Goal: Communication & Community: Answer question/provide support

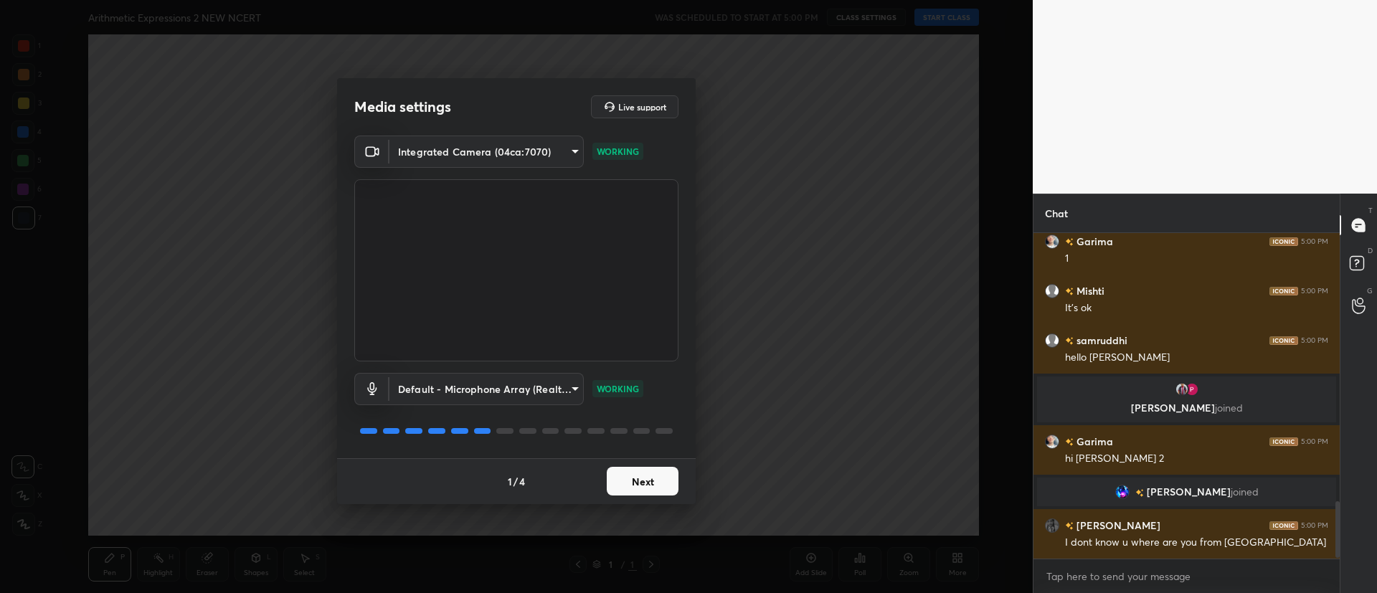
scroll to position [1567, 0]
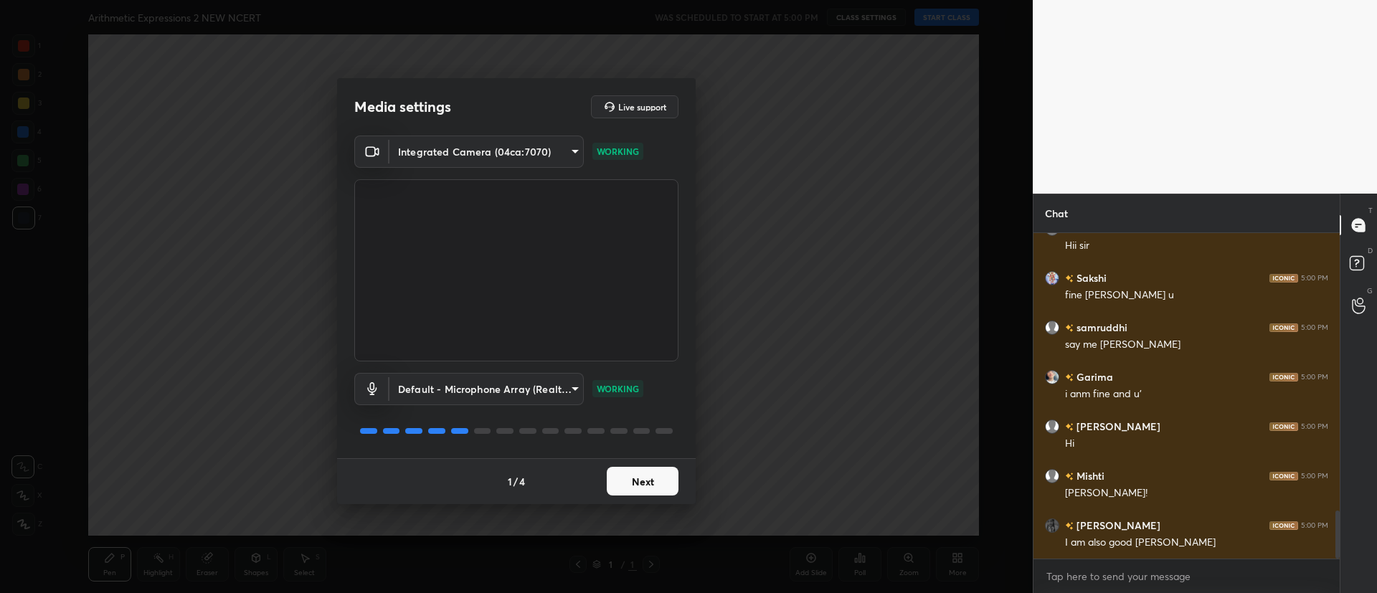
click at [645, 478] on button "Next" at bounding box center [643, 481] width 72 height 29
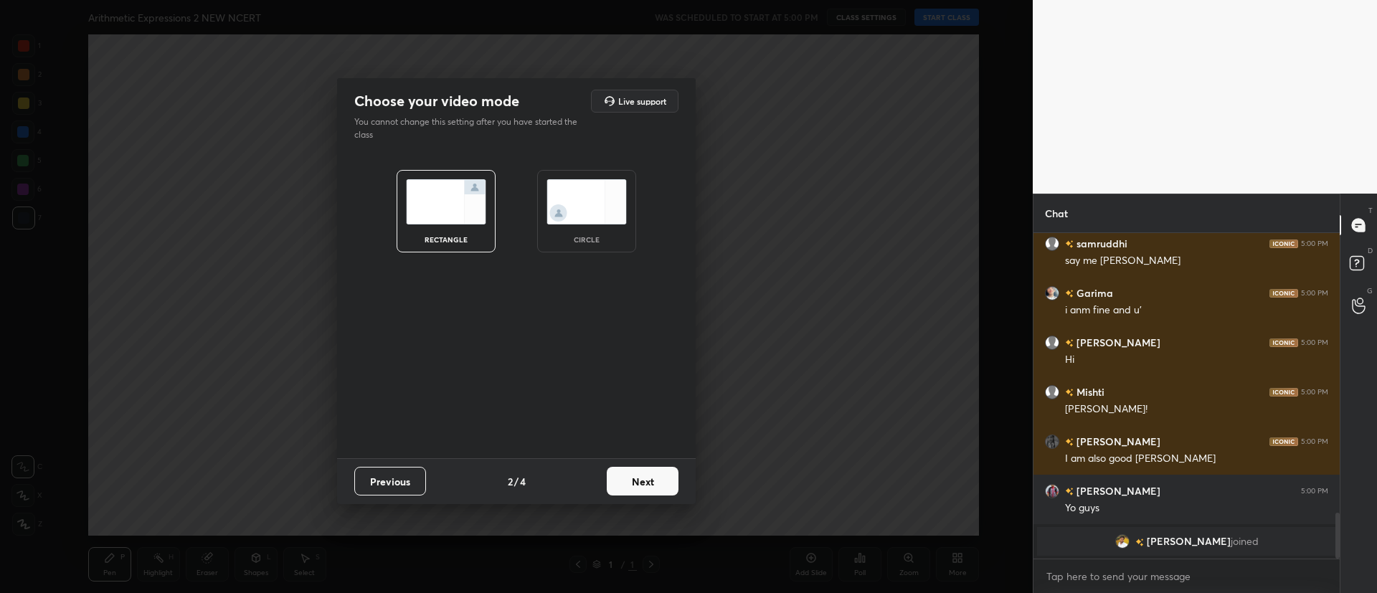
click at [645, 478] on button "Next" at bounding box center [643, 481] width 72 height 29
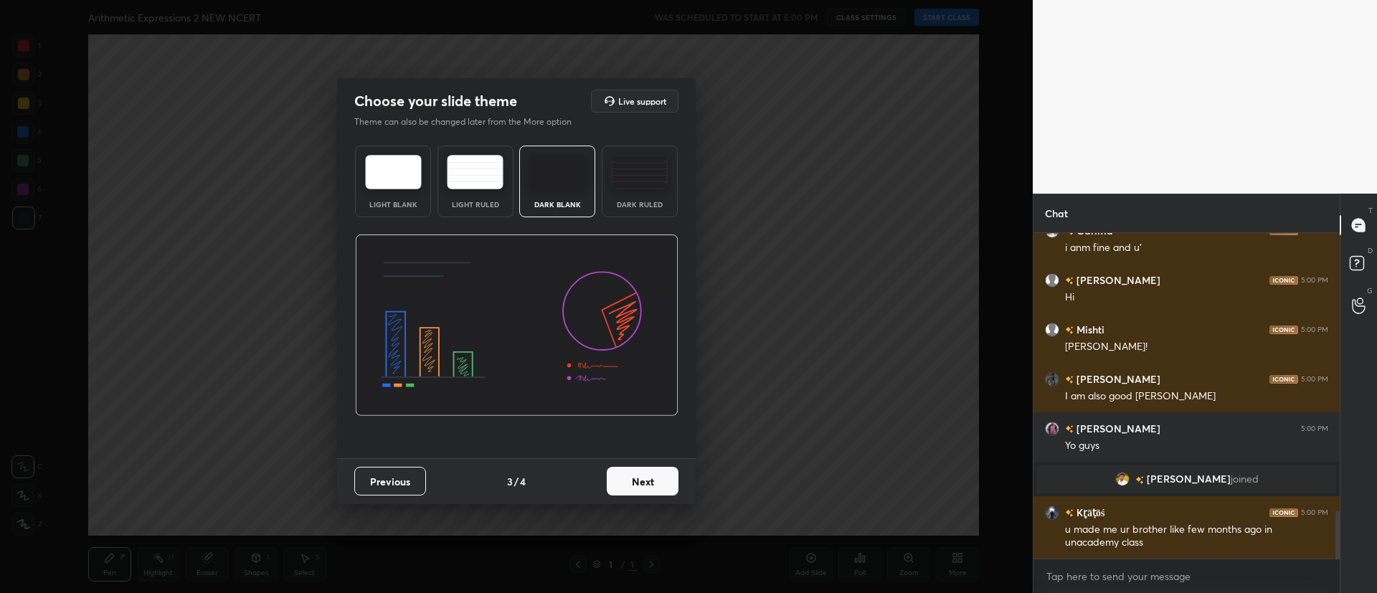
click at [645, 478] on button "Next" at bounding box center [643, 481] width 72 height 29
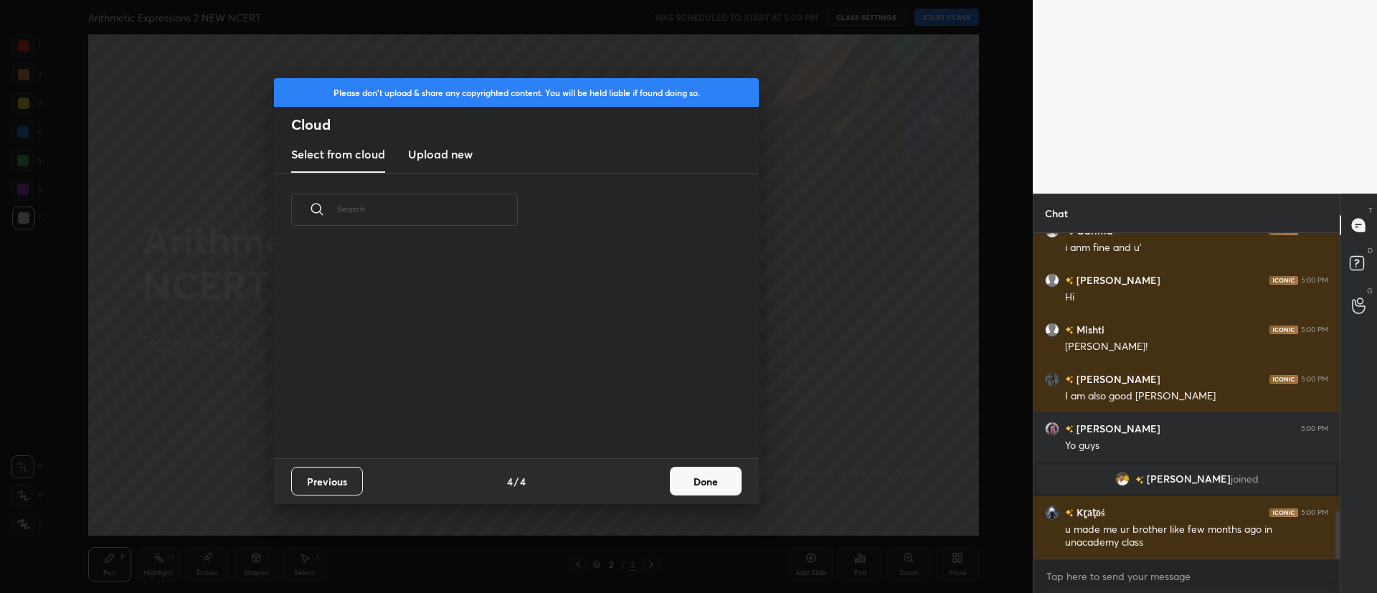
click at [681, 473] on button "Done" at bounding box center [706, 481] width 72 height 29
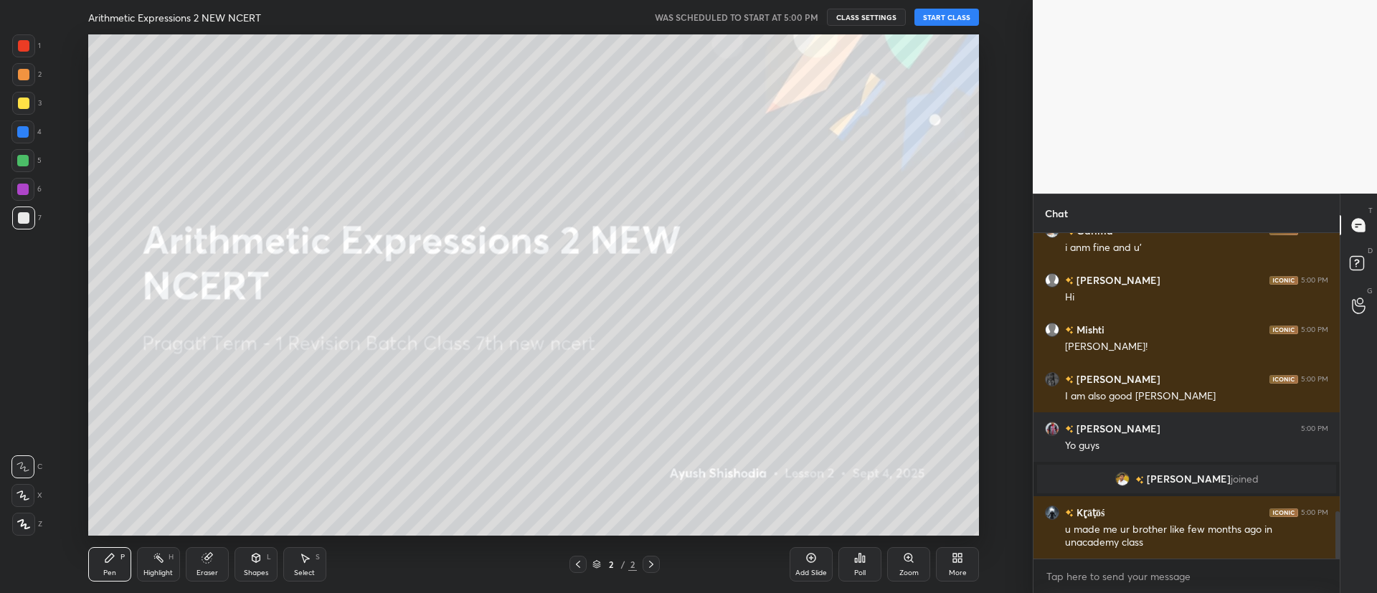
click at [949, 15] on button "START CLASS" at bounding box center [946, 17] width 65 height 17
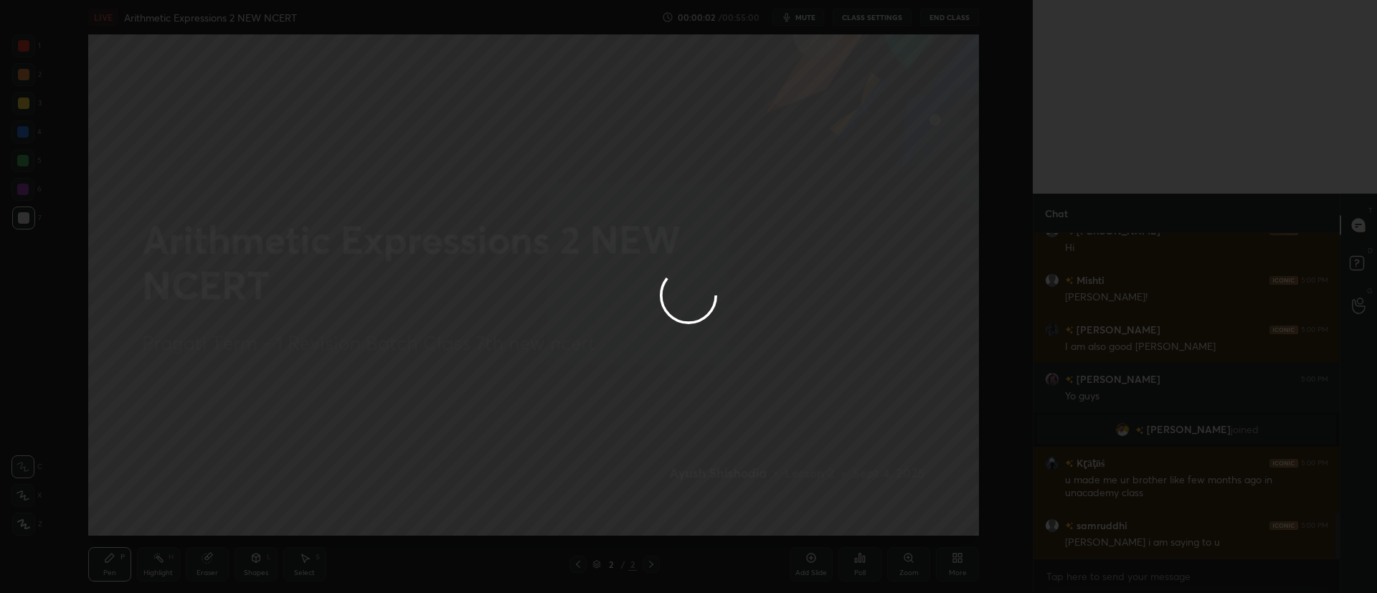
scroll to position [1995, 0]
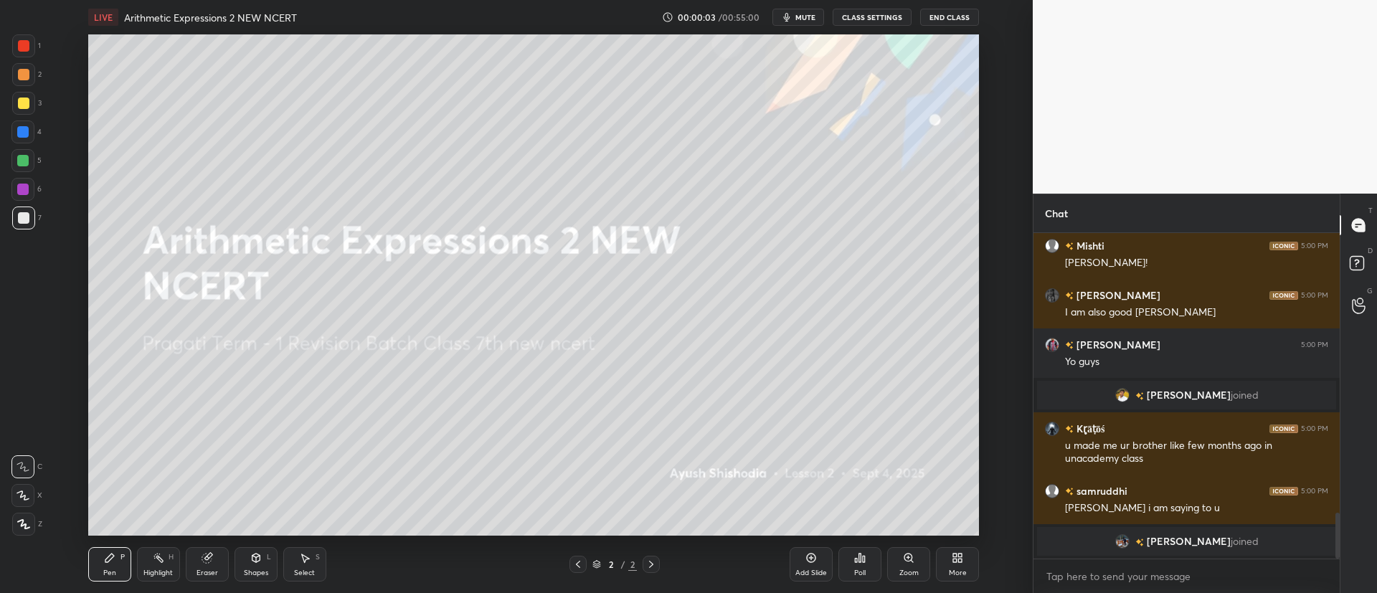
click at [805, 18] on span "mute" at bounding box center [805, 17] width 20 height 10
type textarea "x"
click at [1096, 572] on textarea at bounding box center [1186, 576] width 283 height 23
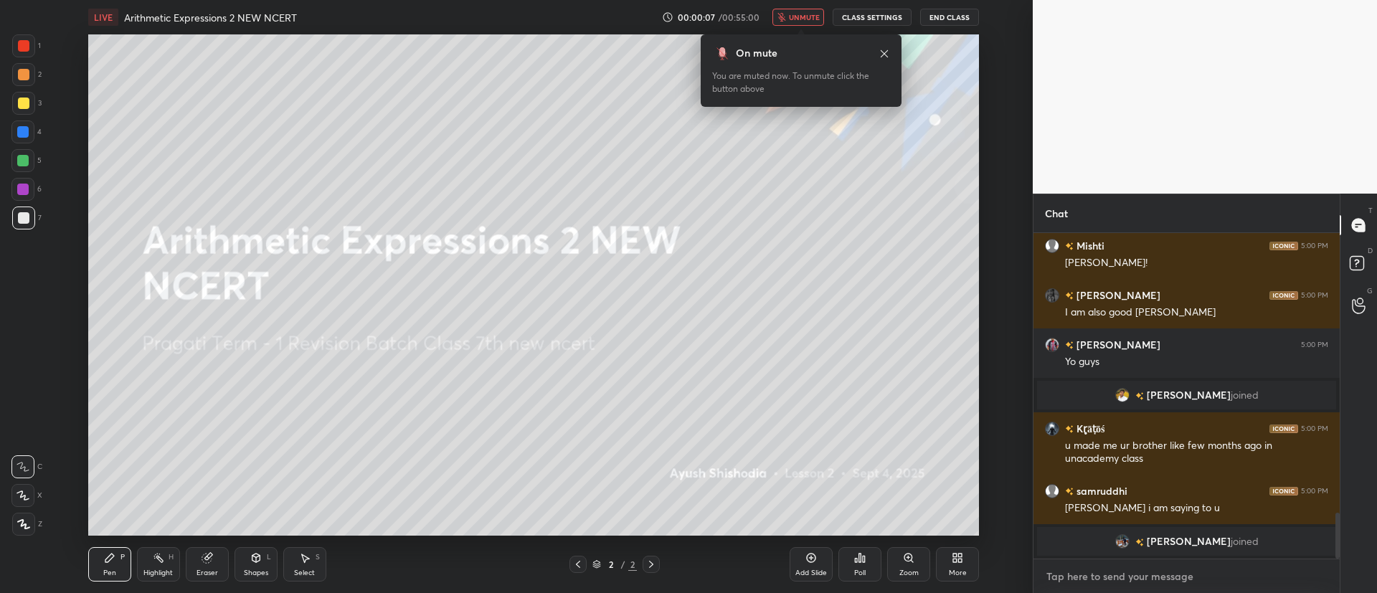
type textarea "S"
type textarea "x"
type textarea "St"
type textarea "x"
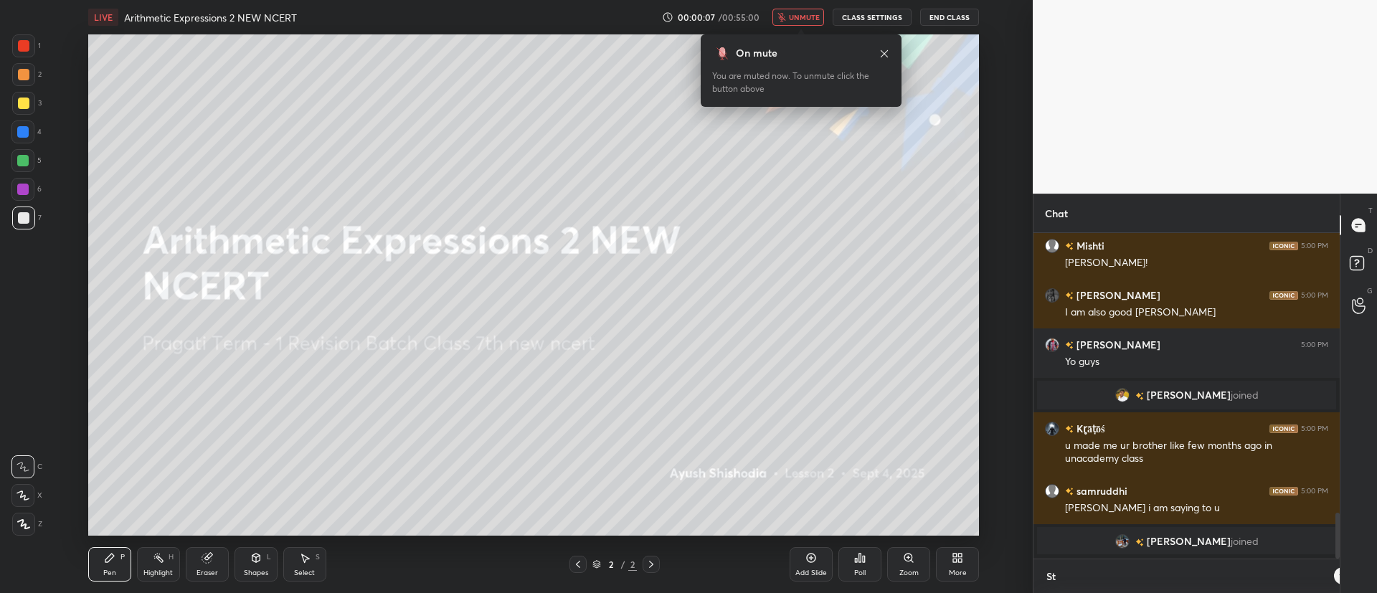
scroll to position [5, 5]
type textarea "Sta"
type textarea "x"
type textarea "Star"
type textarea "x"
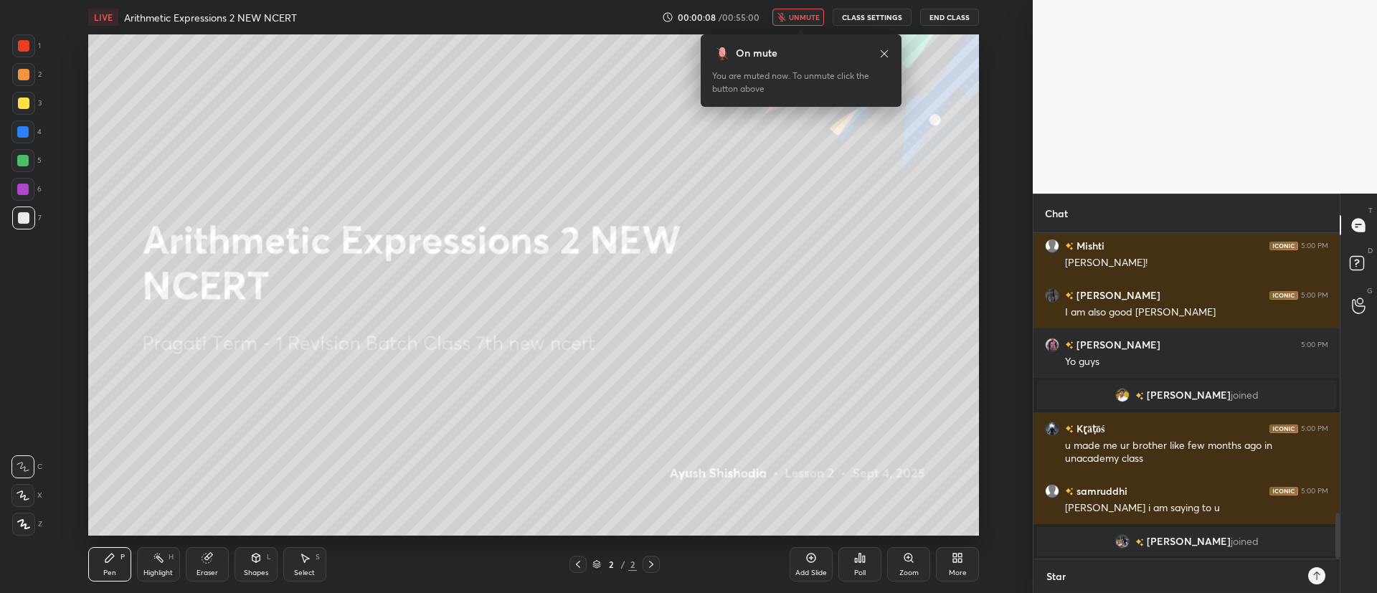
type textarea "Start"
type textarea "x"
type textarea "Starti"
type textarea "x"
type textarea "Startin"
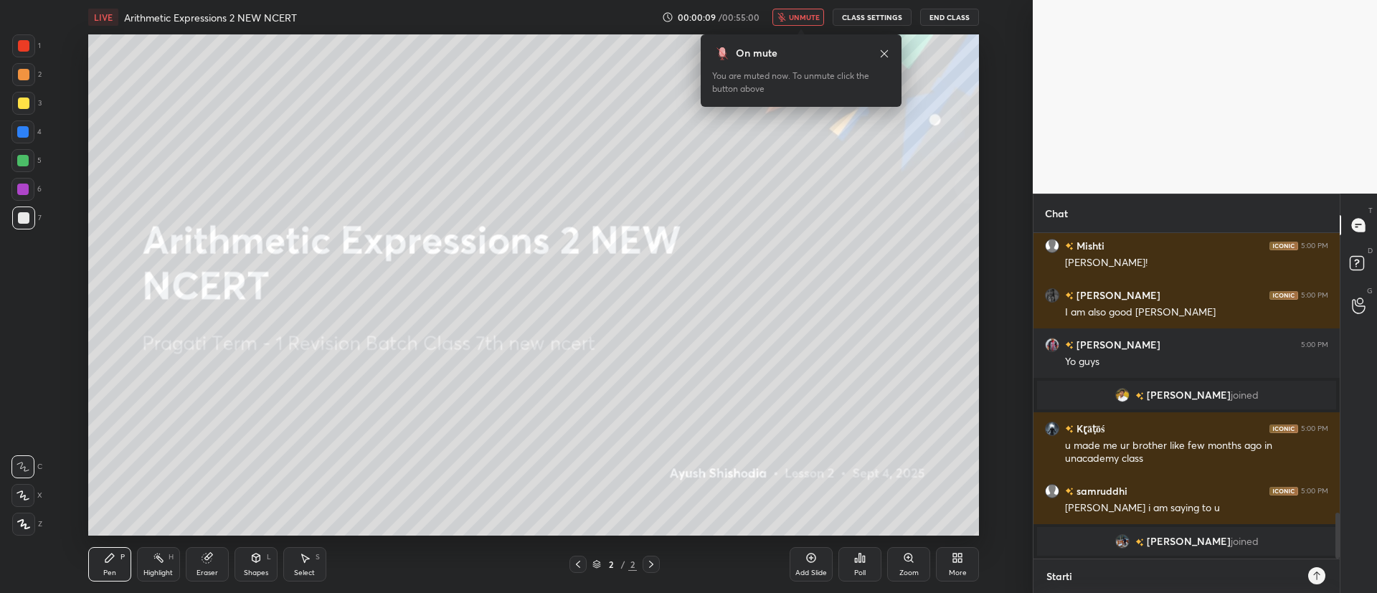
type textarea "x"
type textarea "Starting"
type textarea "x"
type textarea "Starting"
type textarea "x"
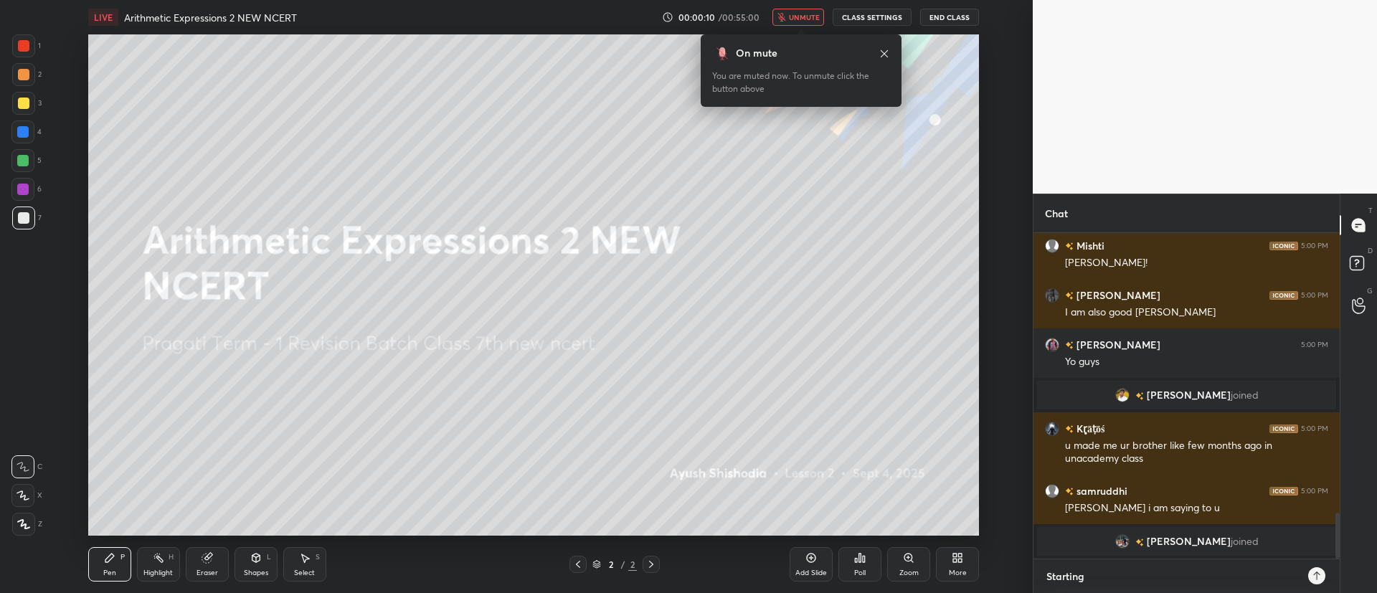
scroll to position [2012, 0]
type textarea "Starting i"
type textarea "x"
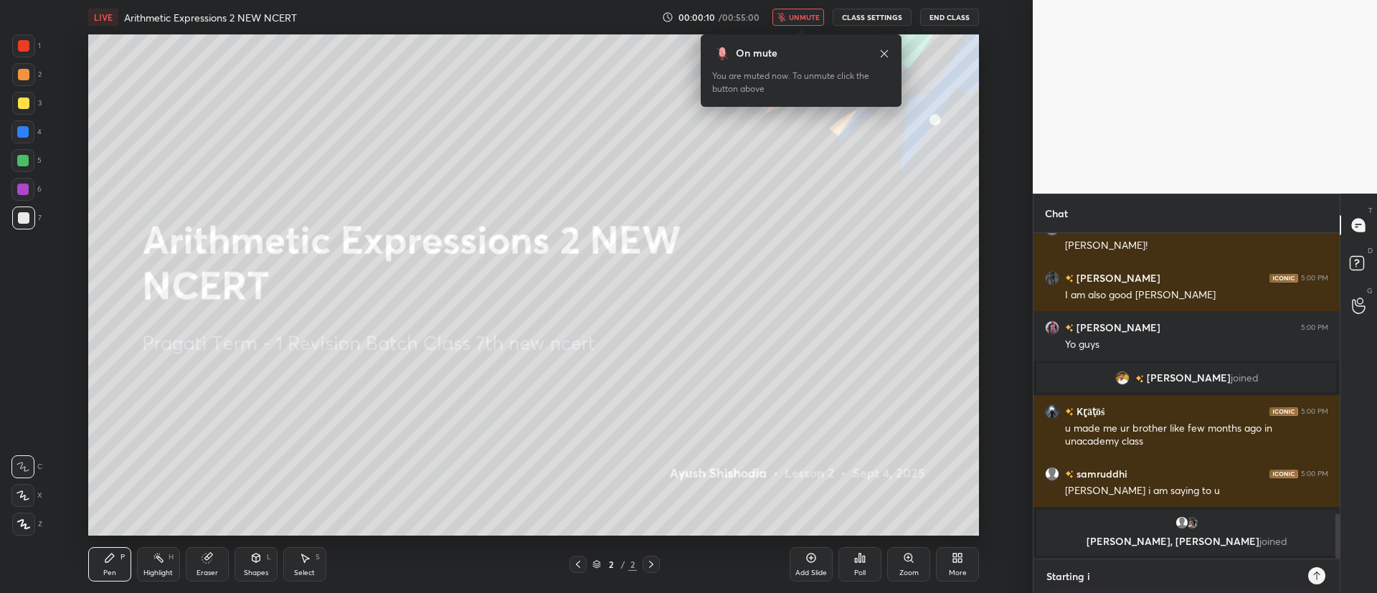
type textarea "Starting in"
type textarea "x"
type textarea "Starting in"
type textarea "x"
type textarea "Starting in 2"
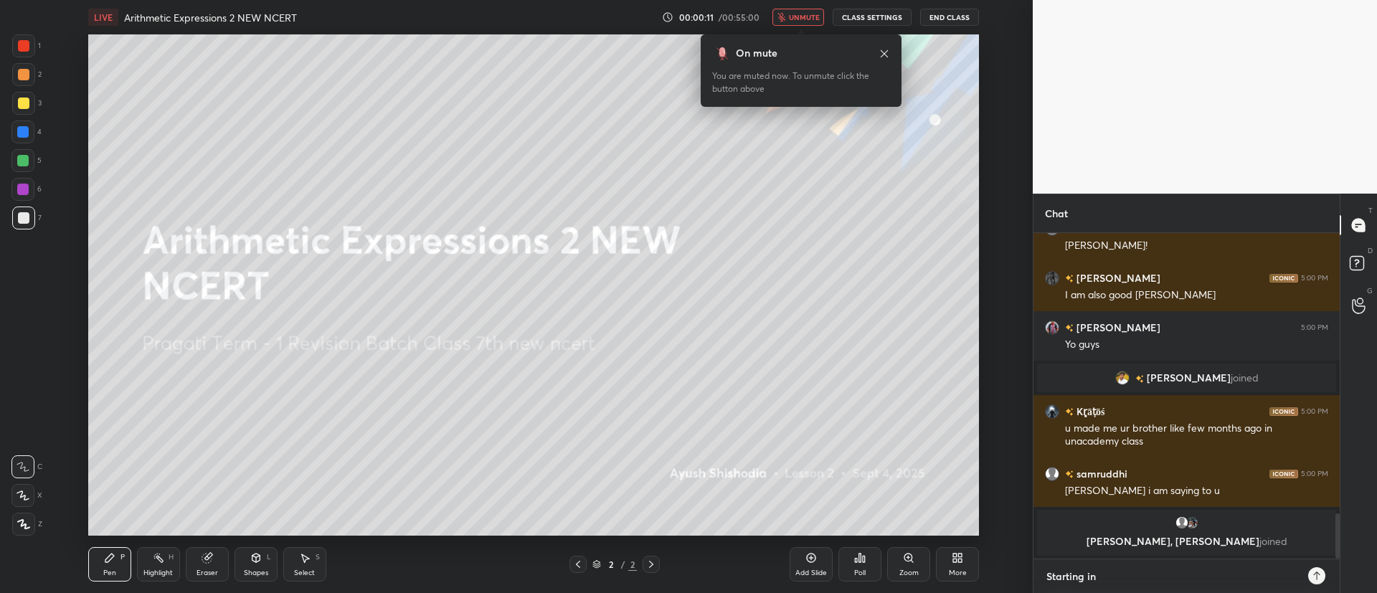
type textarea "x"
type textarea "Starting in 2"
type textarea "x"
type textarea "Starting in 2"
type textarea "x"
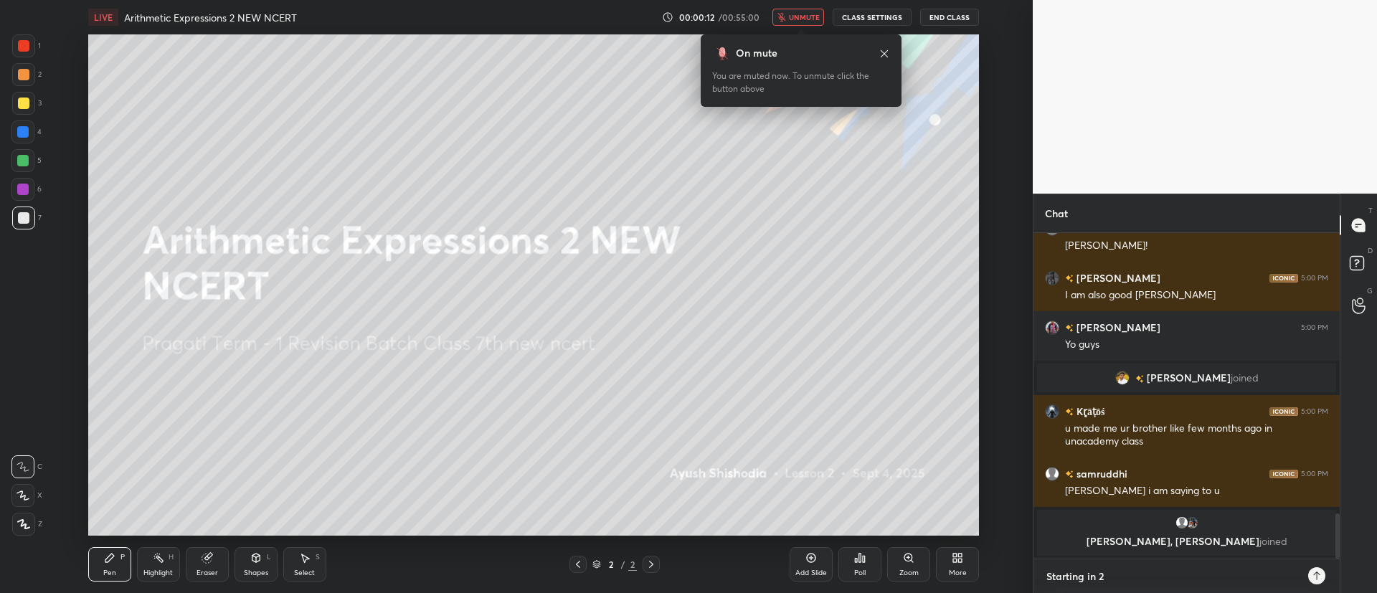
type textarea "Starting in 2 m"
type textarea "x"
type textarea "Starting in 2 mi"
type textarea "x"
type textarea "Starting in 2 min"
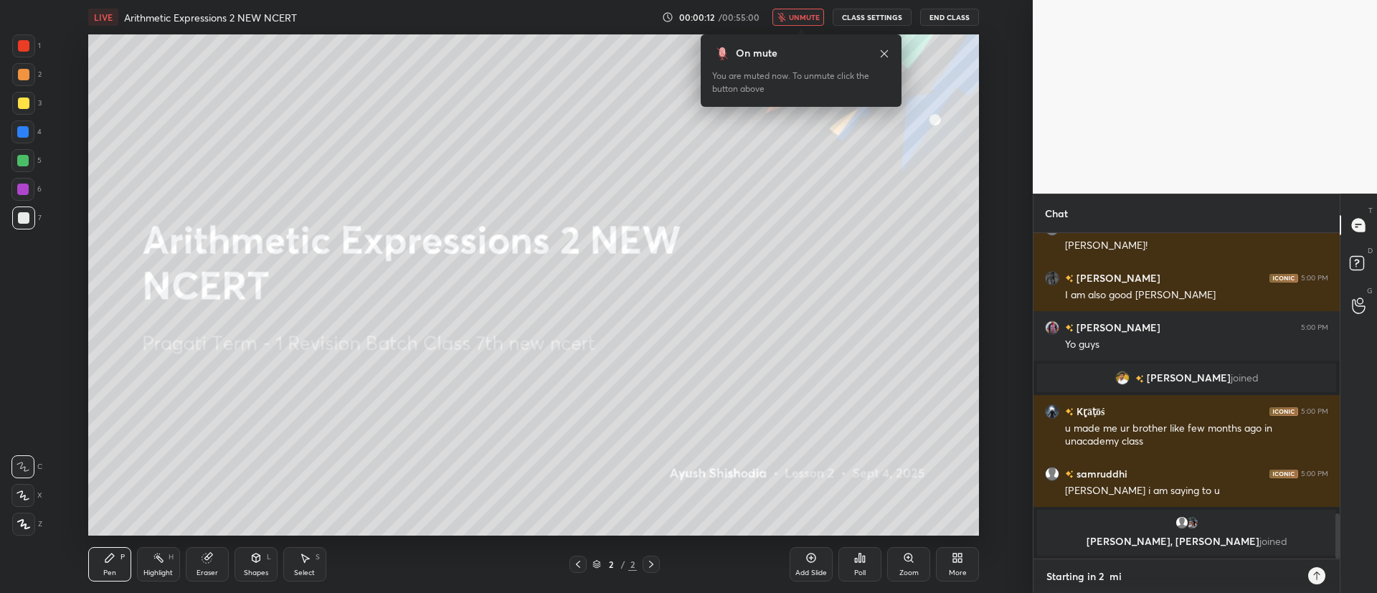
type textarea "x"
type textarea "Starting in 2 mins"
type textarea "x"
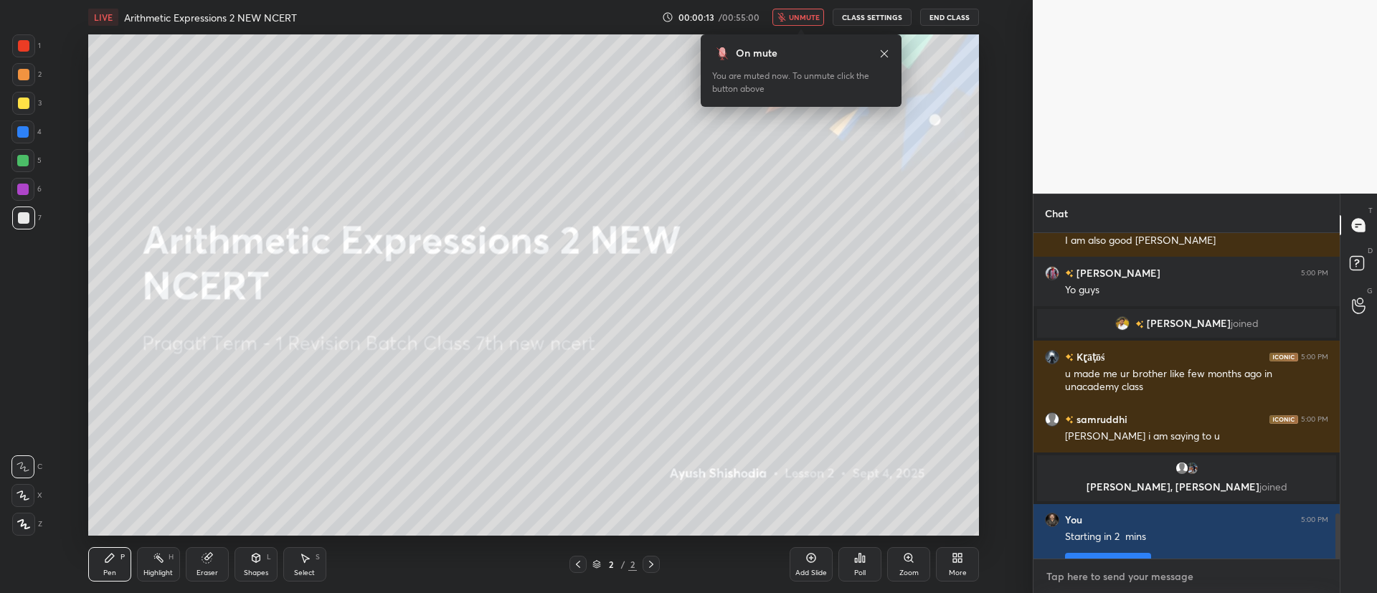
scroll to position [2038, 0]
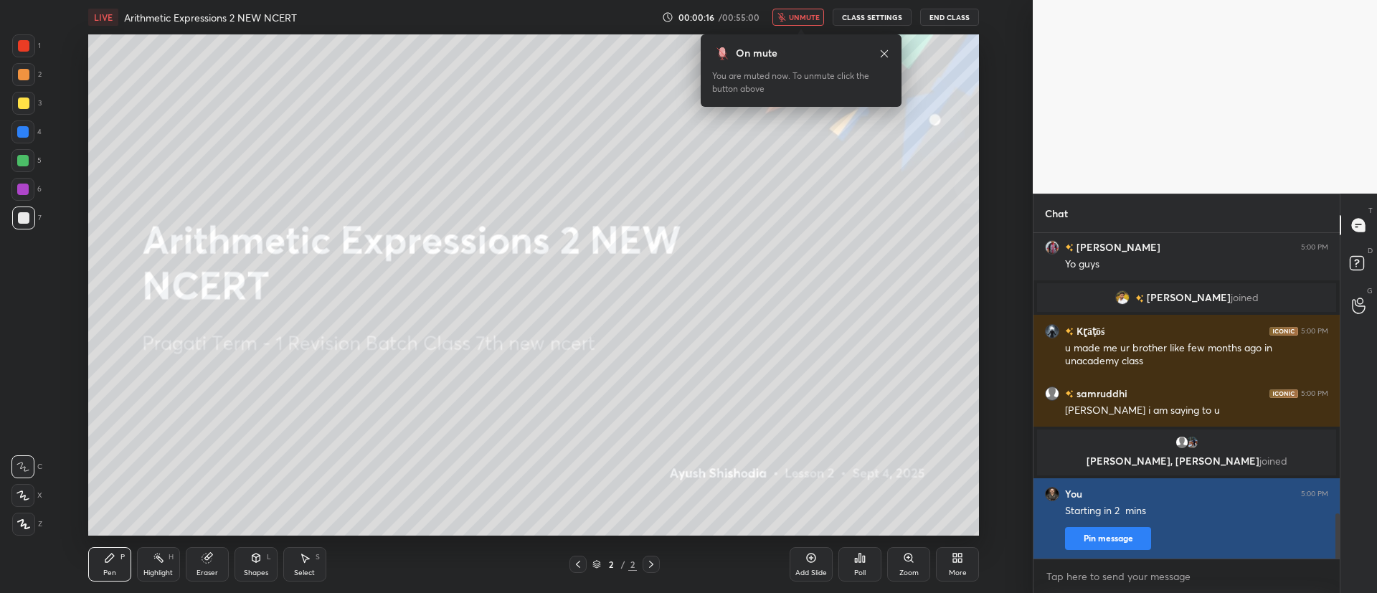
click at [1116, 535] on button "Pin message" at bounding box center [1108, 538] width 86 height 23
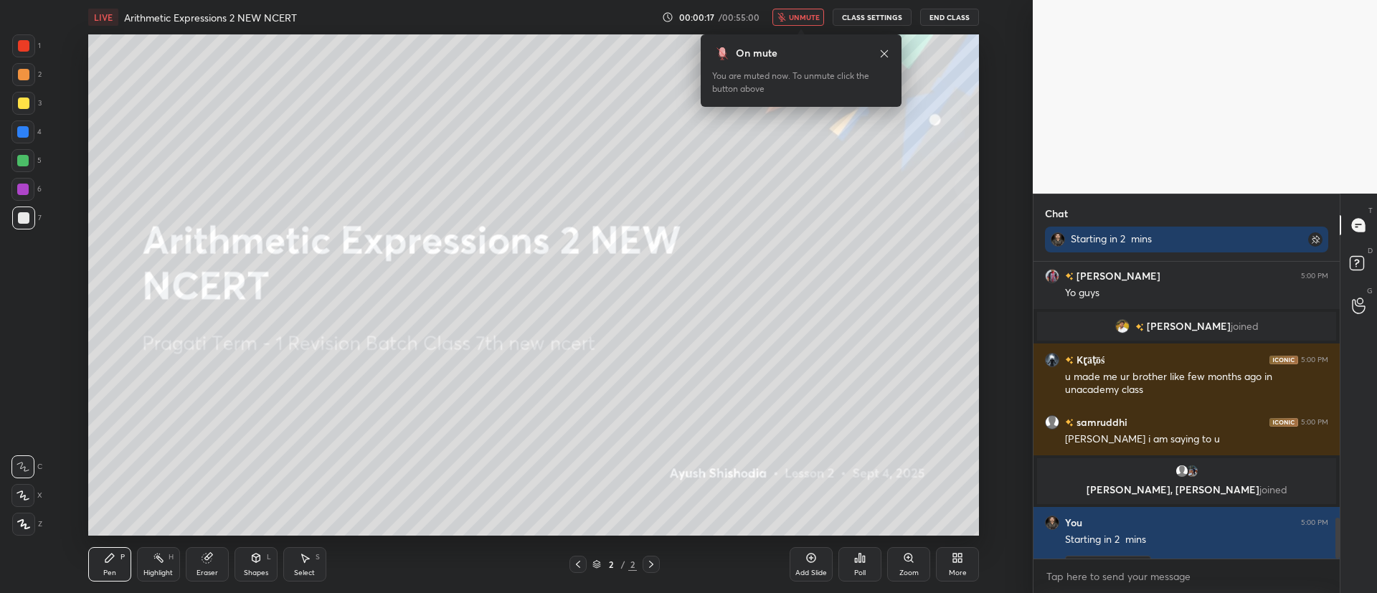
scroll to position [2116, 0]
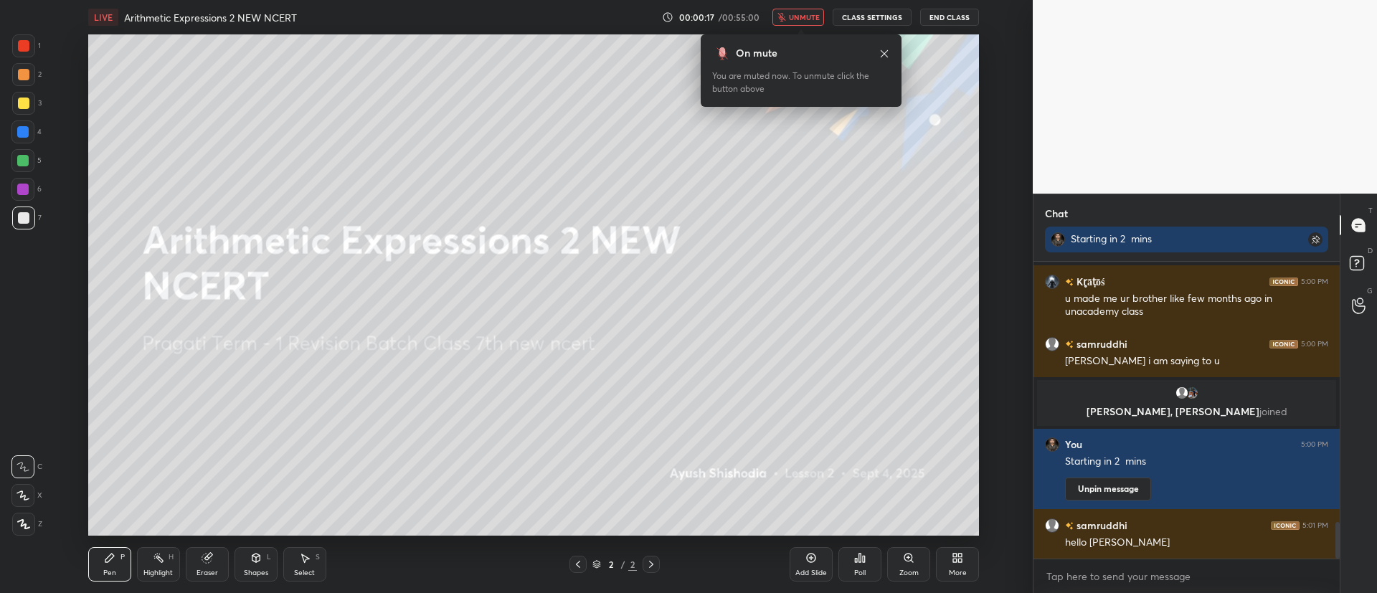
click at [955, 561] on icon at bounding box center [955, 561] width 4 height 4
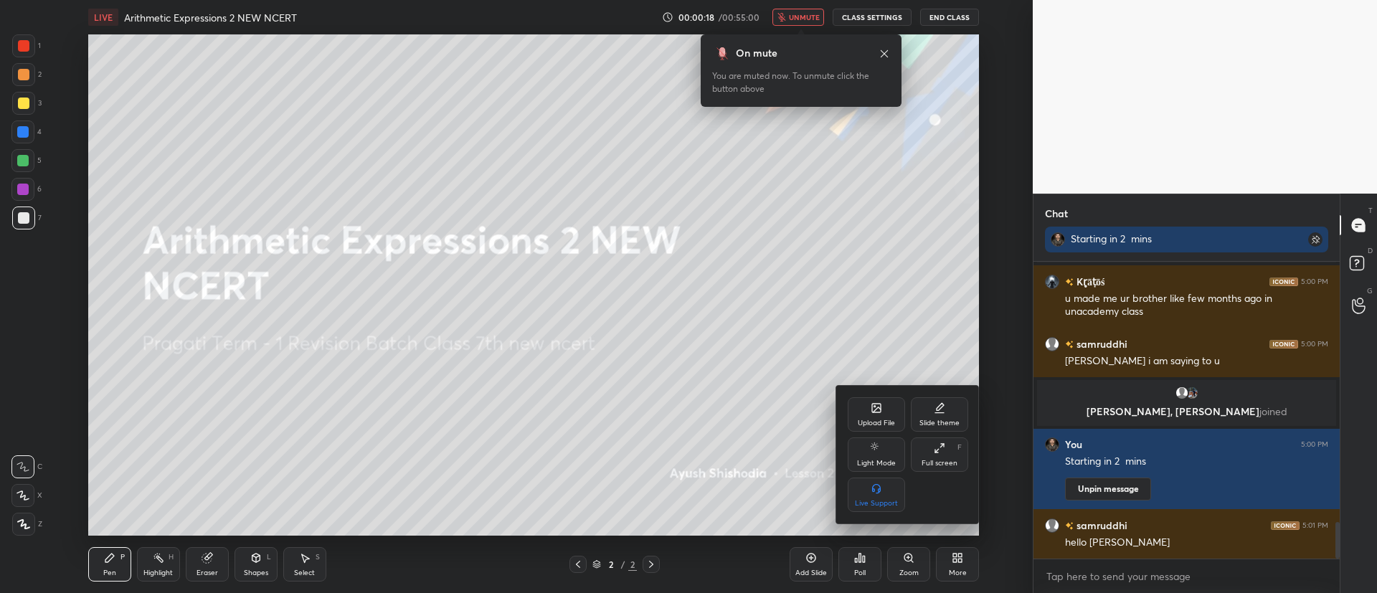
scroll to position [2249, 0]
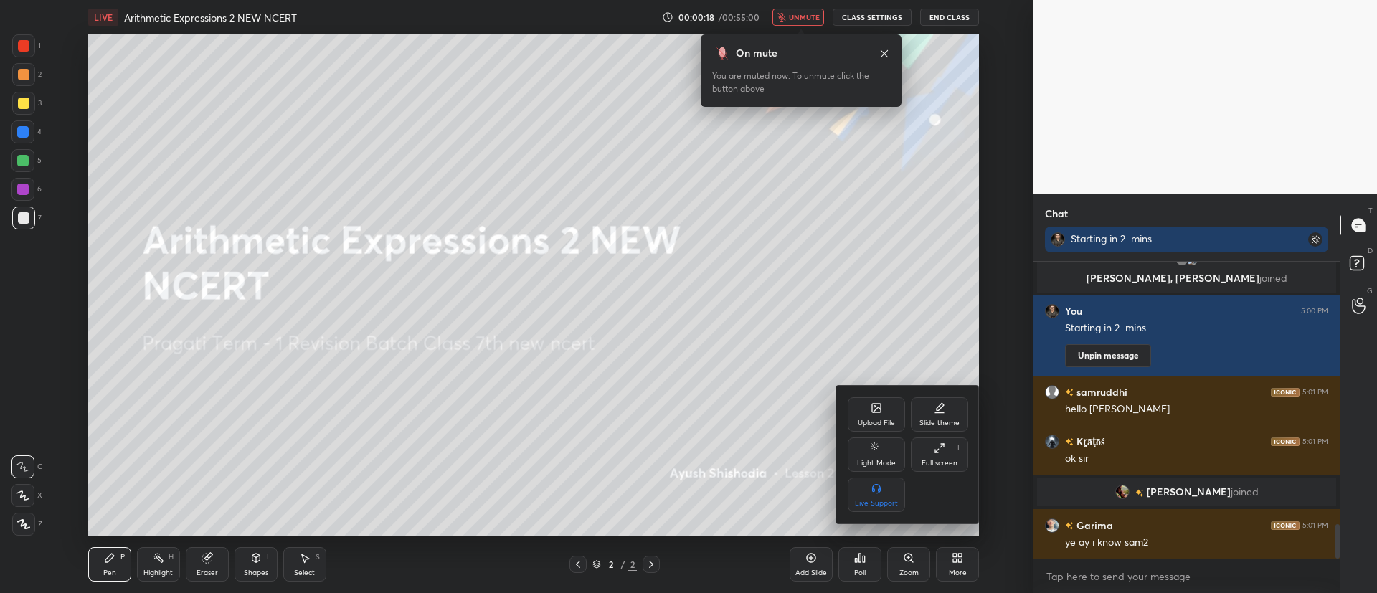
click at [868, 407] on div "Upload File" at bounding box center [875, 414] width 57 height 34
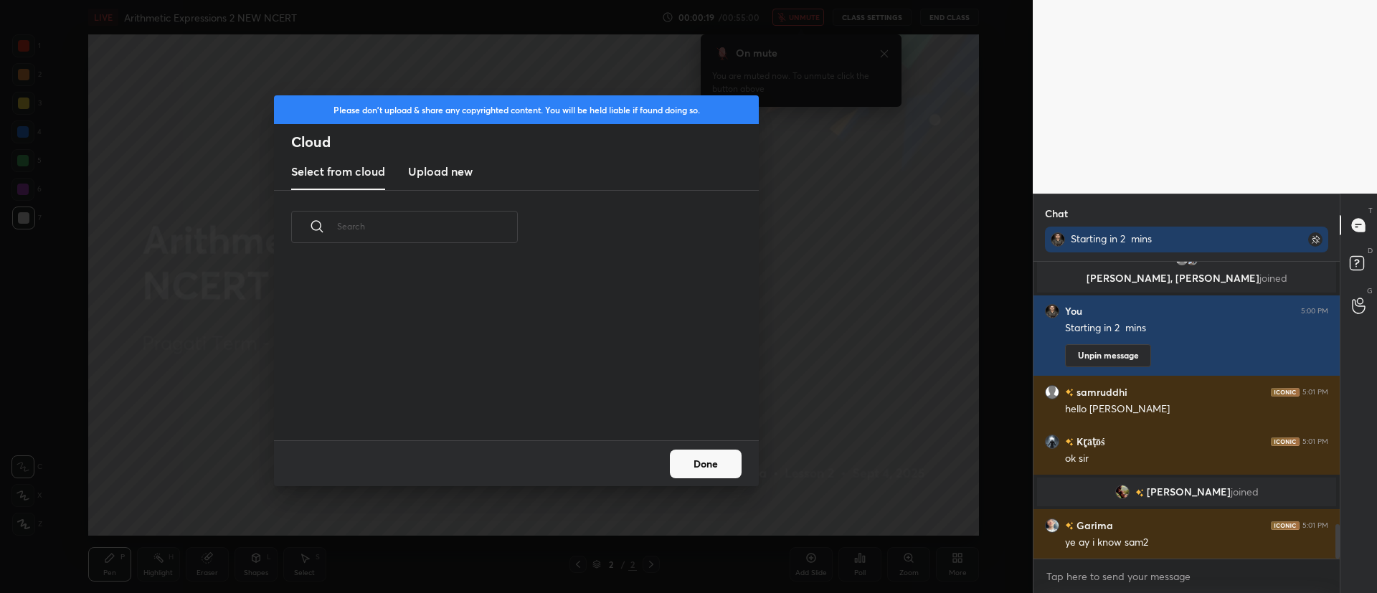
scroll to position [5, 8]
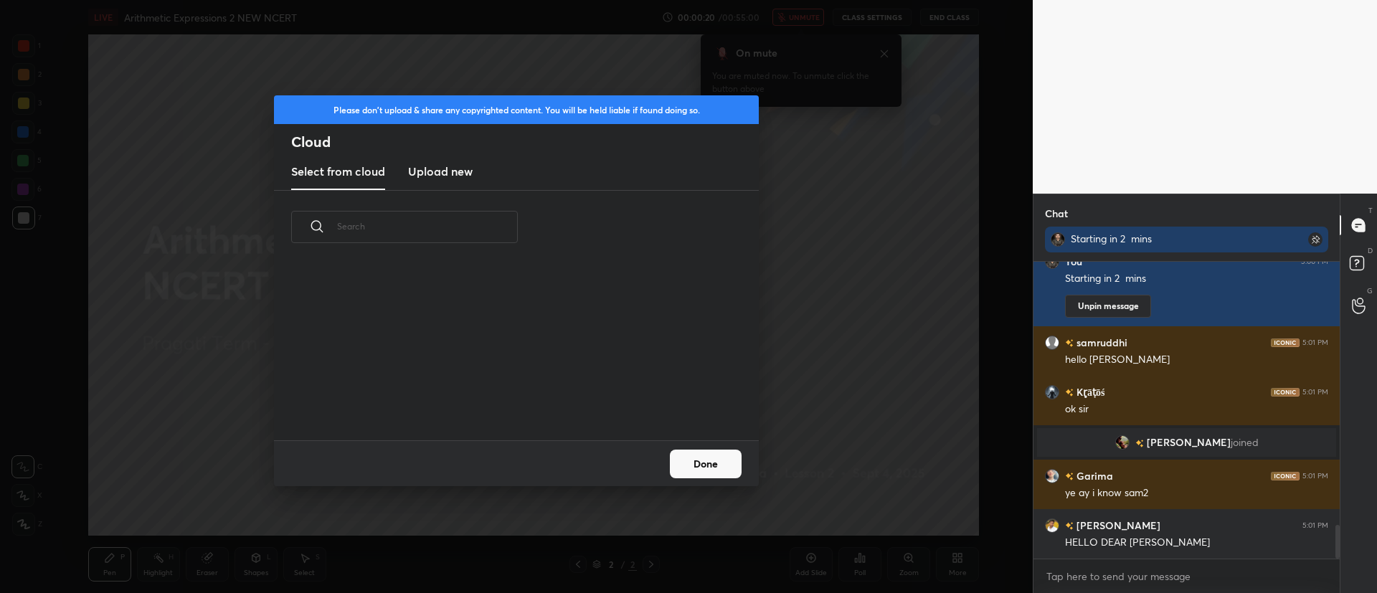
click at [446, 170] on h3 "Upload new" at bounding box center [440, 171] width 65 height 17
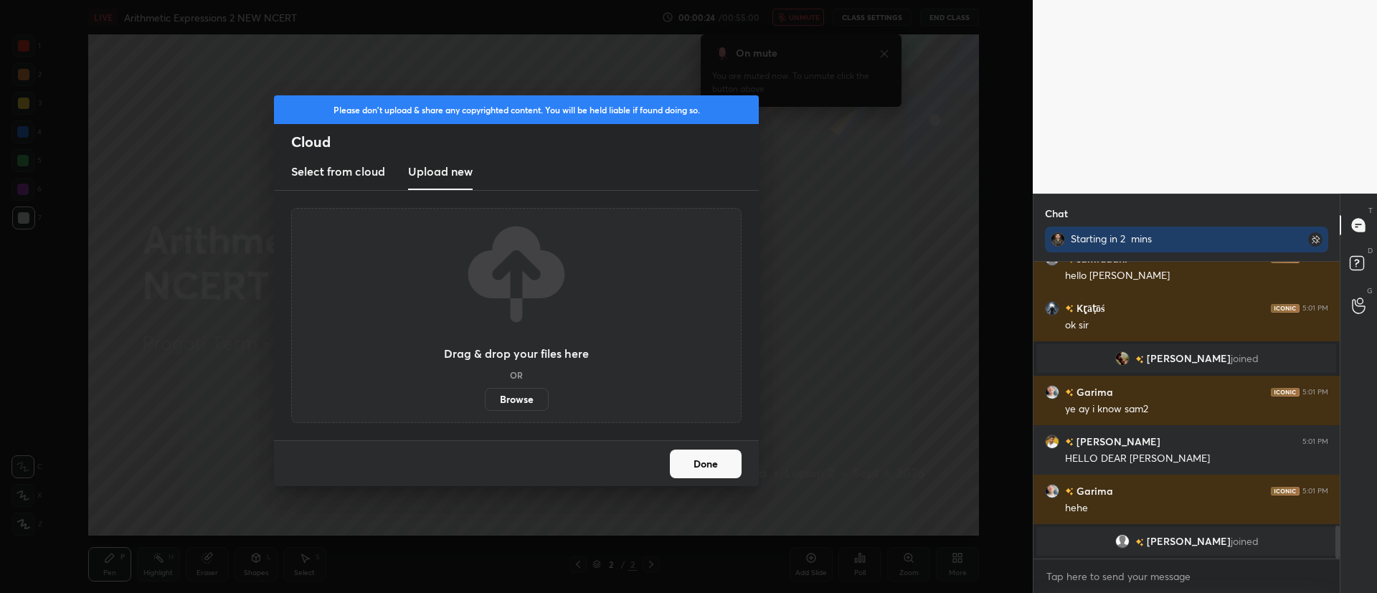
click at [523, 402] on label "Browse" at bounding box center [517, 399] width 64 height 23
click at [485, 402] on input "Browse" at bounding box center [485, 399] width 0 height 23
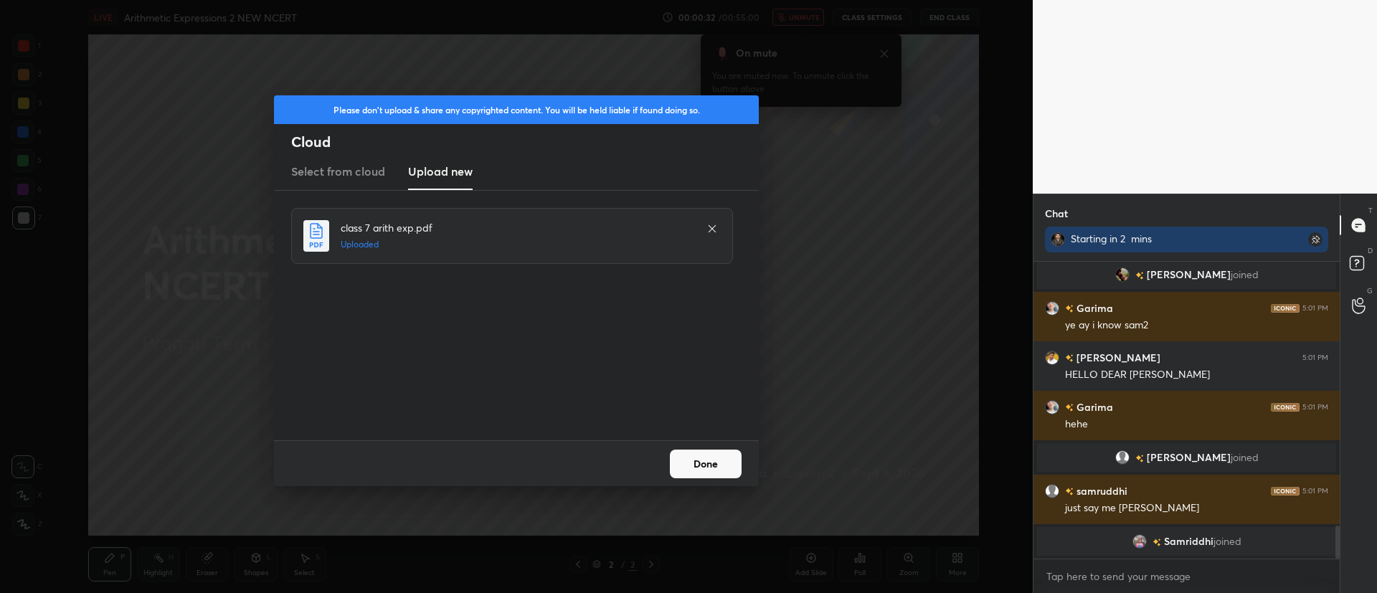
click at [709, 459] on button "Done" at bounding box center [706, 464] width 72 height 29
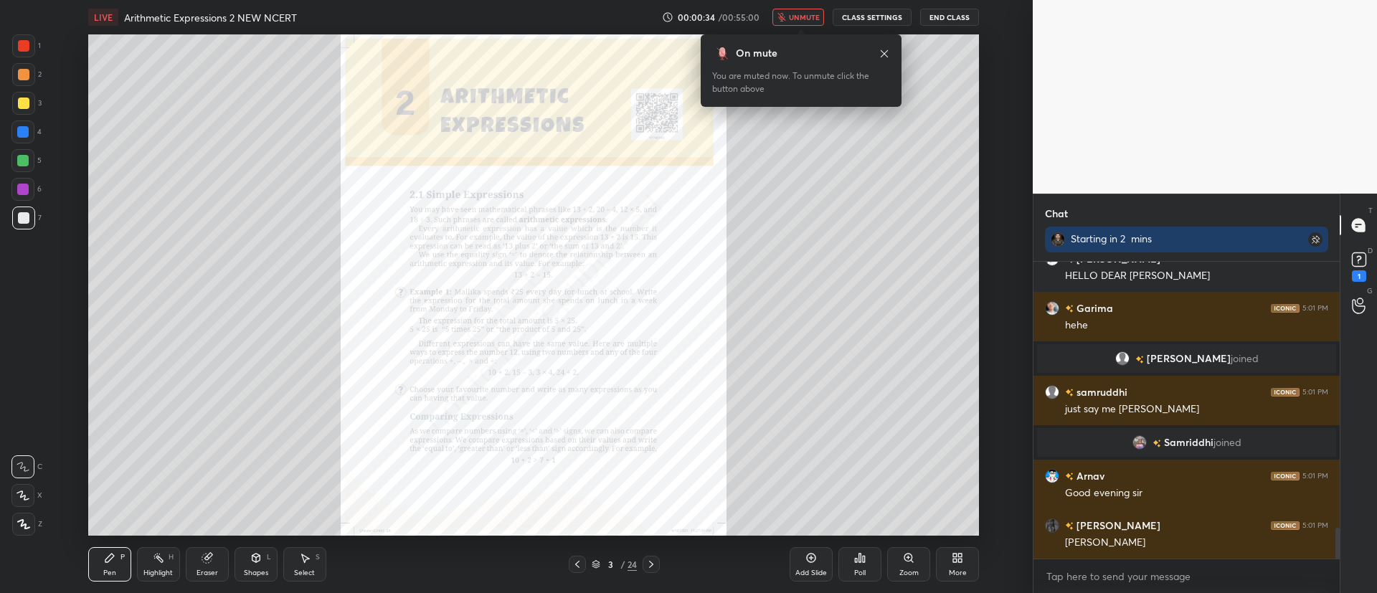
scroll to position [2560, 0]
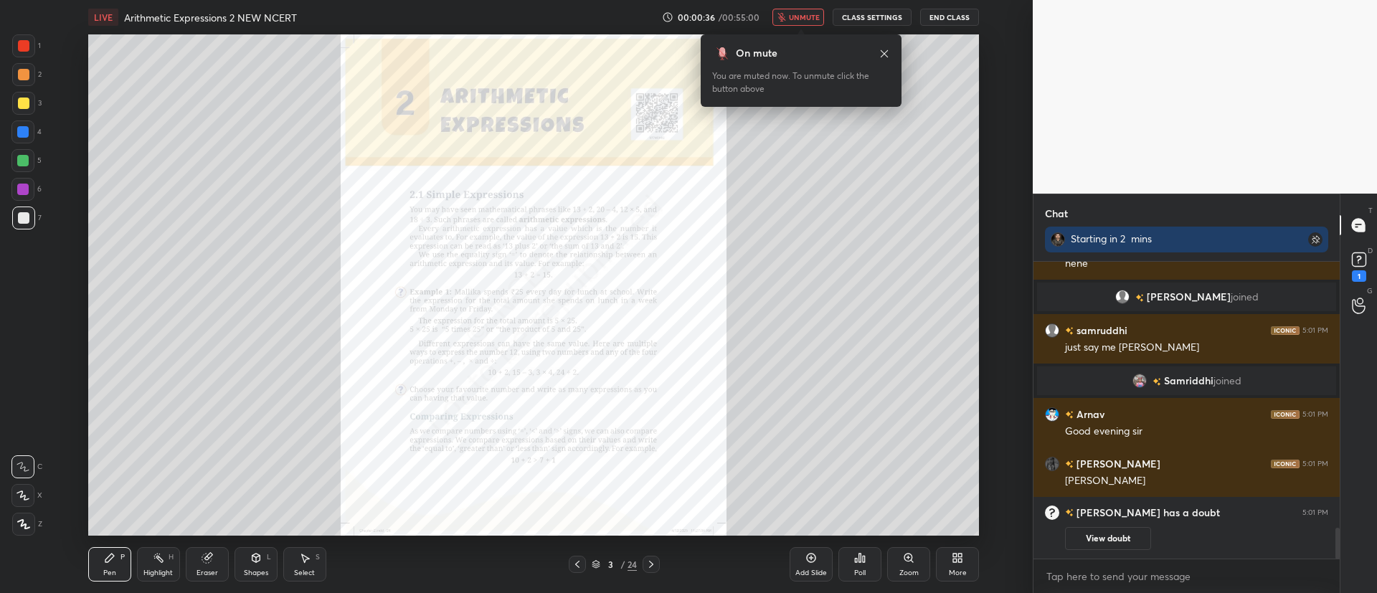
click at [888, 50] on icon at bounding box center [883, 53] width 11 height 11
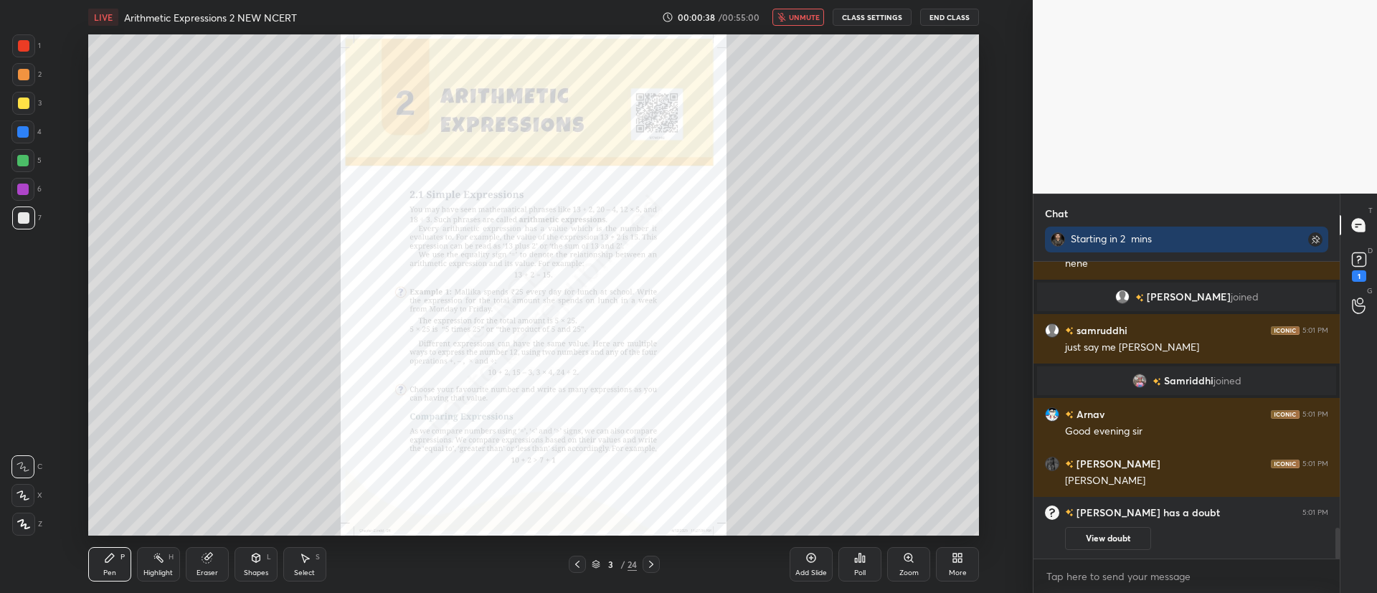
click at [599, 561] on icon at bounding box center [596, 564] width 9 height 9
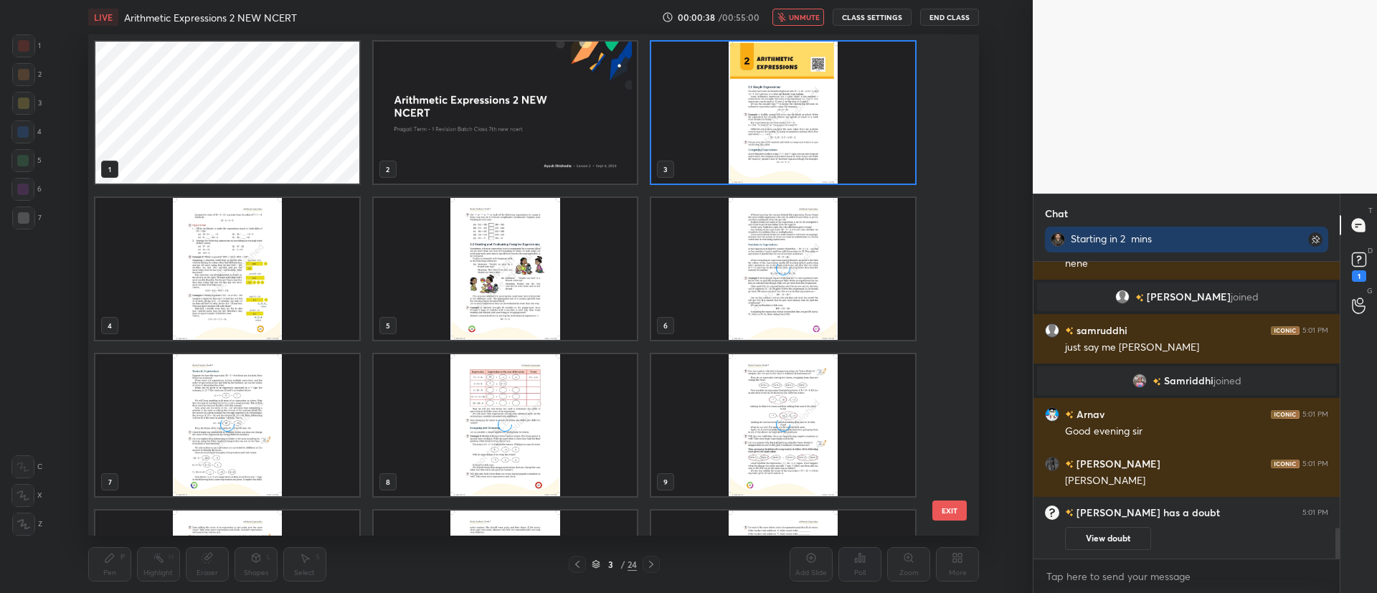
scroll to position [497, 883]
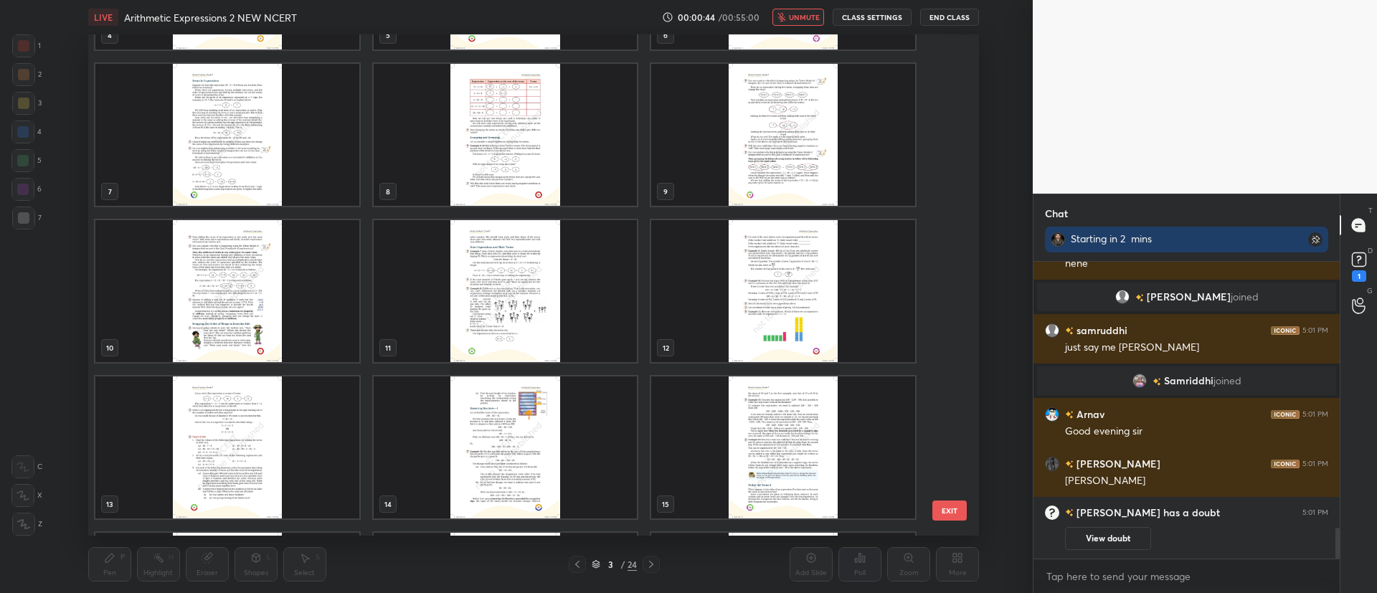
click at [717, 133] on img "grid" at bounding box center [783, 135] width 264 height 142
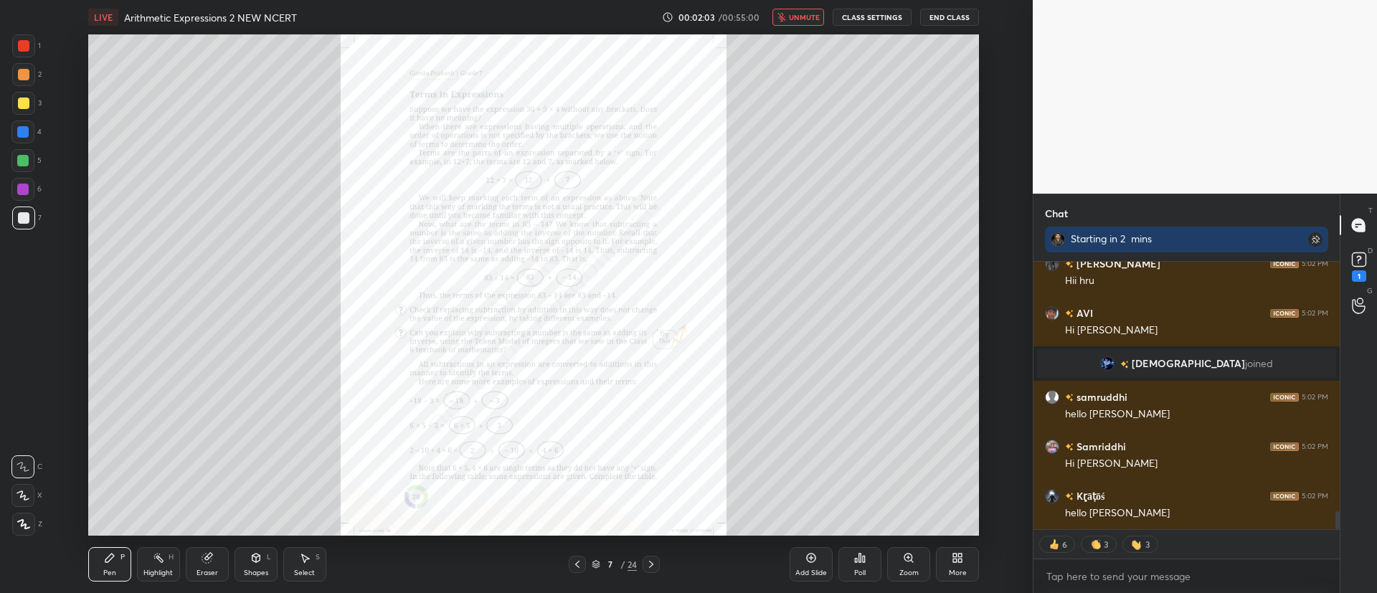
scroll to position [3678, 0]
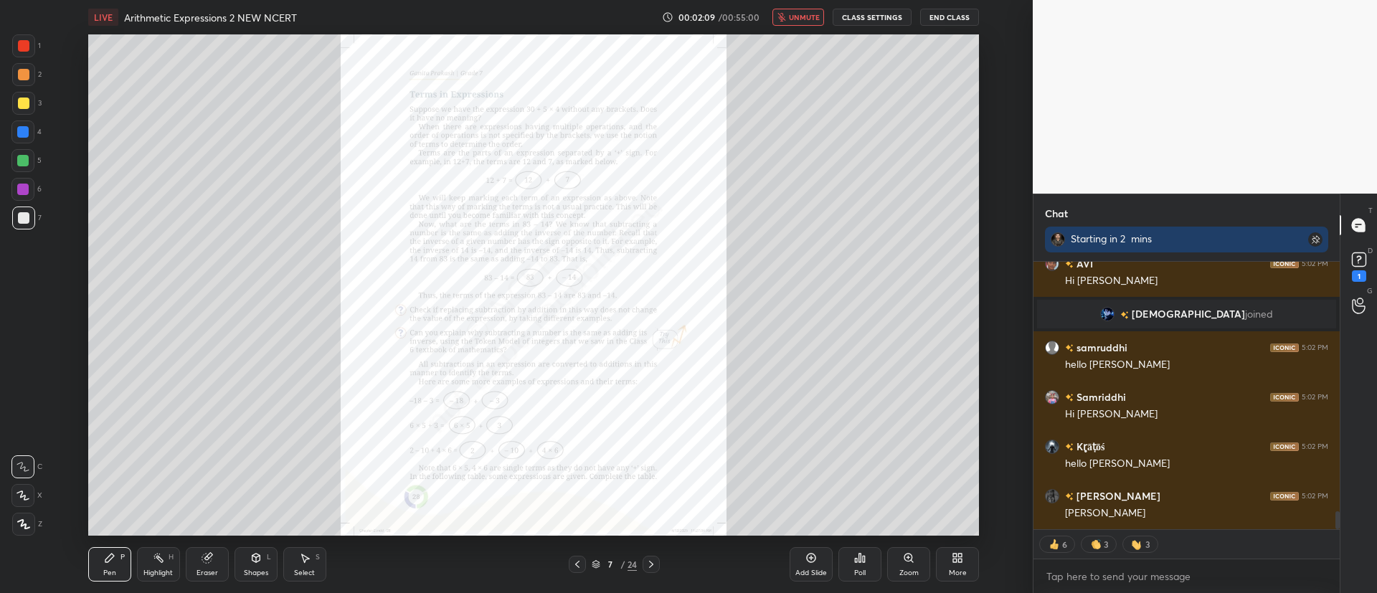
click at [19, 47] on div at bounding box center [23, 45] width 11 height 11
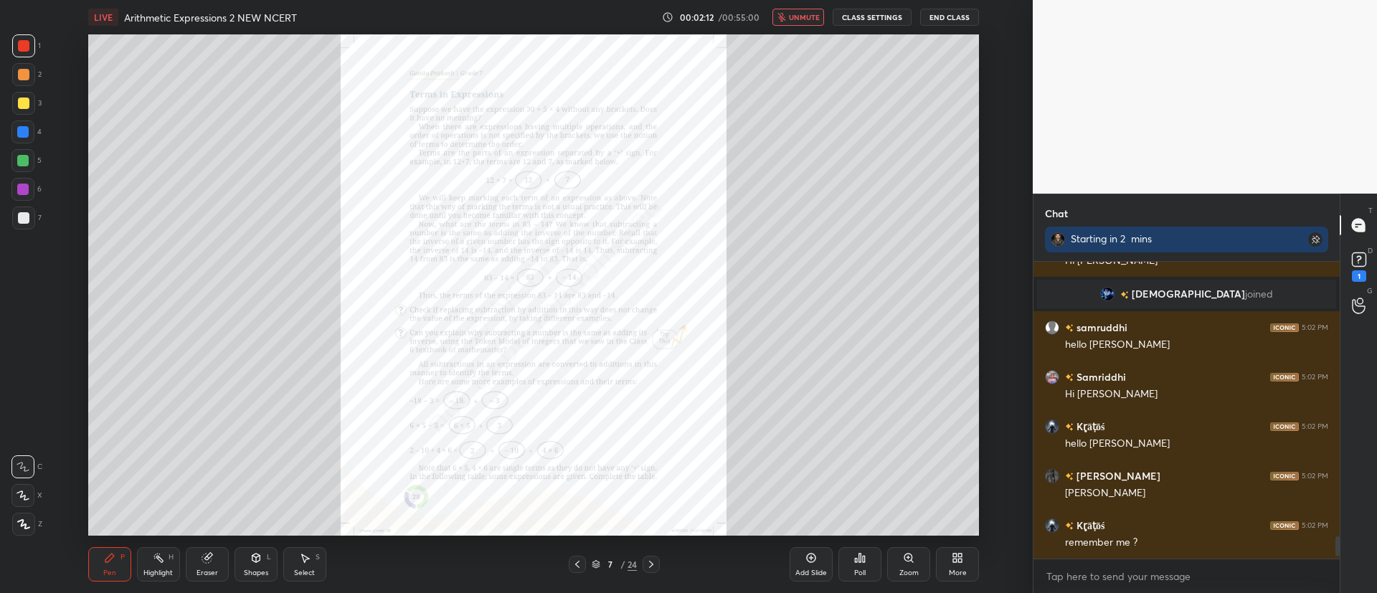
scroll to position [3698, 0]
click at [599, 561] on icon at bounding box center [596, 564] width 9 height 9
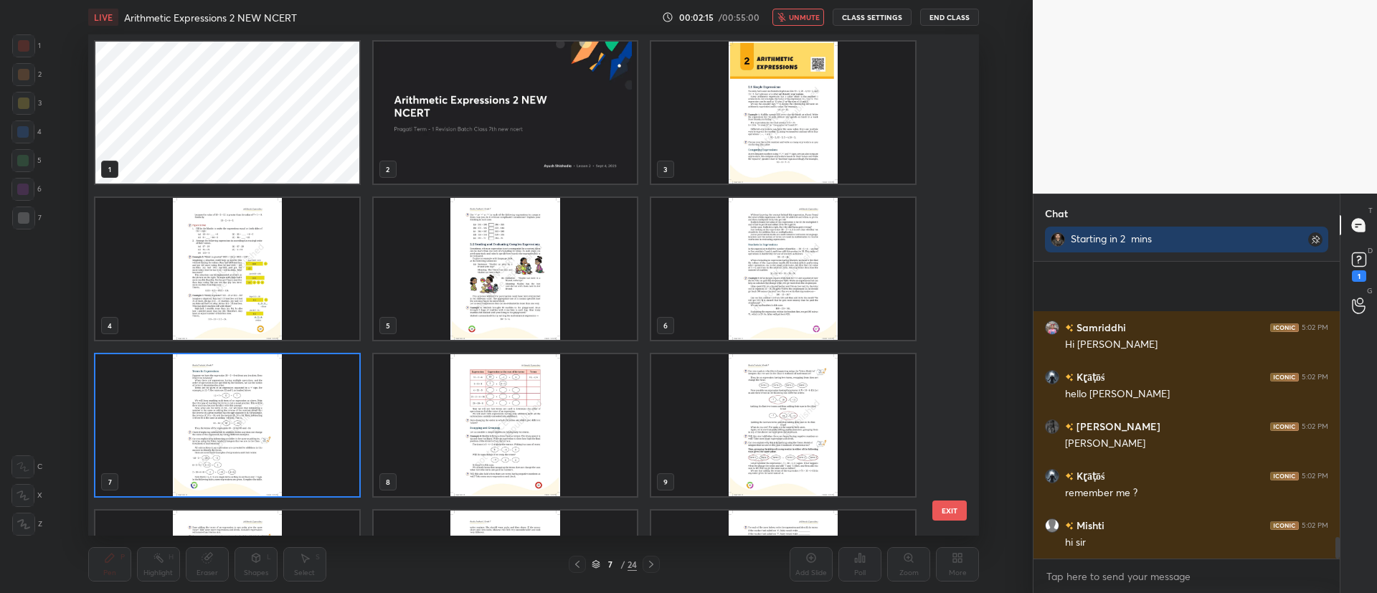
scroll to position [3847, 0]
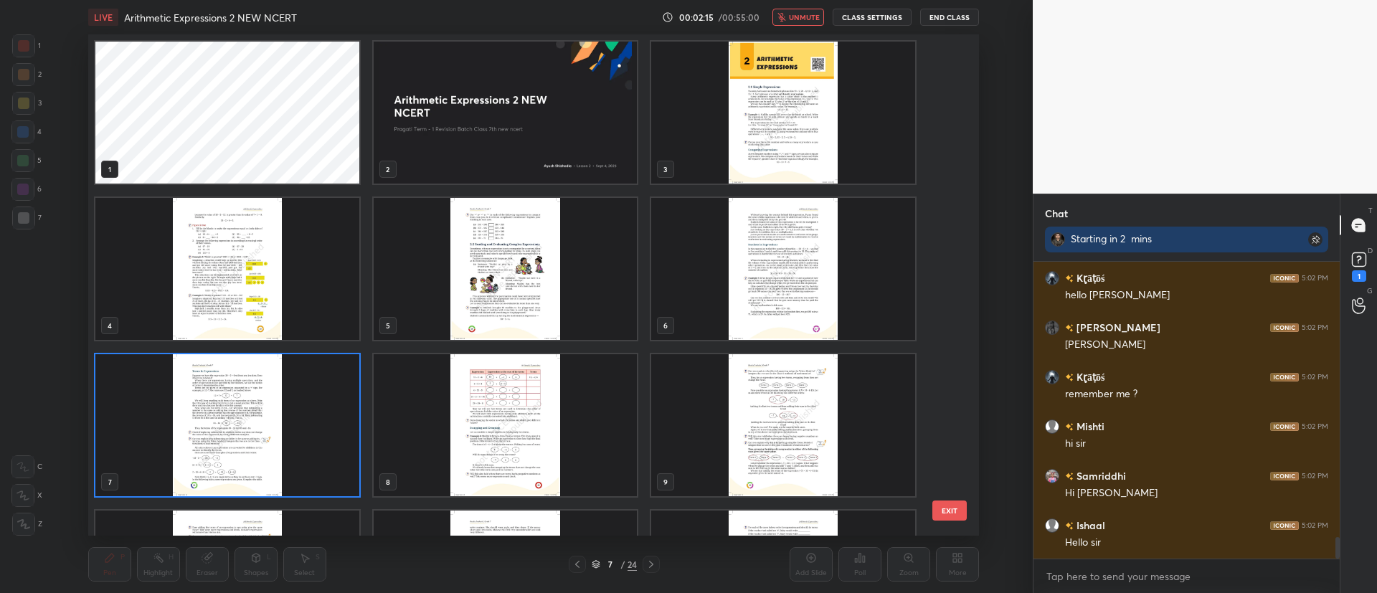
click at [303, 427] on img "grid" at bounding box center [227, 425] width 264 height 142
click at [295, 427] on img "grid" at bounding box center [227, 425] width 264 height 142
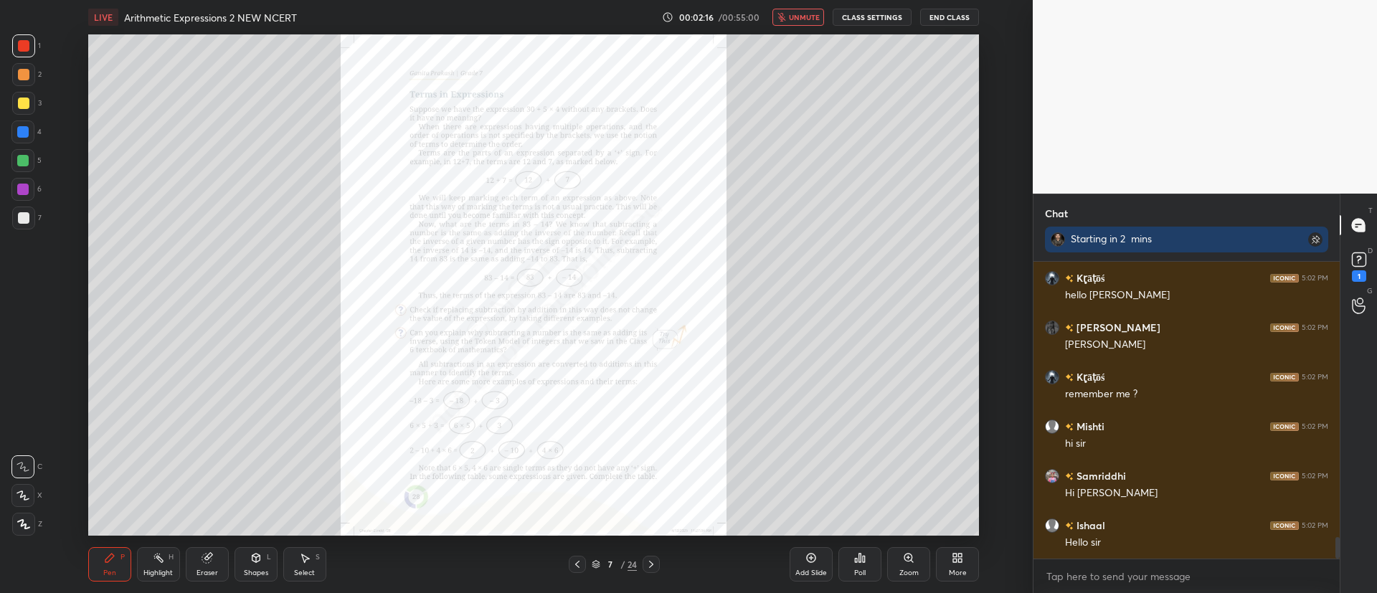
scroll to position [0, 0]
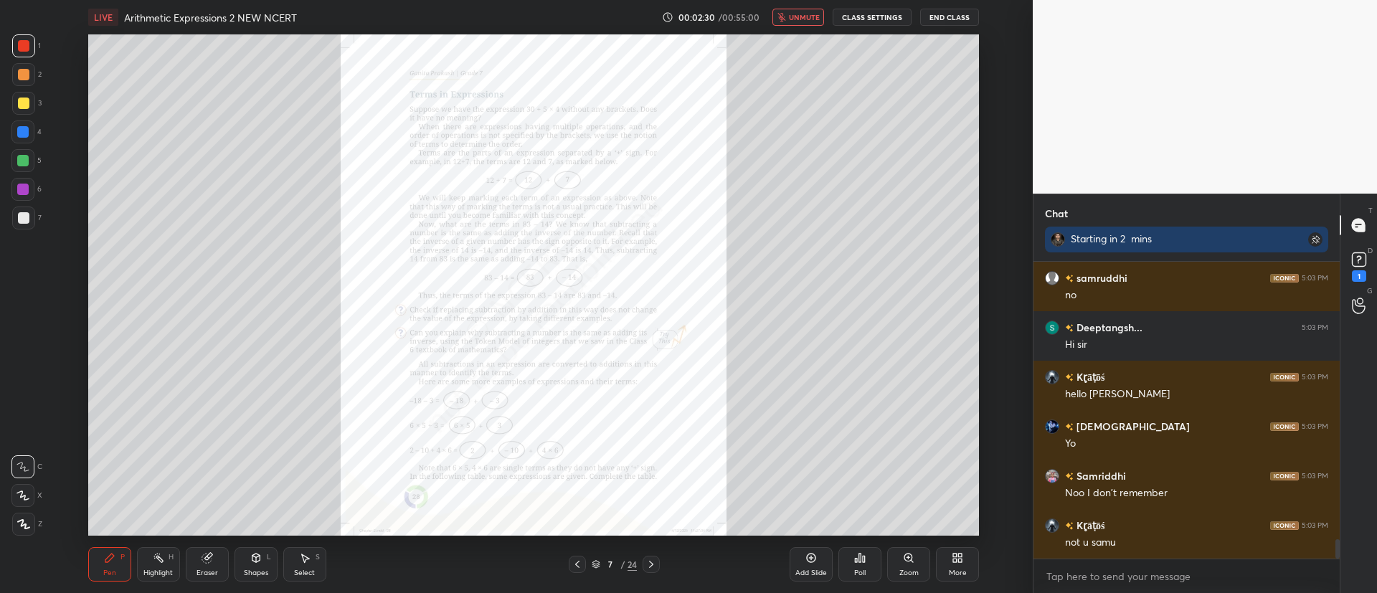
click at [792, 17] on span "unmute" at bounding box center [804, 17] width 31 height 10
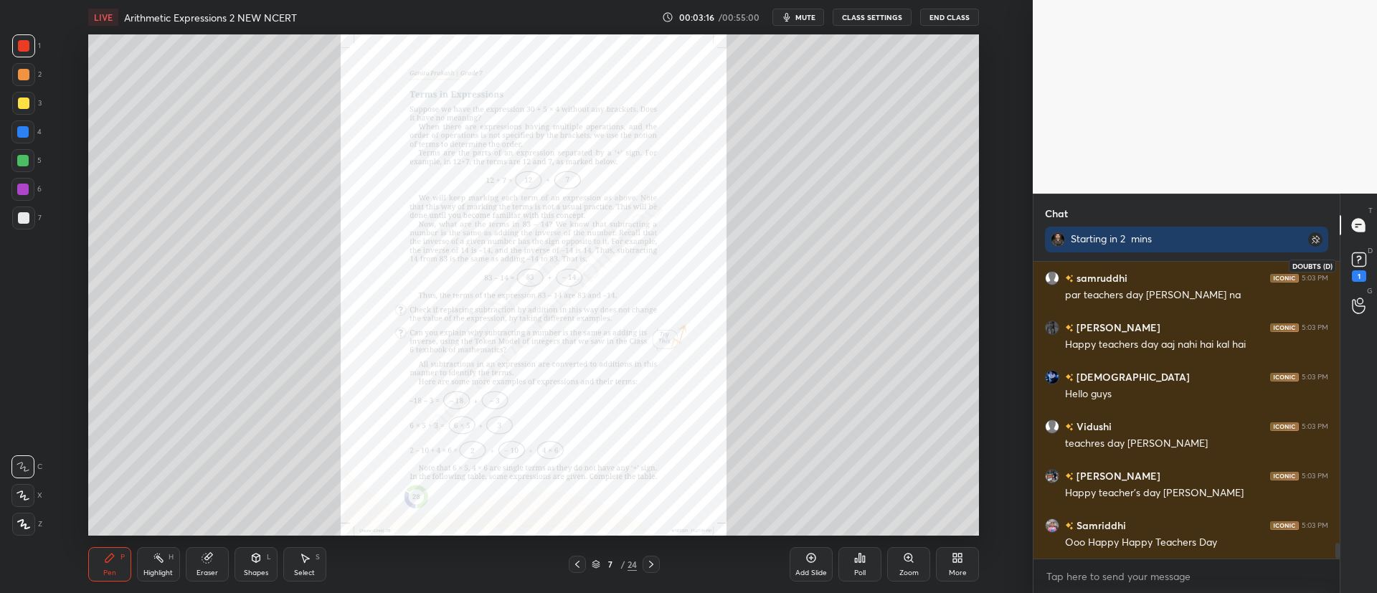
scroll to position [5318, 0]
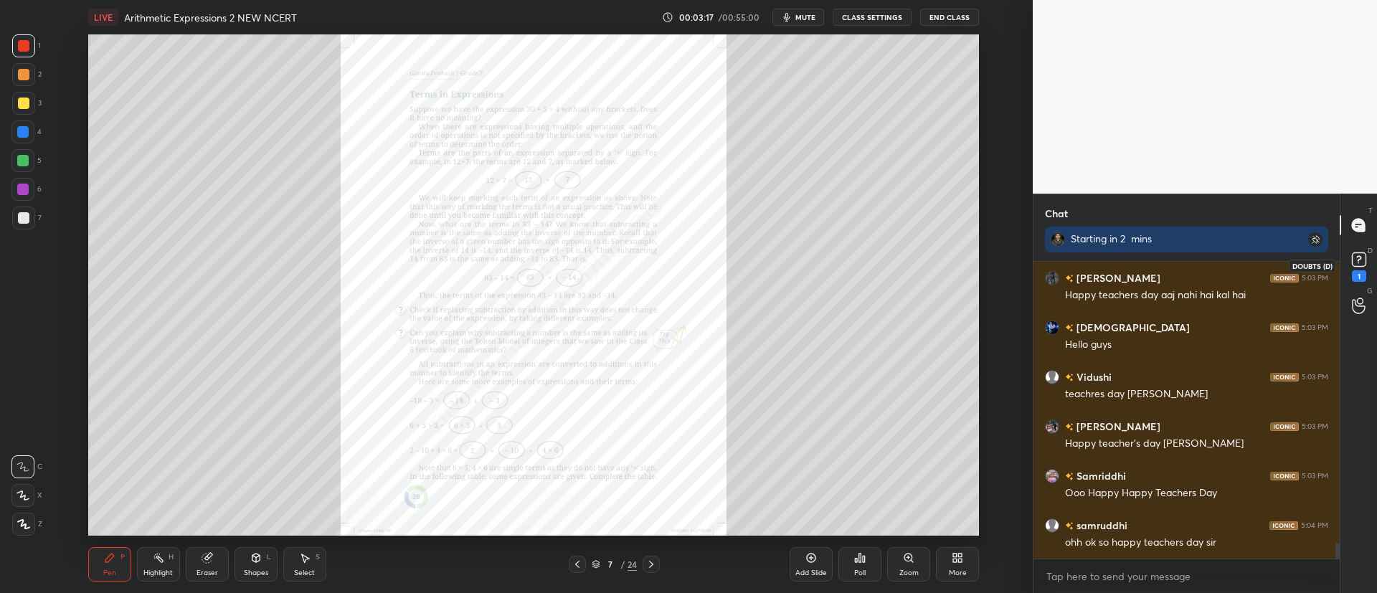
click at [1357, 258] on rect at bounding box center [1359, 260] width 14 height 14
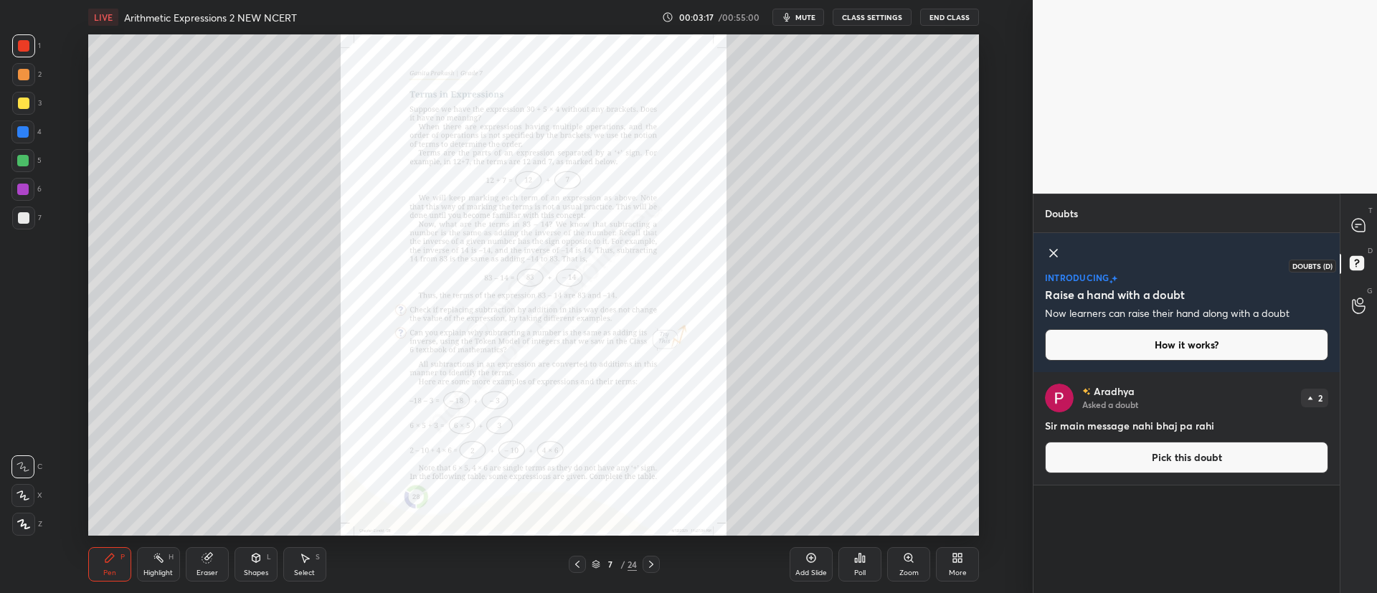
scroll to position [217, 302]
click at [1055, 249] on icon at bounding box center [1053, 252] width 17 height 17
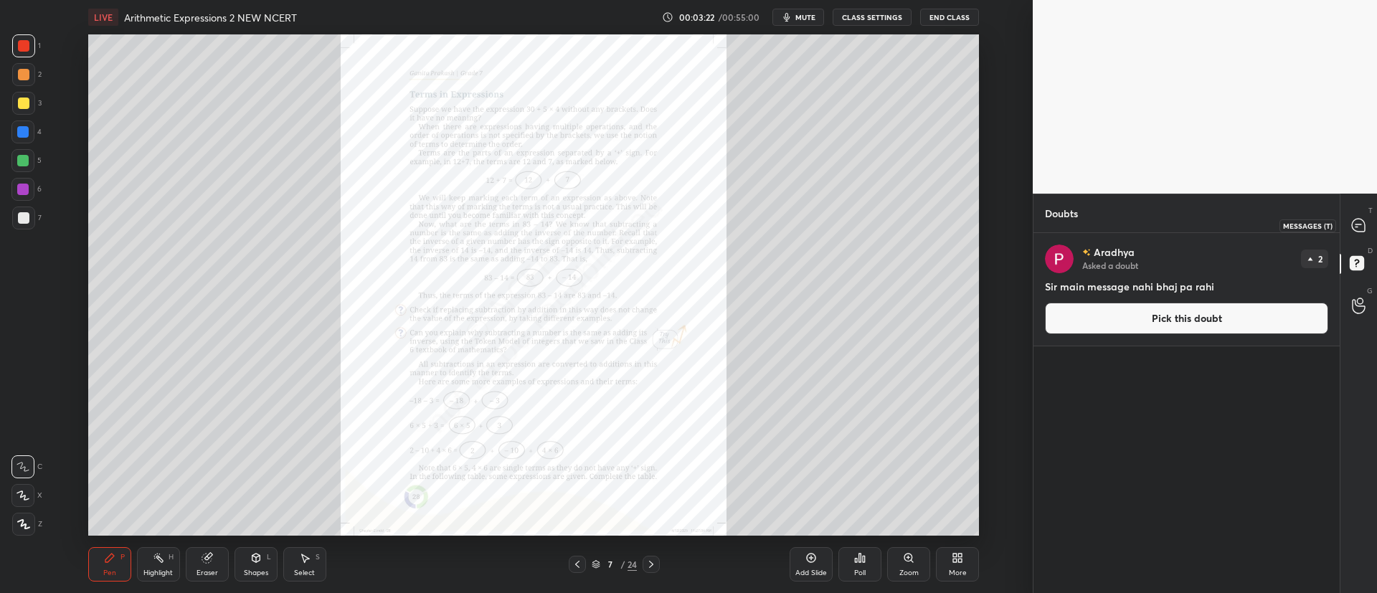
click at [1356, 228] on icon at bounding box center [1358, 225] width 13 height 13
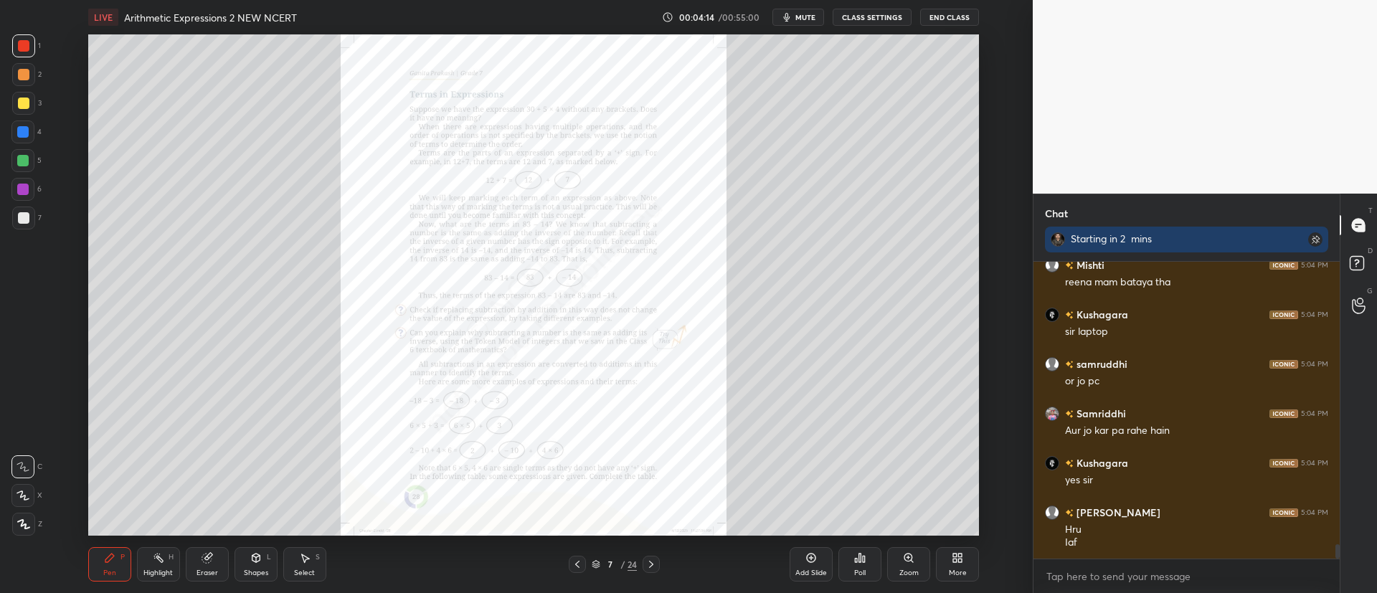
scroll to position [5969, 0]
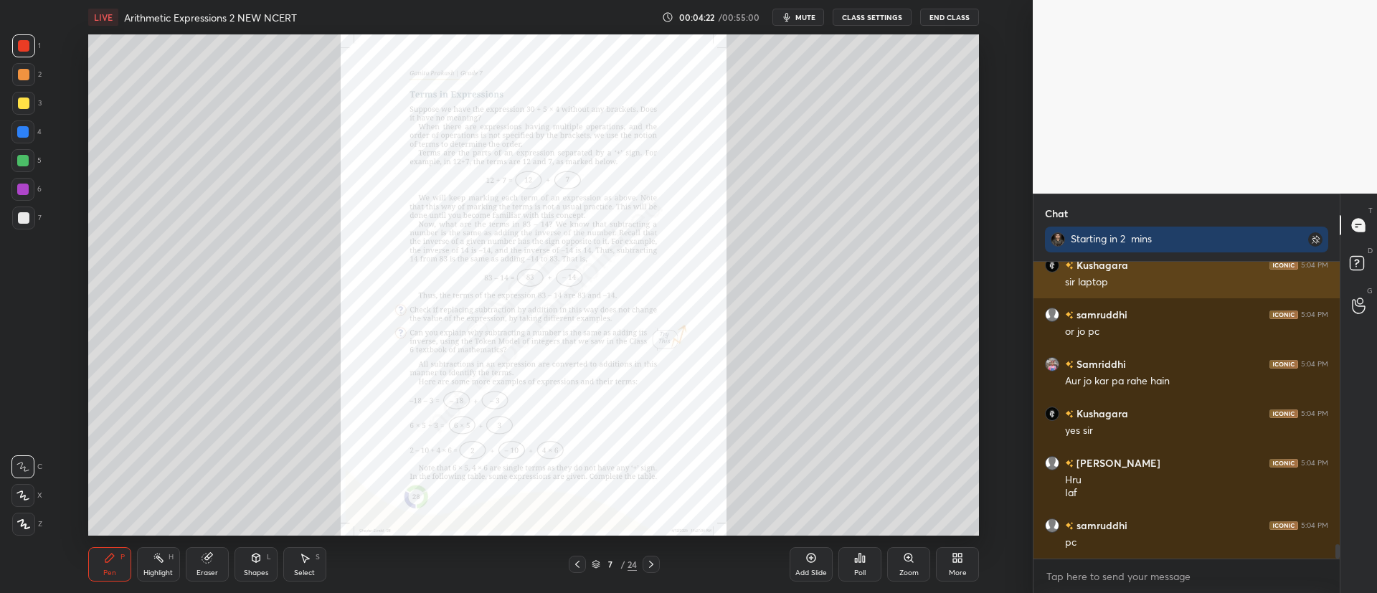
click at [1321, 235] on rect at bounding box center [1315, 239] width 14 height 14
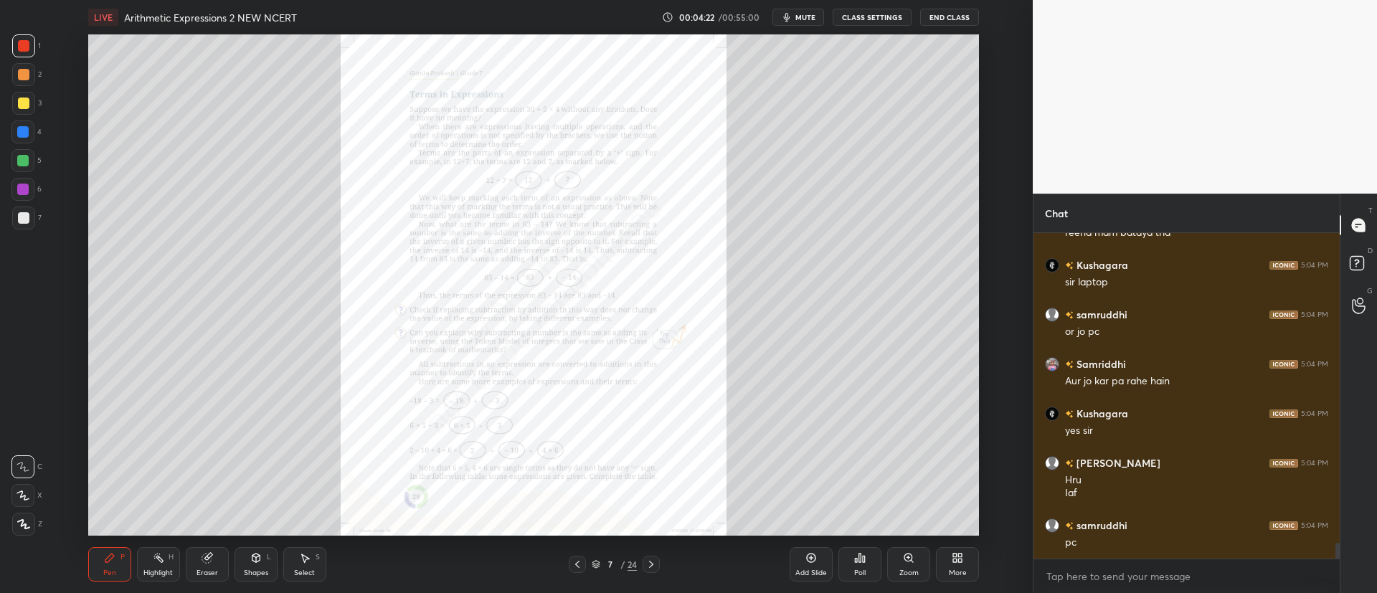
scroll to position [5940, 0]
click at [27, 523] on icon at bounding box center [23, 524] width 13 height 10
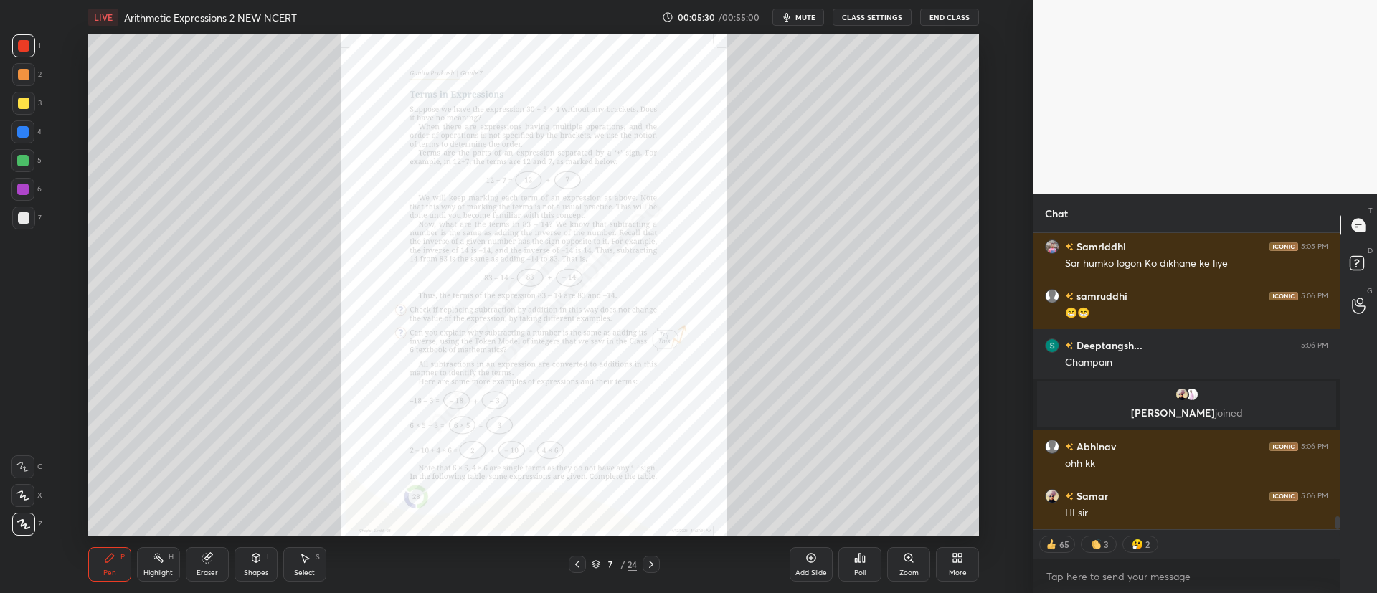
scroll to position [6624, 0]
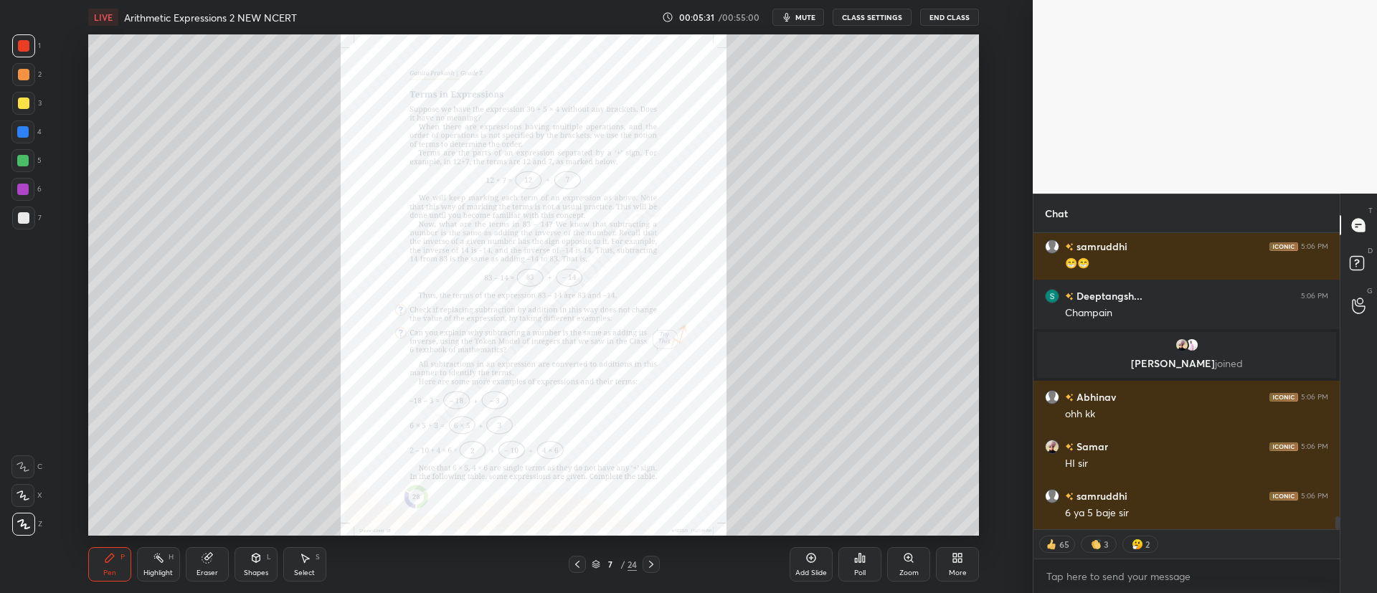
click at [919, 561] on div "Zoom" at bounding box center [908, 564] width 43 height 34
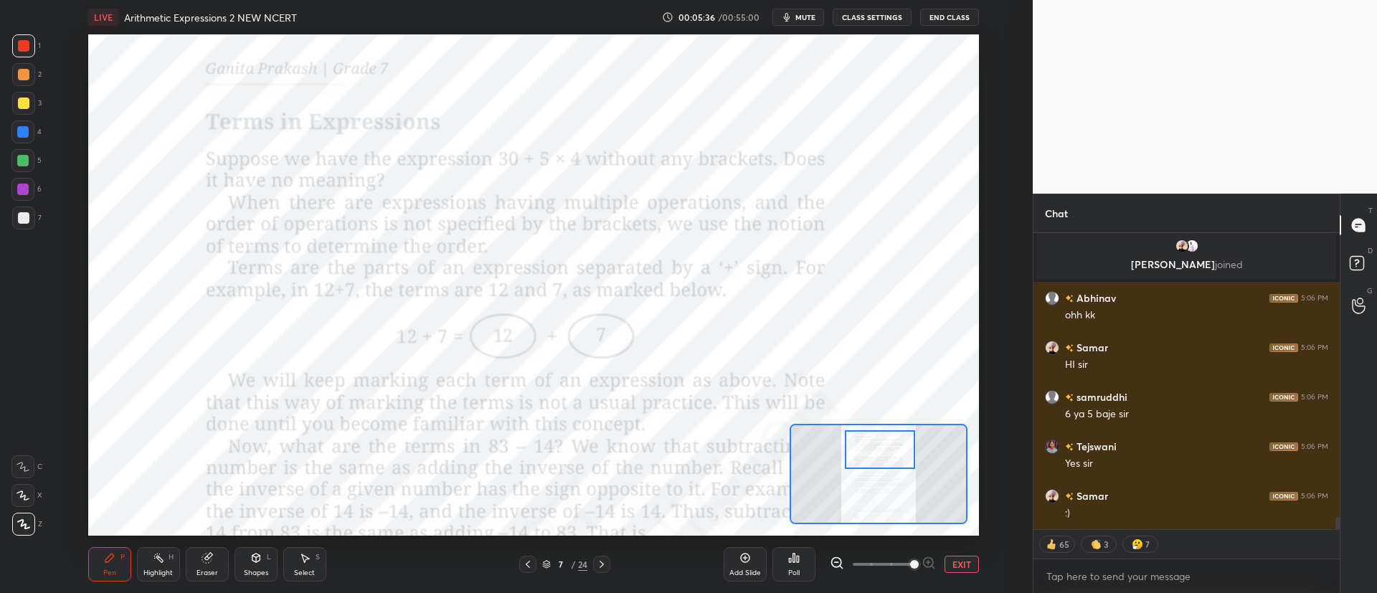
scroll to position [6773, 0]
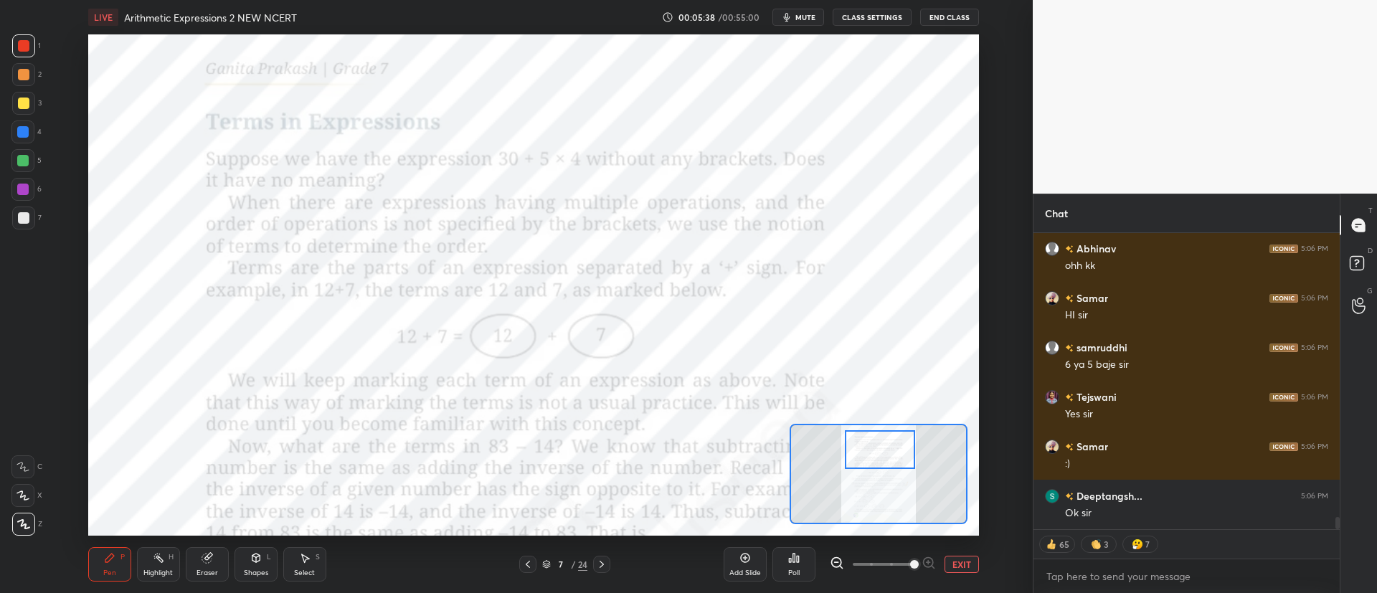
click at [27, 459] on div at bounding box center [22, 466] width 23 height 23
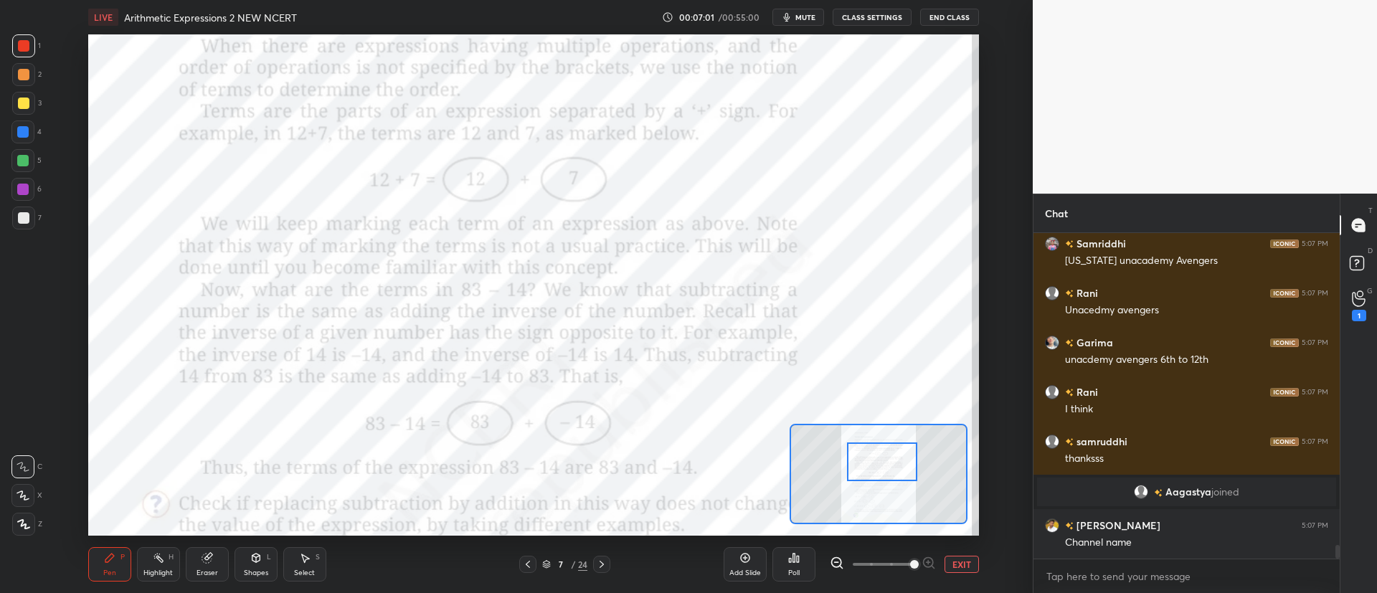
scroll to position [7372, 0]
type textarea "x"
click at [1121, 574] on textarea at bounding box center [1186, 576] width 283 height 23
paste textarea "[URL][DOMAIN_NAME]"
type textarea "[URL][DOMAIN_NAME]"
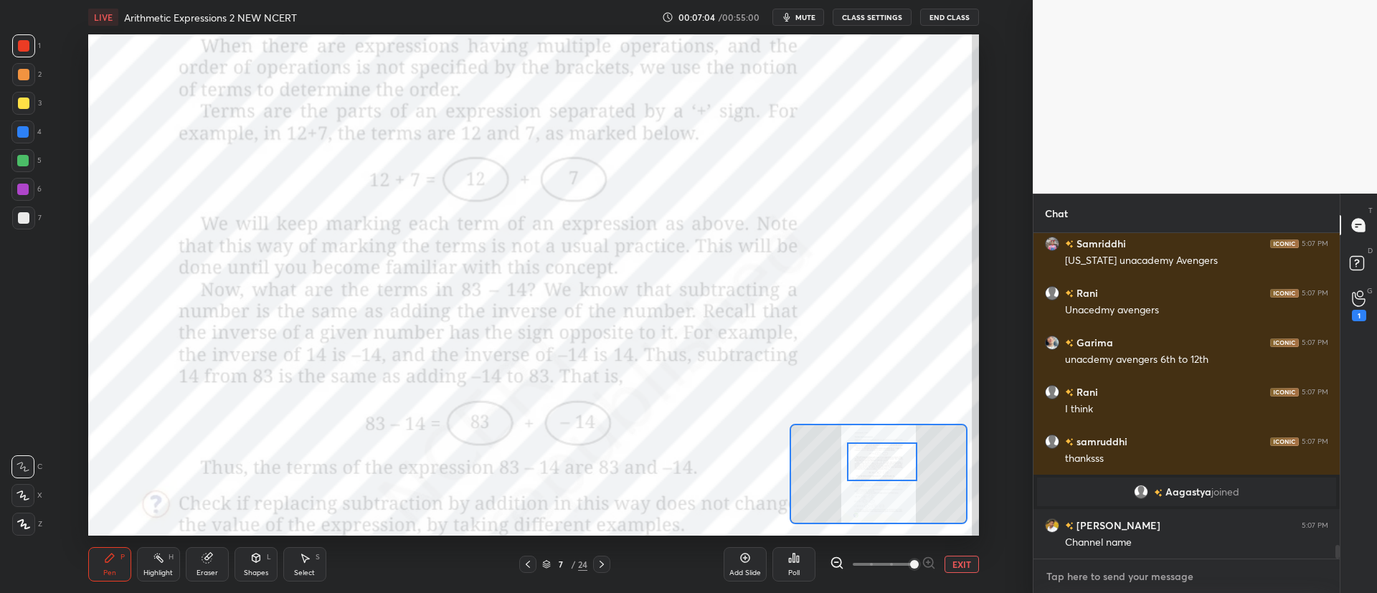
type textarea "x"
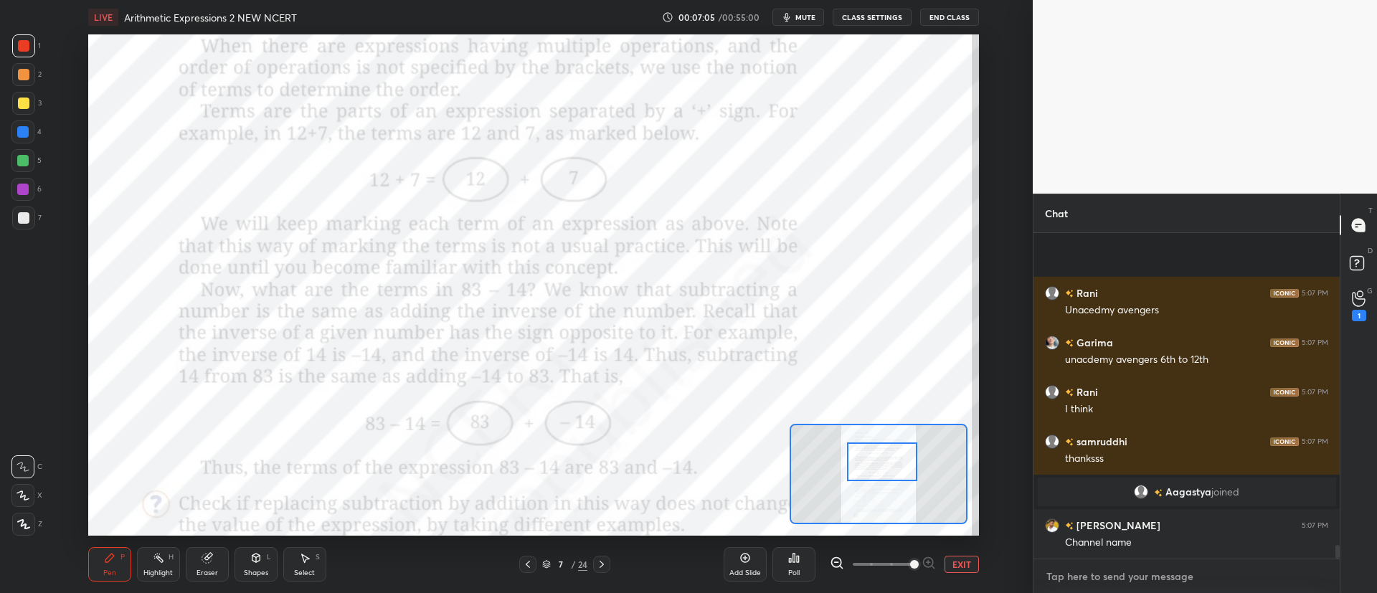
scroll to position [7465, 0]
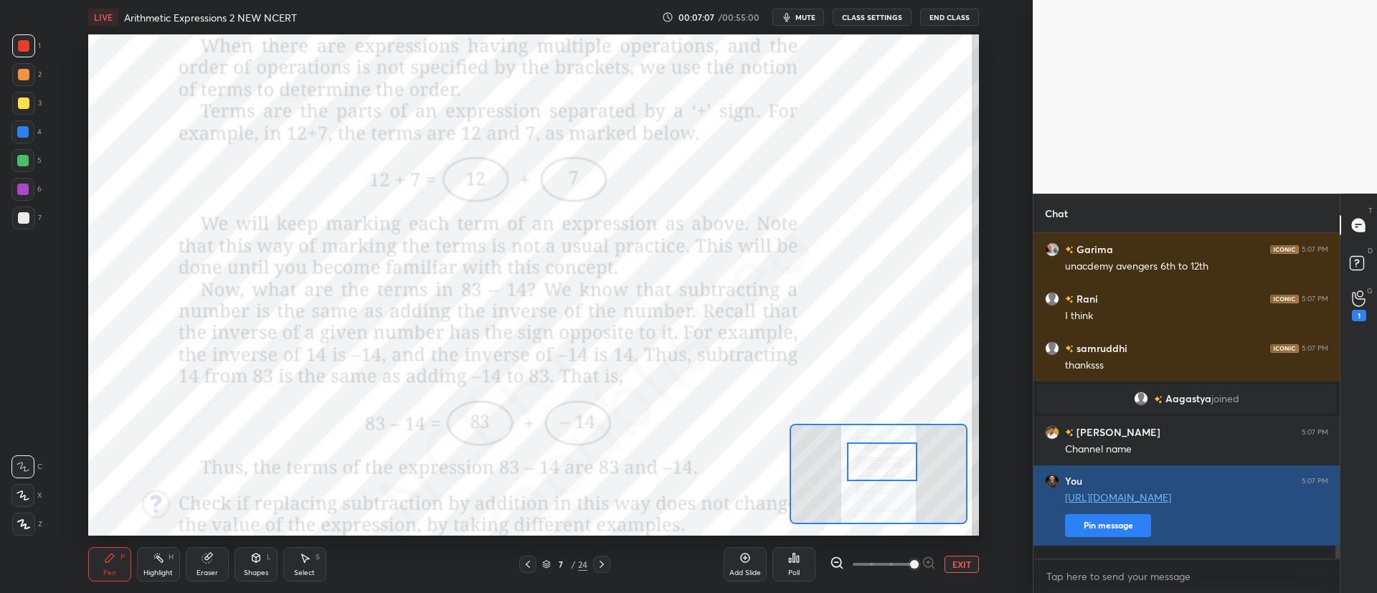
click at [1109, 537] on button "Pin message" at bounding box center [1108, 525] width 86 height 23
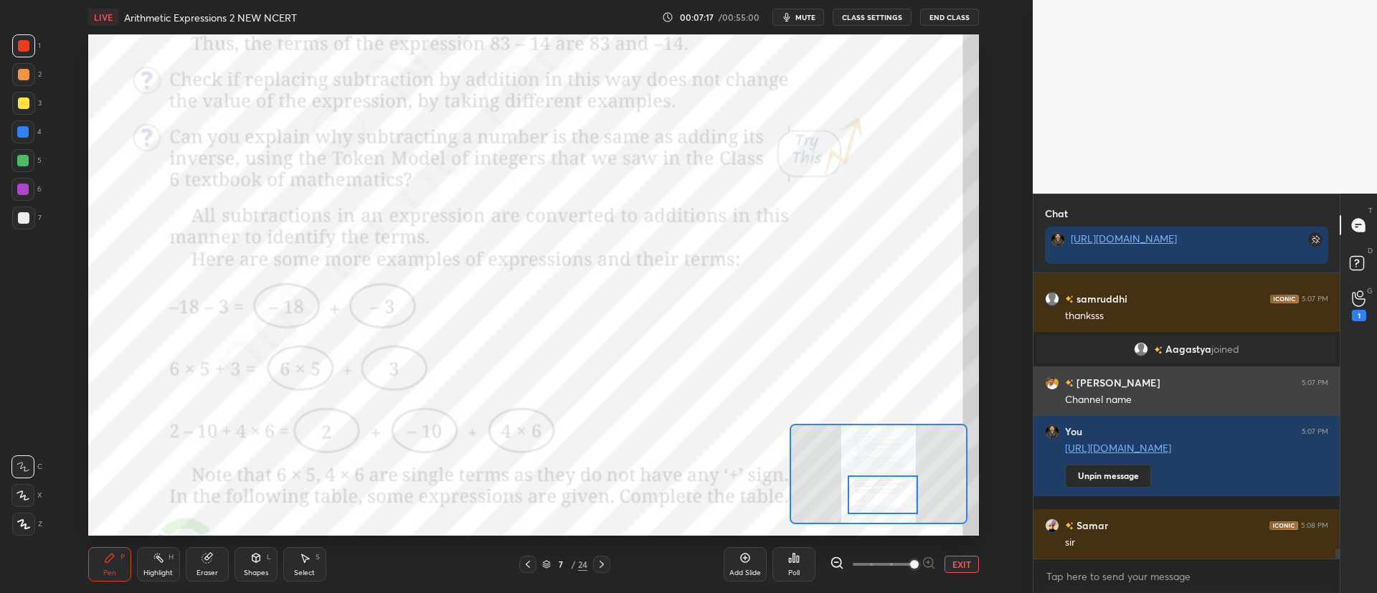
scroll to position [7569, 0]
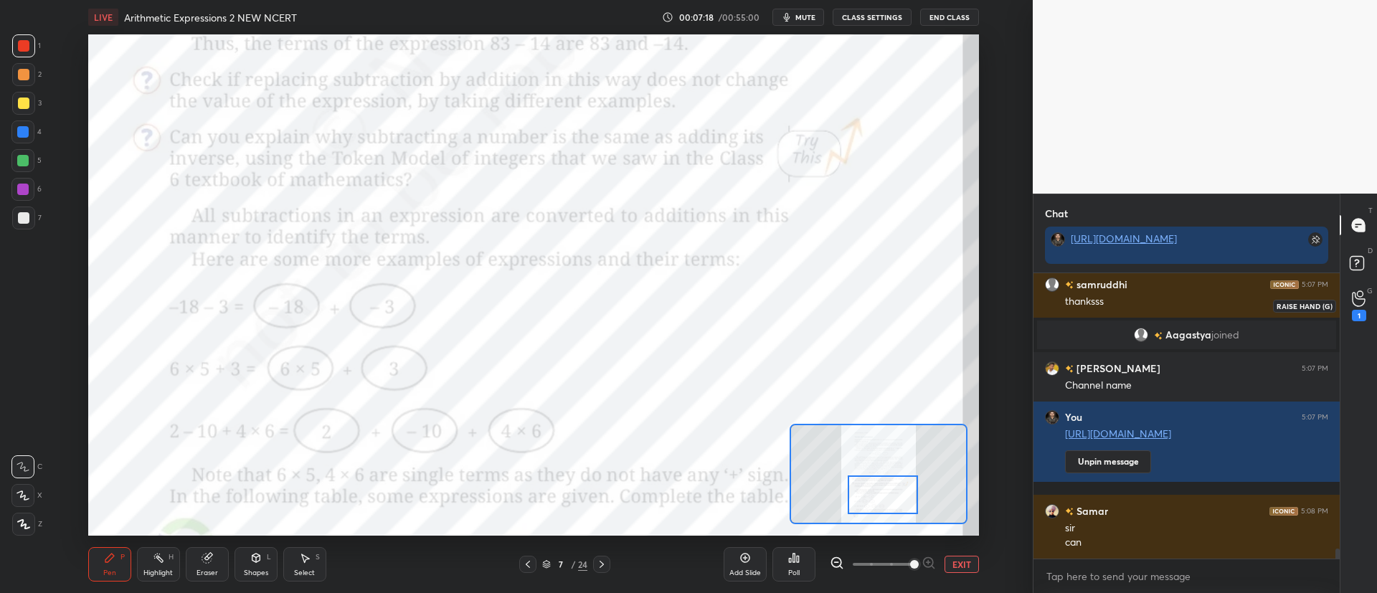
click at [1356, 299] on icon at bounding box center [1359, 298] width 14 height 16
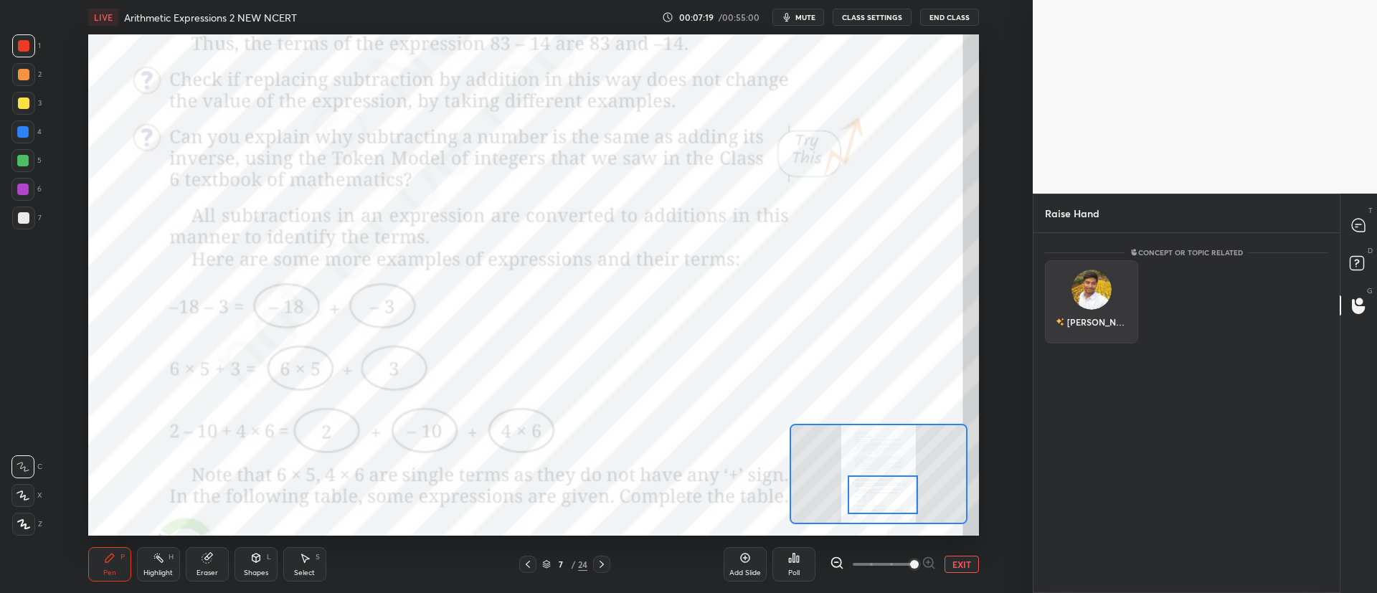
click at [1076, 308] on div "[PERSON_NAME]" at bounding box center [1091, 301] width 93 height 83
click at [1084, 329] on button "INVITE" at bounding box center [1091, 332] width 80 height 19
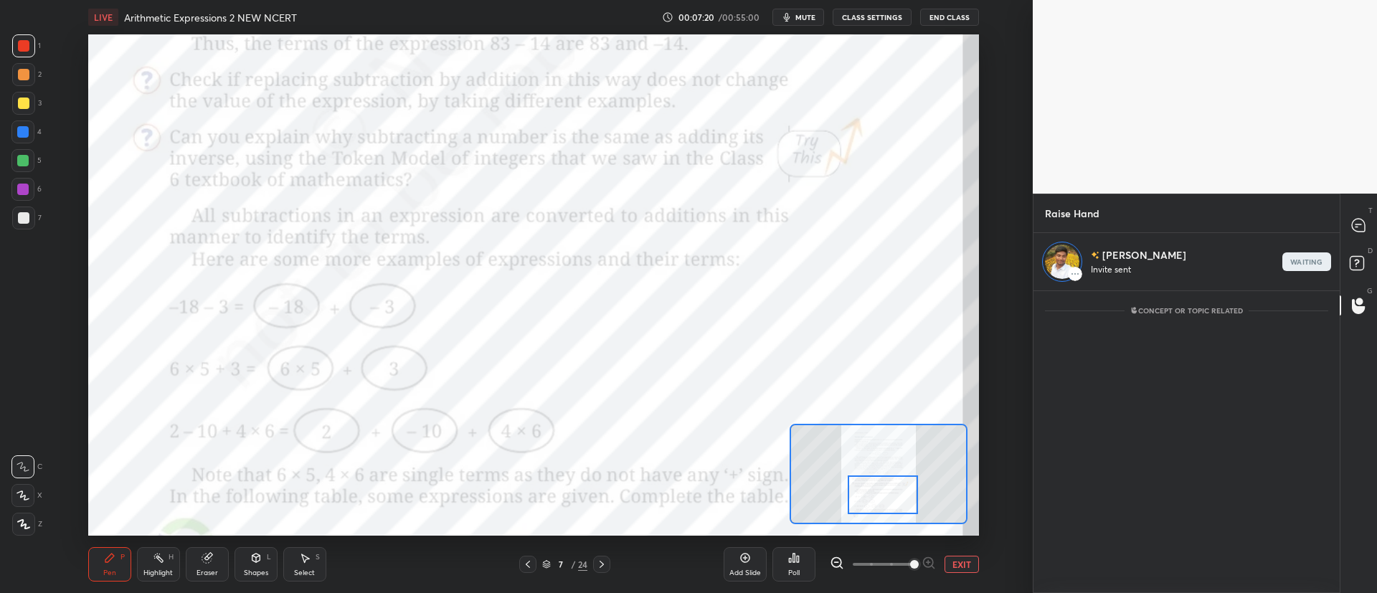
scroll to position [298, 302]
click at [1363, 230] on icon at bounding box center [1358, 225] width 13 height 13
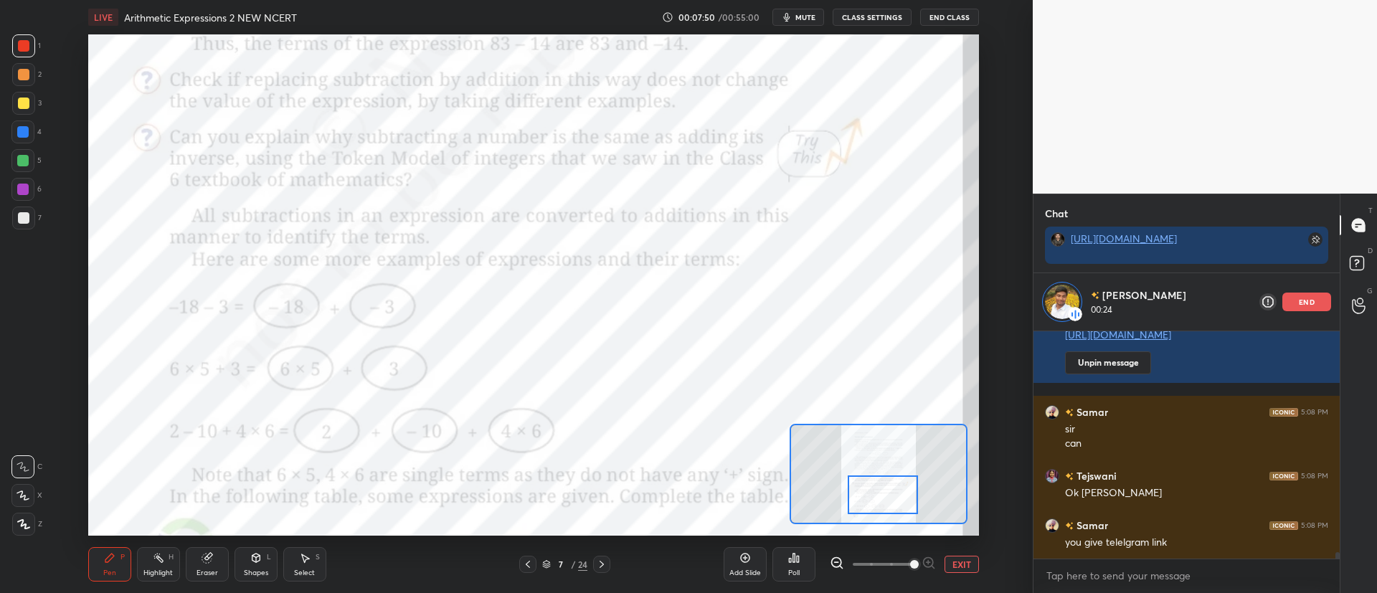
scroll to position [8023, 0]
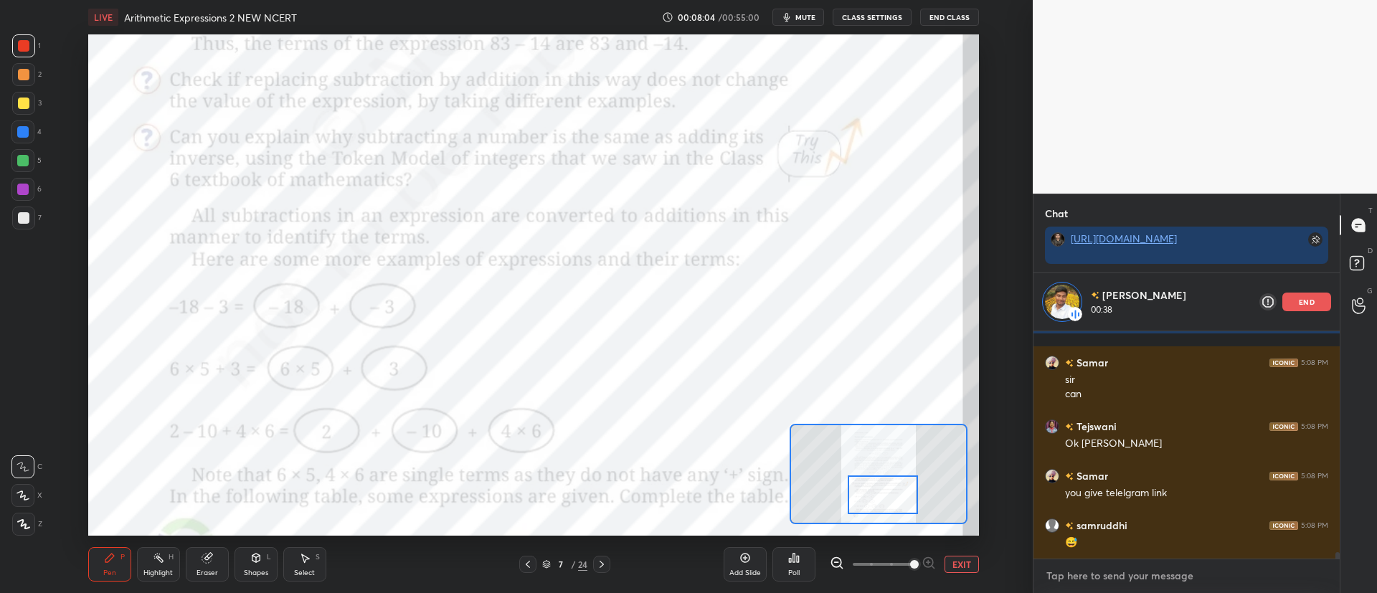
type textarea "x"
click at [1101, 584] on textarea at bounding box center [1186, 575] width 283 height 23
paste textarea "[URL][DOMAIN_NAME]"
type textarea "[URL][DOMAIN_NAME]"
type textarea "x"
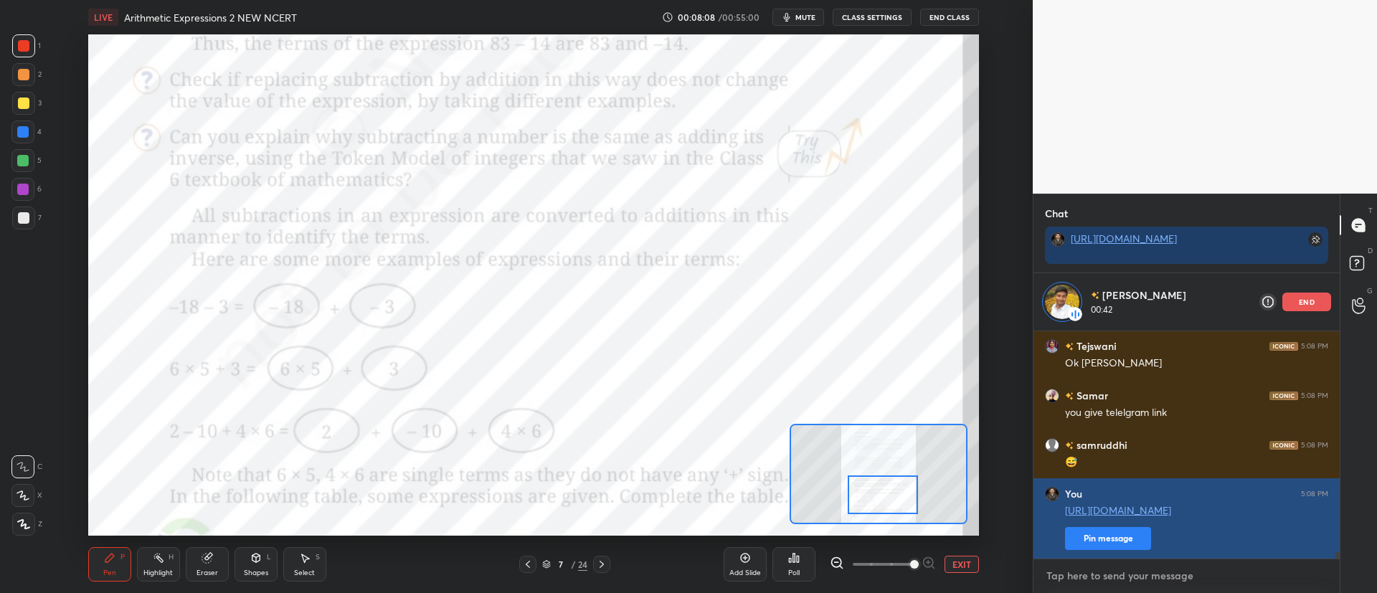
scroll to position [8153, 0]
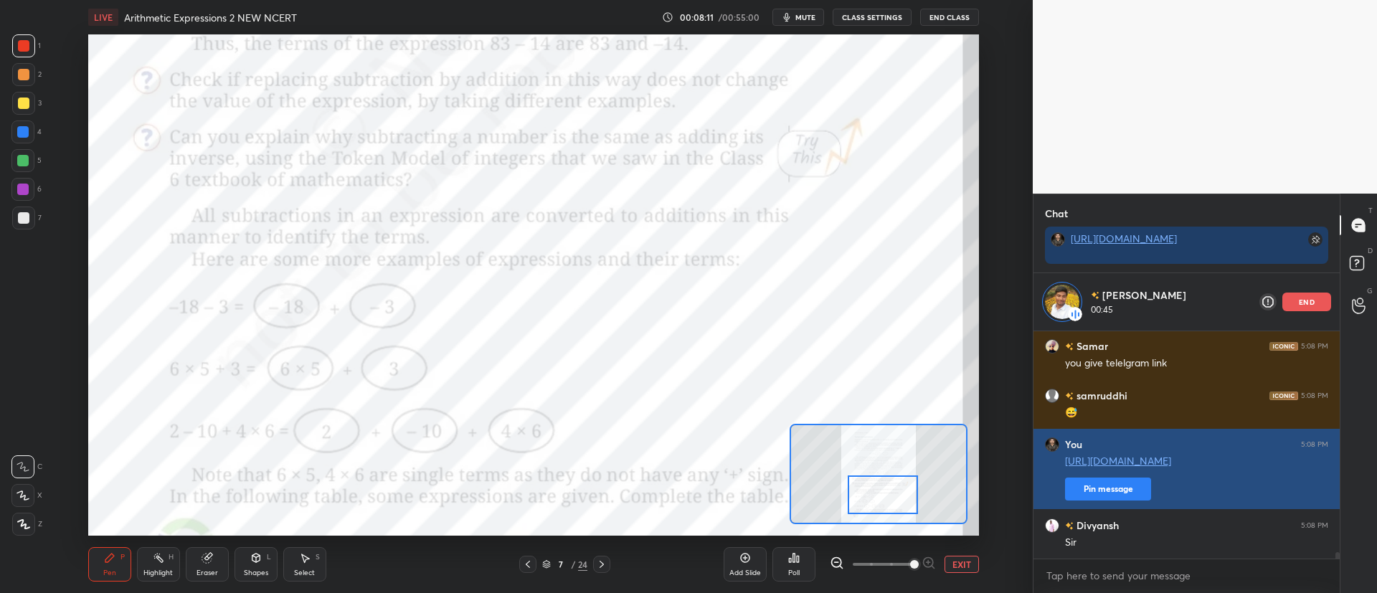
click at [1113, 494] on button "Pin message" at bounding box center [1108, 489] width 86 height 23
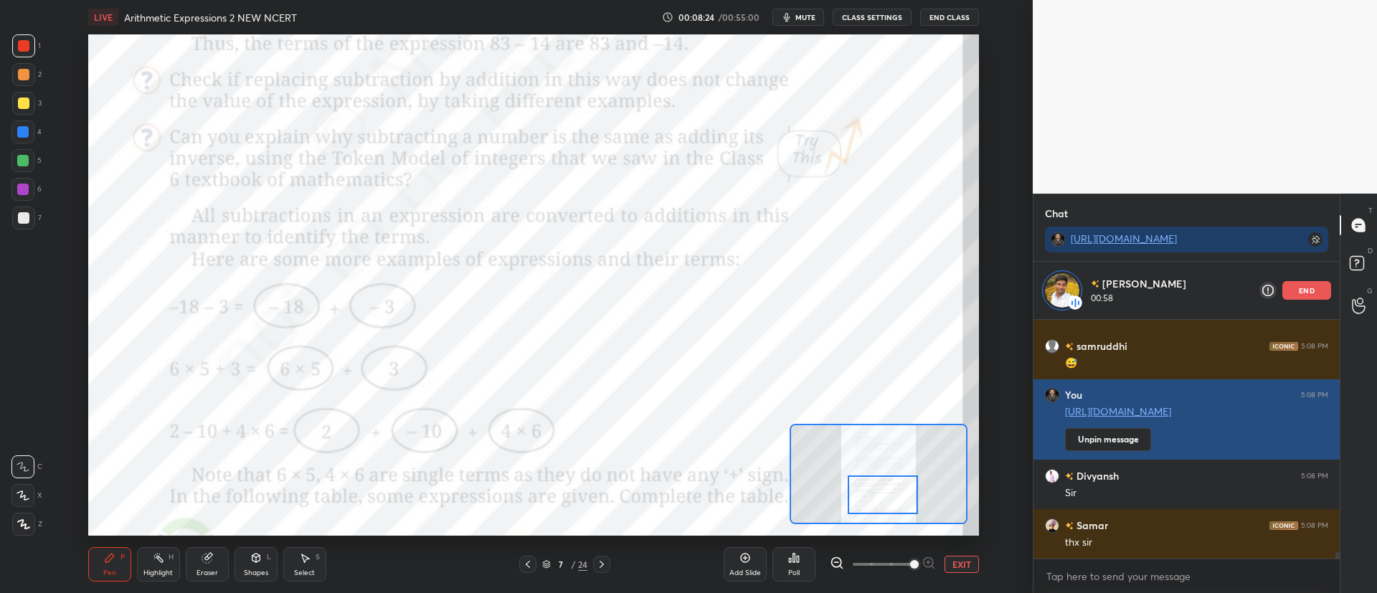
scroll to position [8241, 0]
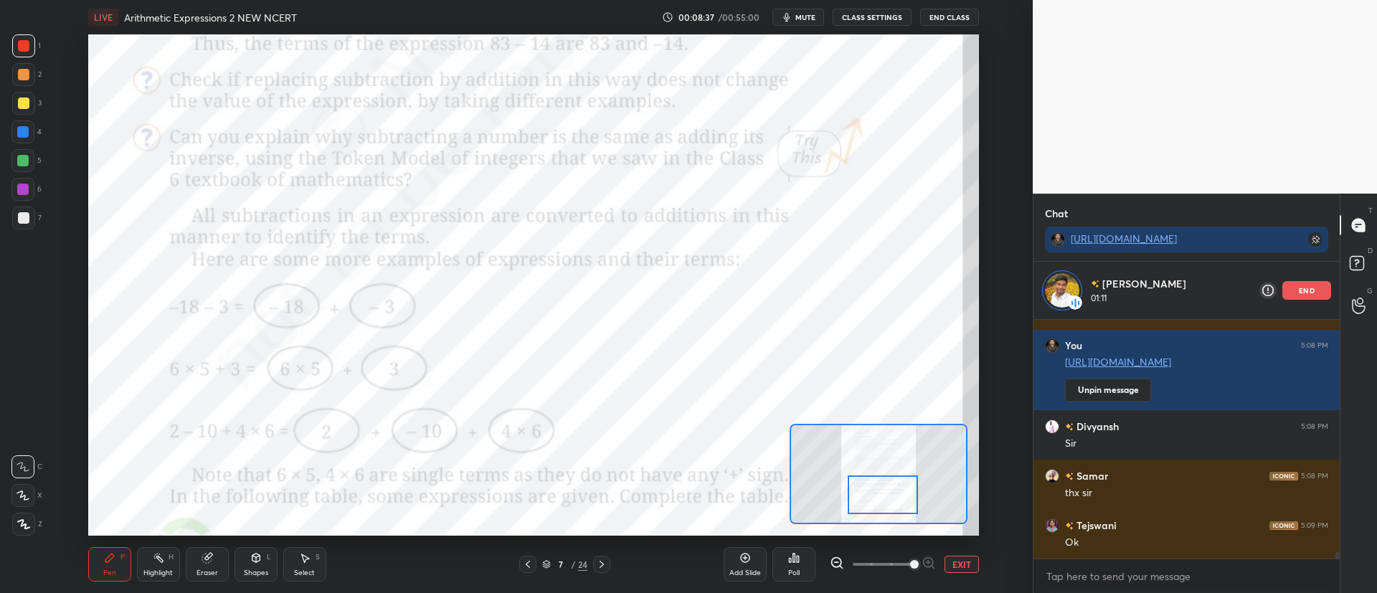
click at [1311, 287] on p "end" at bounding box center [1306, 290] width 16 height 7
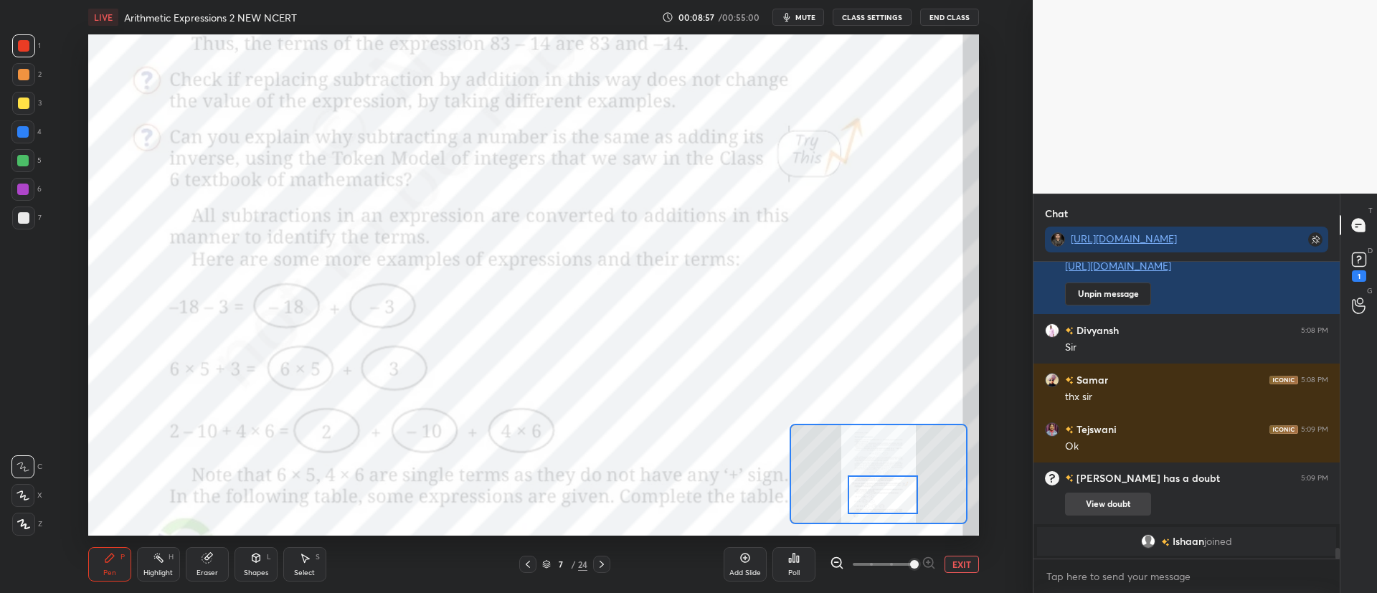
scroll to position [7888, 0]
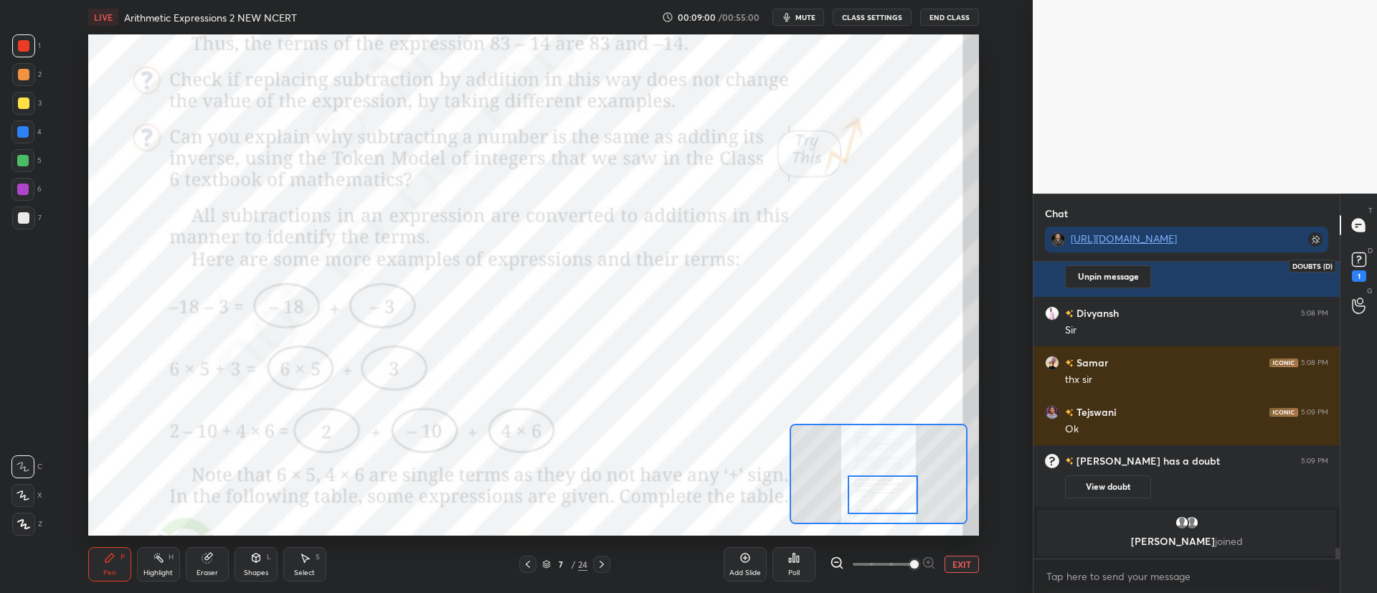
click at [1356, 258] on rect at bounding box center [1359, 260] width 14 height 14
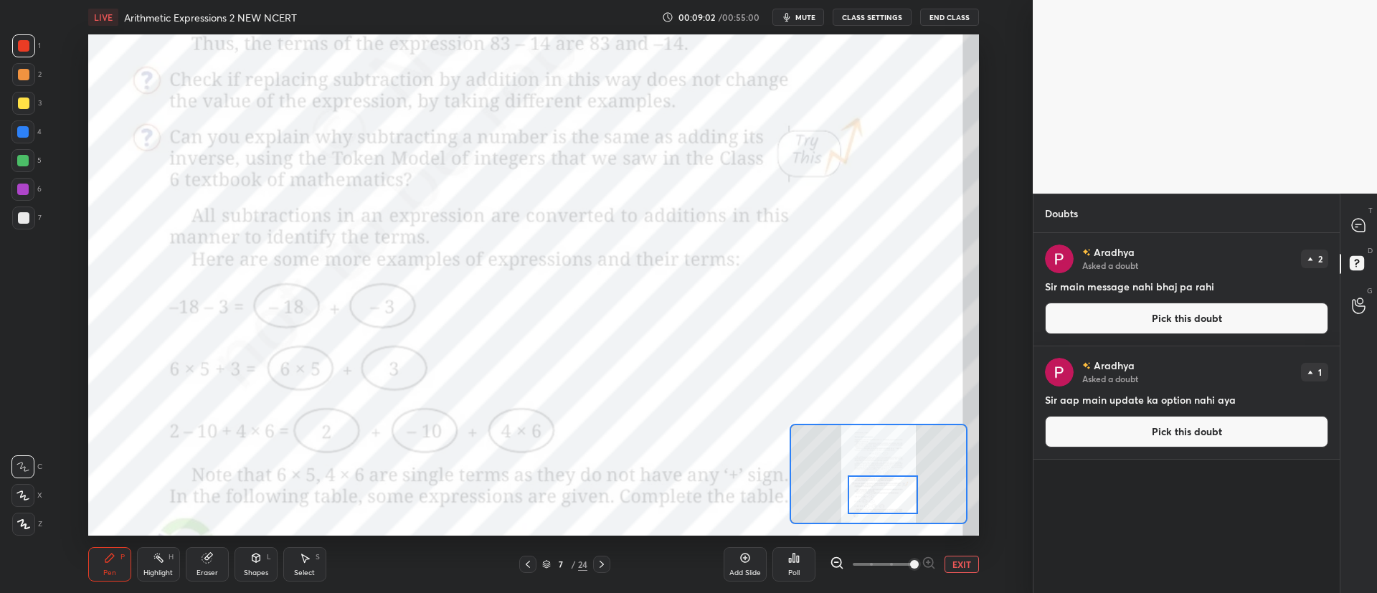
click at [1174, 312] on button "Pick this doubt" at bounding box center [1186, 319] width 283 height 32
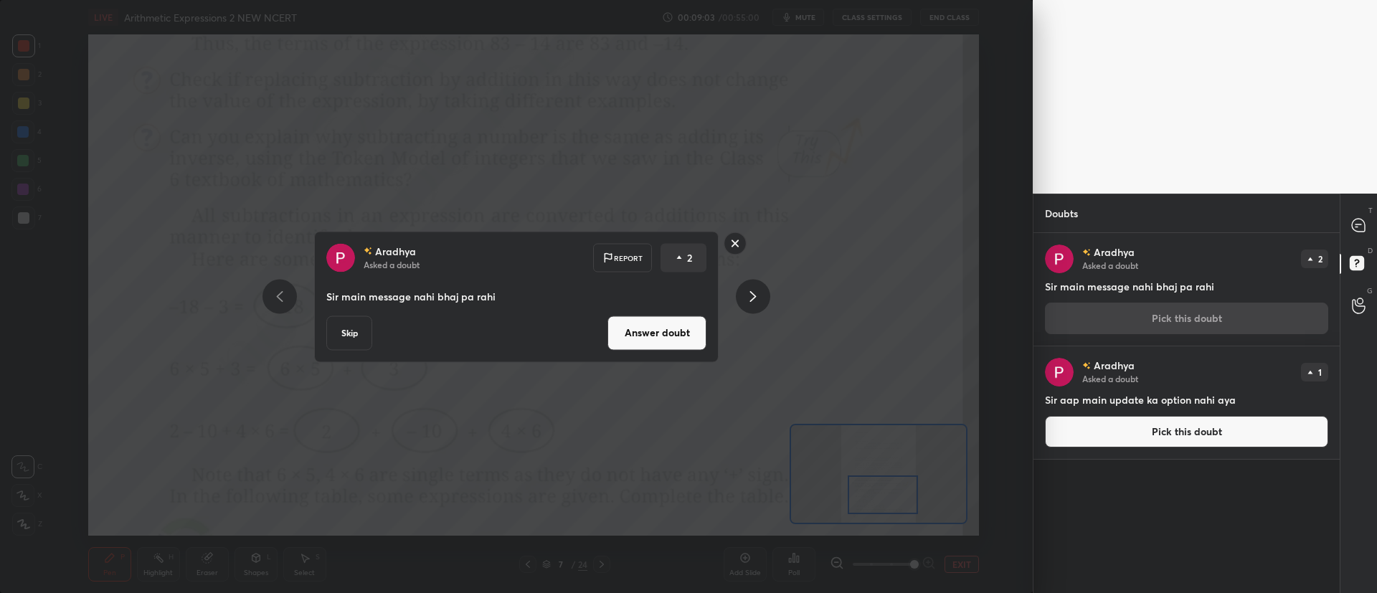
click at [661, 329] on button "Answer doubt" at bounding box center [656, 332] width 99 height 34
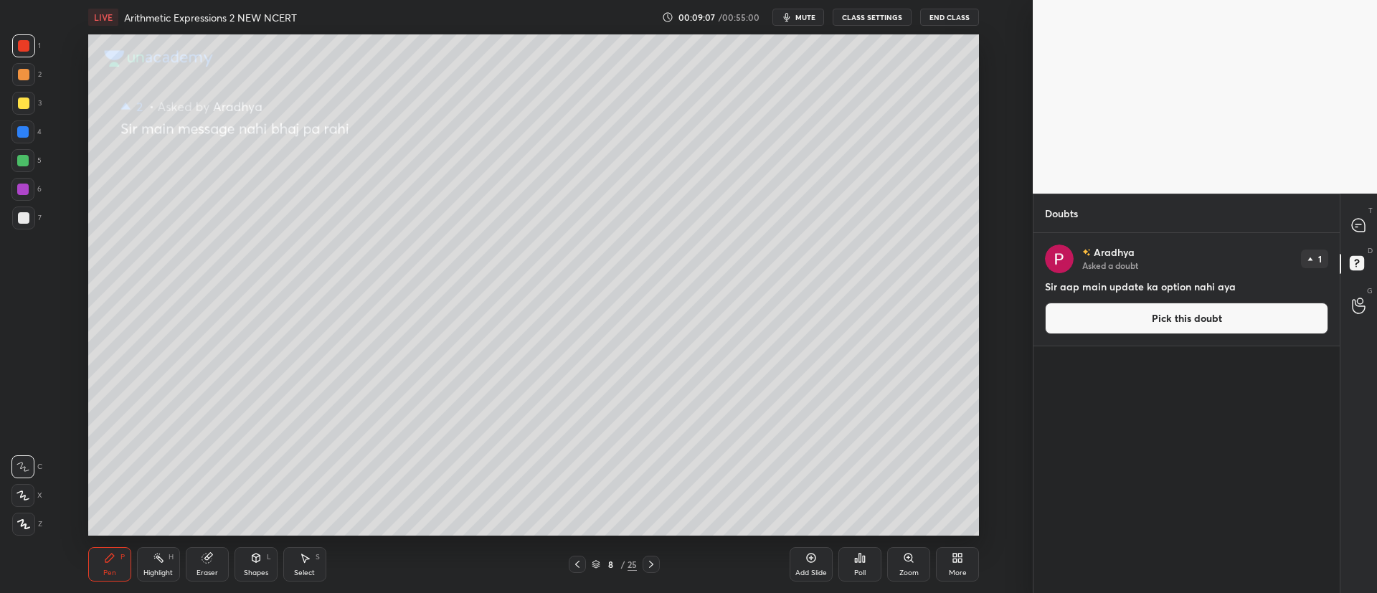
click at [1139, 313] on button "Pick this doubt" at bounding box center [1186, 319] width 283 height 32
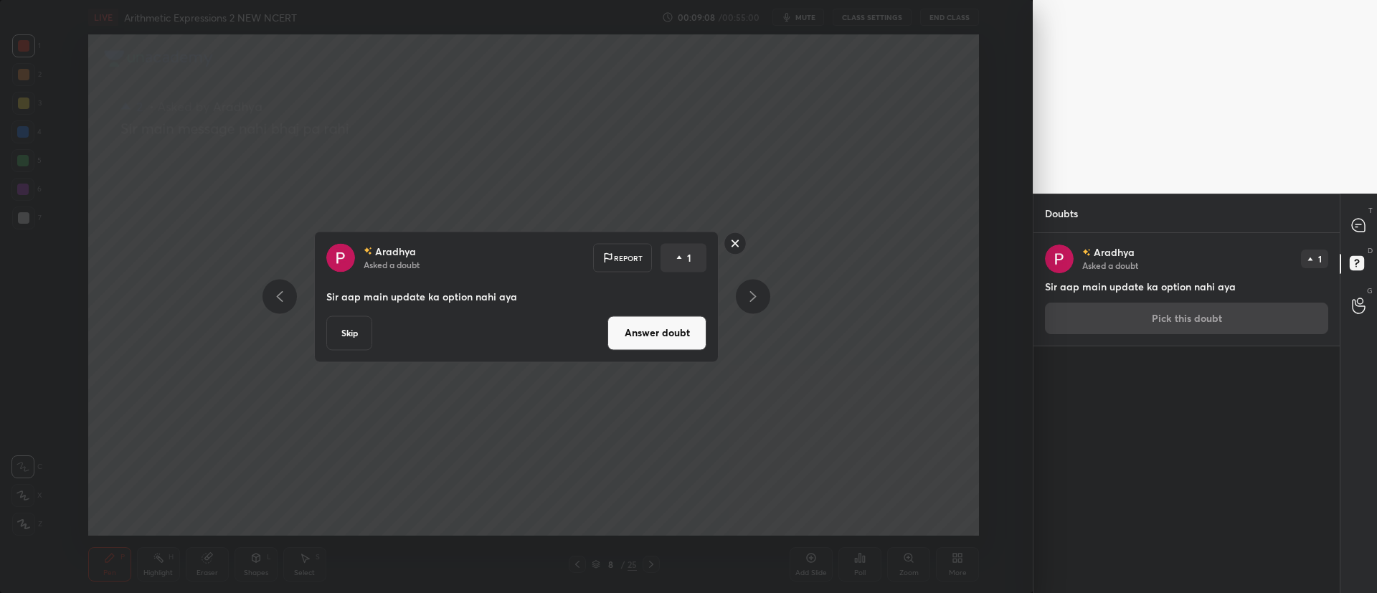
click at [681, 335] on button "Answer doubt" at bounding box center [656, 332] width 99 height 34
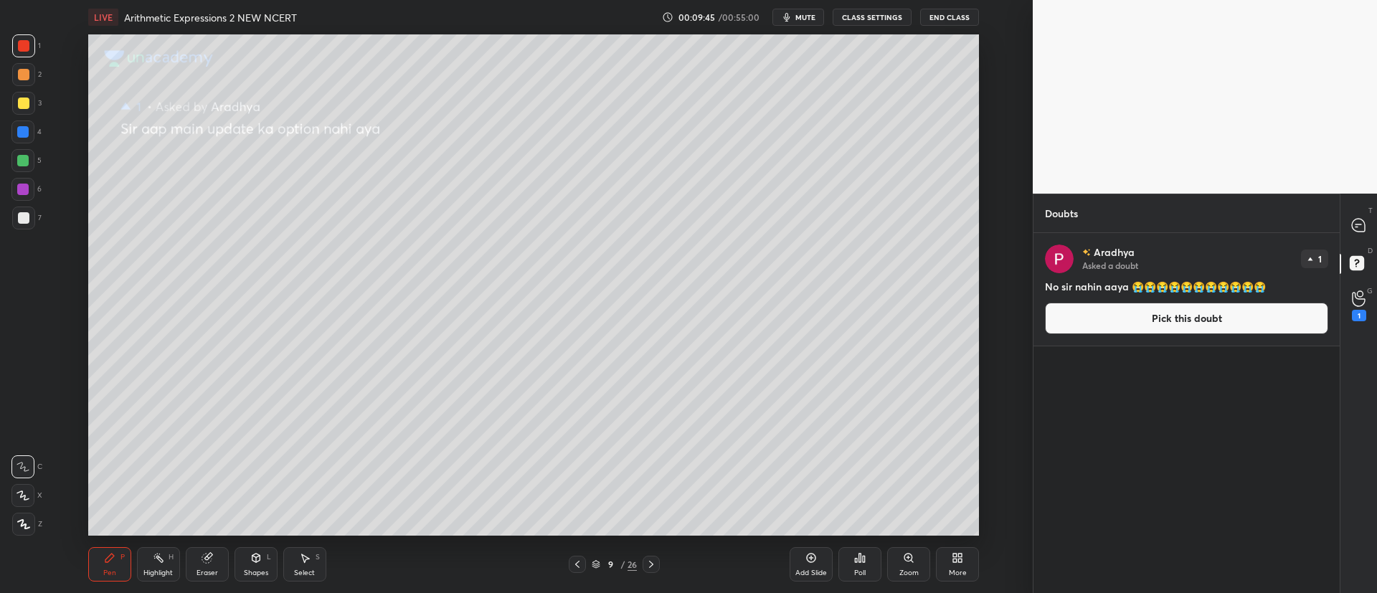
click at [1158, 315] on button "Pick this doubt" at bounding box center [1186, 319] width 283 height 32
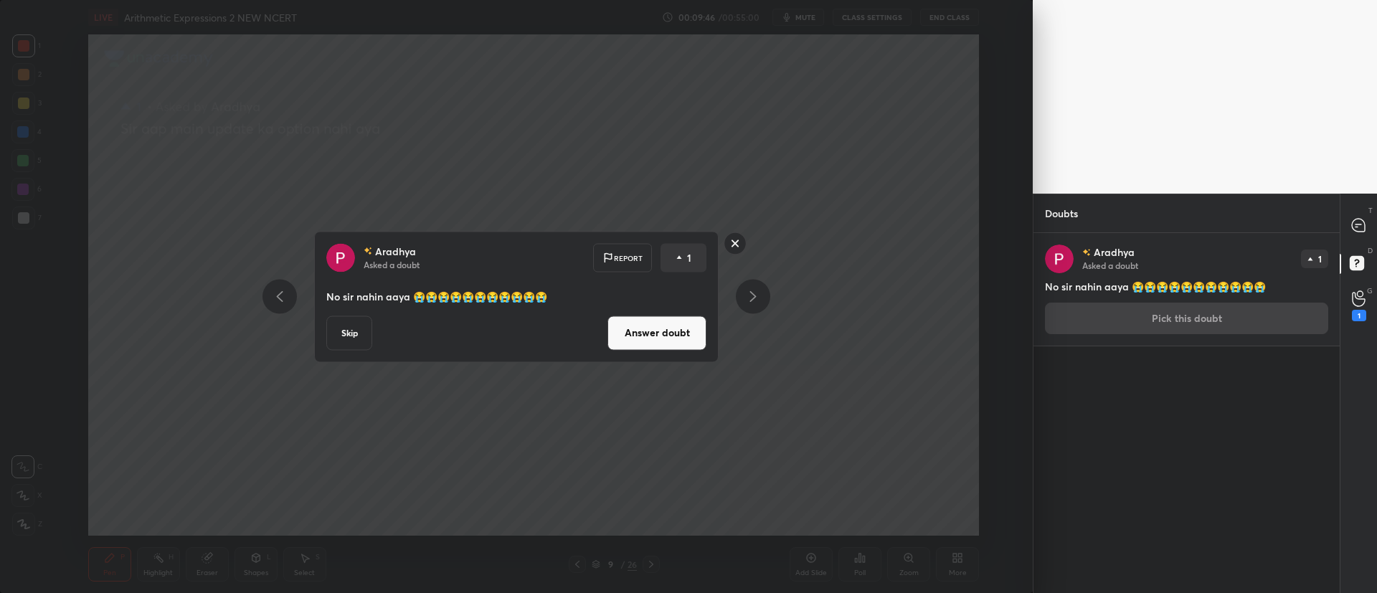
click at [632, 328] on button "Answer doubt" at bounding box center [656, 332] width 99 height 34
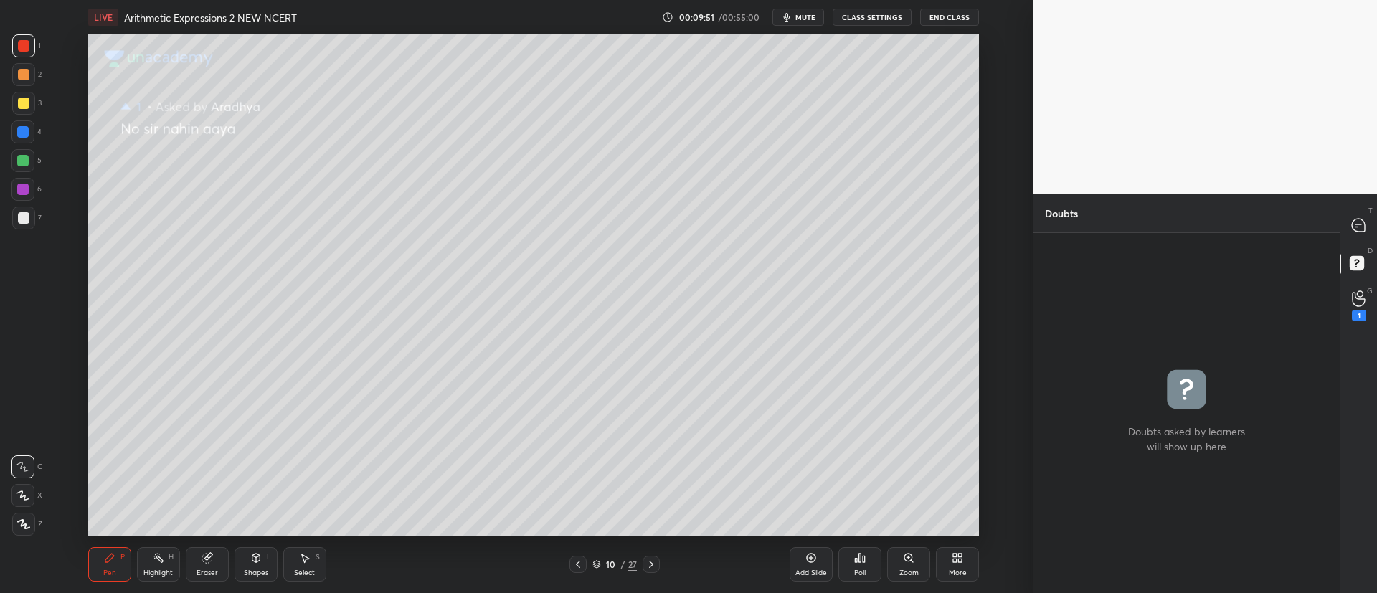
click at [650, 560] on icon at bounding box center [650, 564] width 11 height 11
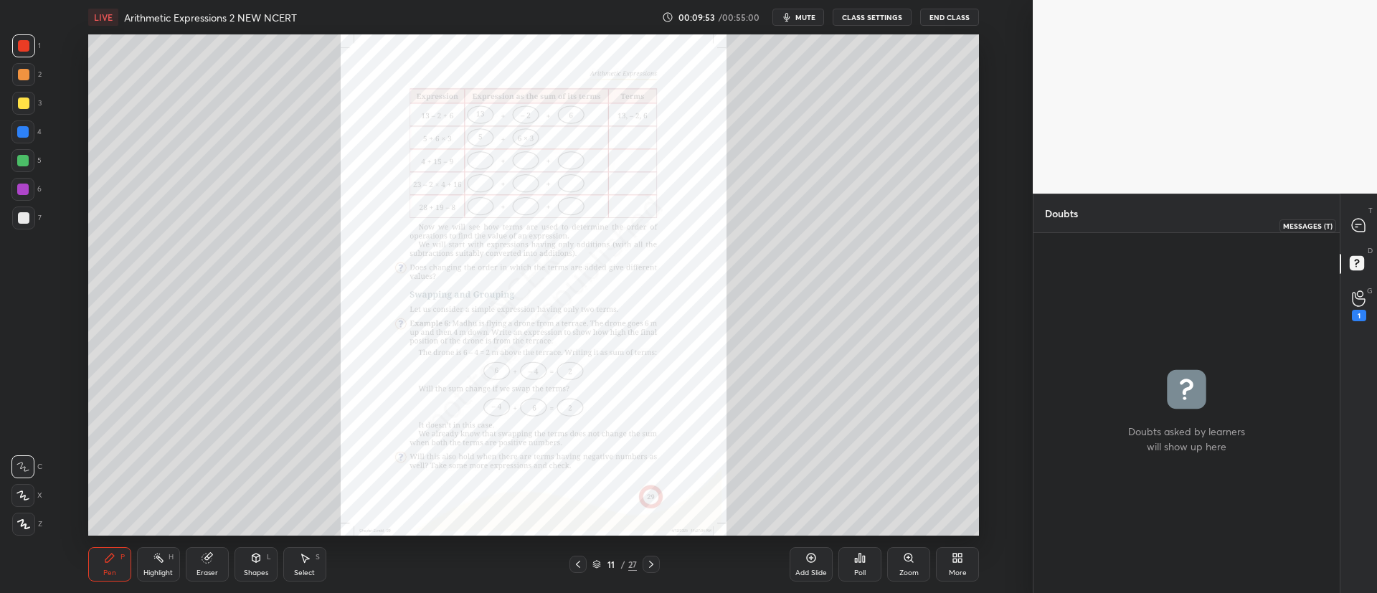
click at [1353, 226] on icon at bounding box center [1358, 225] width 13 height 13
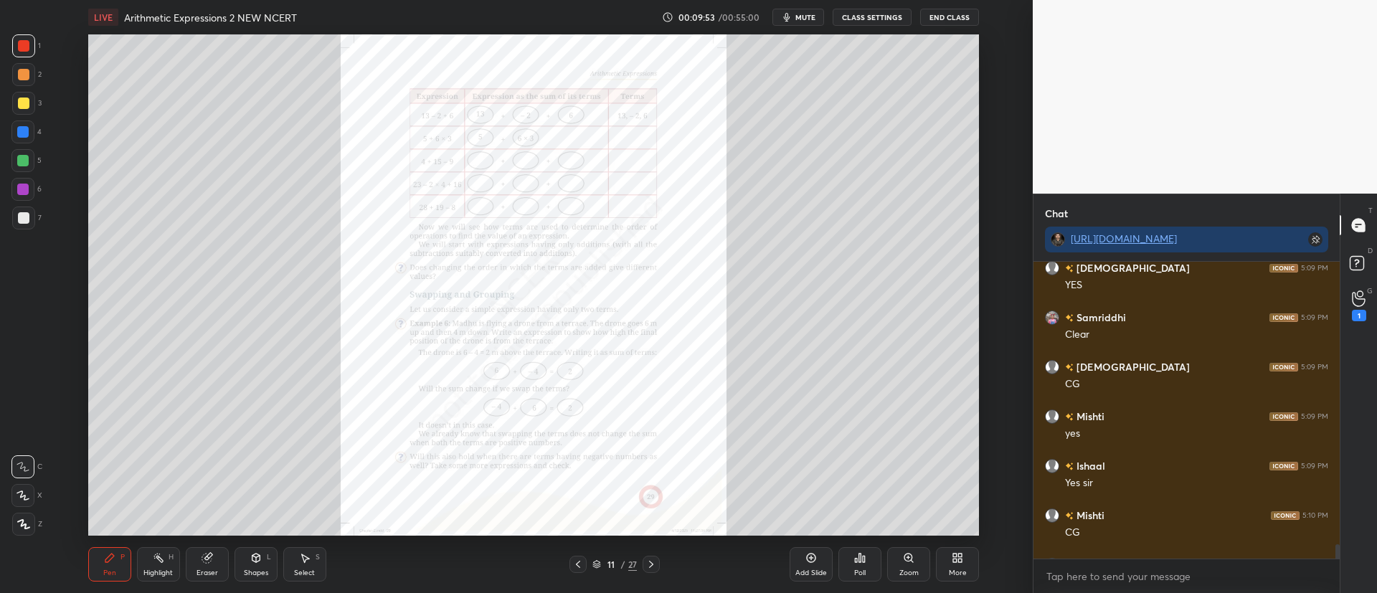
scroll to position [8486, 0]
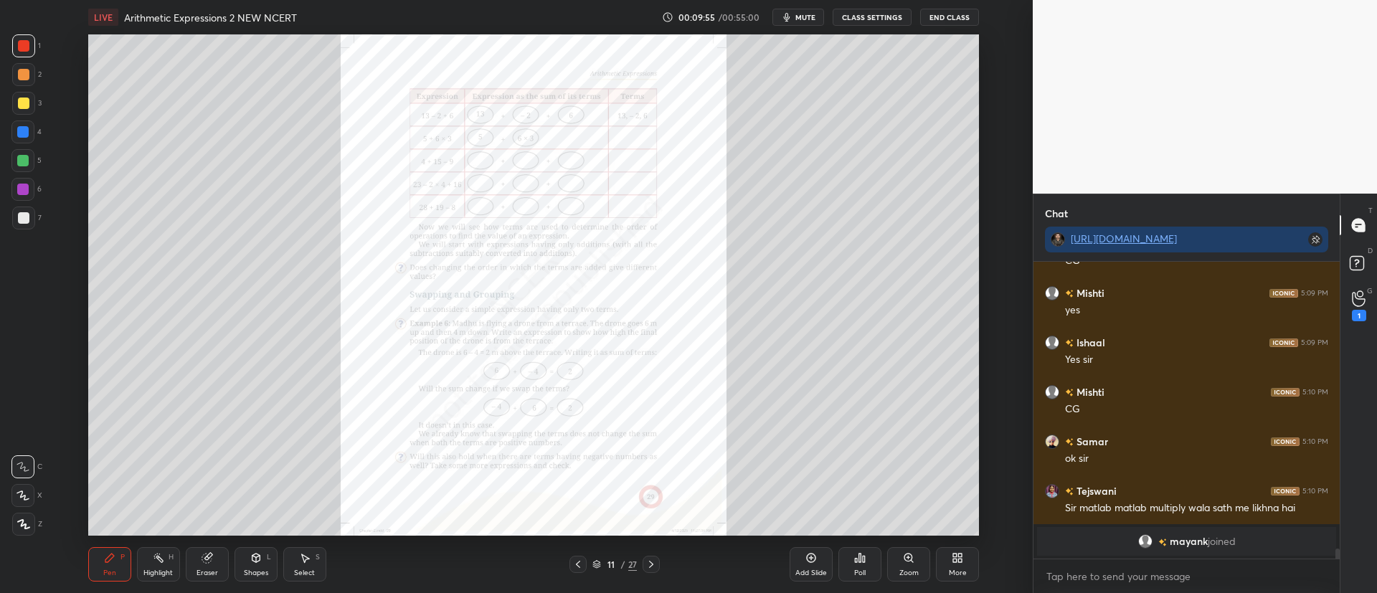
click at [909, 562] on icon at bounding box center [908, 557] width 11 height 11
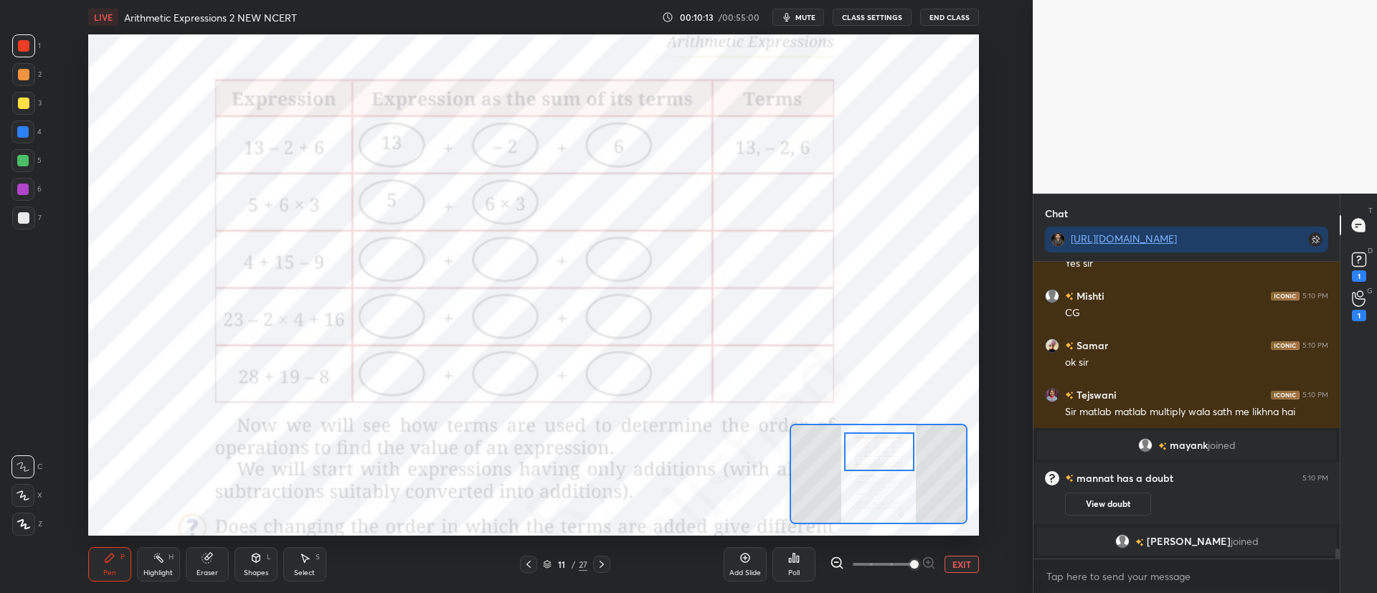
scroll to position [8250, 0]
click at [804, 566] on div "Poll" at bounding box center [793, 564] width 43 height 34
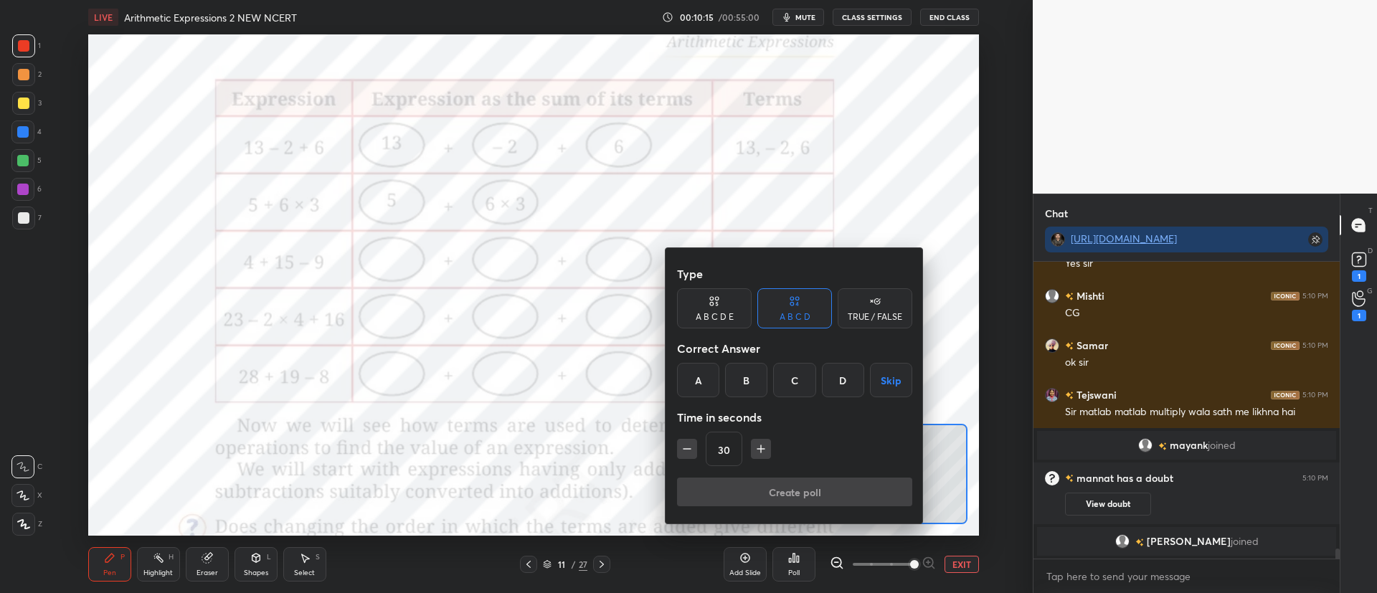
scroll to position [8299, 0]
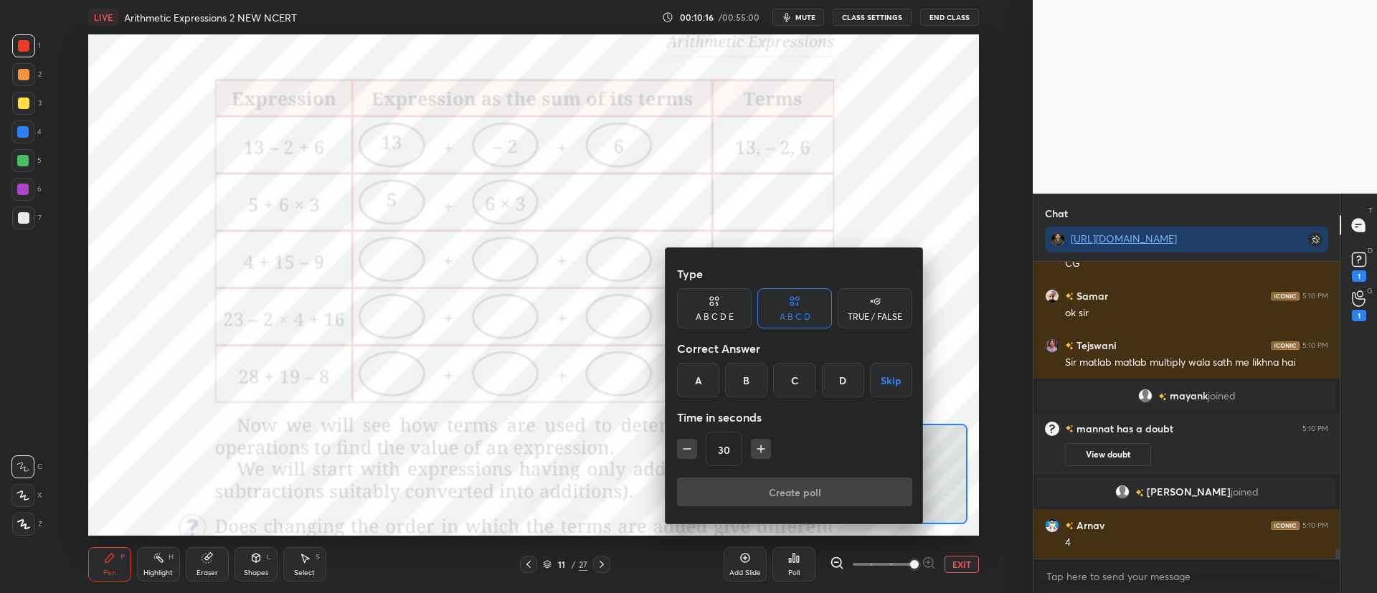
click at [842, 381] on div "D" at bounding box center [843, 380] width 42 height 34
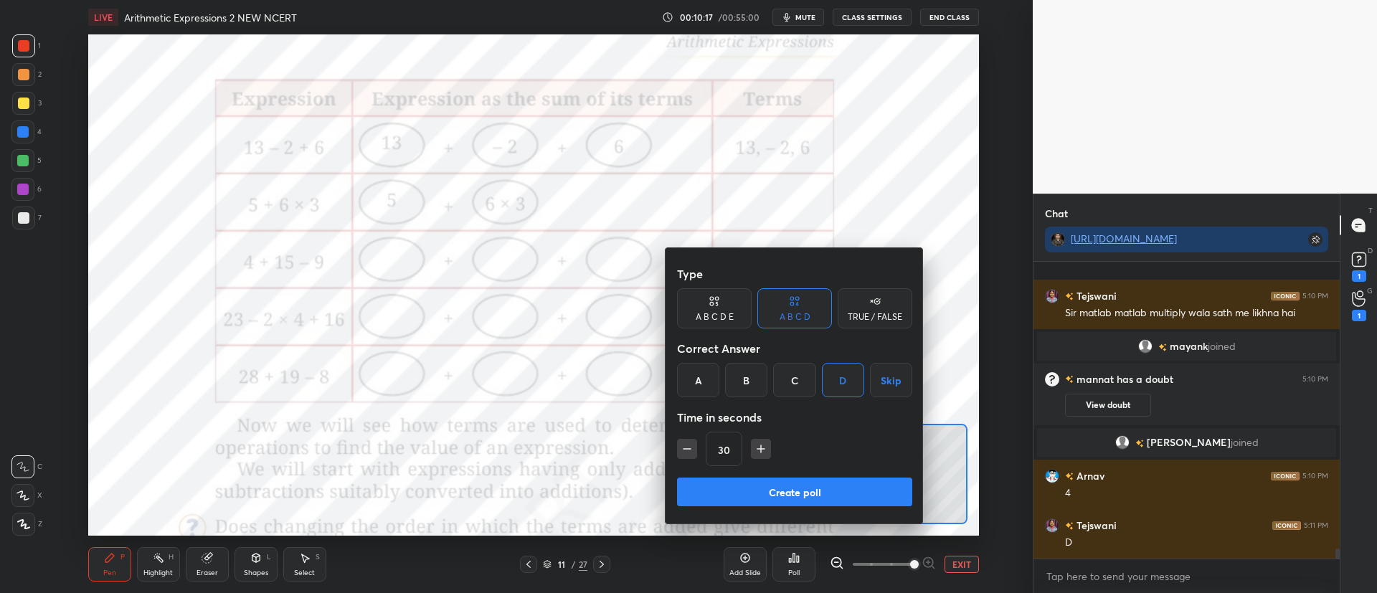
scroll to position [8448, 0]
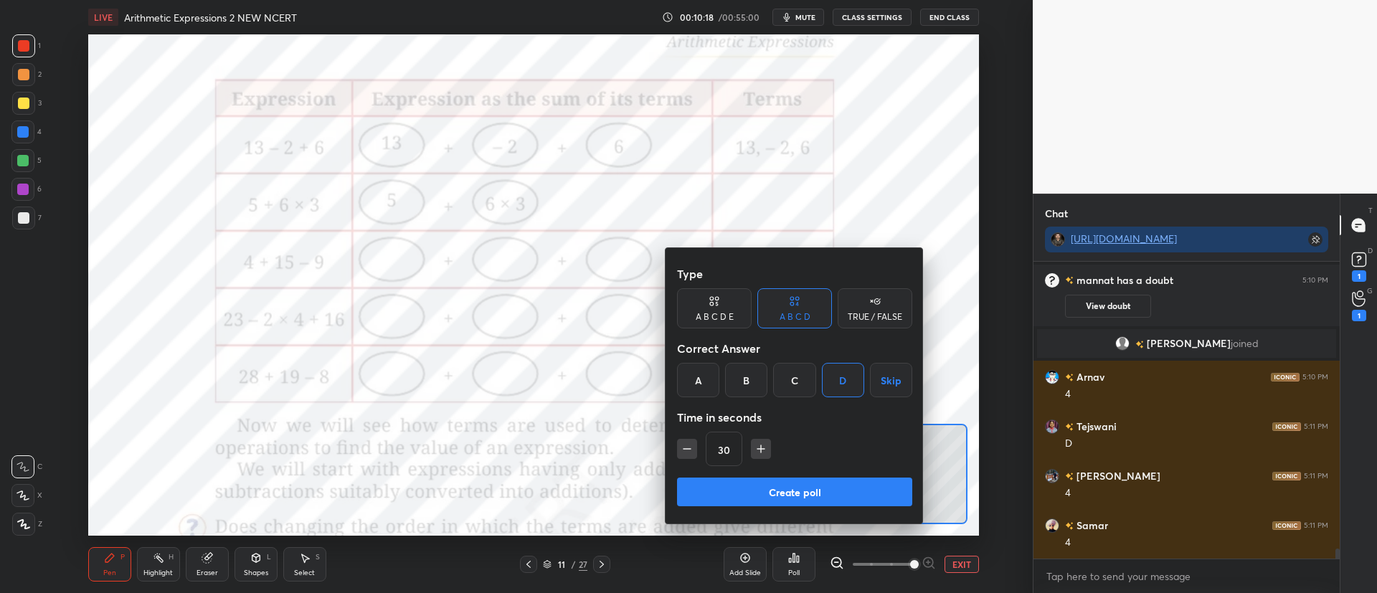
click at [772, 490] on button "Create poll" at bounding box center [794, 492] width 235 height 29
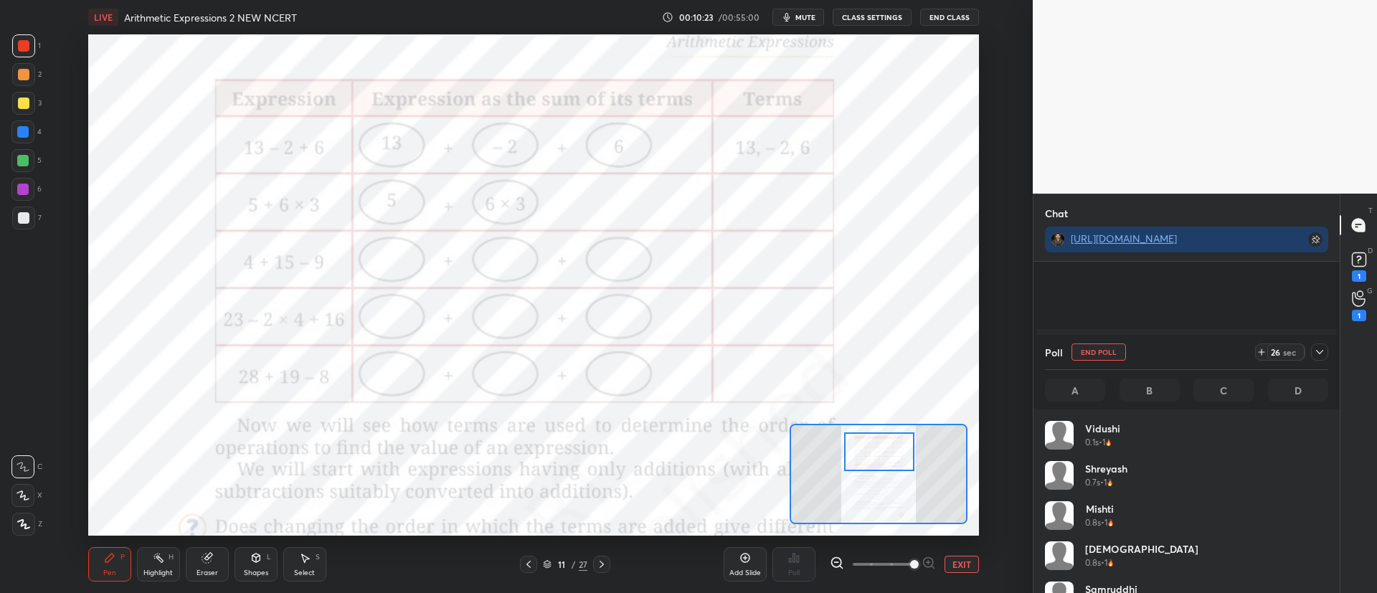
scroll to position [8572, 0]
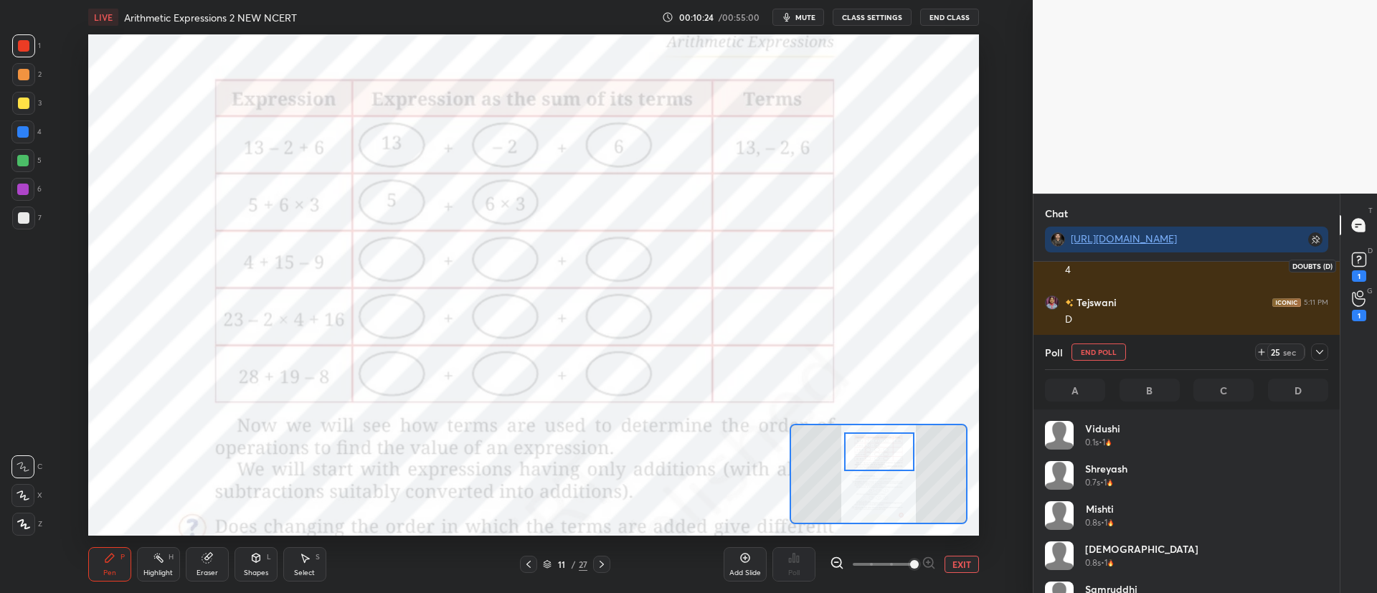
click at [1360, 263] on rect at bounding box center [1359, 260] width 14 height 14
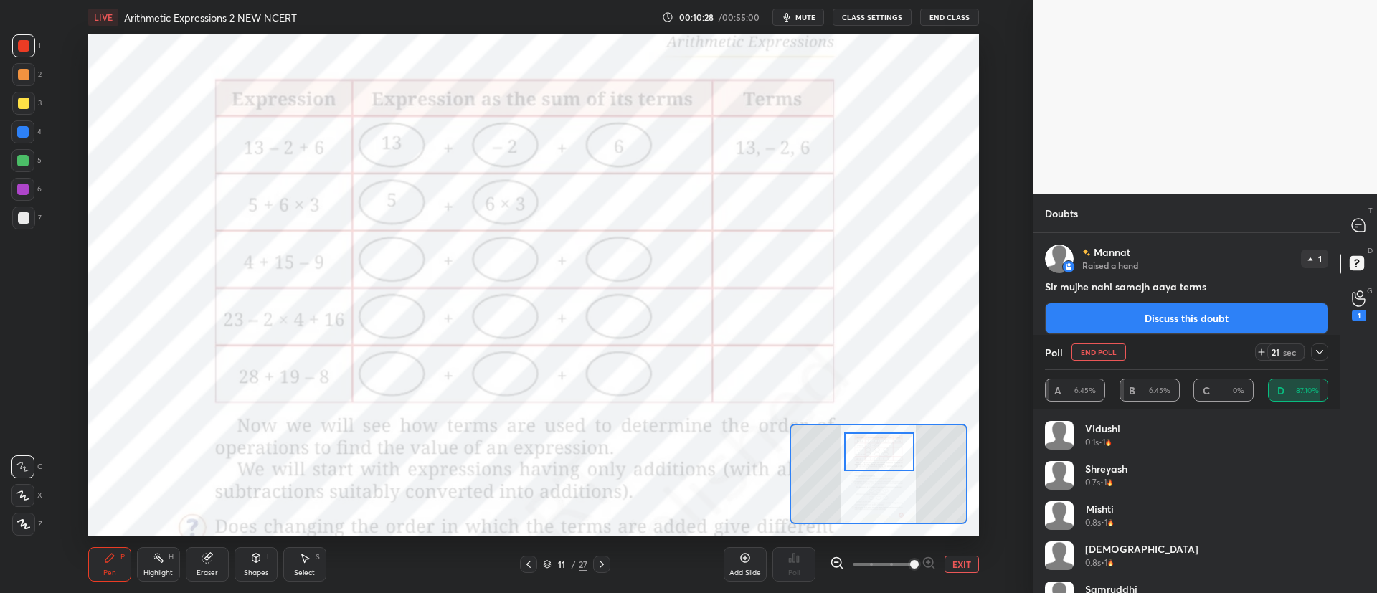
click at [1320, 352] on icon at bounding box center [1319, 351] width 11 height 11
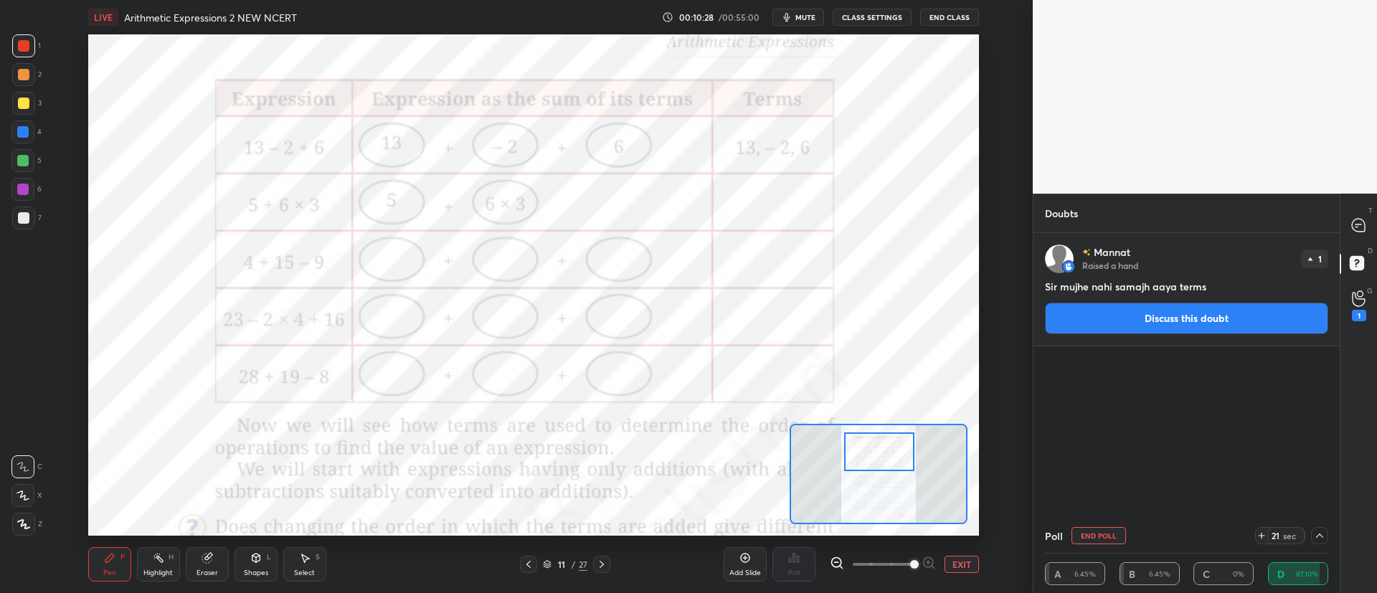
scroll to position [1, 5]
click at [1367, 313] on div "1" at bounding box center [1358, 306] width 29 height 26
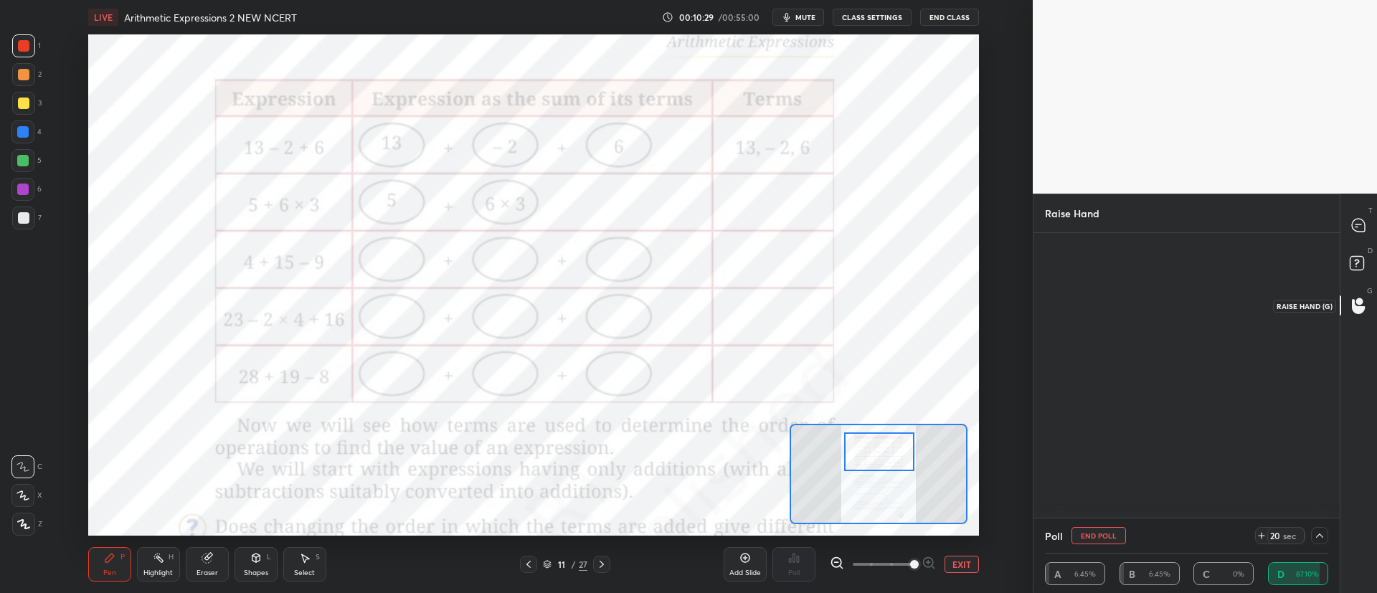
scroll to position [5, 5]
click at [1096, 310] on div "mannat" at bounding box center [1091, 322] width 42 height 24
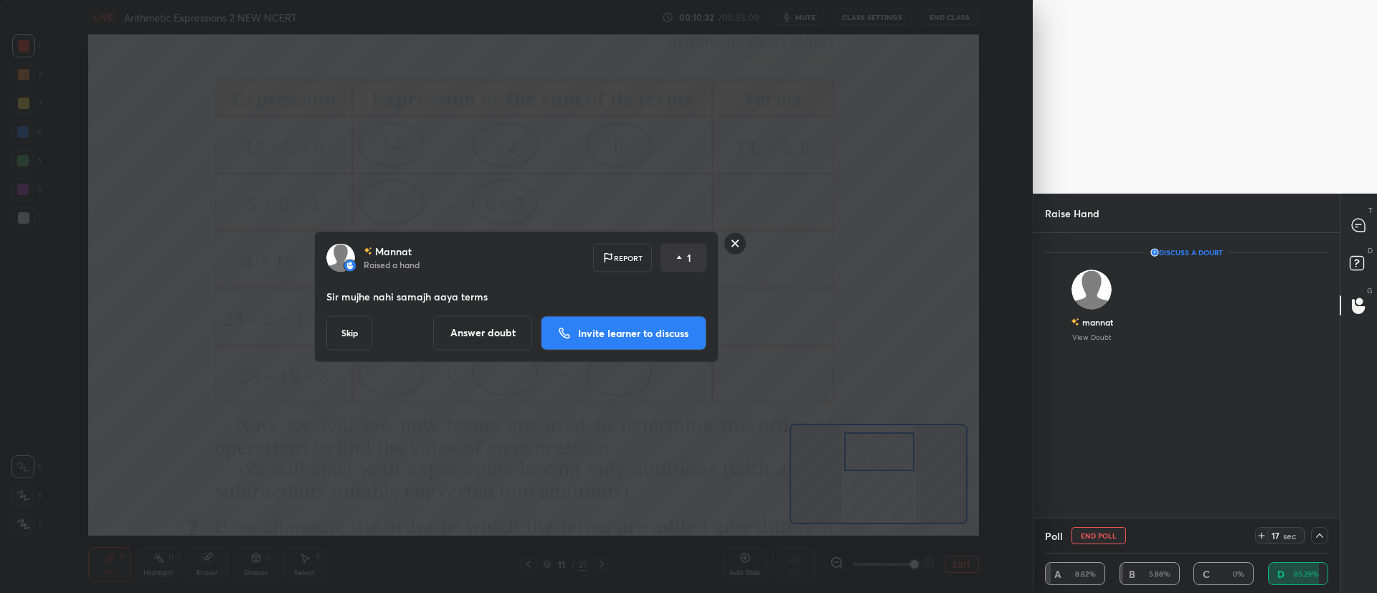
click at [732, 247] on rect at bounding box center [735, 243] width 22 height 22
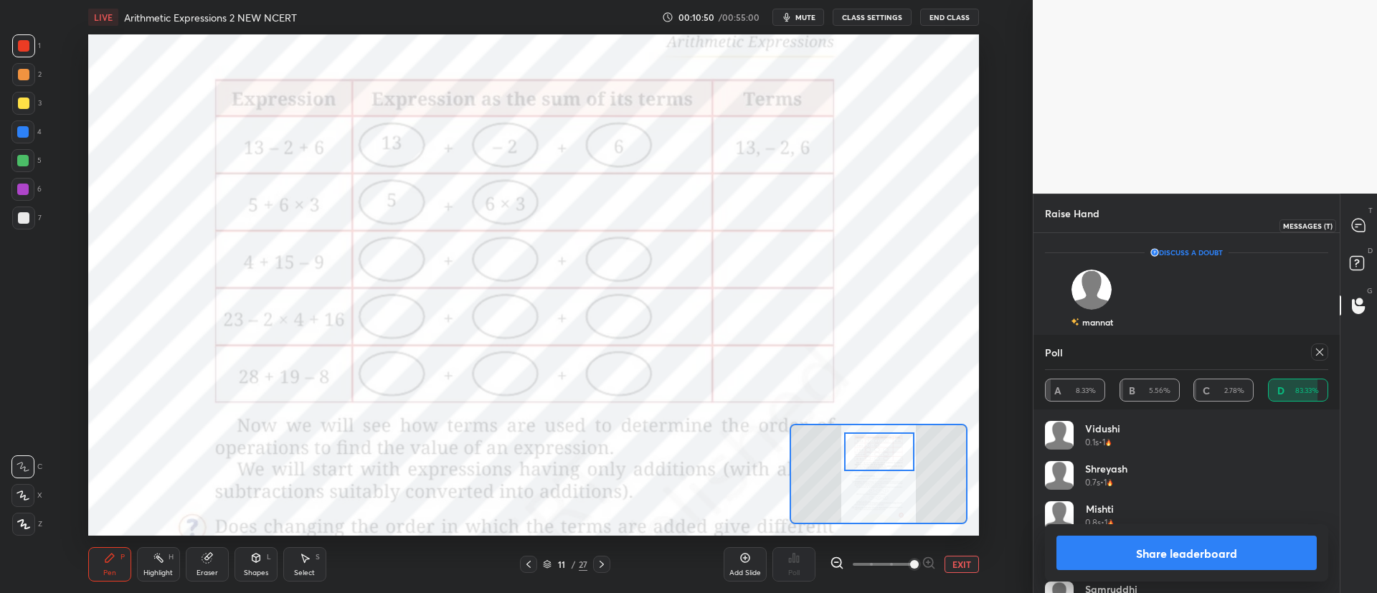
click at [1358, 214] on div at bounding box center [1358, 225] width 29 height 26
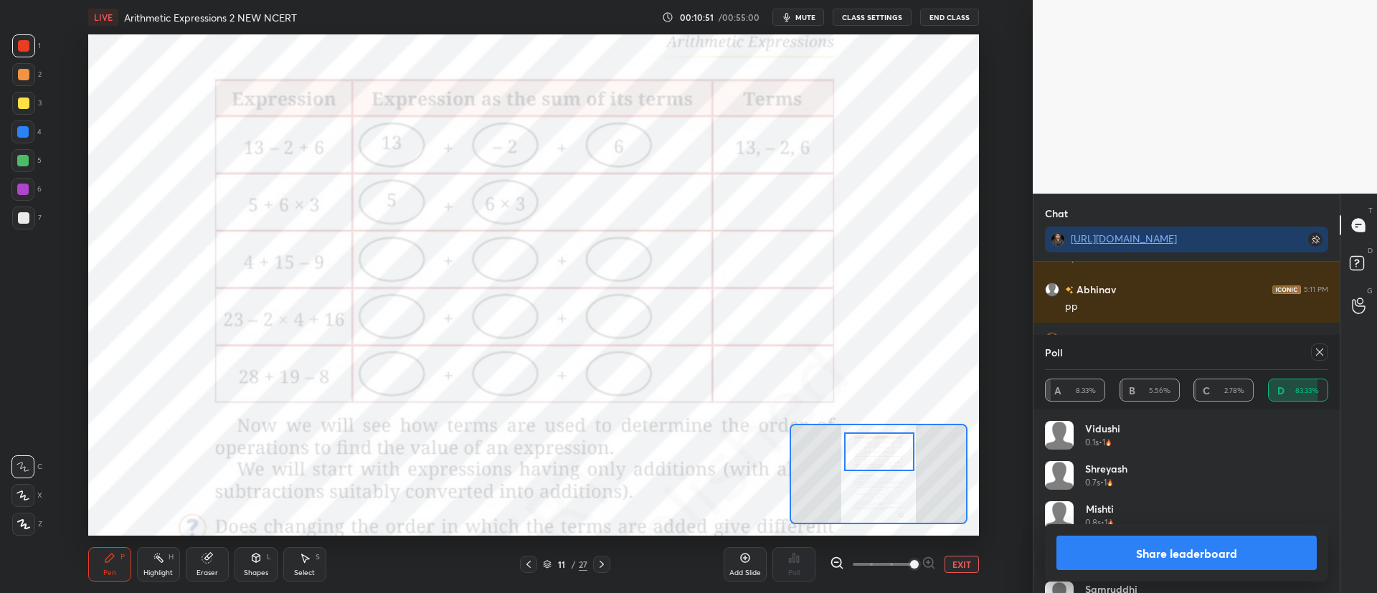
click at [1326, 358] on div at bounding box center [1319, 351] width 17 height 17
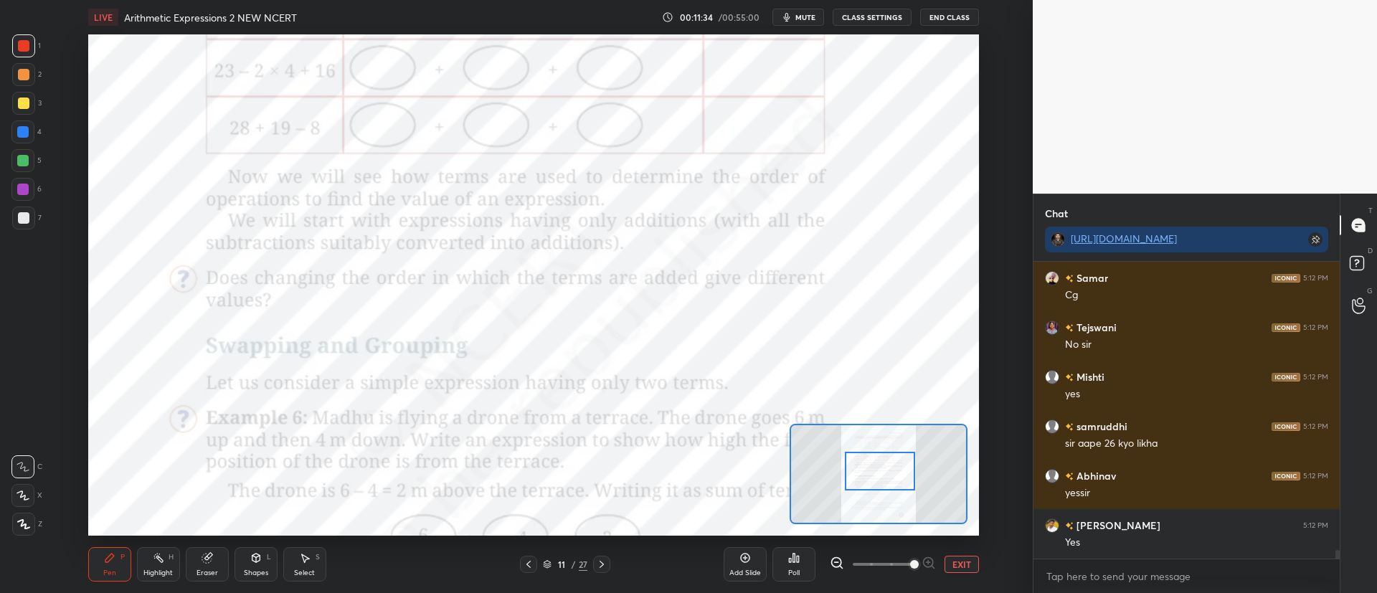
click at [224, 559] on div "Eraser" at bounding box center [207, 564] width 43 height 34
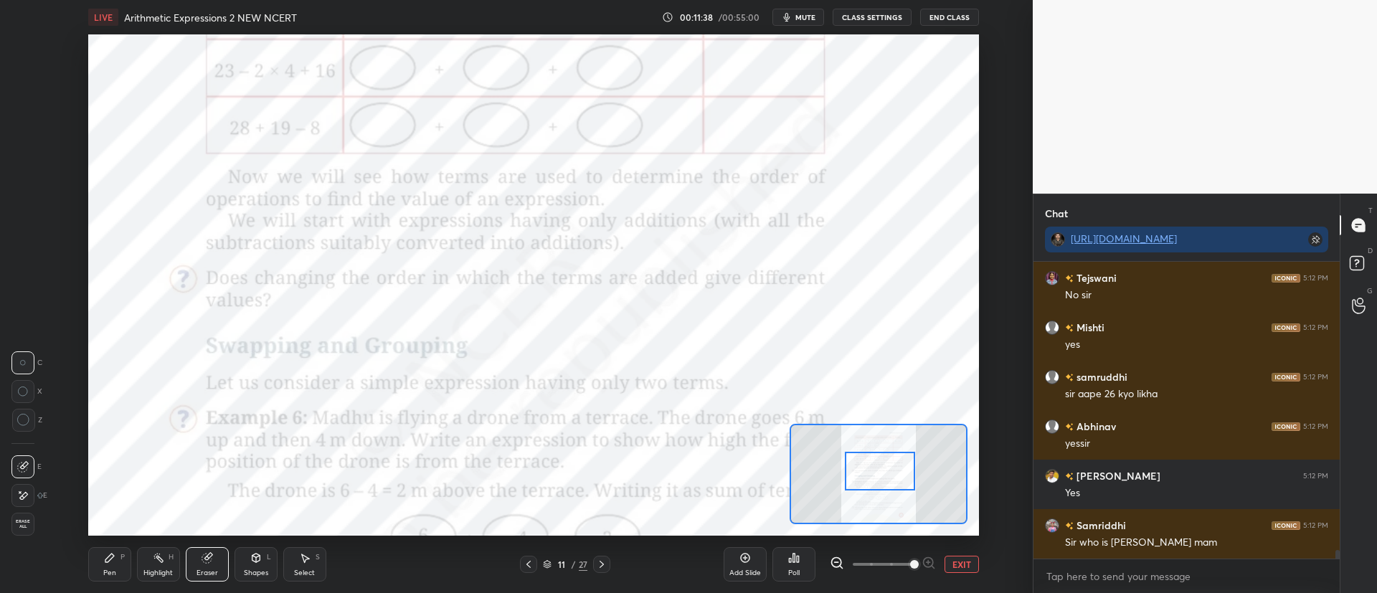
click at [120, 556] on div "P" at bounding box center [122, 557] width 4 height 7
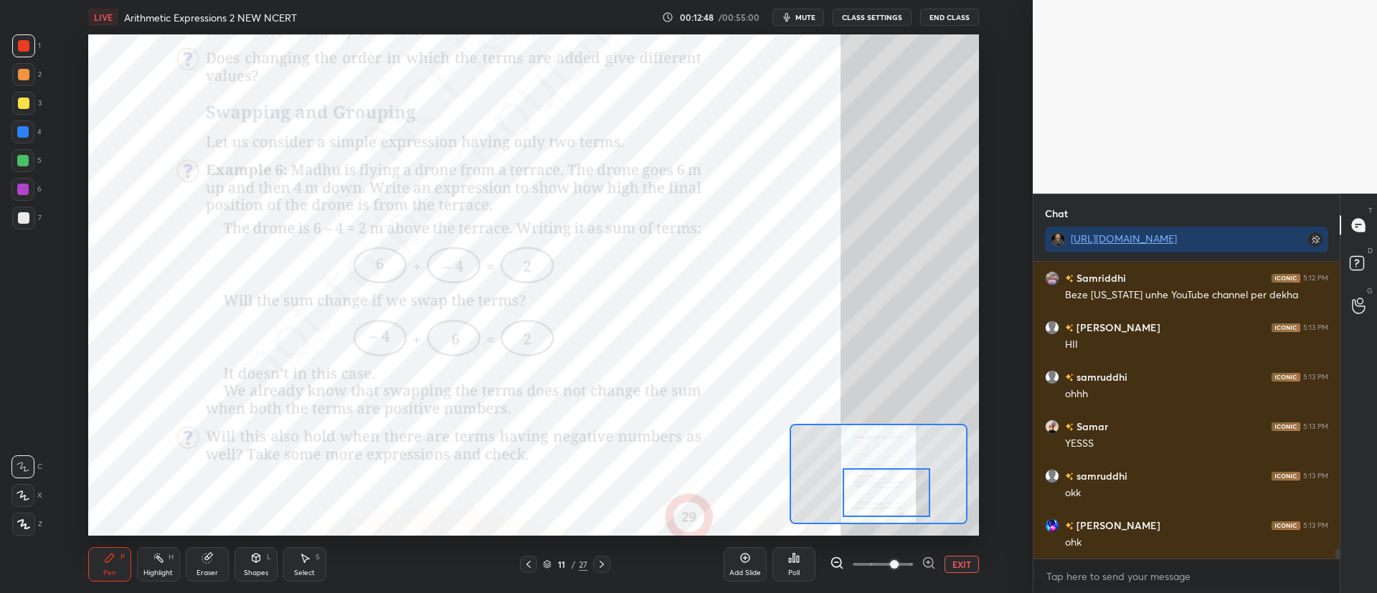
scroll to position [9528, 0]
click at [25, 72] on div at bounding box center [23, 74] width 11 height 11
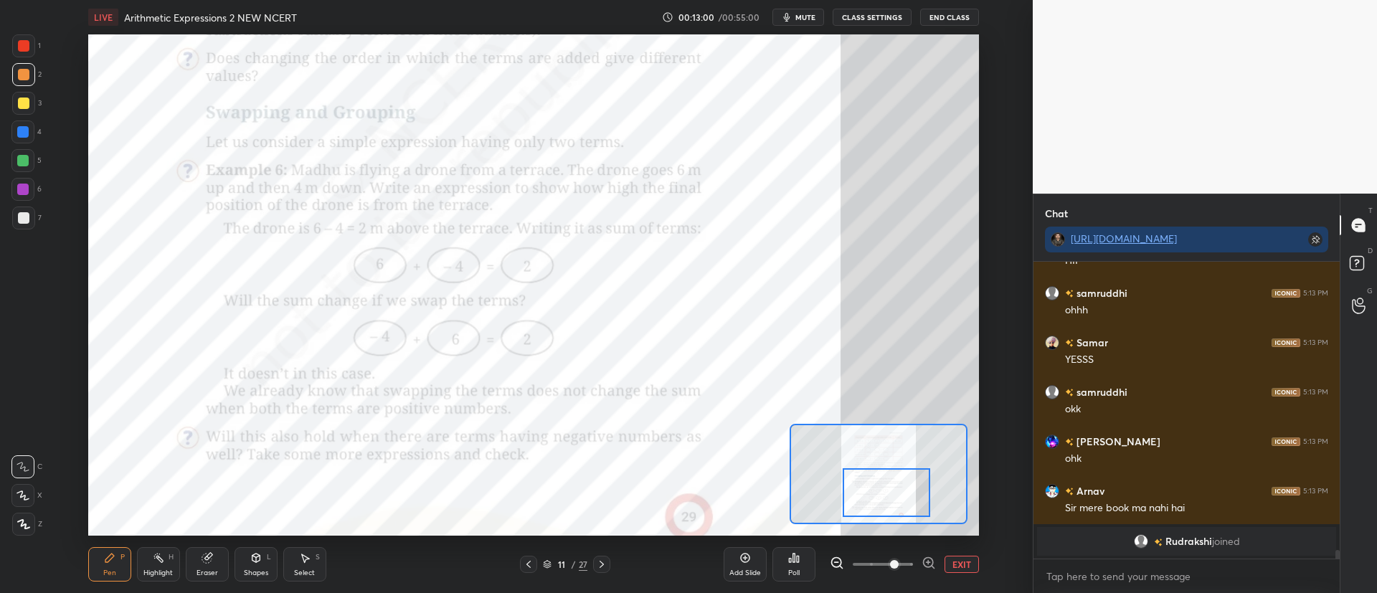
scroll to position [9515, 0]
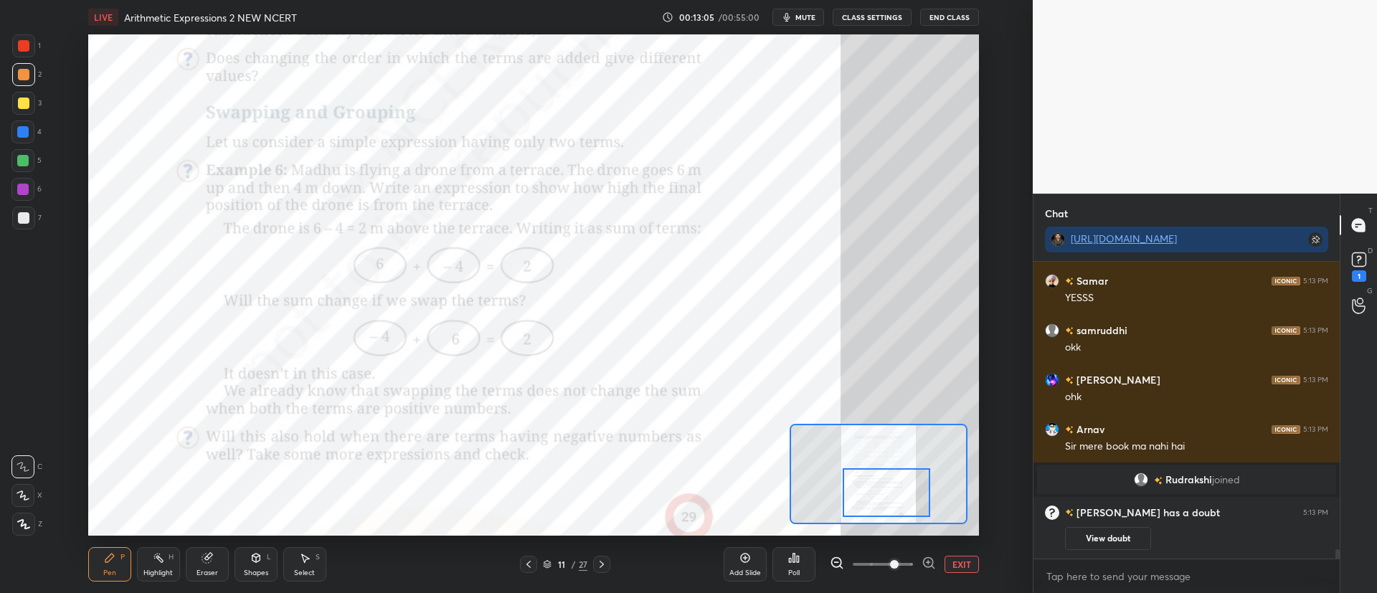
click at [27, 130] on div at bounding box center [22, 131] width 11 height 11
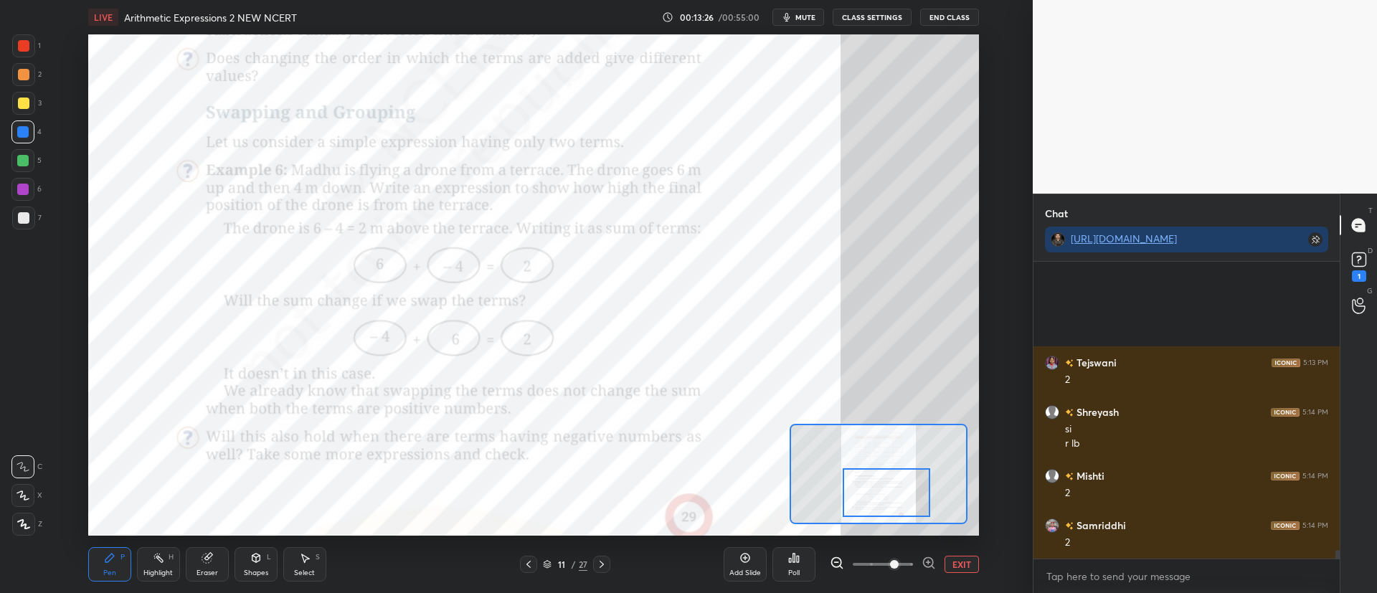
scroll to position [9876, 0]
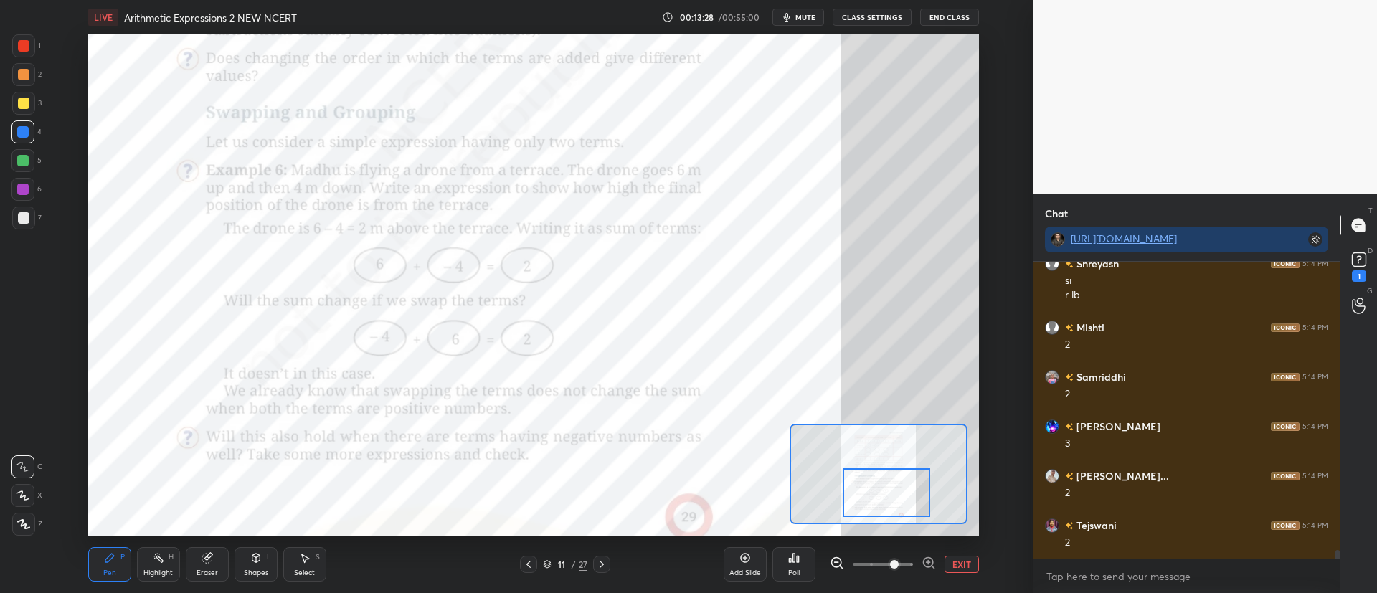
click at [801, 570] on div "Poll" at bounding box center [793, 564] width 43 height 34
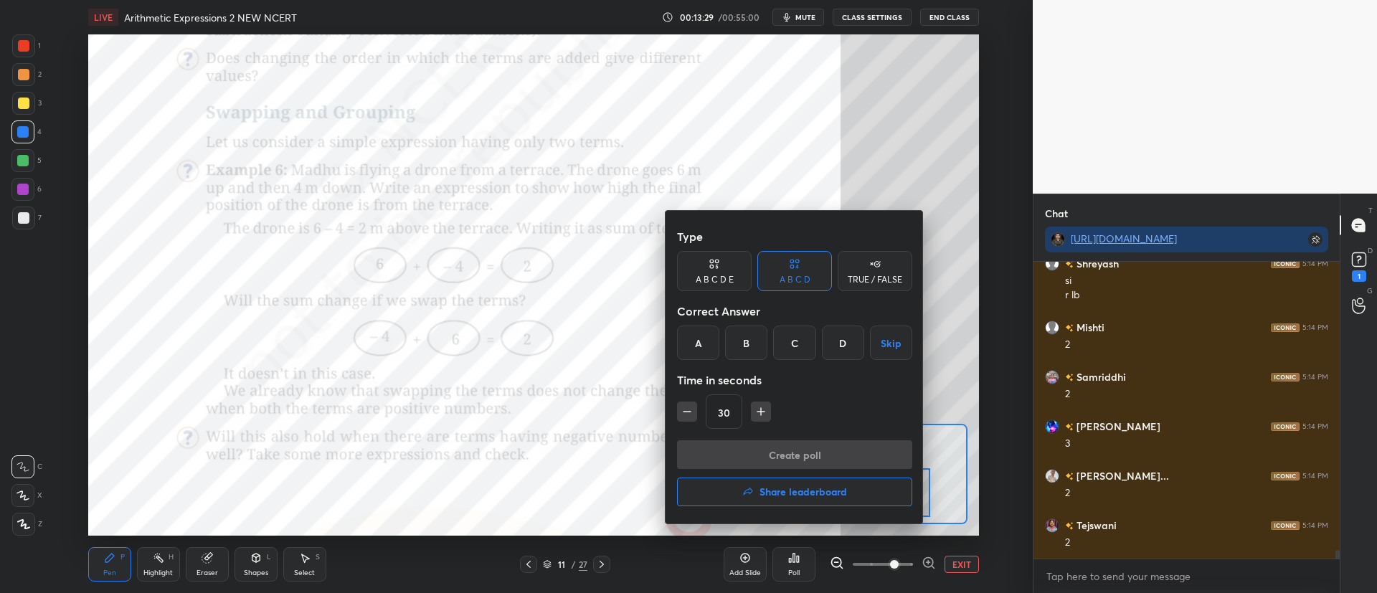
click at [791, 351] on div "C" at bounding box center [794, 343] width 42 height 34
click at [773, 454] on button "Create poll" at bounding box center [794, 454] width 235 height 29
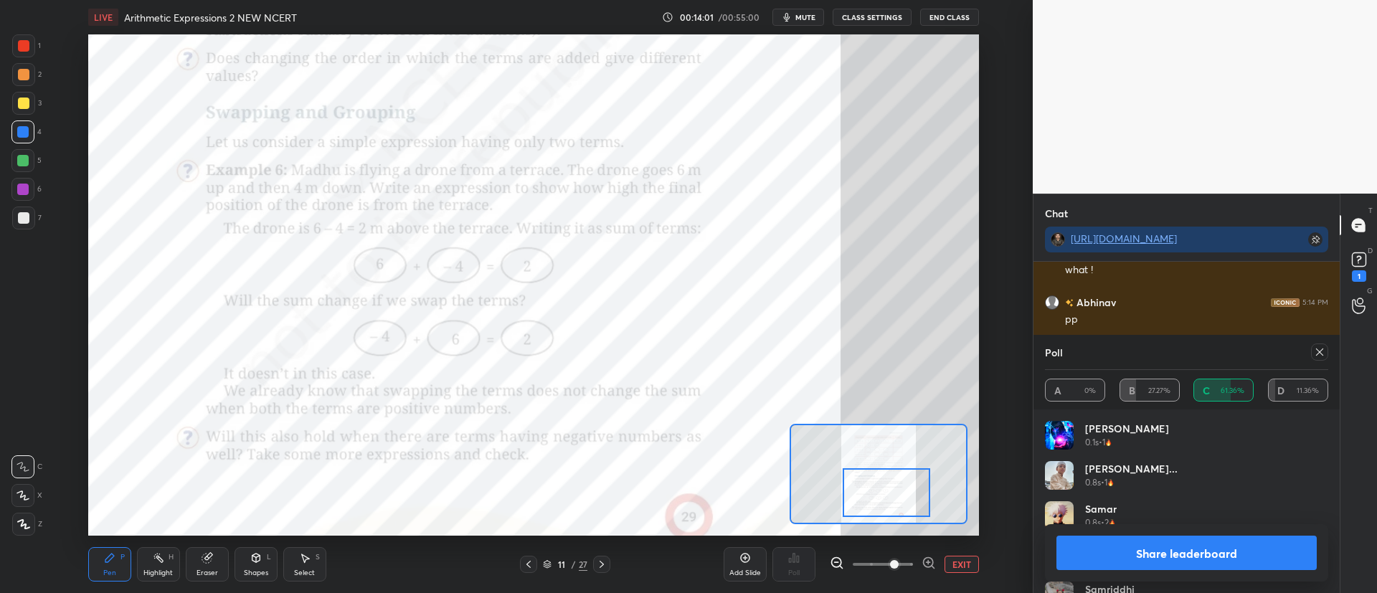
scroll to position [10346, 0]
click at [1318, 354] on icon at bounding box center [1319, 351] width 11 height 11
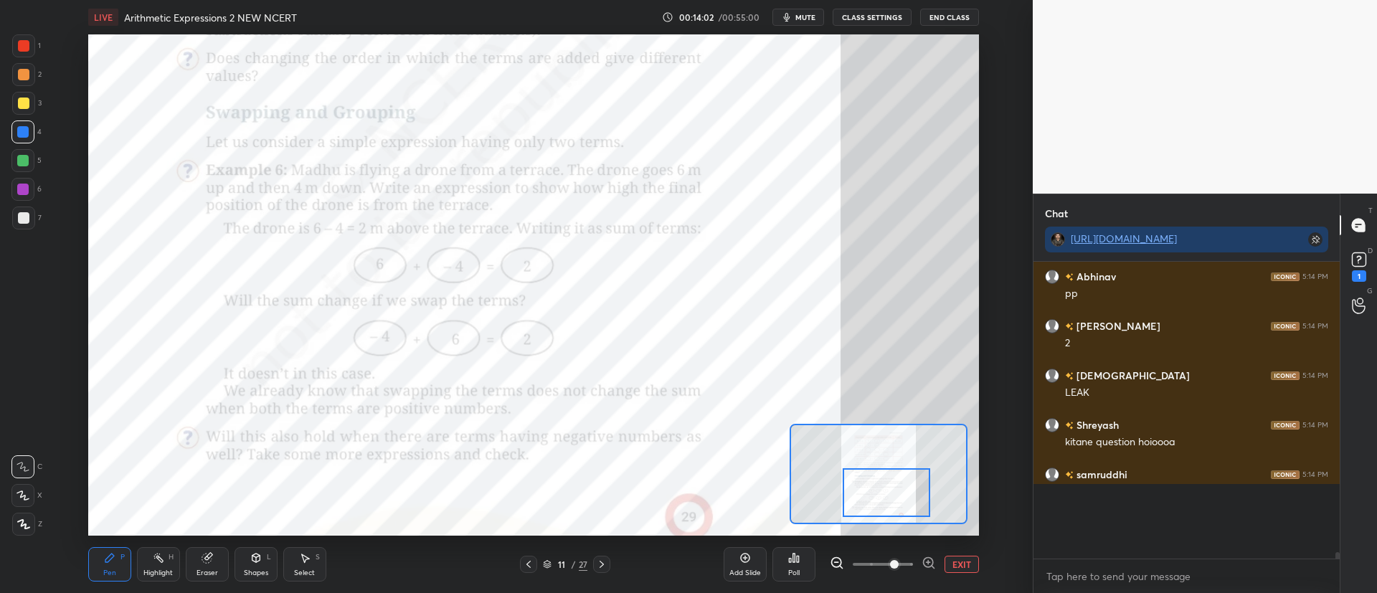
scroll to position [10280, 0]
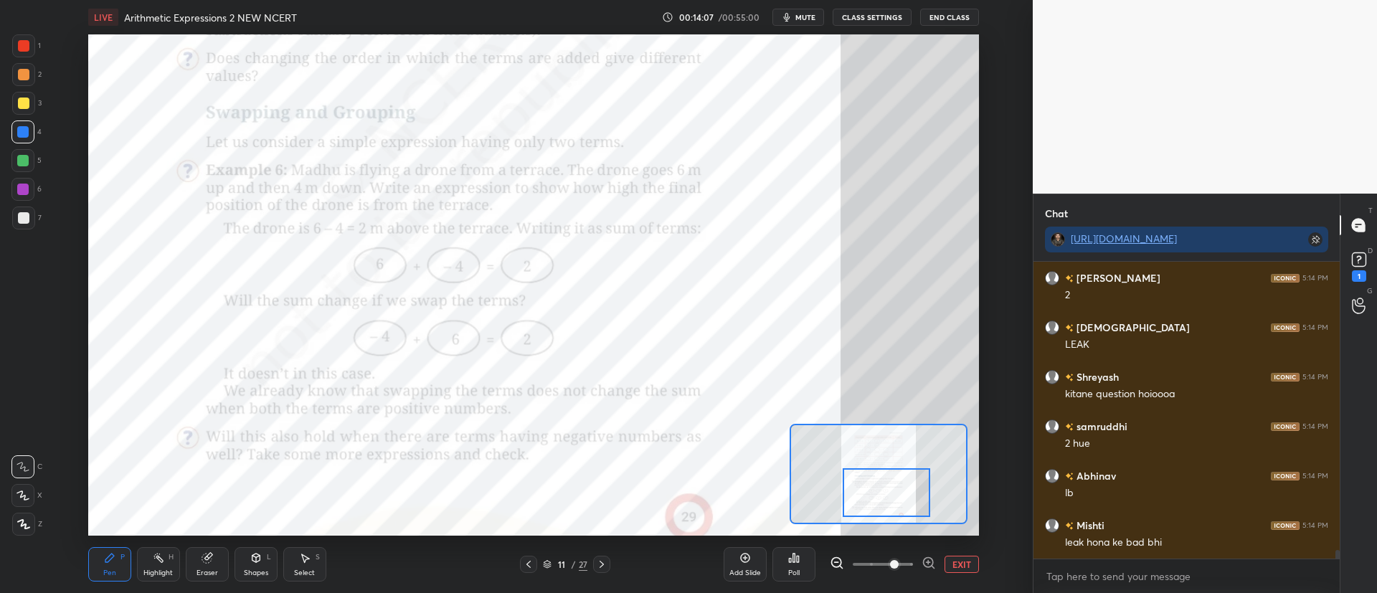
click at [606, 562] on icon at bounding box center [601, 564] width 11 height 11
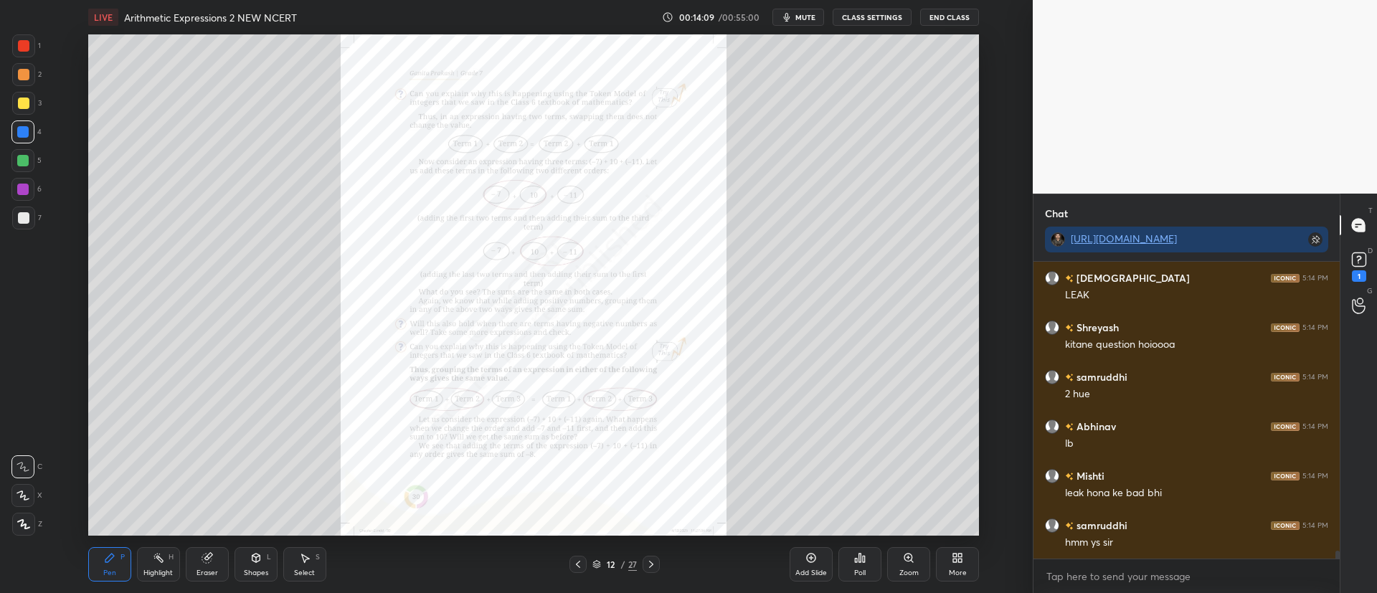
click at [920, 564] on div "Zoom" at bounding box center [908, 564] width 43 height 34
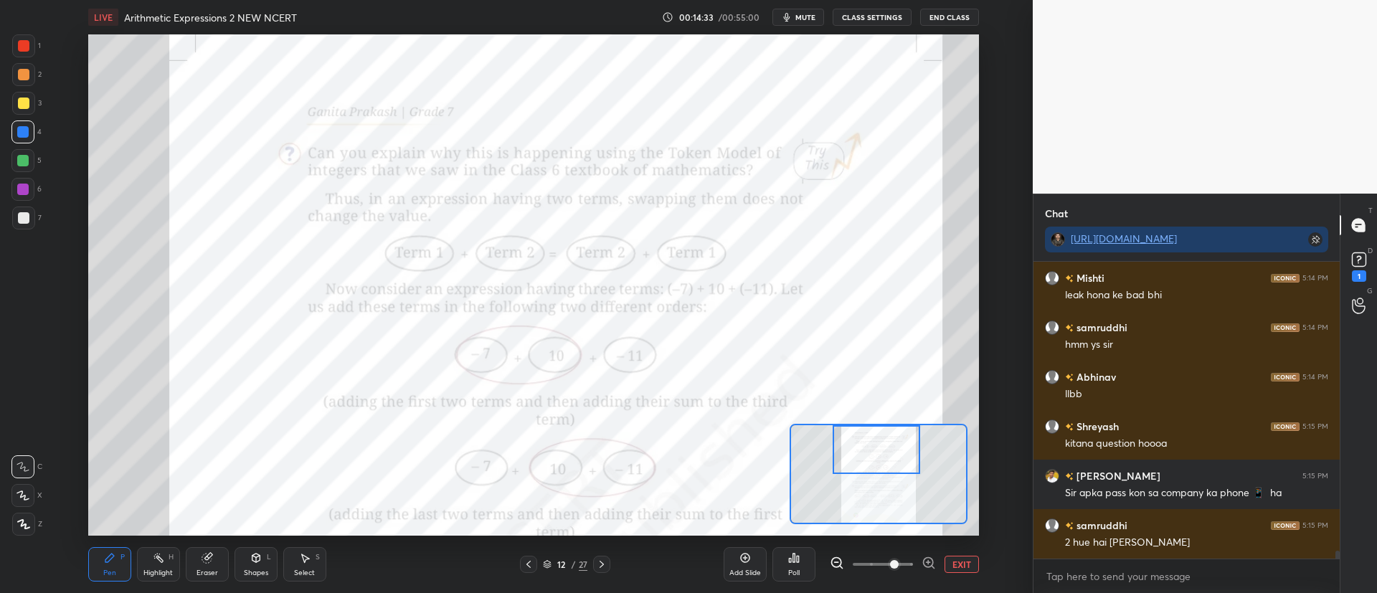
scroll to position [10668, 0]
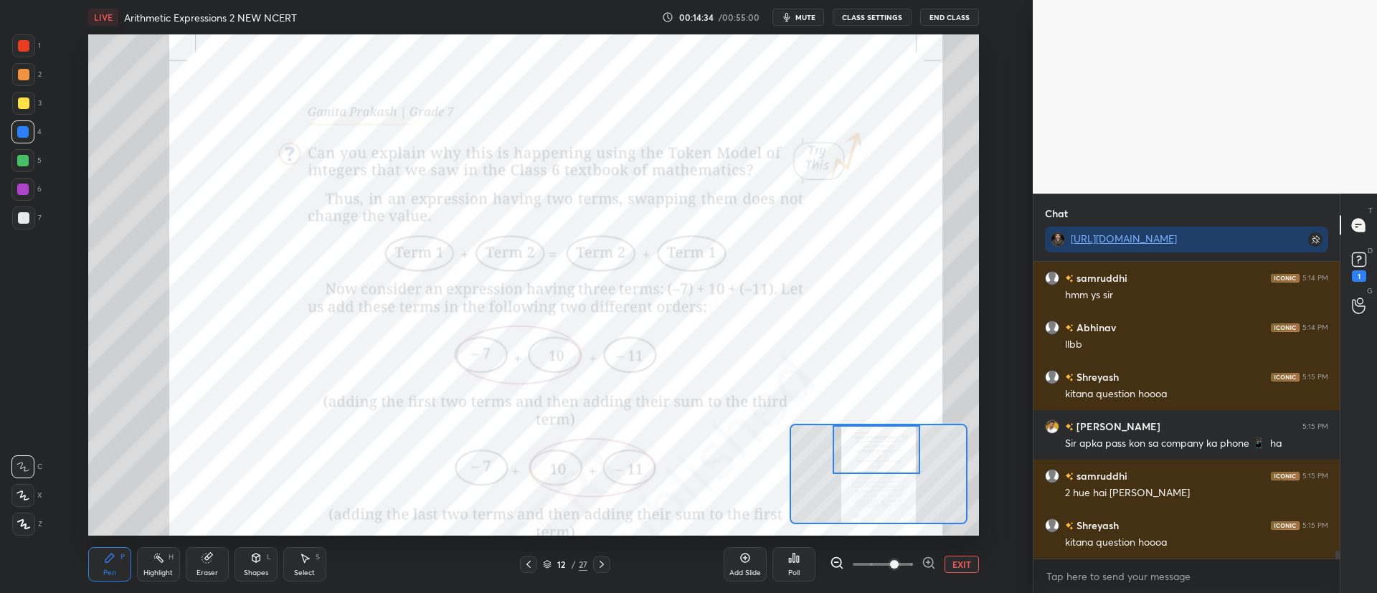
click at [26, 39] on div at bounding box center [23, 45] width 23 height 23
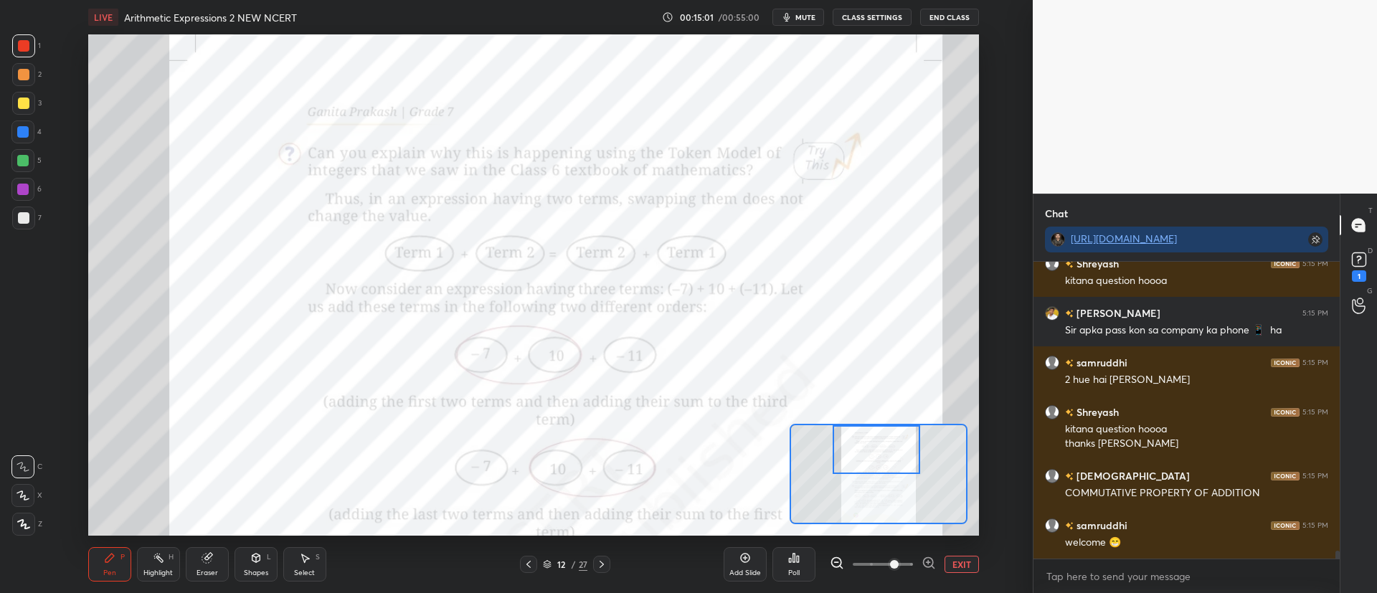
scroll to position [10781, 0]
click at [792, 19] on icon "button" at bounding box center [786, 16] width 11 height 11
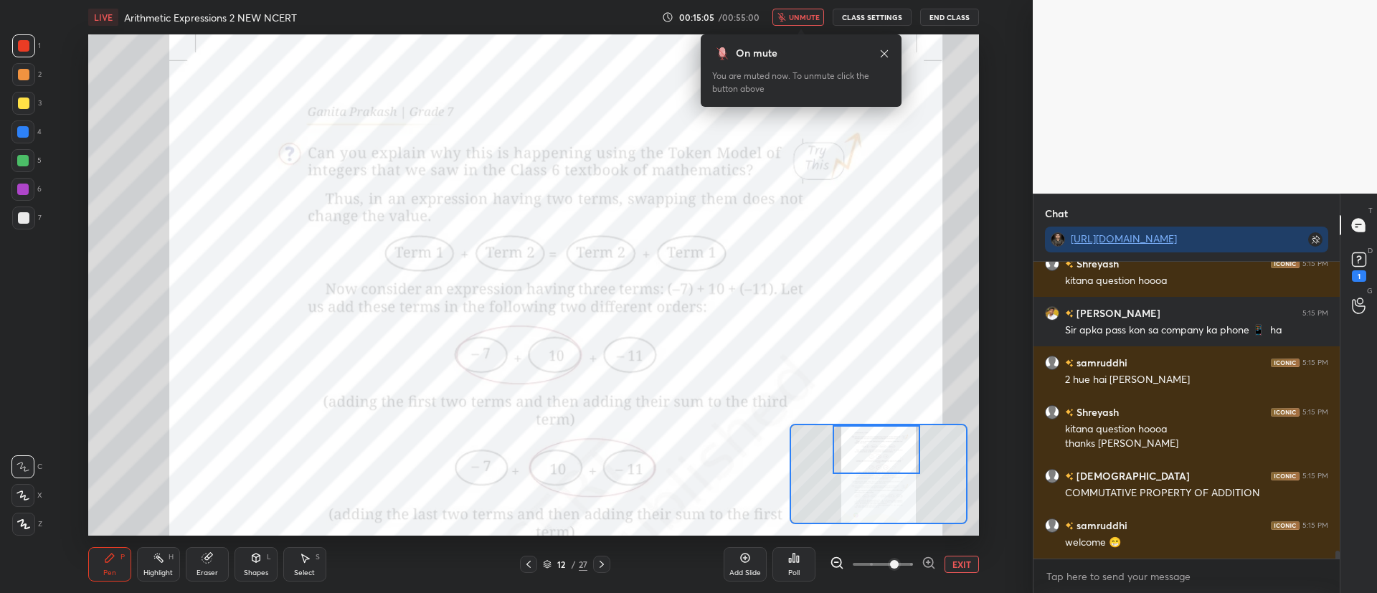
click at [801, 16] on span "unmute" at bounding box center [804, 17] width 31 height 10
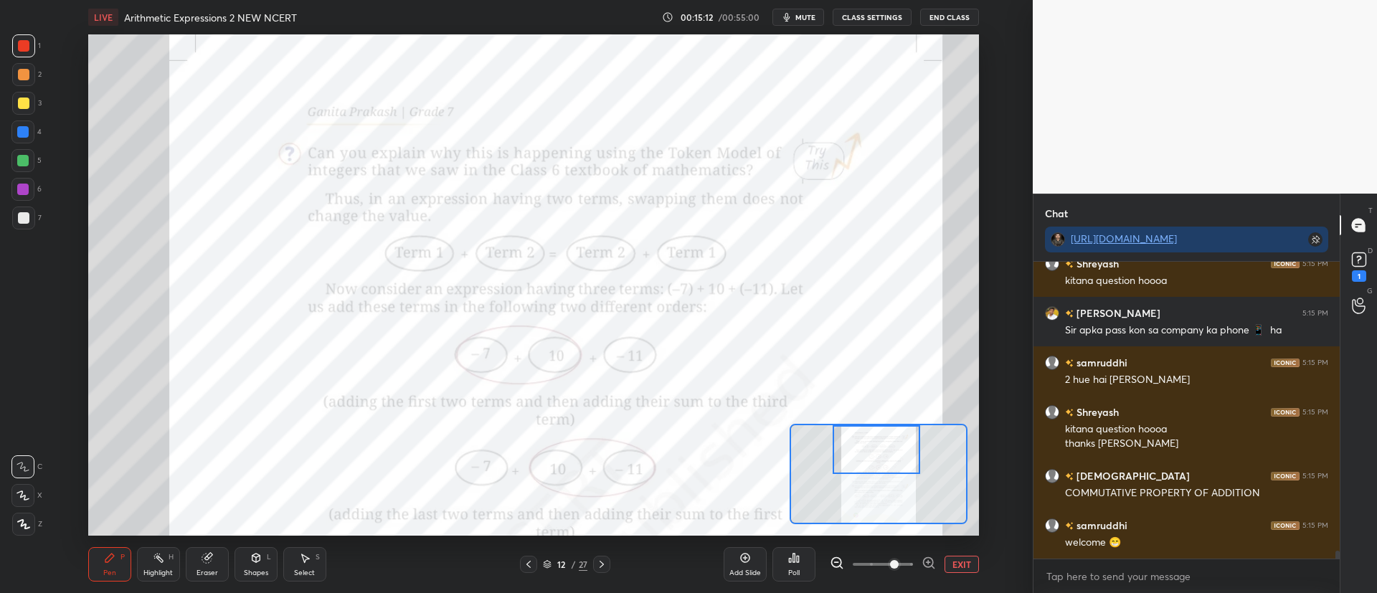
click at [804, 18] on span "mute" at bounding box center [805, 17] width 20 height 10
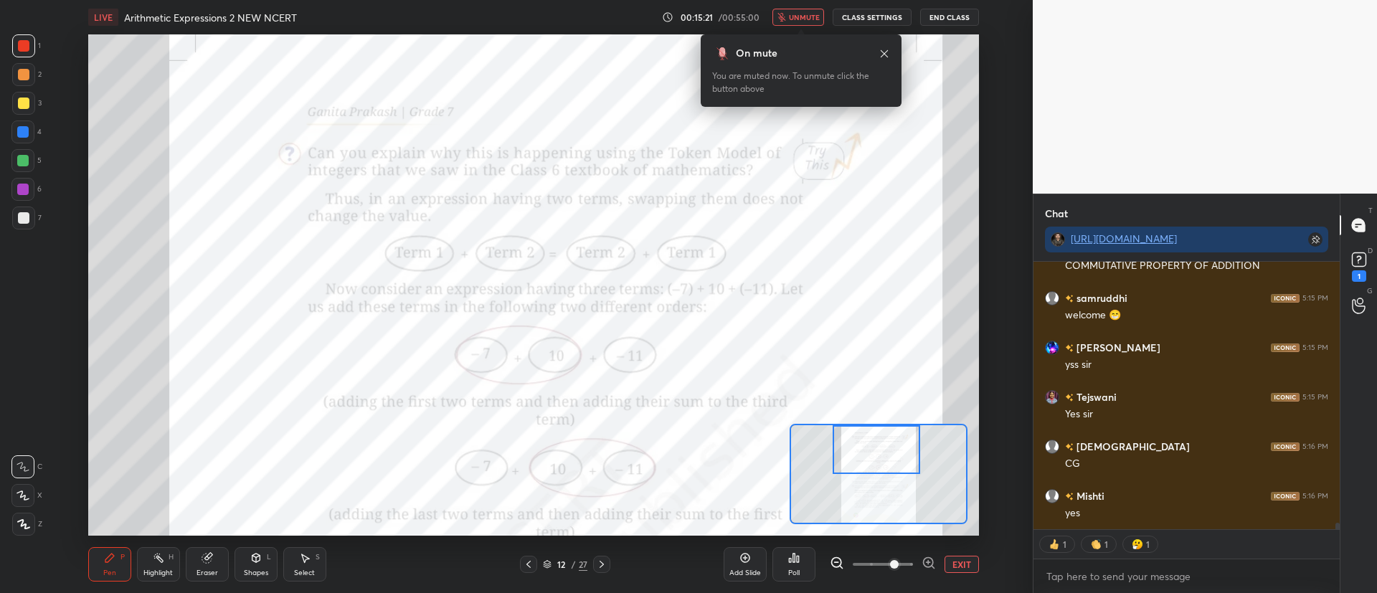
scroll to position [11058, 0]
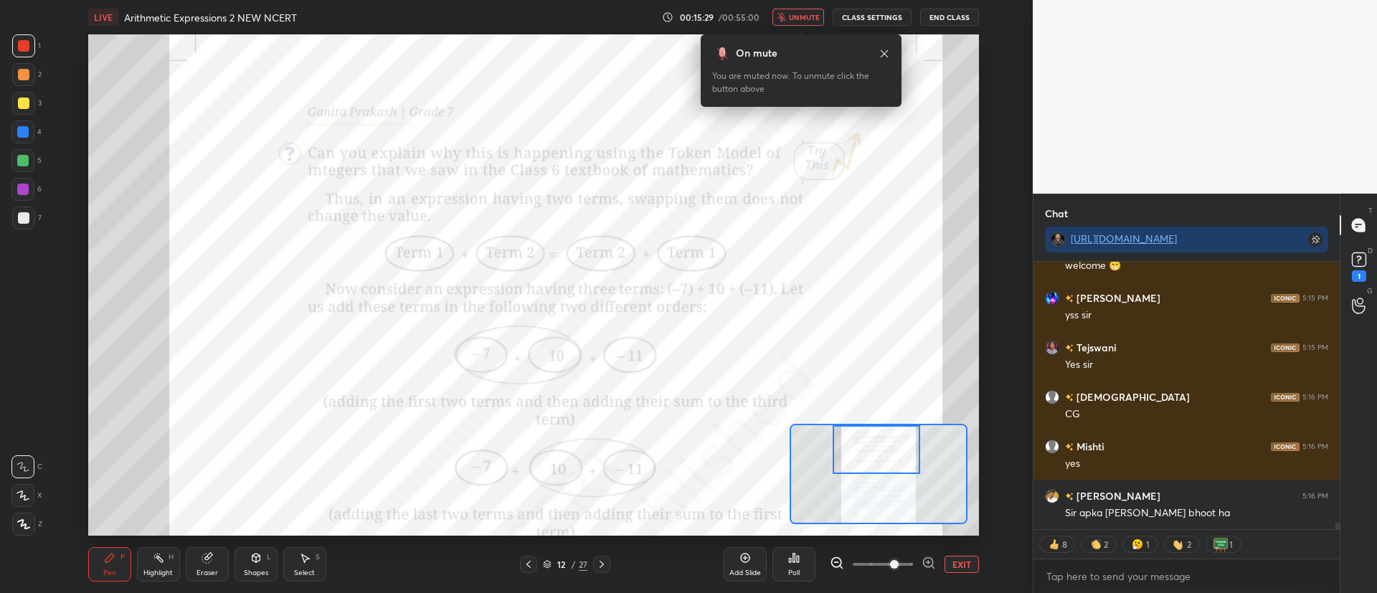
click at [802, 18] on span "unmute" at bounding box center [804, 17] width 31 height 10
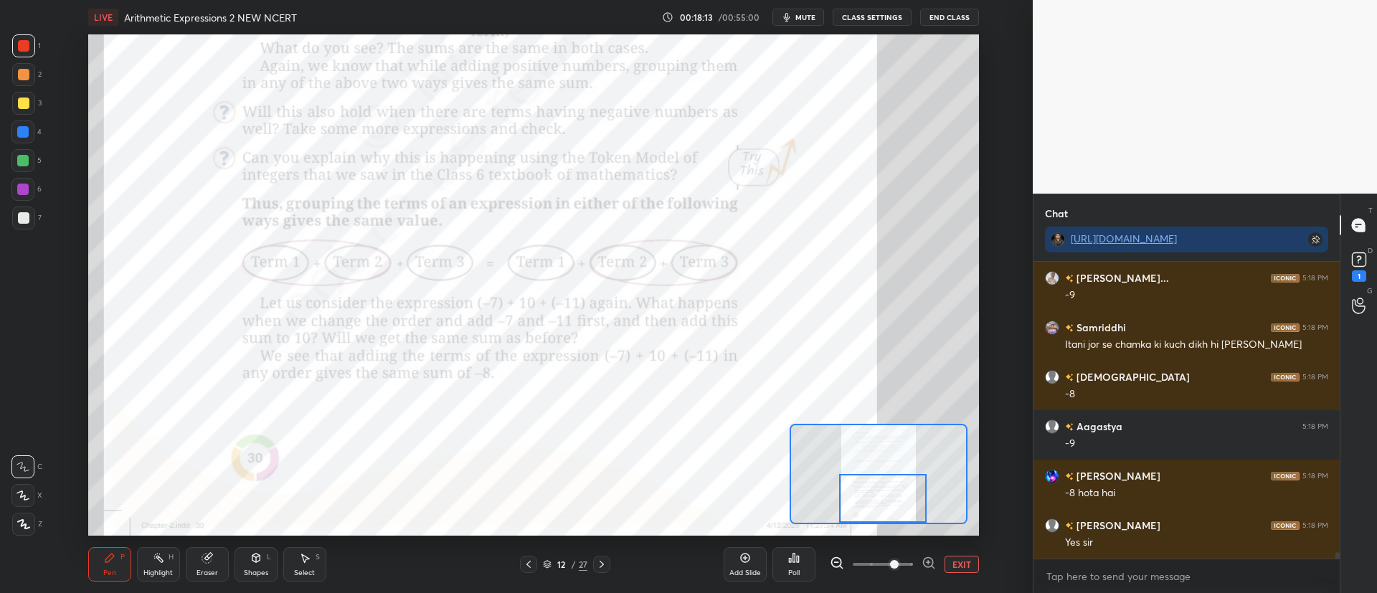
scroll to position [12769, 0]
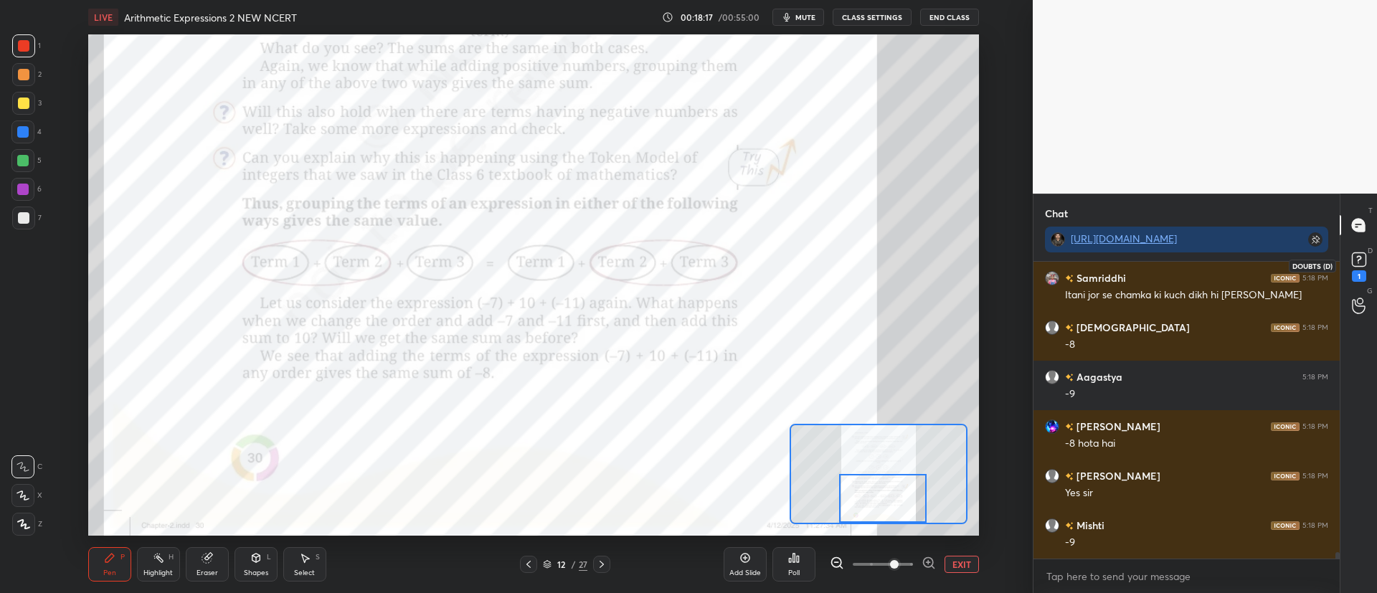
click at [1358, 261] on icon at bounding box center [1358, 259] width 5 height 6
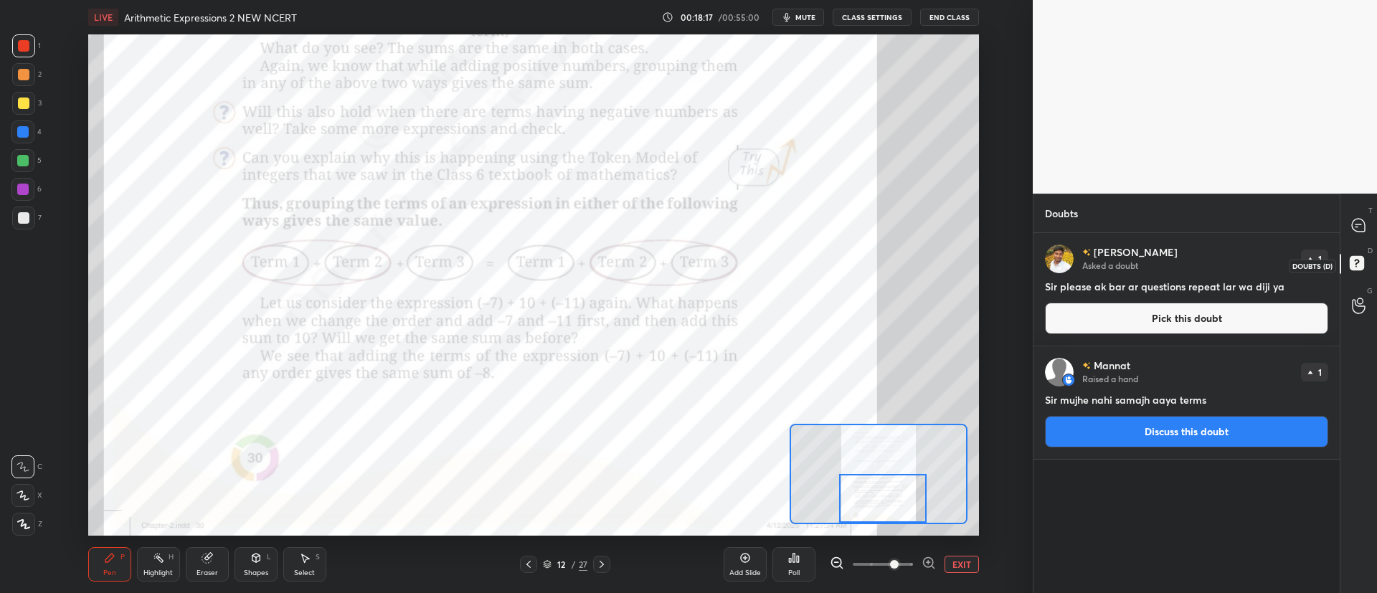
scroll to position [356, 302]
click at [1190, 324] on button "Pick this doubt" at bounding box center [1186, 319] width 283 height 32
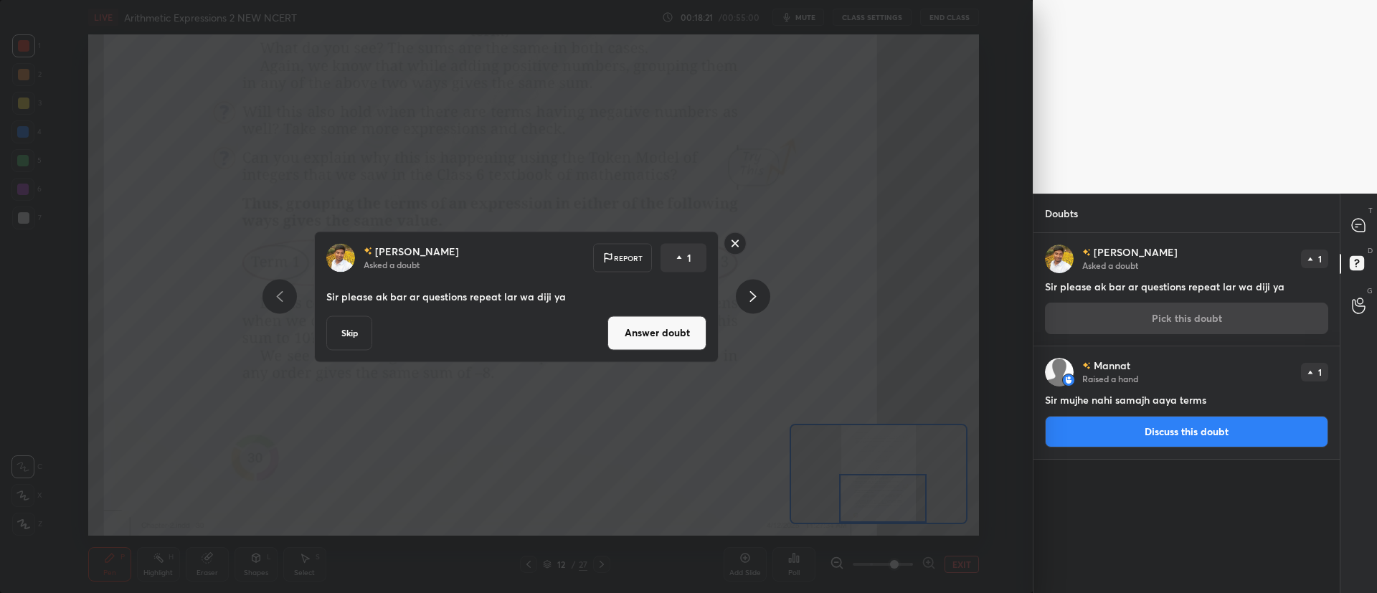
click at [692, 328] on button "Answer doubt" at bounding box center [656, 332] width 99 height 34
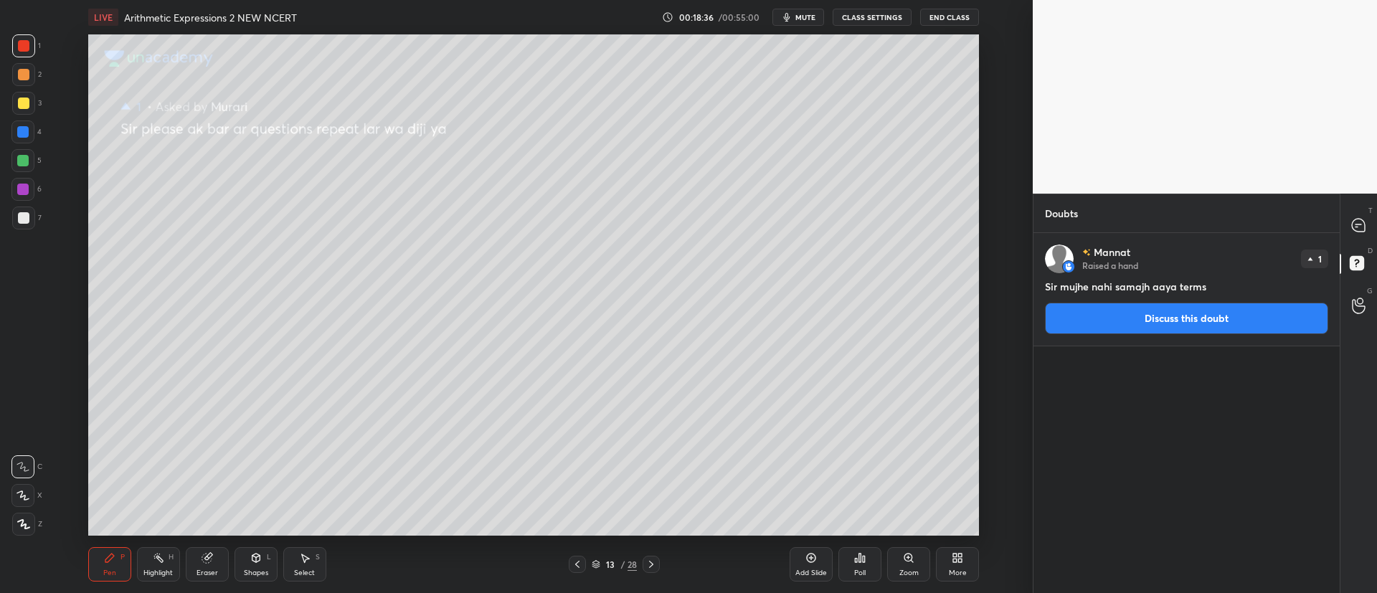
click at [1164, 315] on button "Discuss this doubt" at bounding box center [1186, 319] width 283 height 32
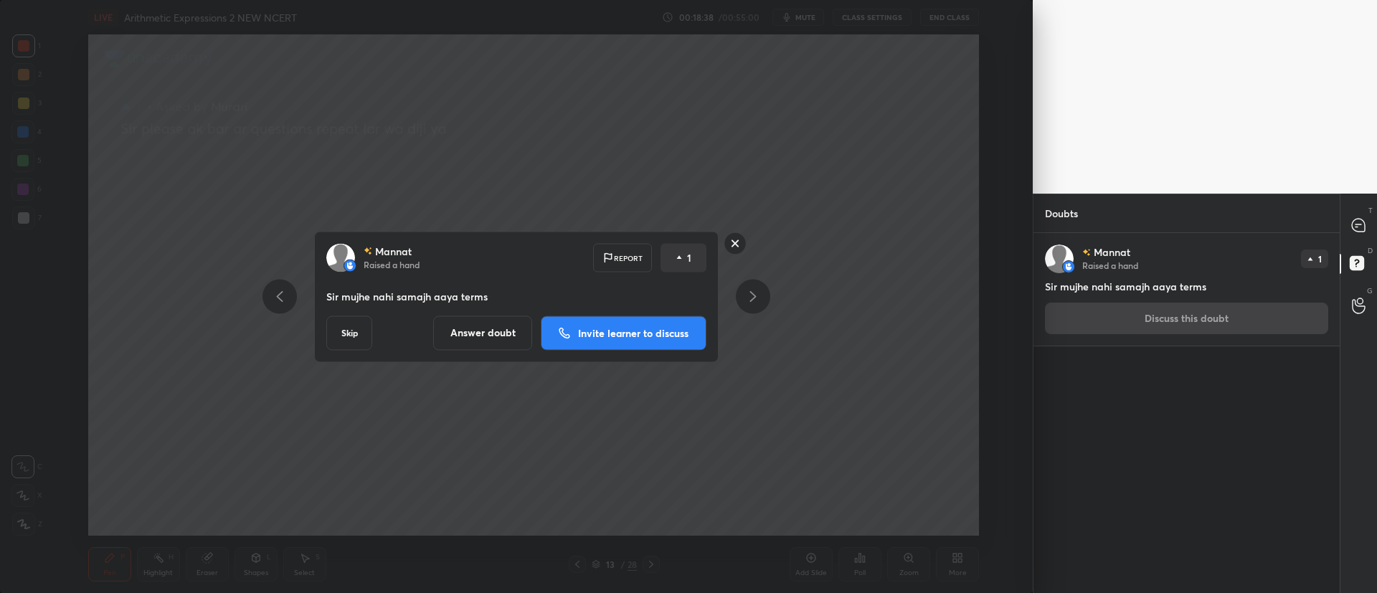
click at [632, 335] on p "Invite learner to discuss" at bounding box center [633, 333] width 110 height 10
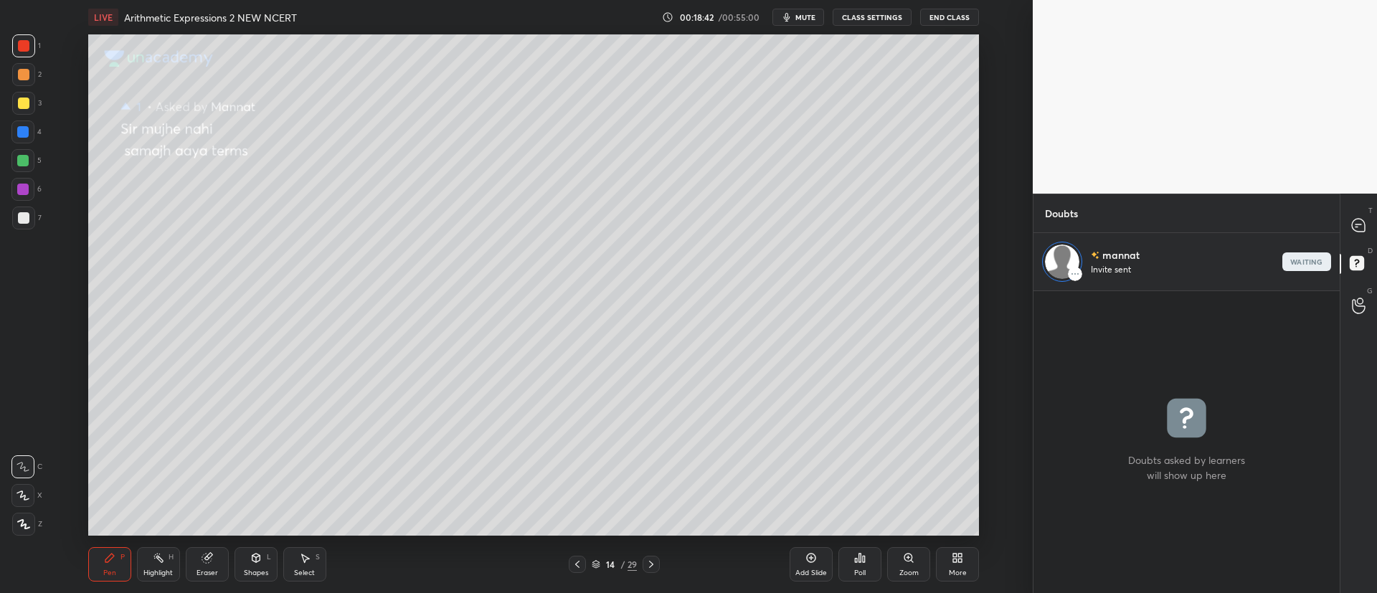
click at [650, 568] on icon at bounding box center [650, 564] width 11 height 11
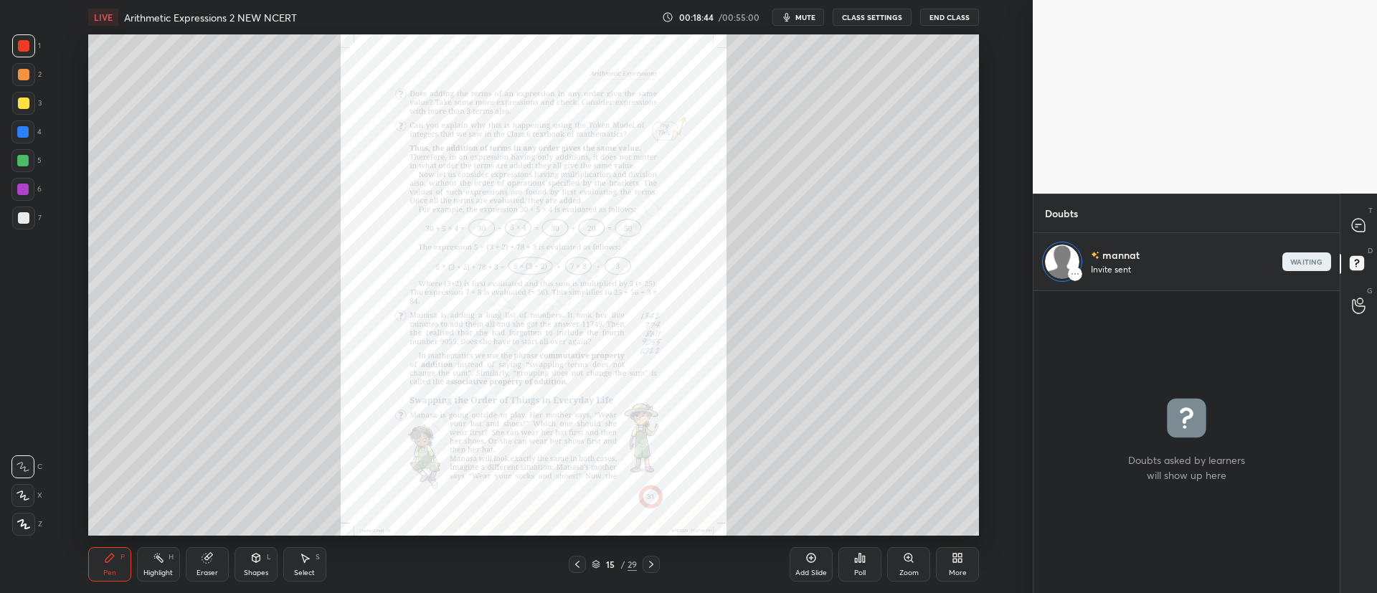
click at [904, 561] on icon at bounding box center [908, 557] width 11 height 11
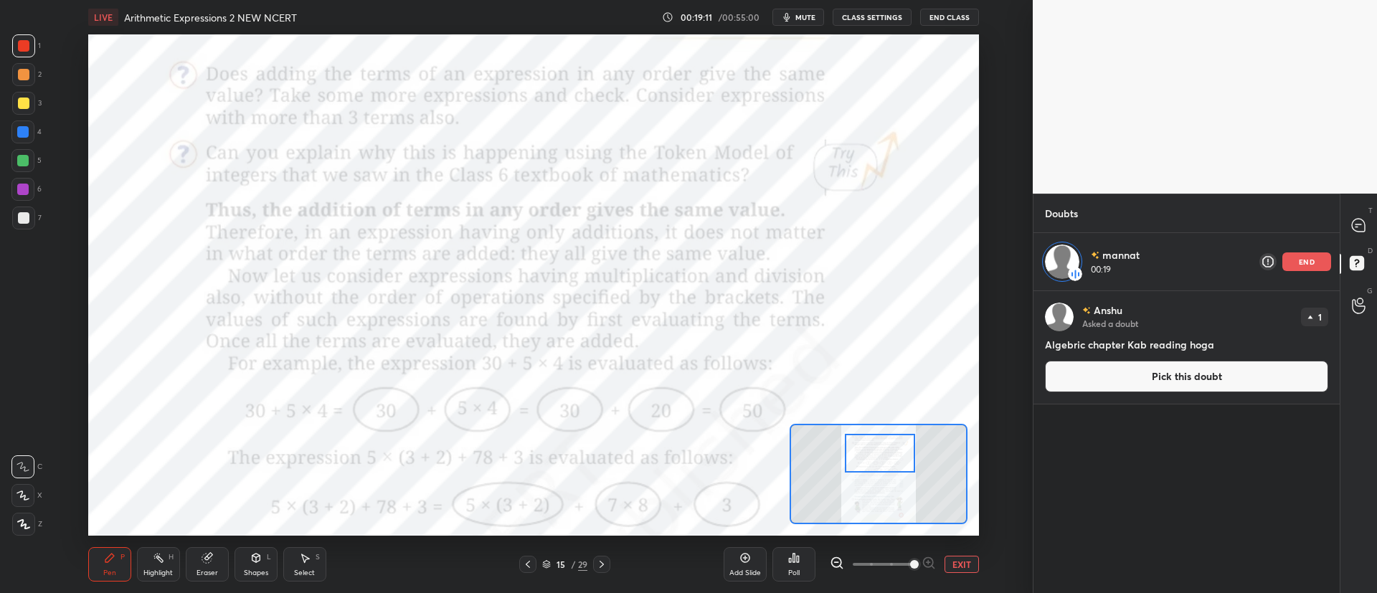
click at [527, 561] on icon at bounding box center [527, 564] width 11 height 11
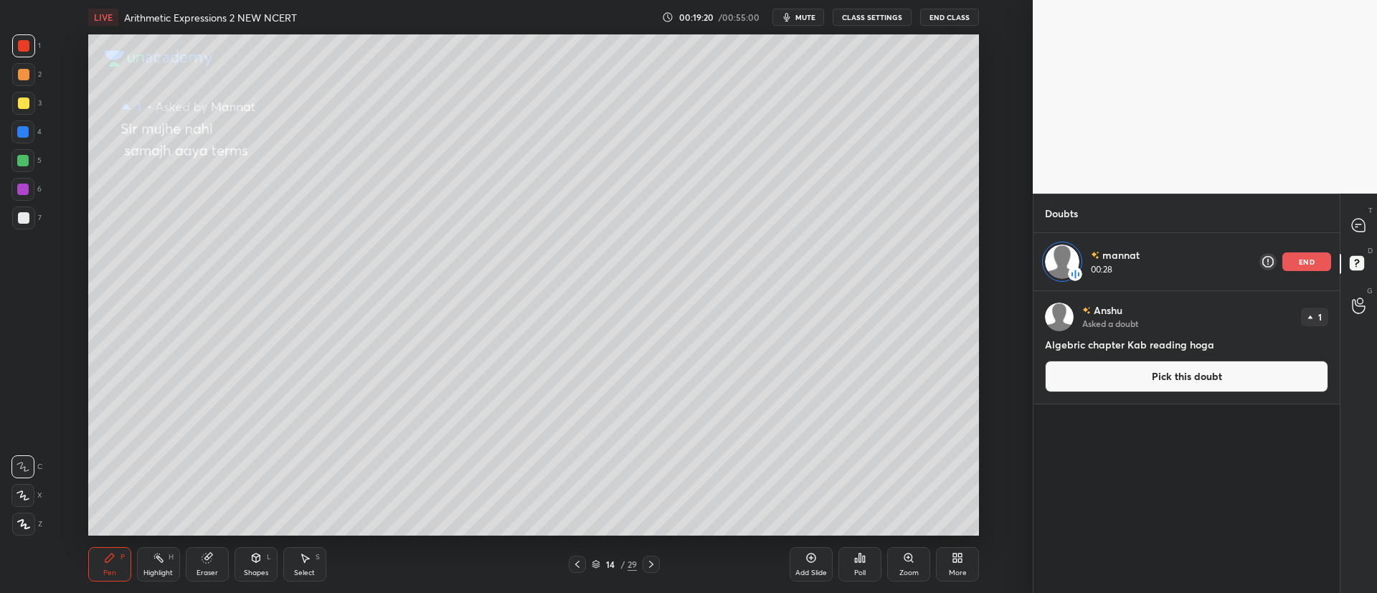
click at [29, 75] on div at bounding box center [23, 74] width 11 height 11
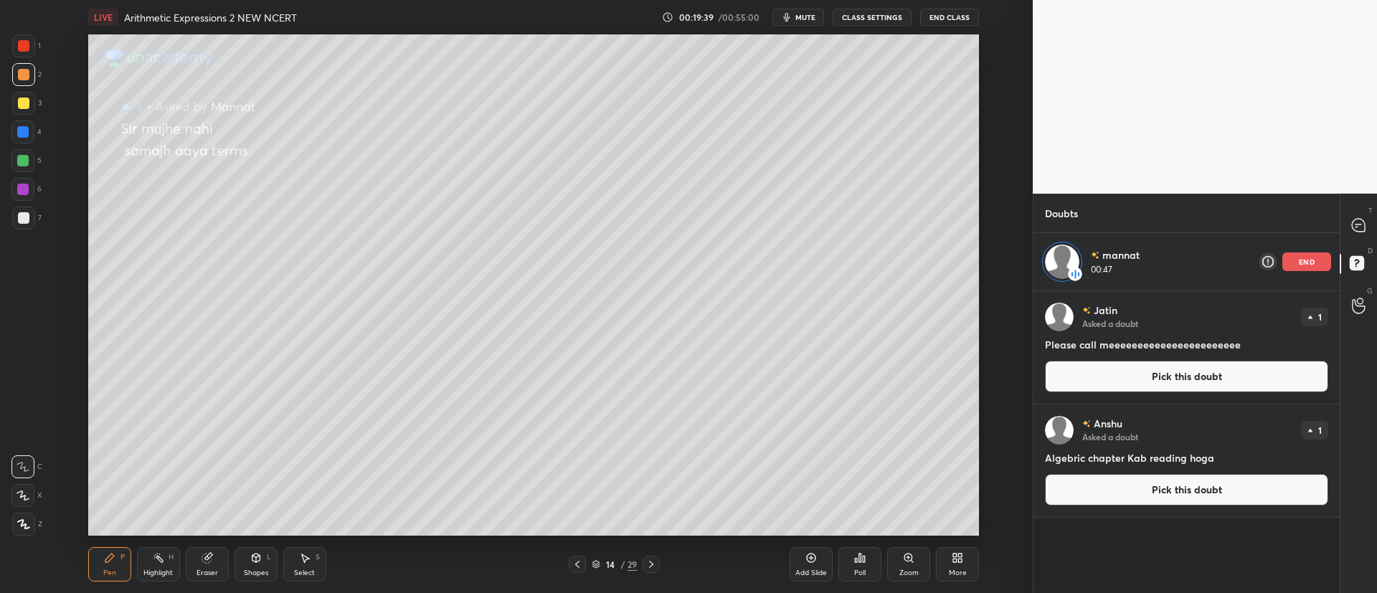
scroll to position [356, 302]
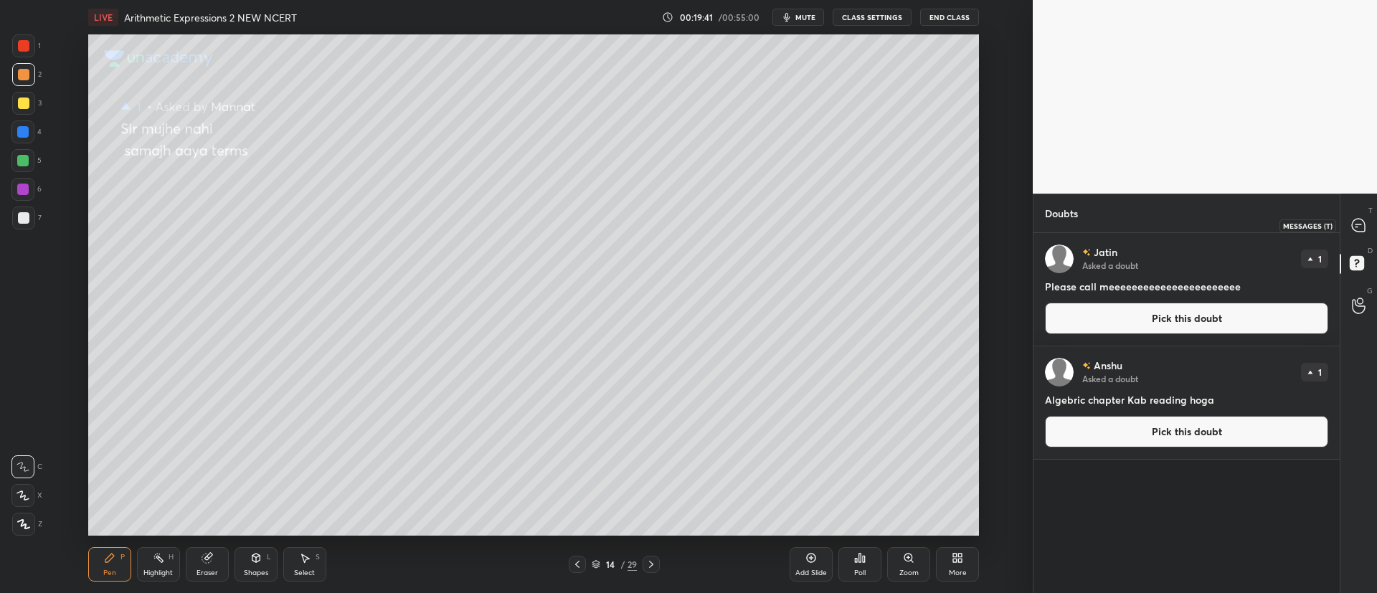
click at [1353, 228] on icon at bounding box center [1358, 225] width 13 height 13
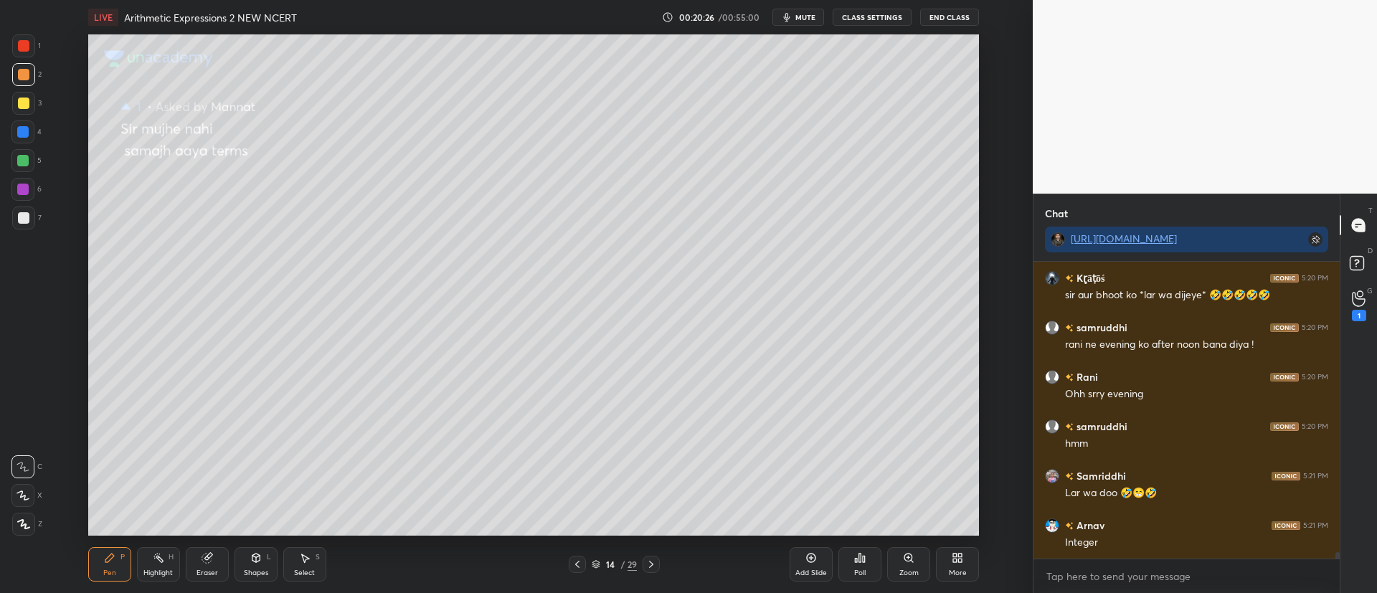
scroll to position [13113, 0]
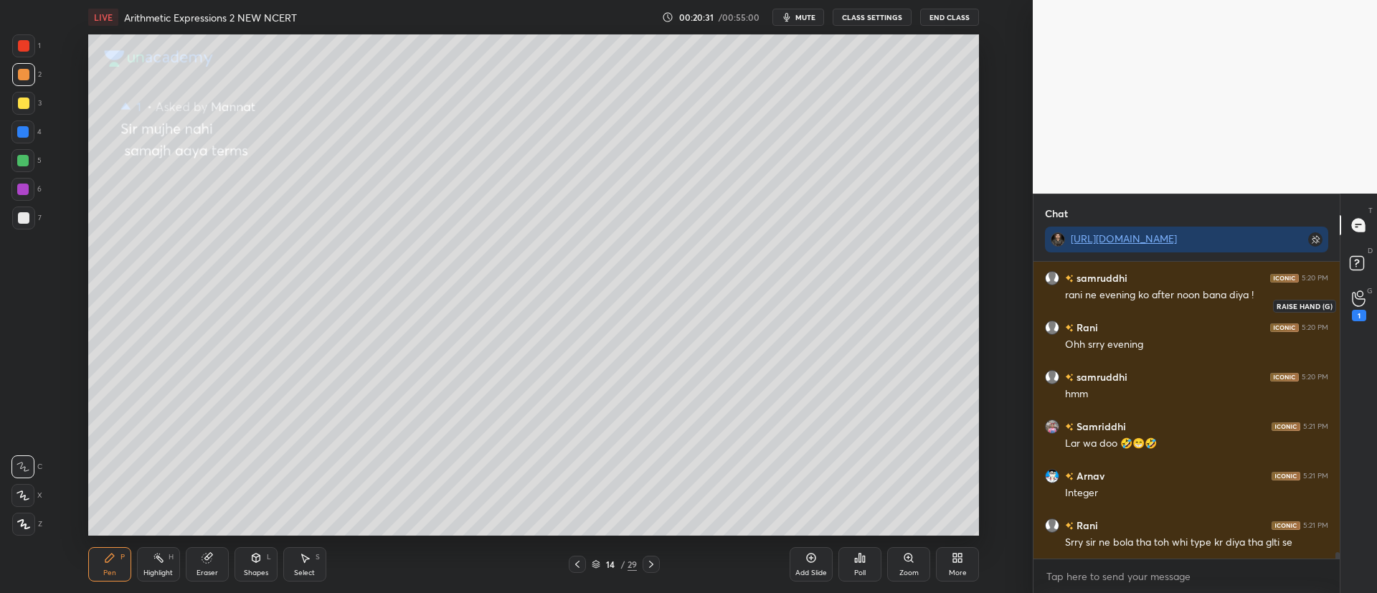
click at [1367, 305] on div "1" at bounding box center [1358, 306] width 29 height 26
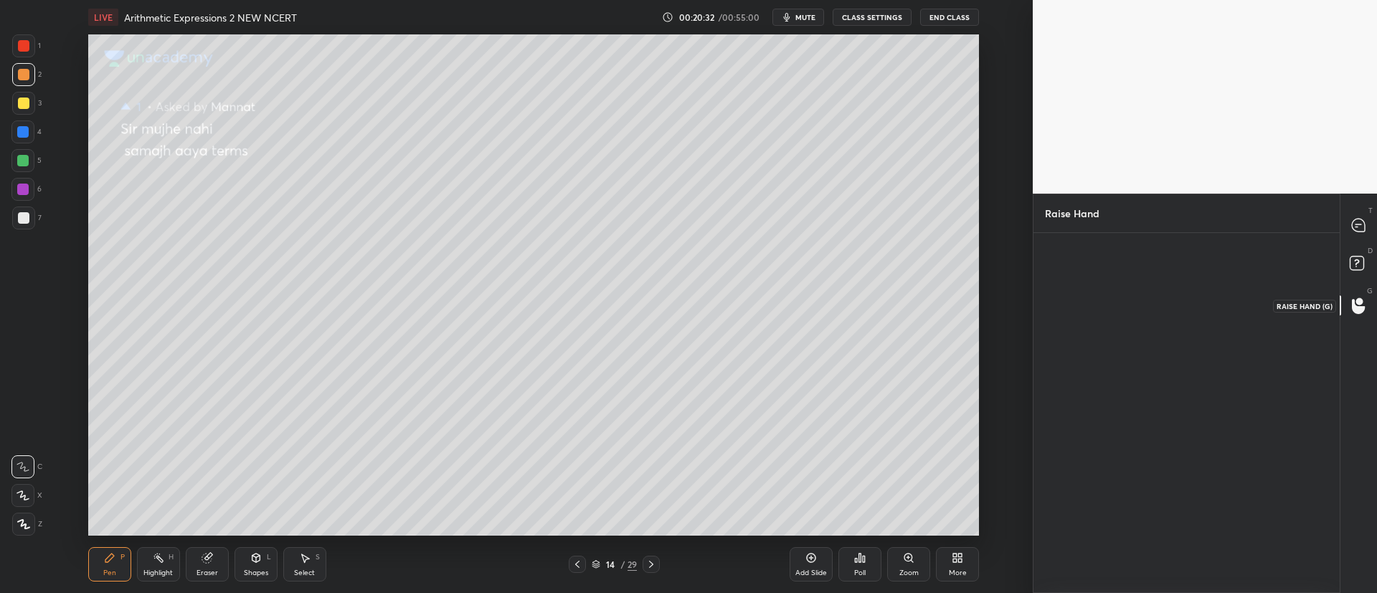
scroll to position [5, 5]
click at [1104, 310] on div "Jatin" at bounding box center [1091, 322] width 31 height 24
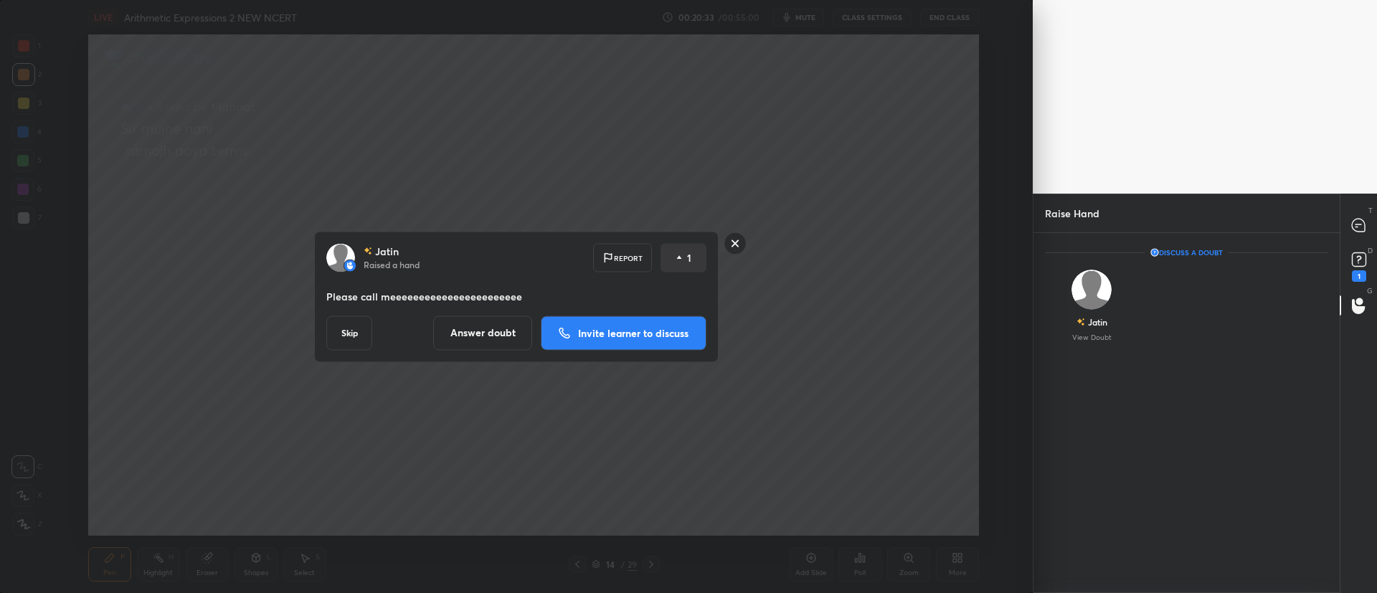
click at [607, 331] on p "Invite learner to discuss" at bounding box center [633, 333] width 110 height 10
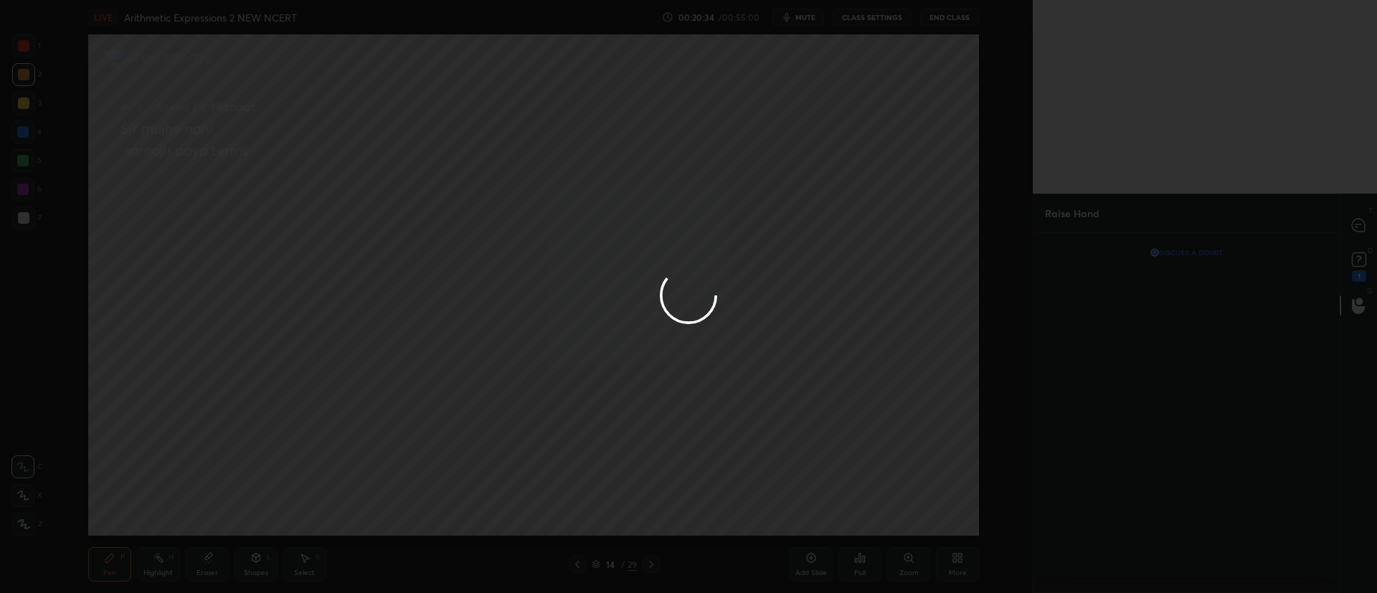
scroll to position [298, 302]
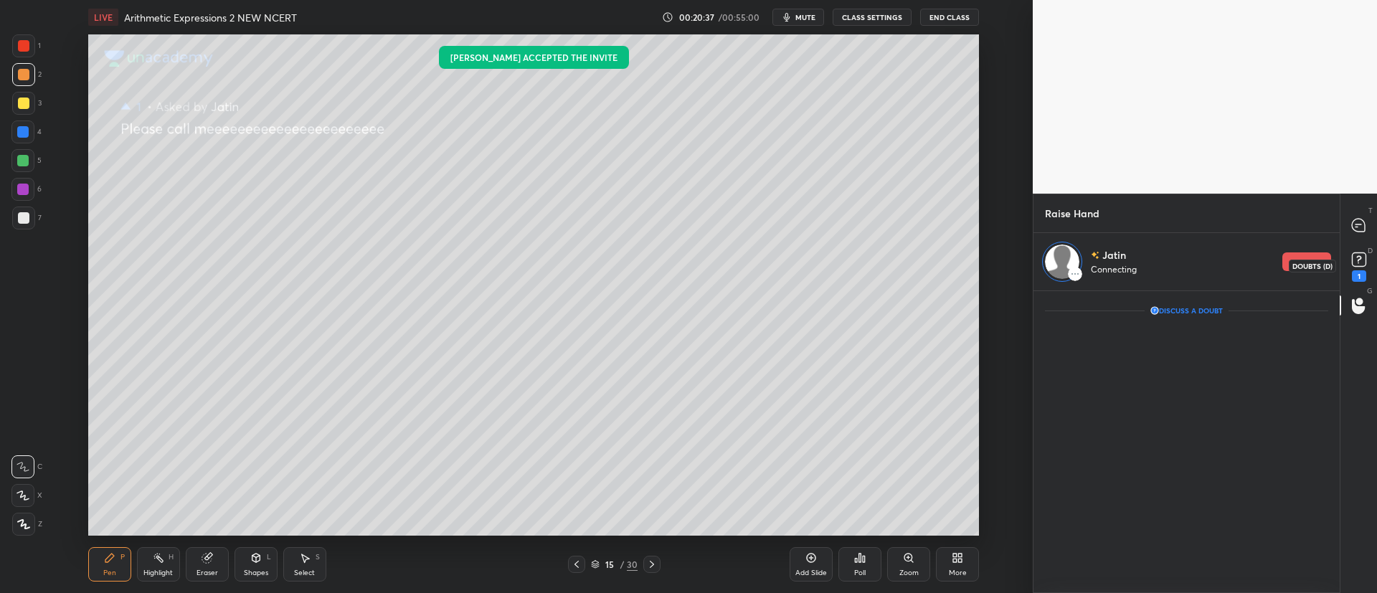
click at [1361, 263] on rect at bounding box center [1359, 260] width 14 height 14
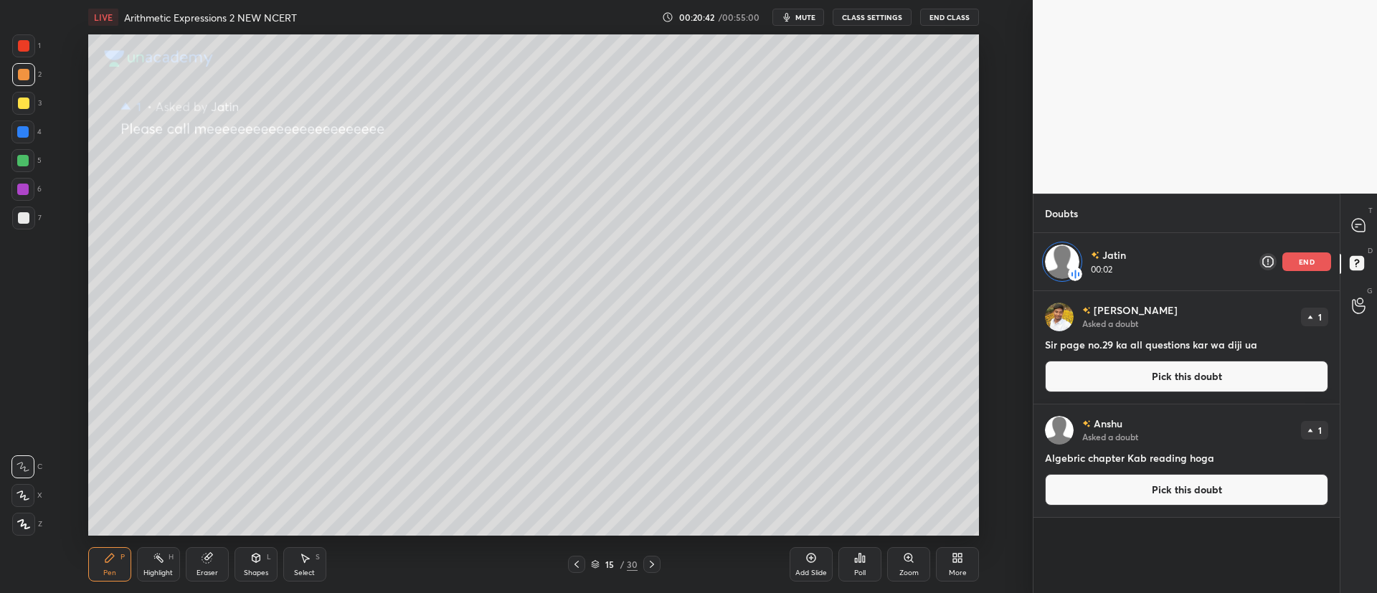
click at [600, 566] on div "15 / 30" at bounding box center [614, 564] width 47 height 13
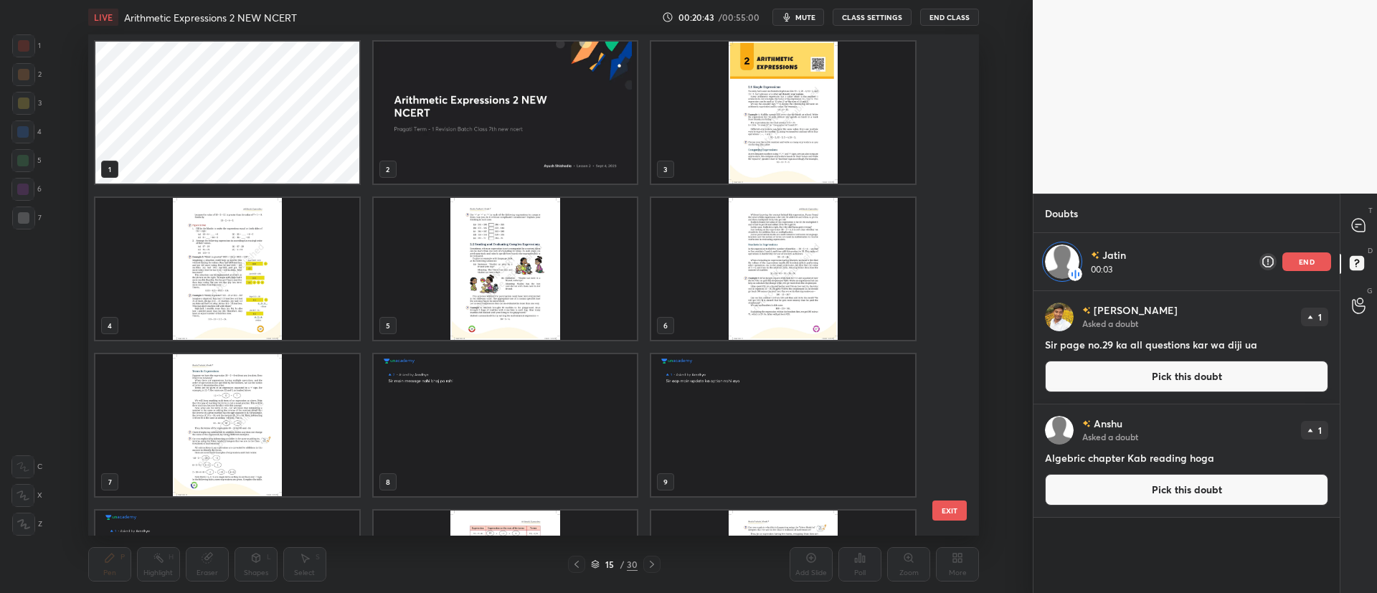
scroll to position [497, 883]
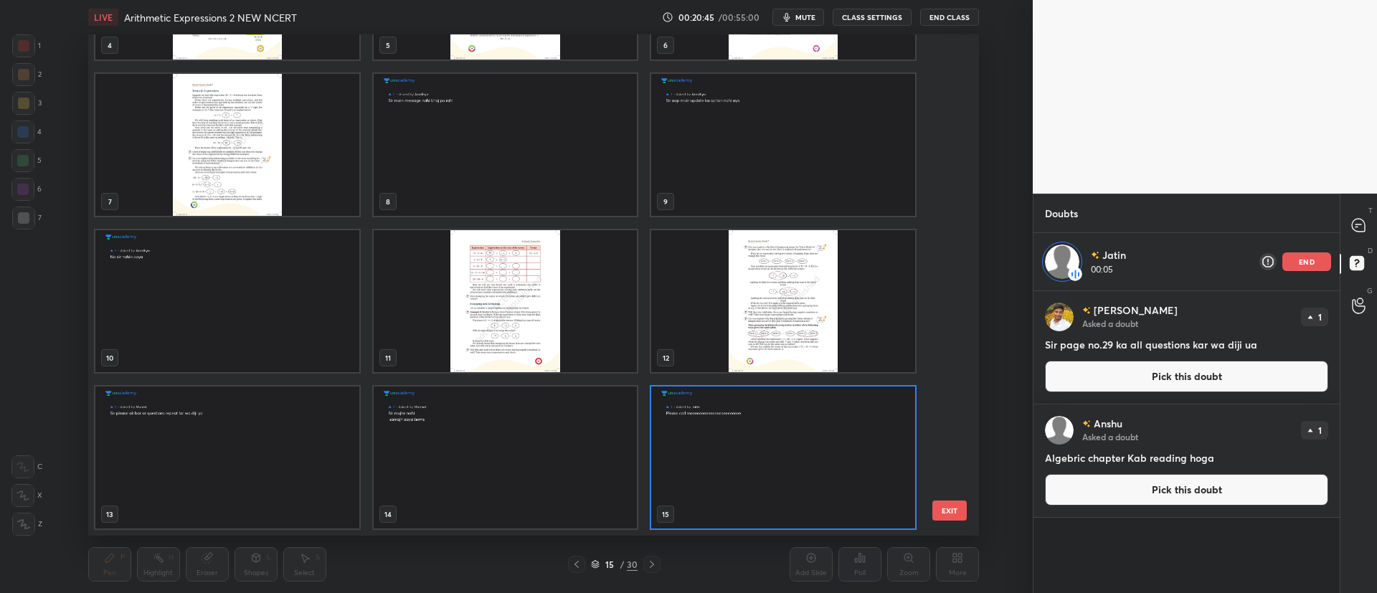
click at [712, 478] on img "grid" at bounding box center [783, 457] width 264 height 142
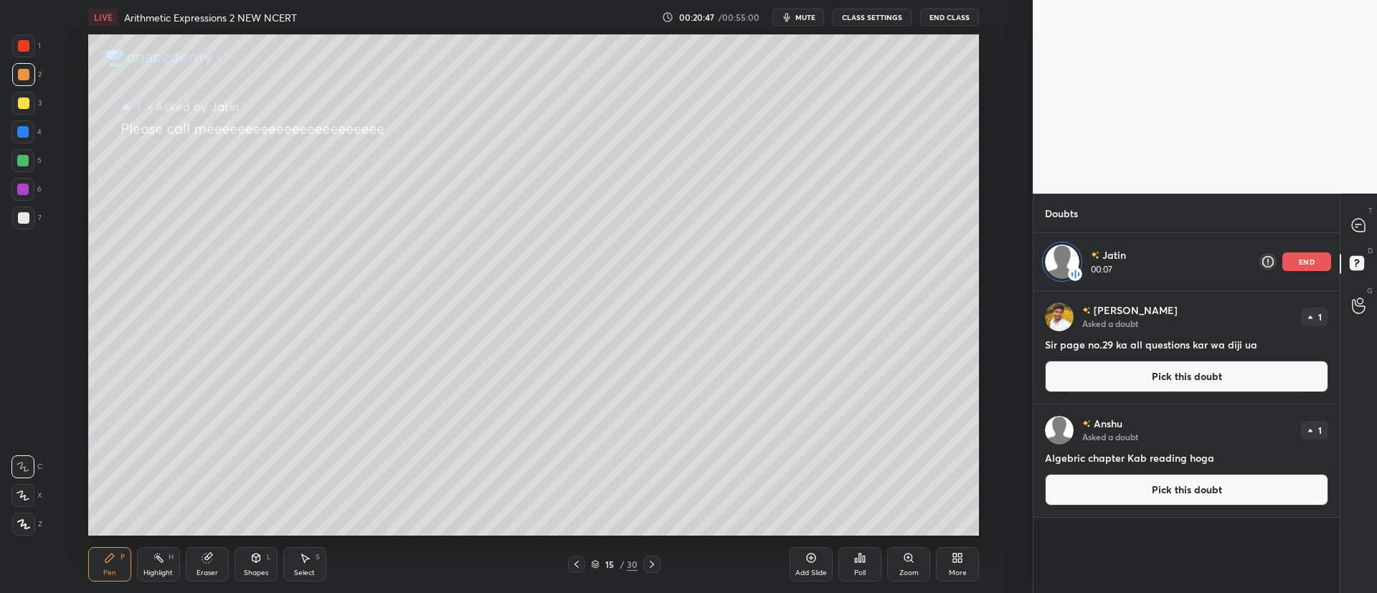
click at [655, 562] on icon at bounding box center [651, 564] width 11 height 11
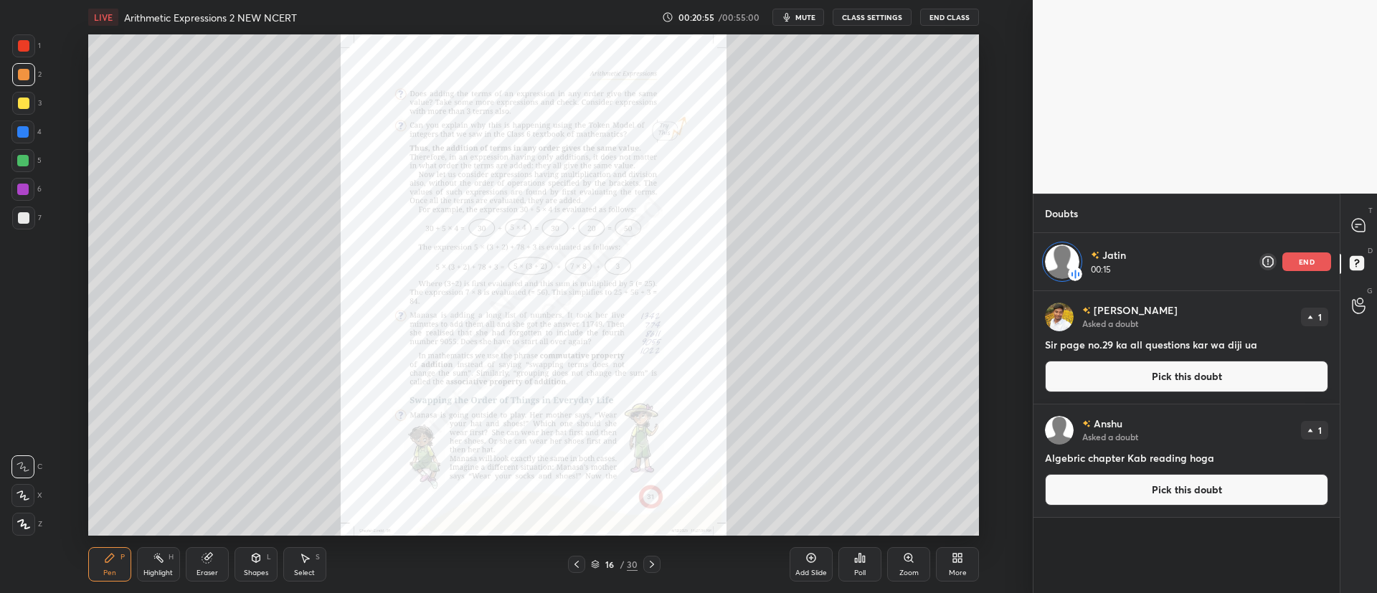
click at [22, 45] on div at bounding box center [23, 45] width 11 height 11
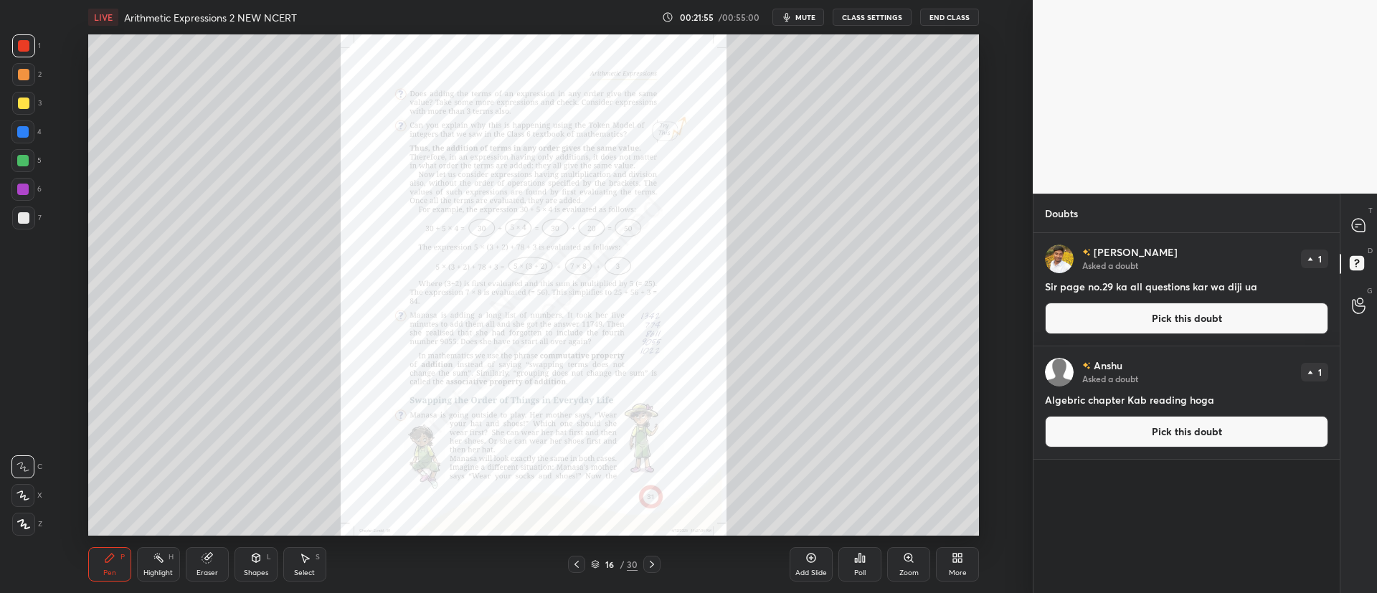
scroll to position [356, 302]
click at [583, 564] on div at bounding box center [576, 564] width 17 height 17
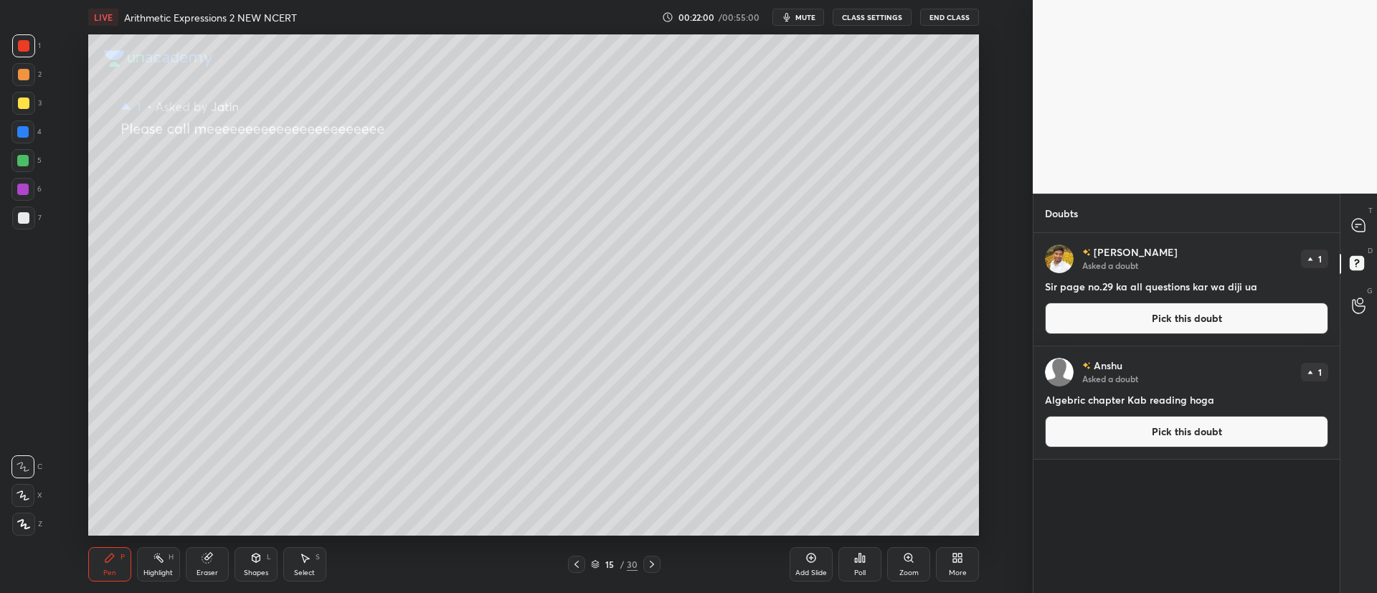
click at [578, 564] on icon at bounding box center [576, 564] width 11 height 11
click at [650, 562] on icon at bounding box center [651, 564] width 11 height 11
click at [652, 563] on icon at bounding box center [652, 564] width 4 height 7
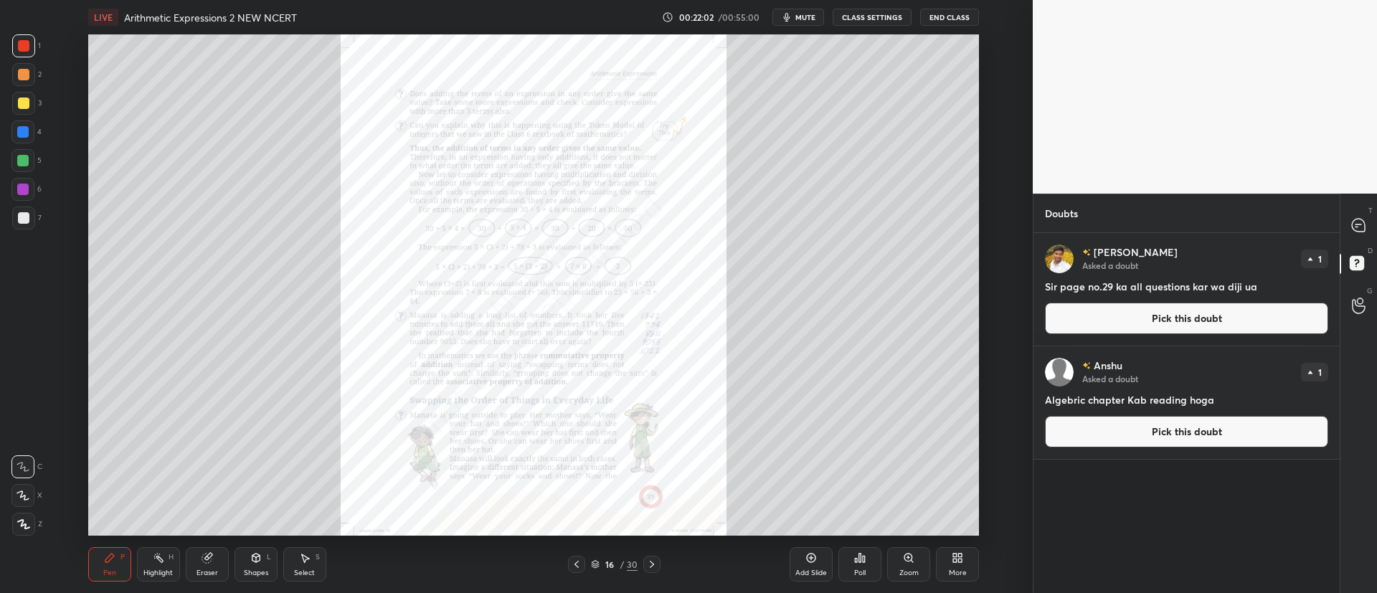
click at [595, 559] on div "16 / 30" at bounding box center [614, 564] width 47 height 13
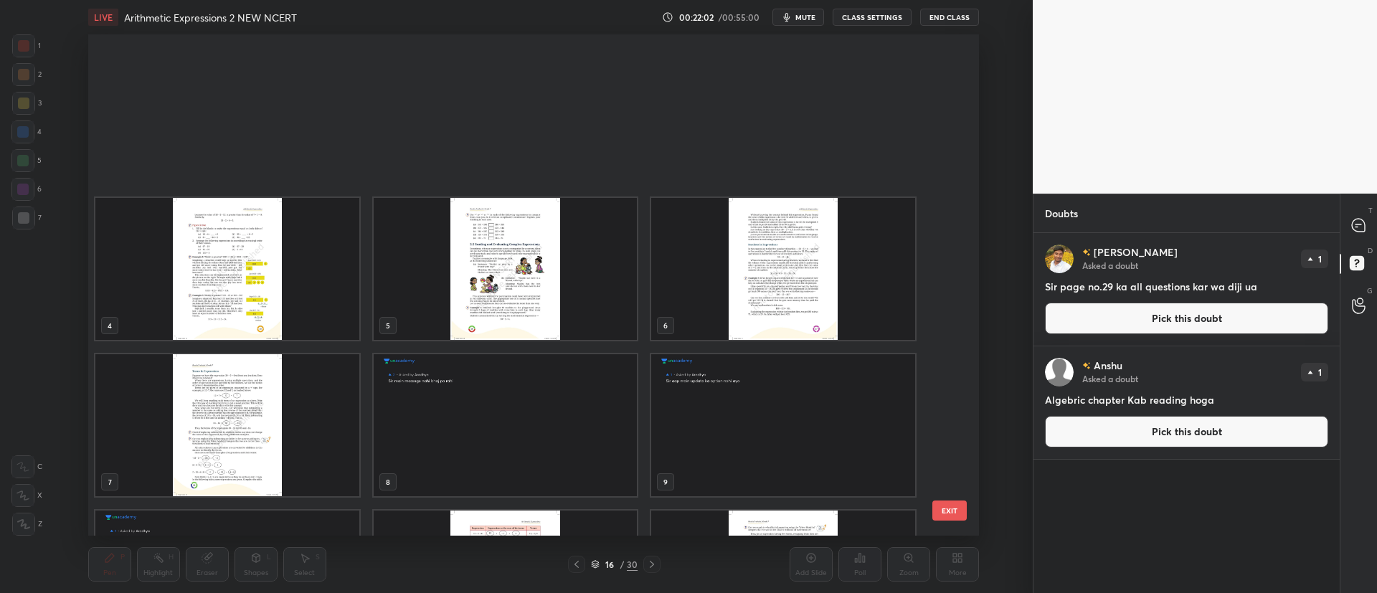
scroll to position [497, 883]
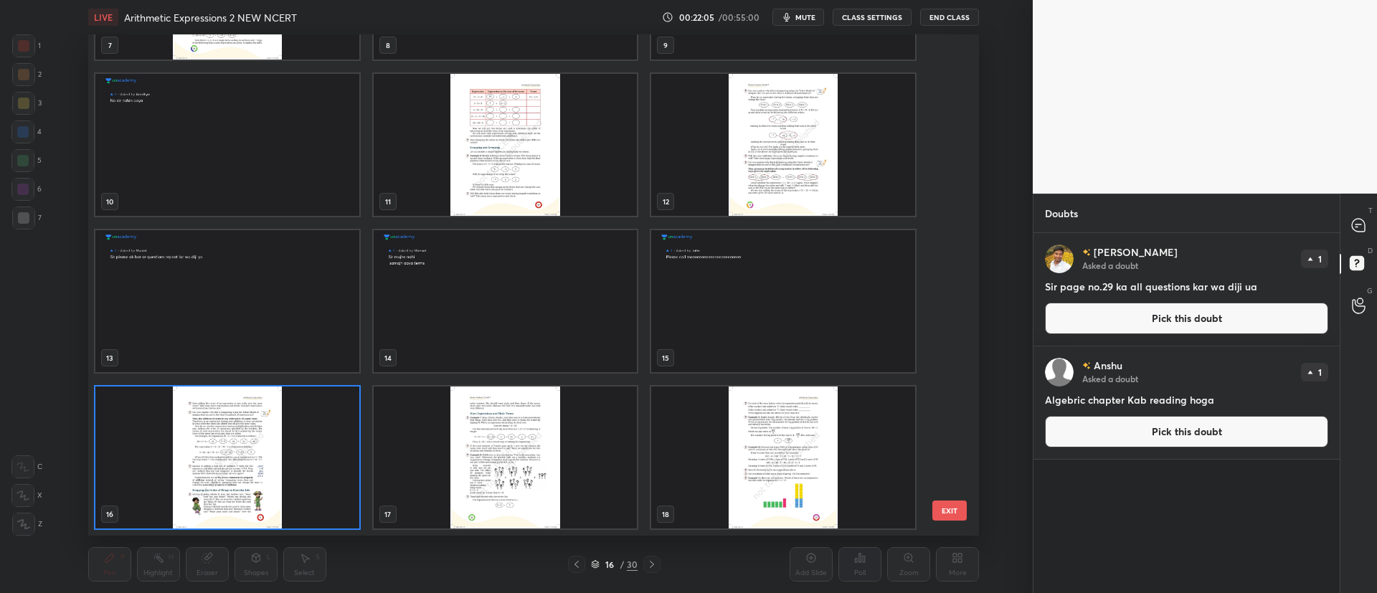
click at [554, 159] on img "grid" at bounding box center [505, 145] width 264 height 142
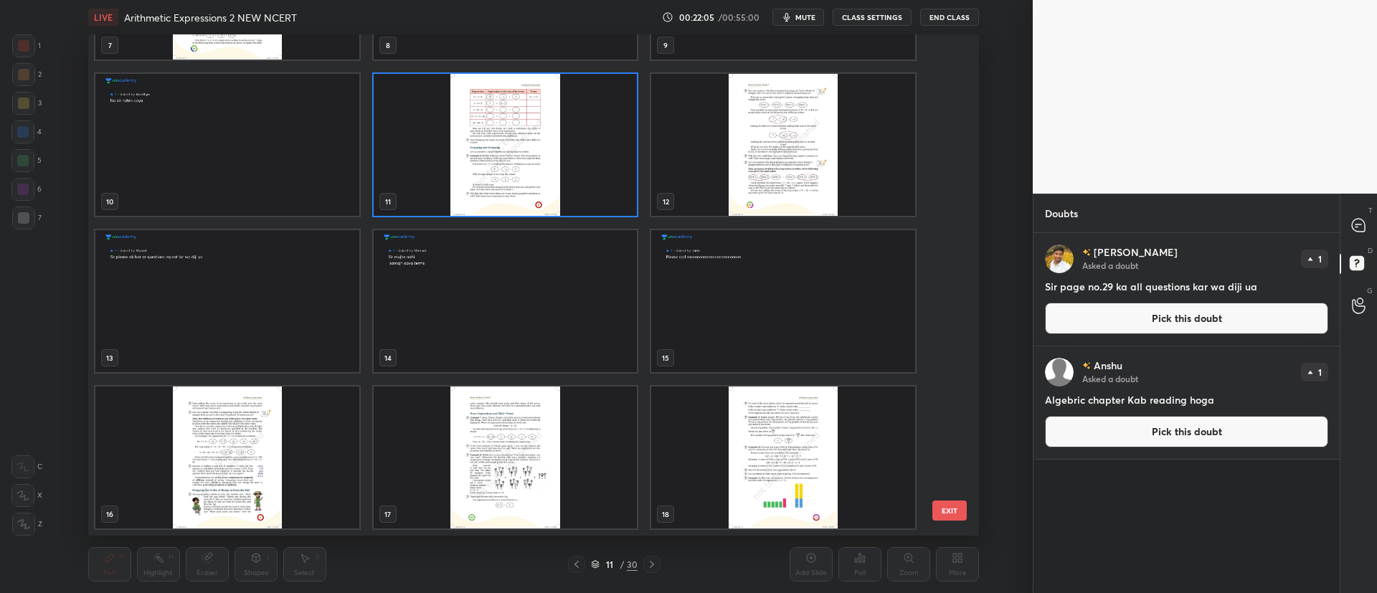
click at [553, 161] on img "grid" at bounding box center [505, 145] width 264 height 142
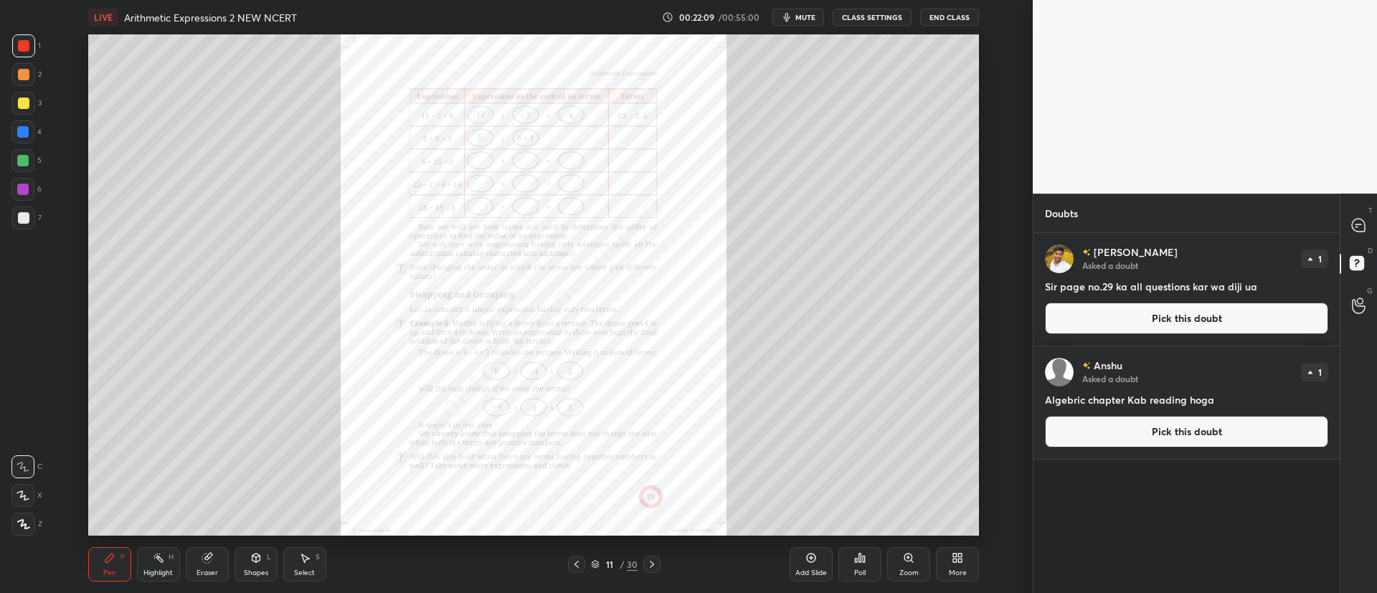
click at [1166, 327] on button "Pick this doubt" at bounding box center [1186, 319] width 283 height 32
click at [1157, 323] on div "[PERSON_NAME] Asked a doubt 1 Sir page no.29 ka all questions kar wa diji ua Pi…" at bounding box center [1186, 289] width 306 height 113
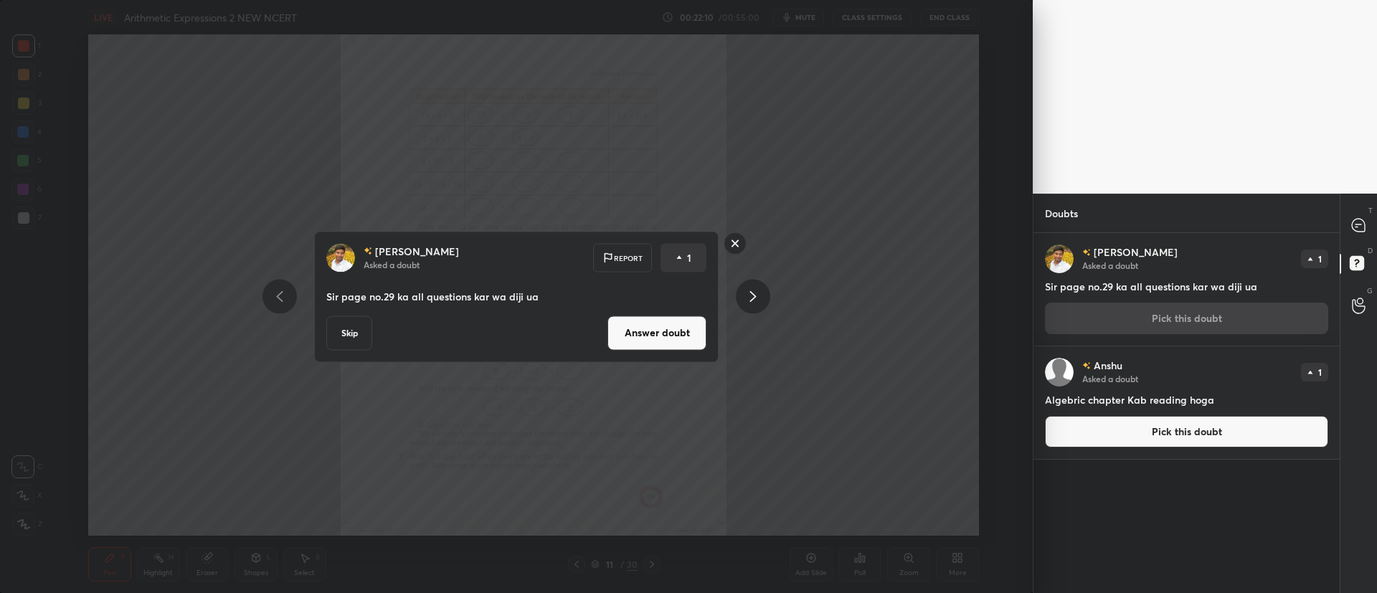
click at [687, 335] on button "Answer doubt" at bounding box center [656, 332] width 99 height 34
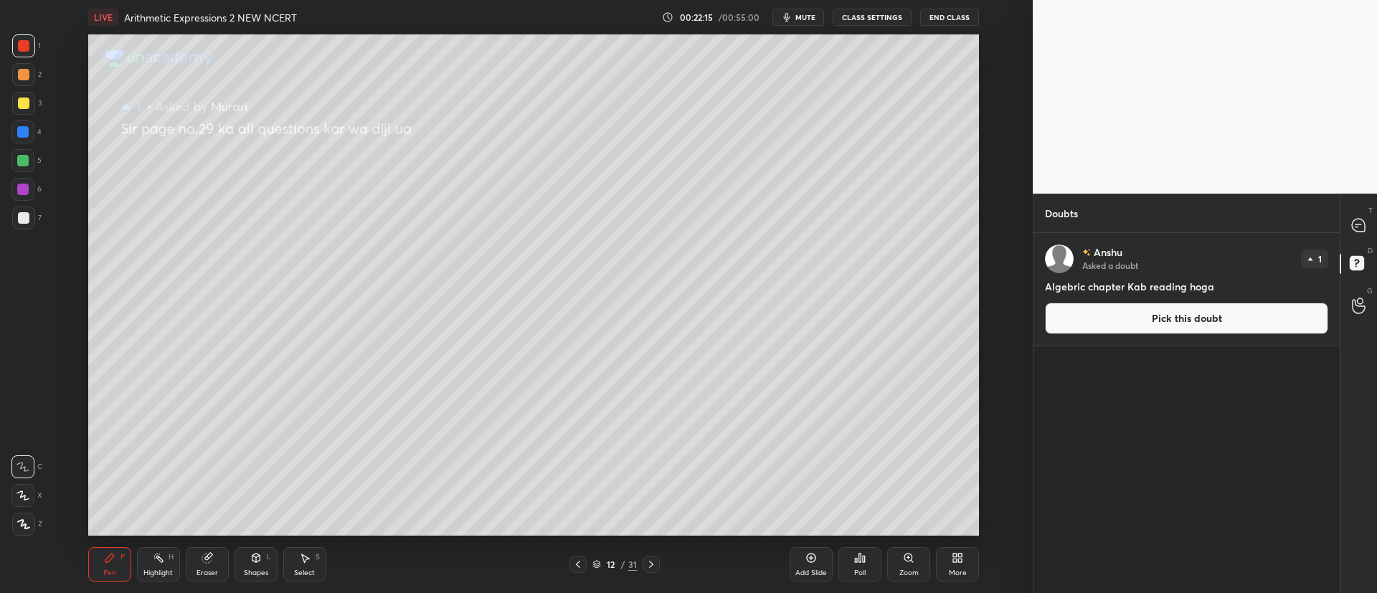
click at [577, 561] on icon at bounding box center [577, 564] width 11 height 11
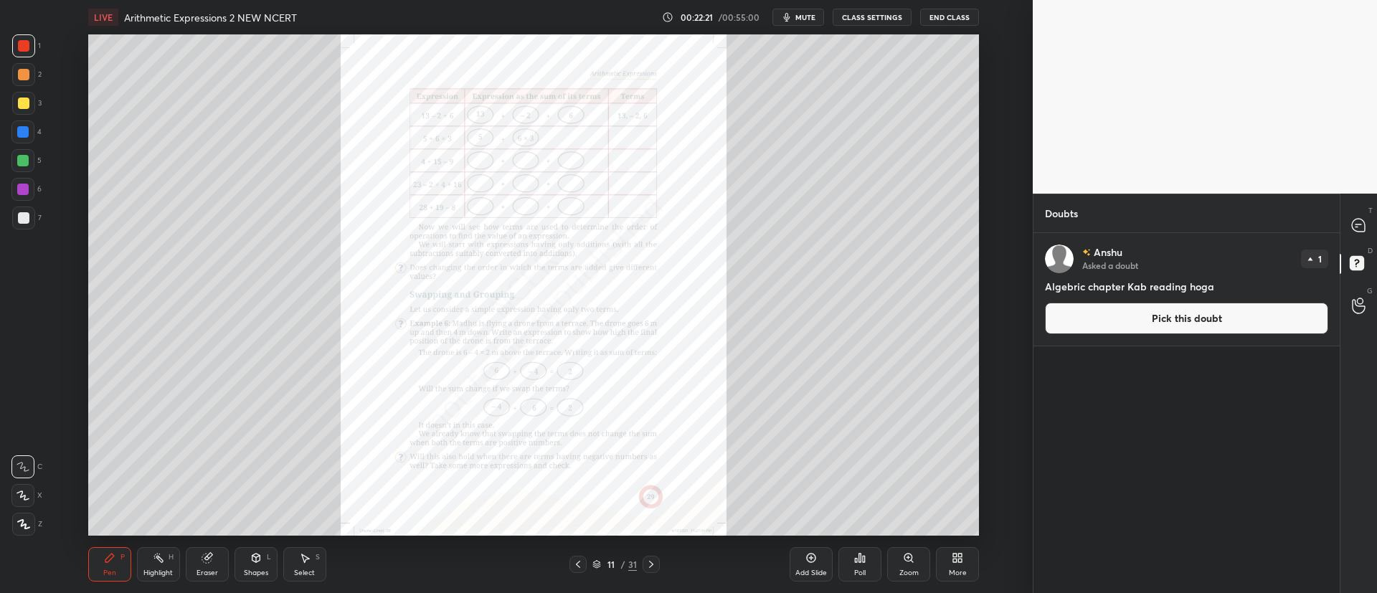
click at [1130, 318] on button "Pick this doubt" at bounding box center [1186, 319] width 283 height 32
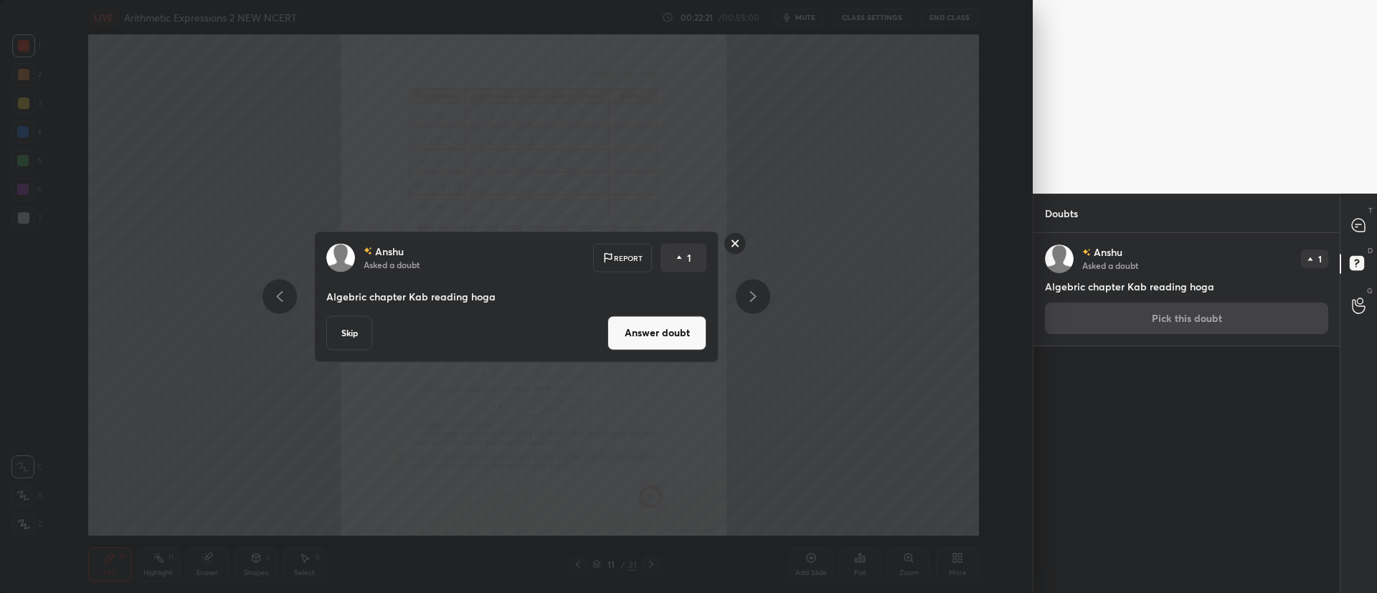
click at [645, 331] on button "Answer doubt" at bounding box center [656, 332] width 99 height 34
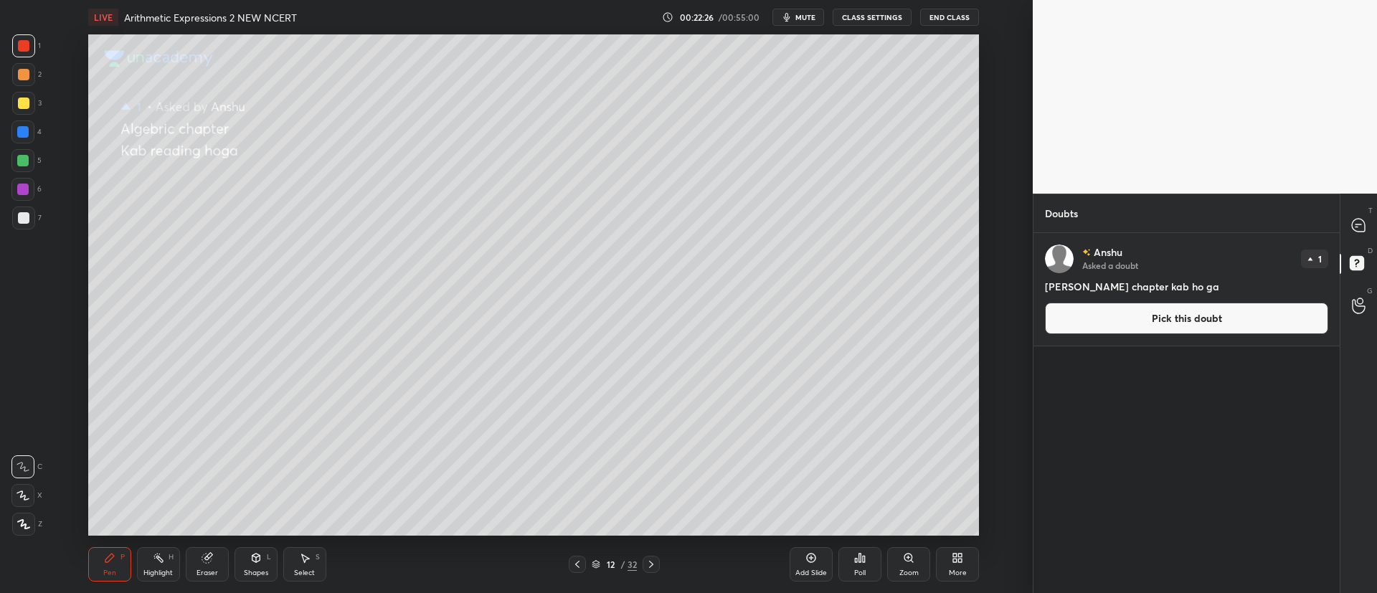
click at [1121, 316] on button "Pick this doubt" at bounding box center [1186, 319] width 283 height 32
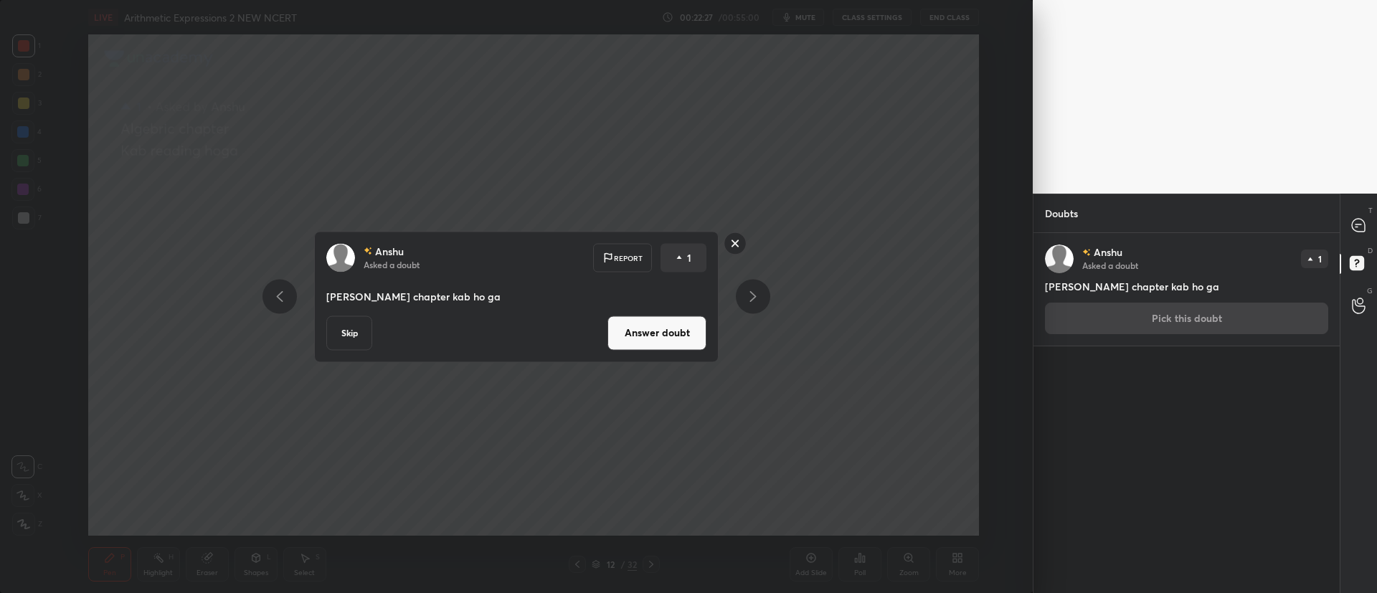
click at [663, 341] on button "Answer doubt" at bounding box center [656, 332] width 99 height 34
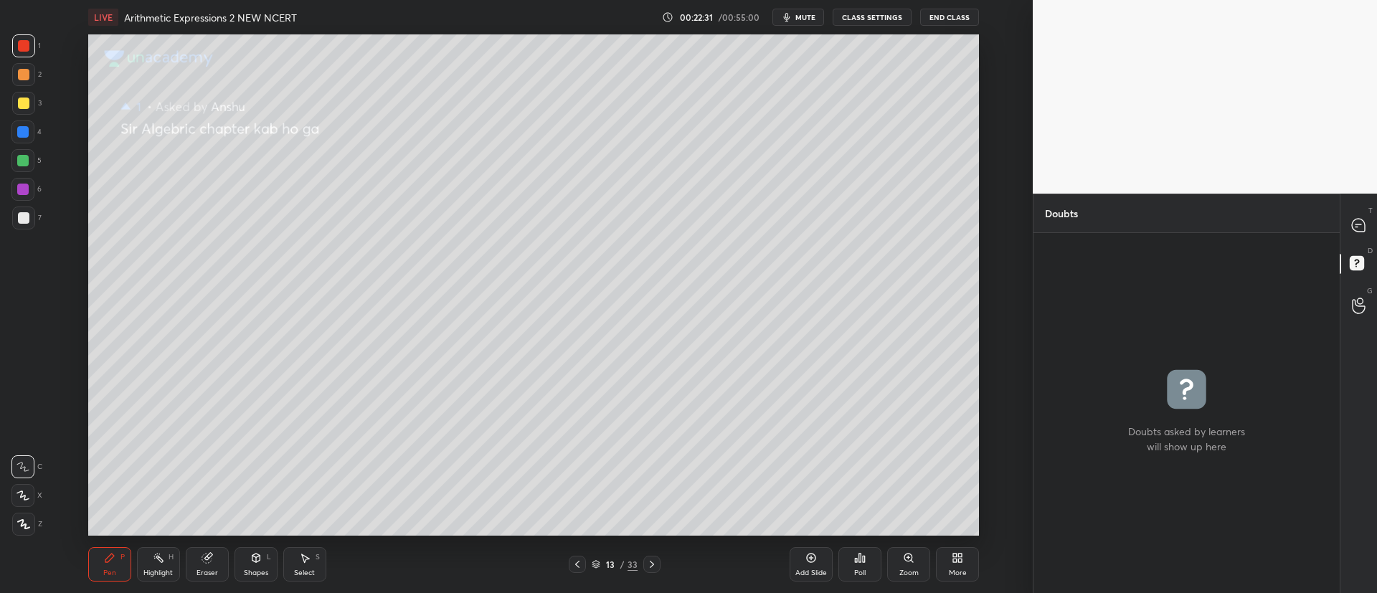
click at [602, 561] on div "13 / 33" at bounding box center [615, 564] width 46 height 13
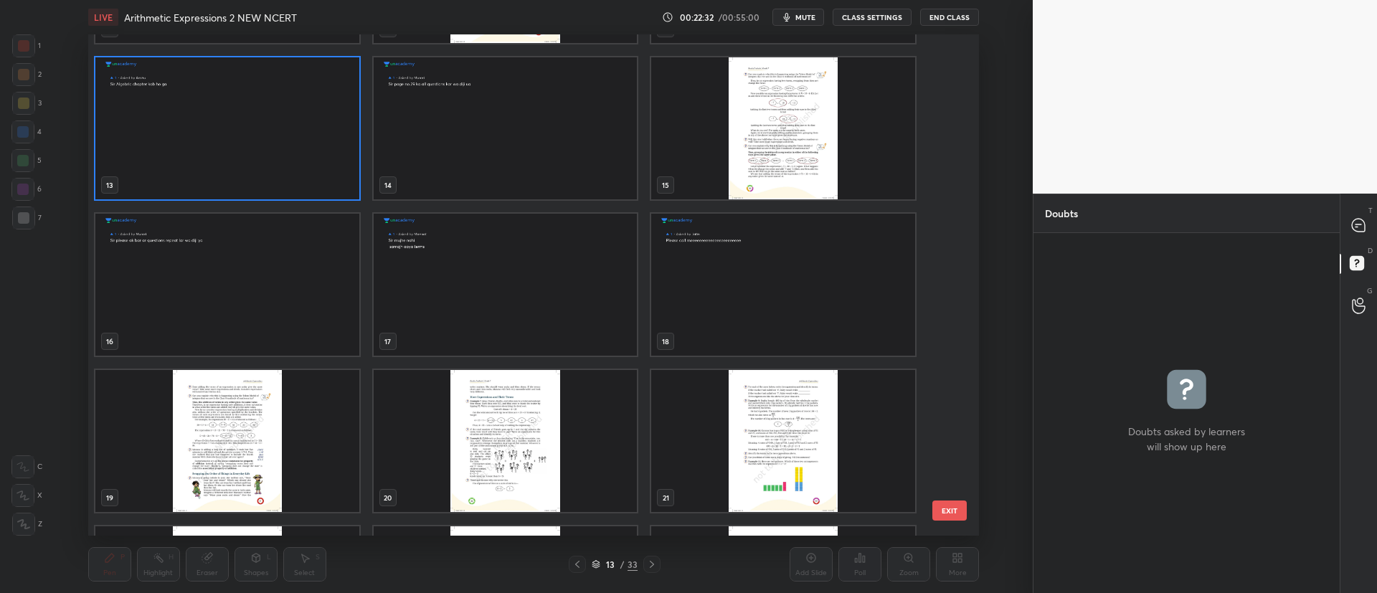
scroll to position [634, 0]
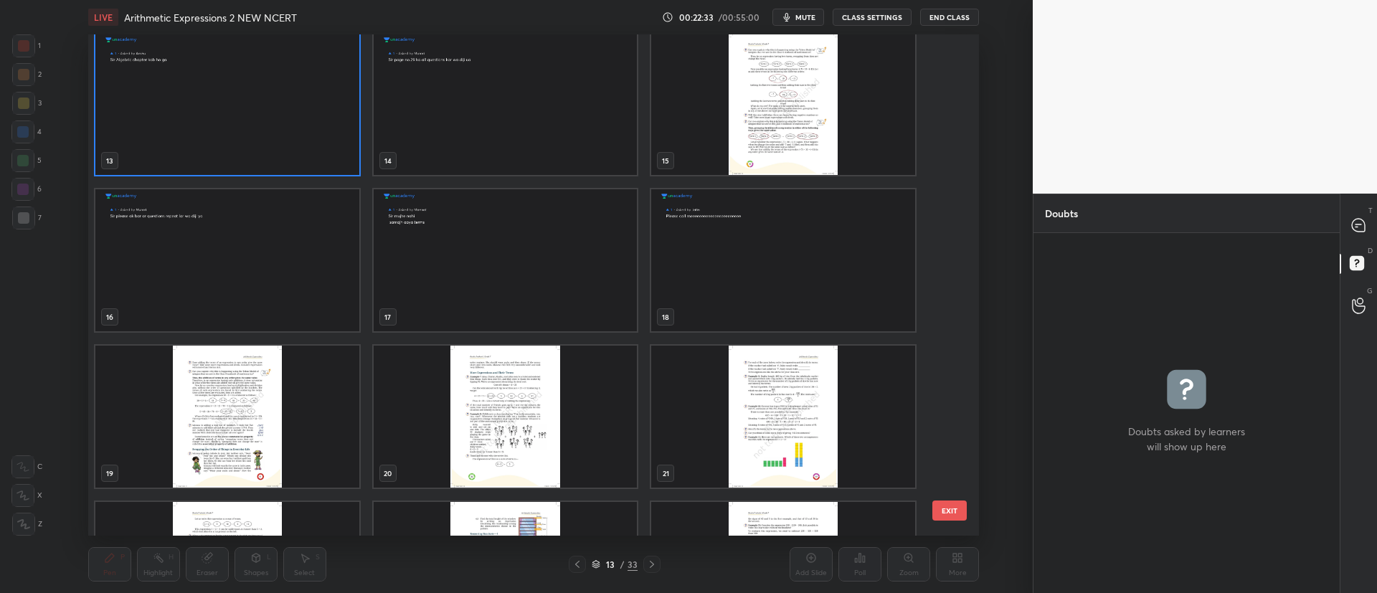
click at [799, 90] on img "grid" at bounding box center [783, 104] width 264 height 142
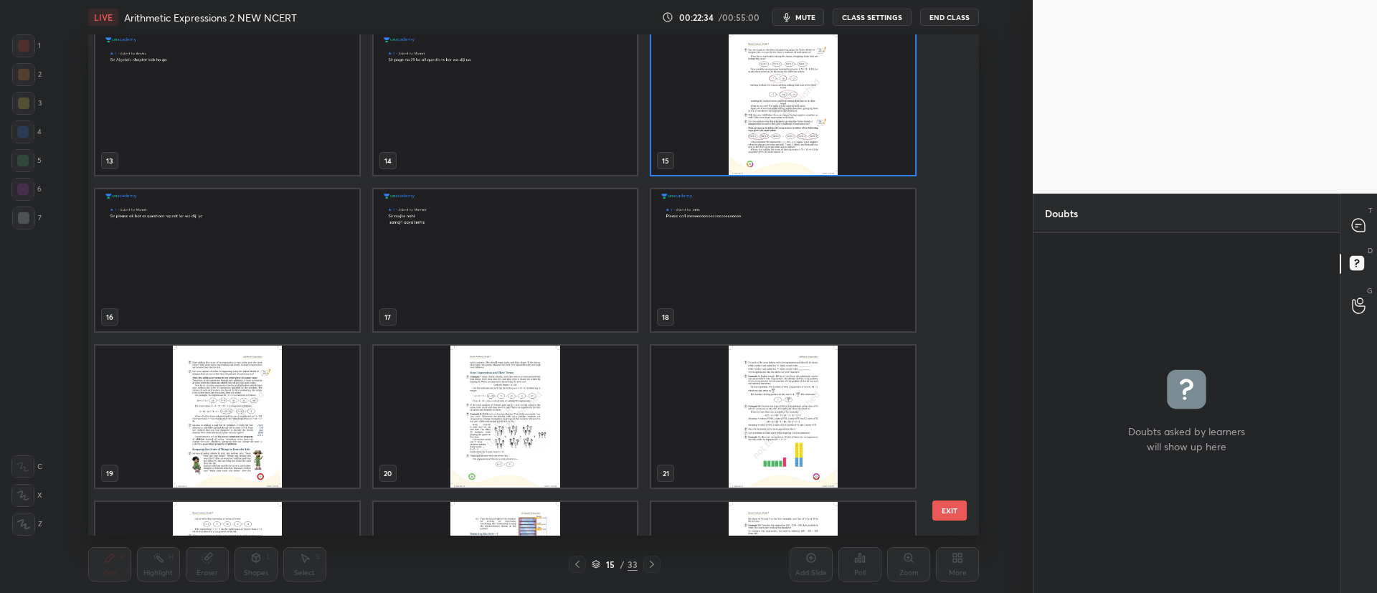
click at [800, 96] on img "grid" at bounding box center [783, 104] width 264 height 142
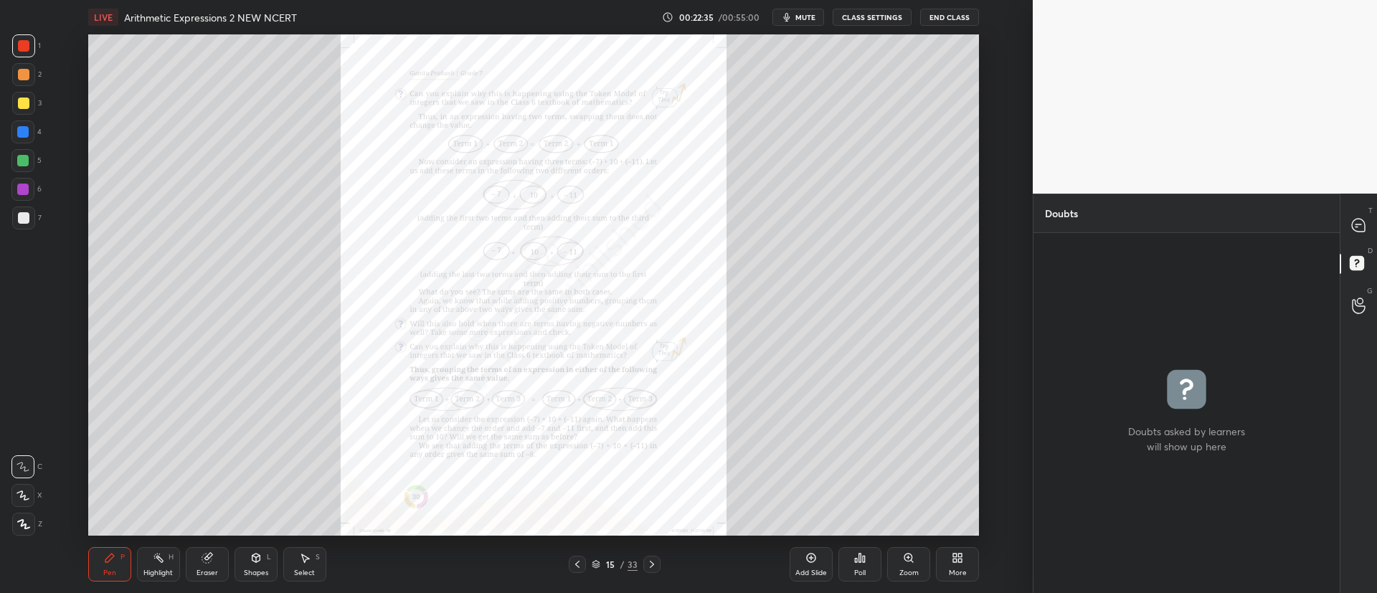
click at [650, 562] on icon at bounding box center [651, 564] width 11 height 11
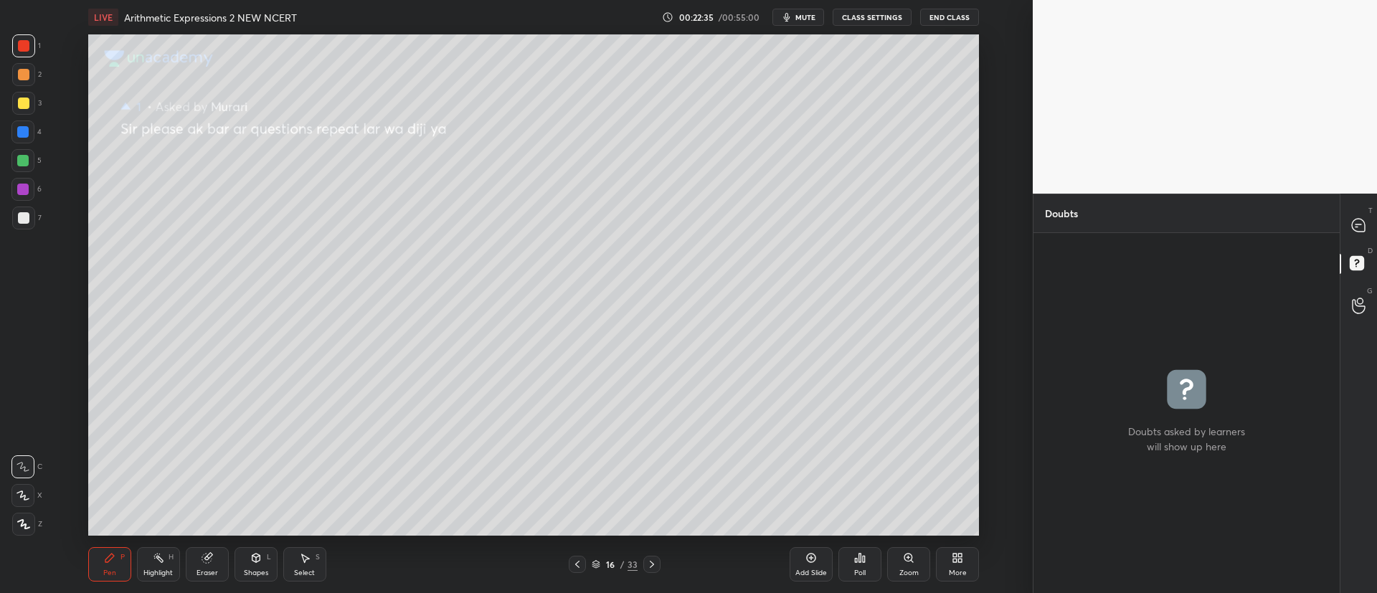
click at [654, 565] on icon at bounding box center [651, 564] width 11 height 11
click at [657, 565] on div at bounding box center [651, 564] width 17 height 17
click at [659, 566] on div at bounding box center [651, 564] width 17 height 17
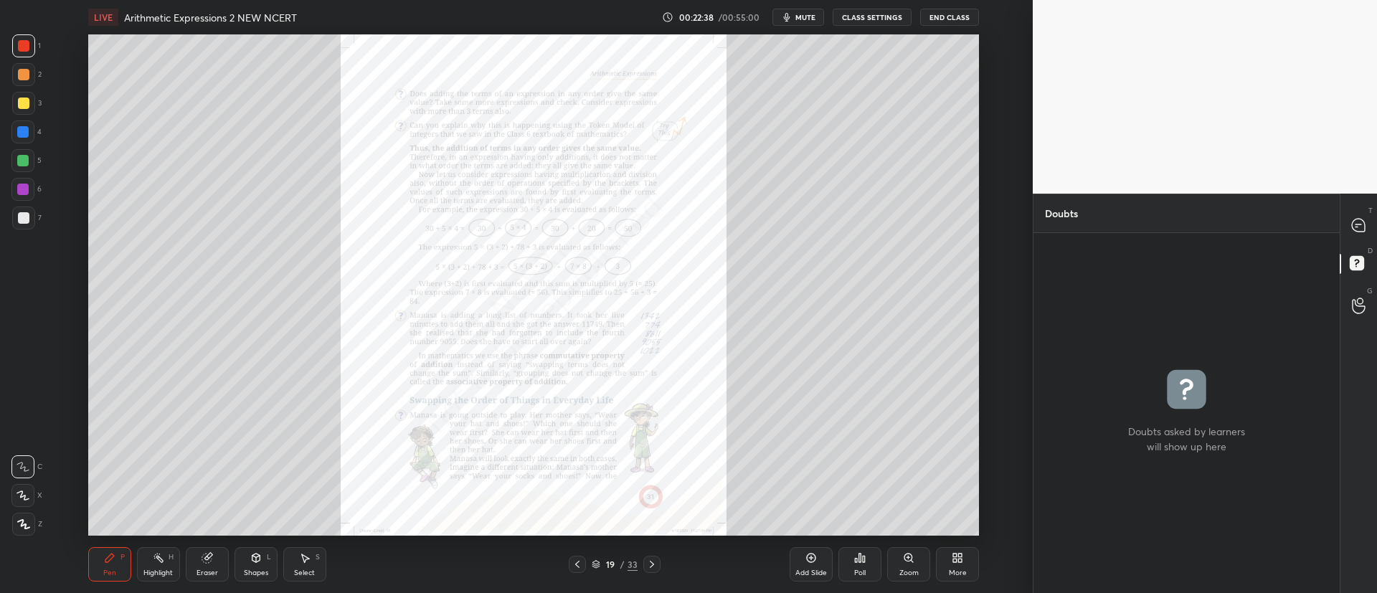
click at [1356, 236] on div at bounding box center [1358, 225] width 29 height 26
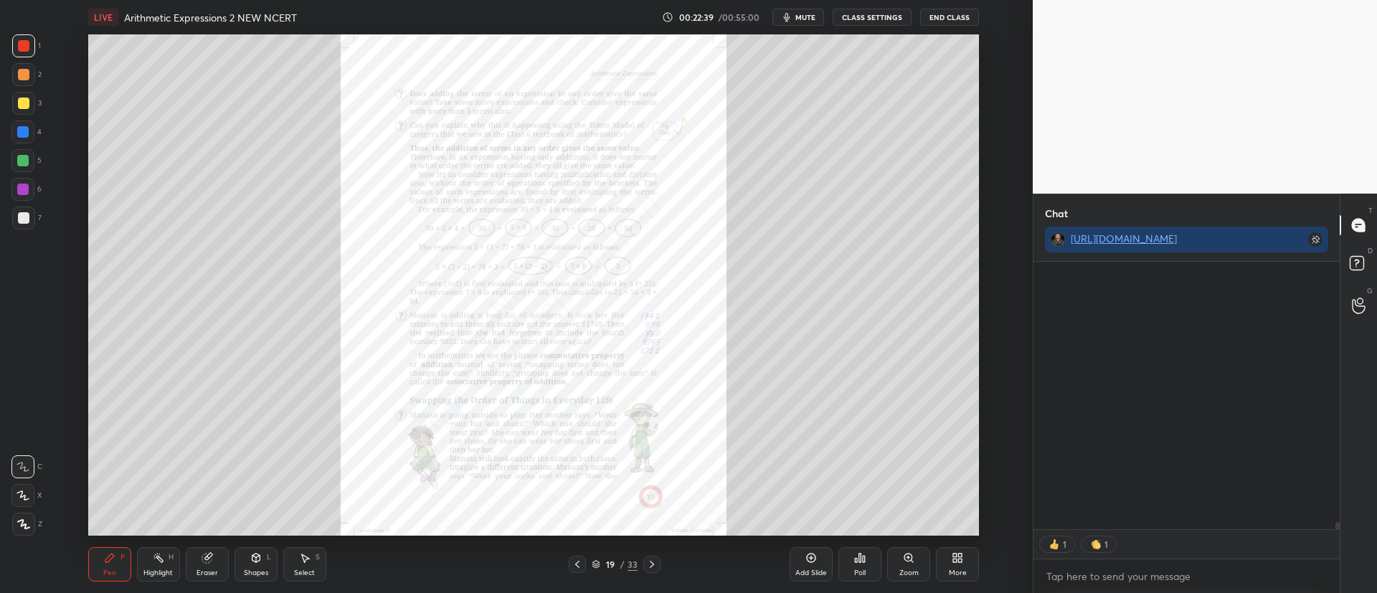
scroll to position [263, 302]
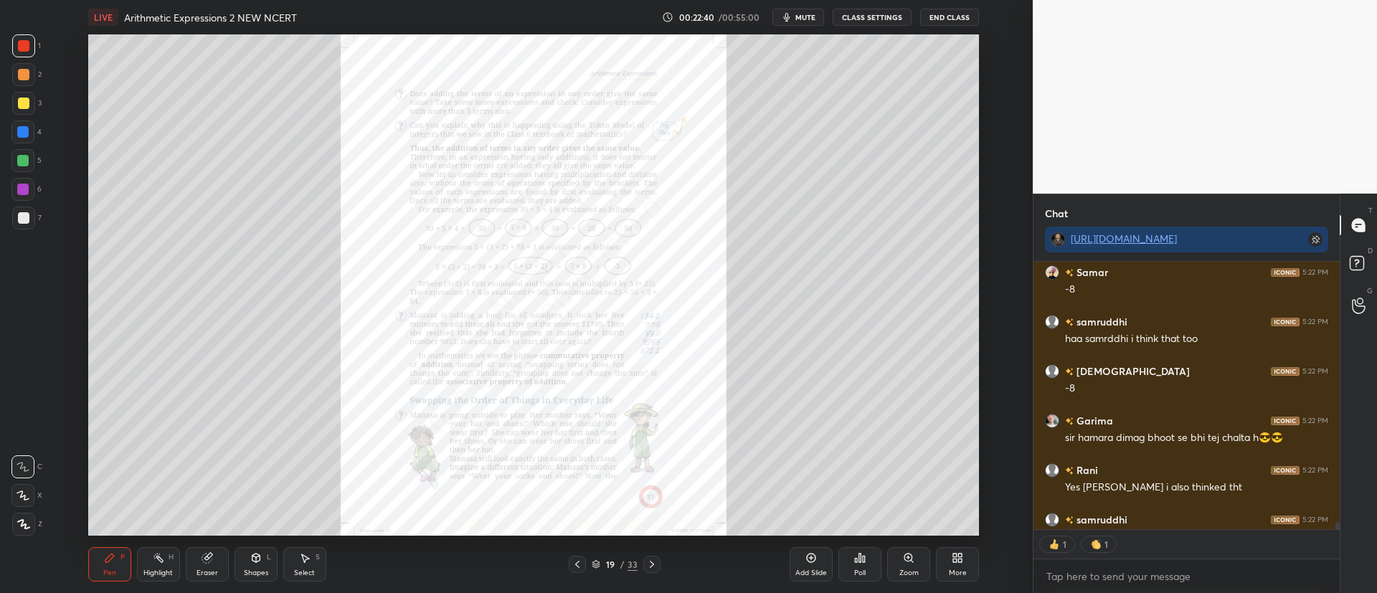
click at [904, 560] on icon at bounding box center [908, 557] width 11 height 11
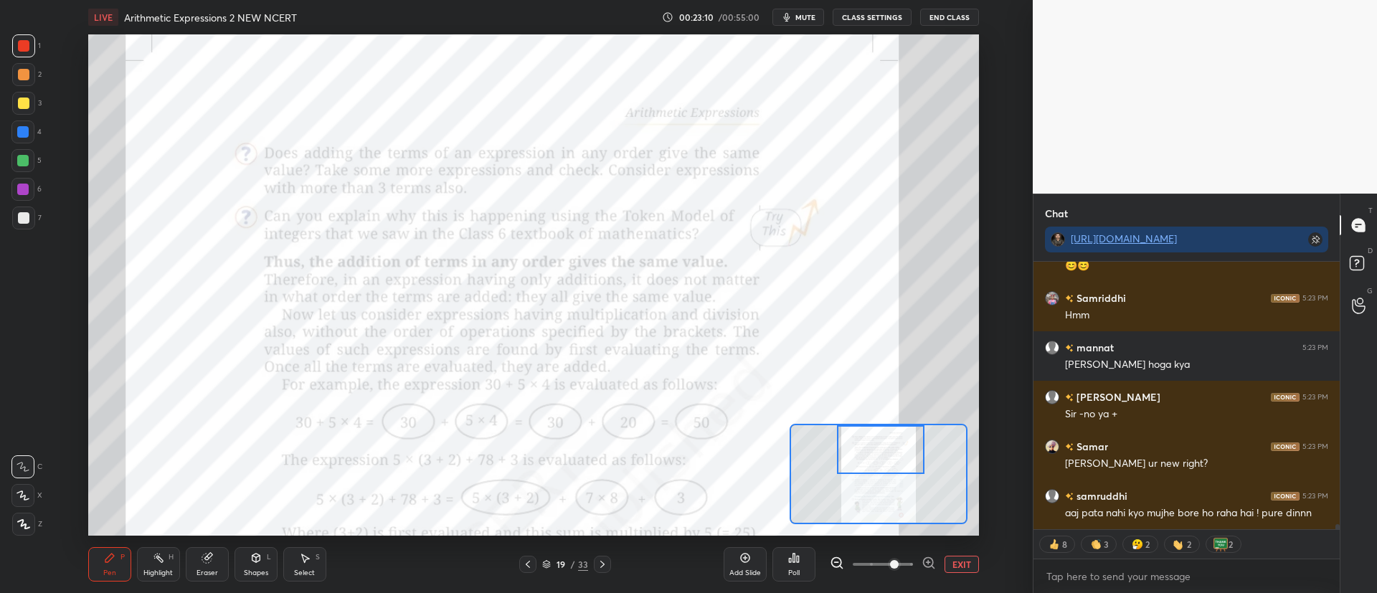
scroll to position [14585, 0]
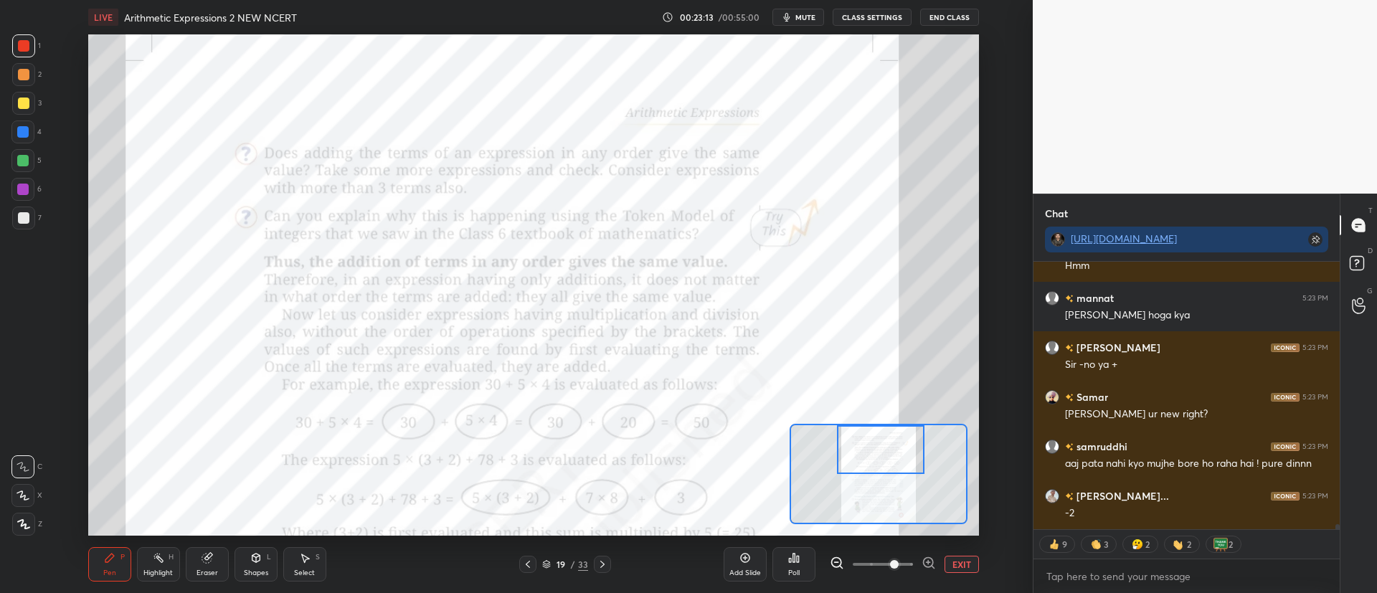
click at [25, 132] on div at bounding box center [22, 131] width 11 height 11
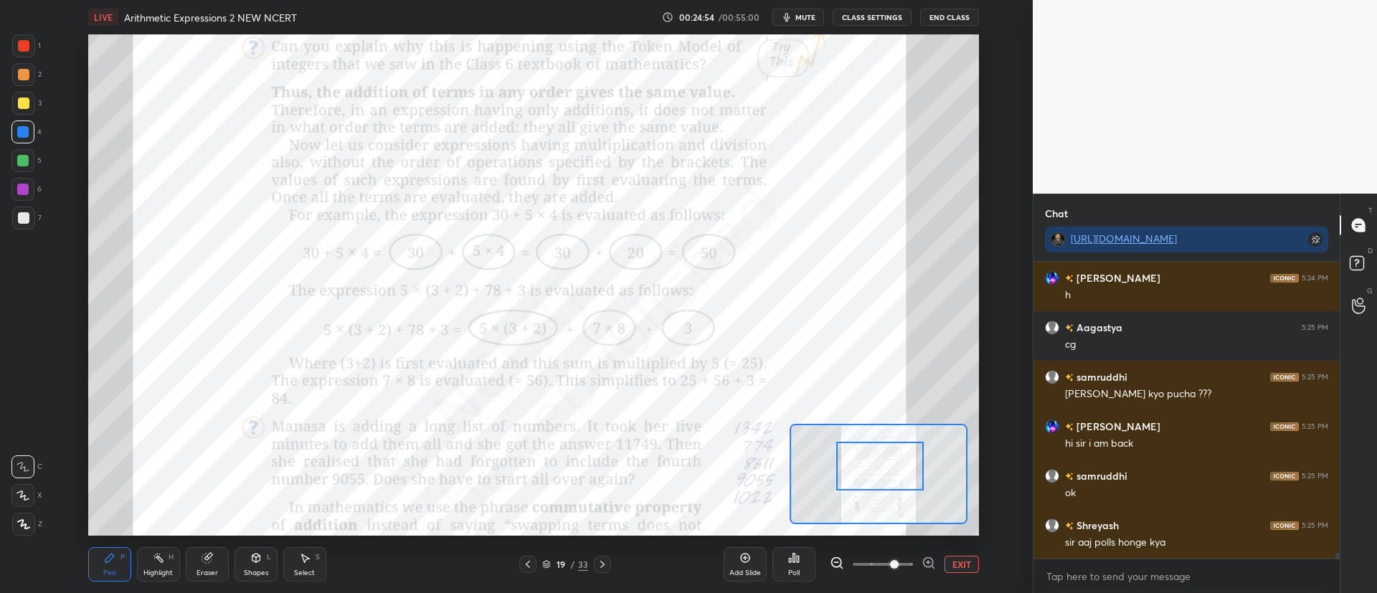
scroll to position [15882, 0]
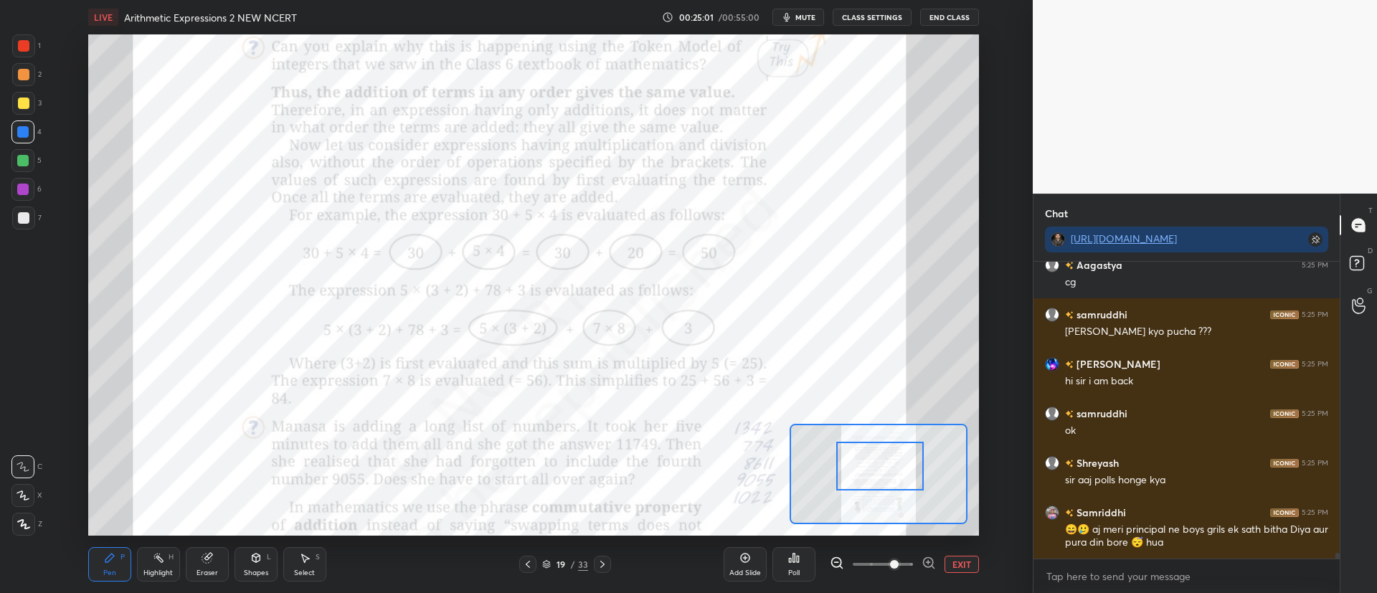
click at [32, 50] on div at bounding box center [23, 45] width 23 height 23
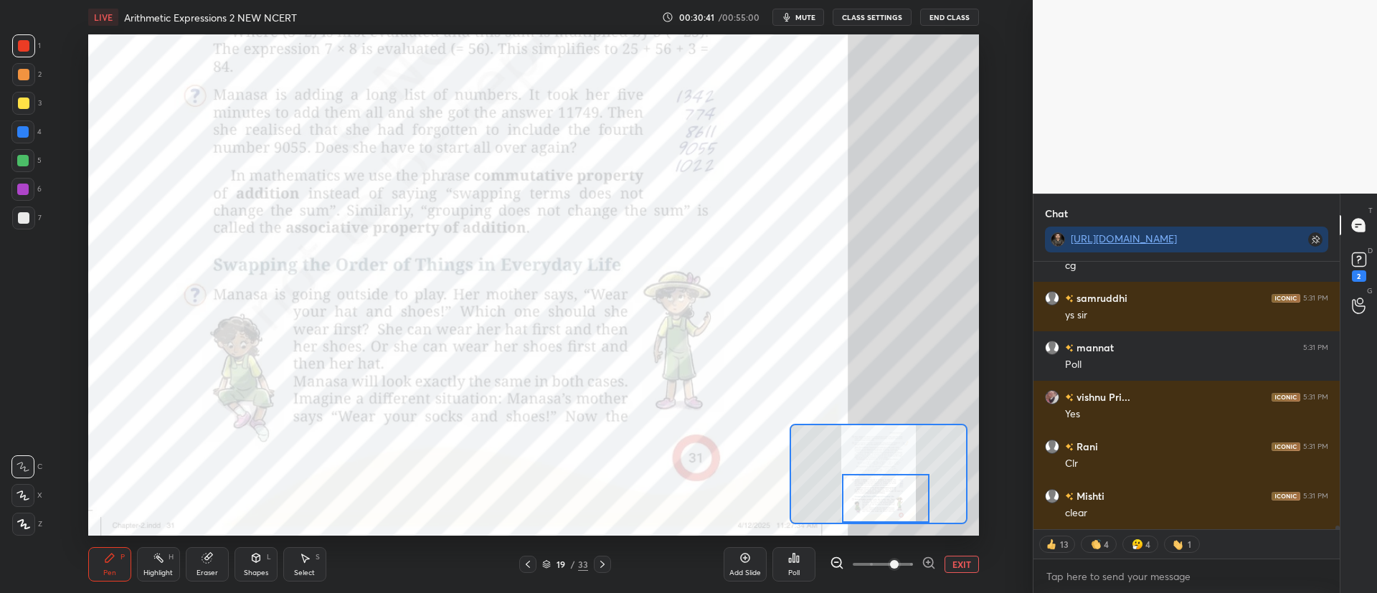
scroll to position [21122, 0]
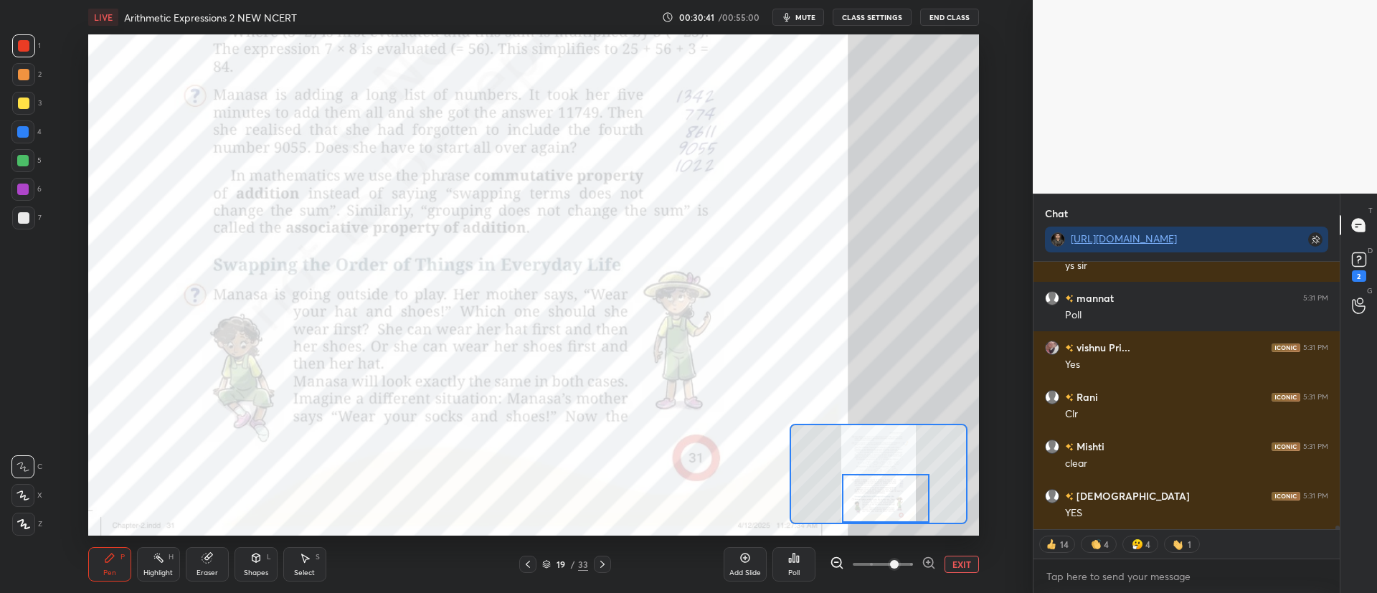
click at [602, 567] on icon at bounding box center [602, 564] width 11 height 11
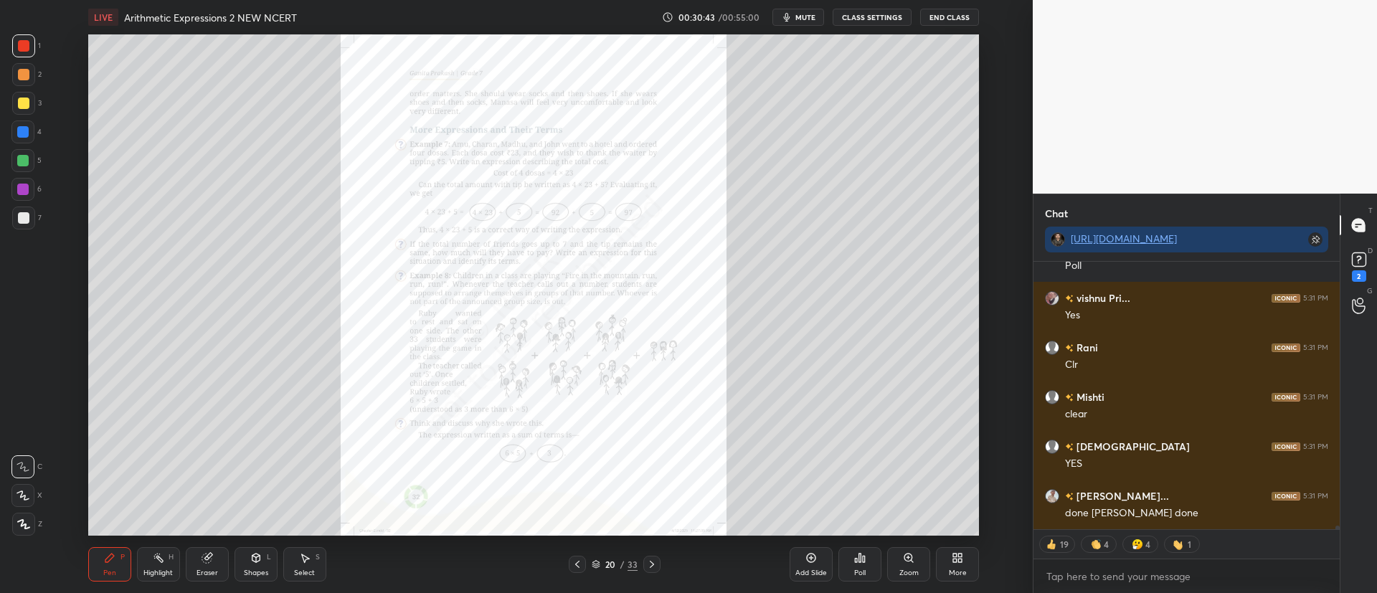
scroll to position [21221, 0]
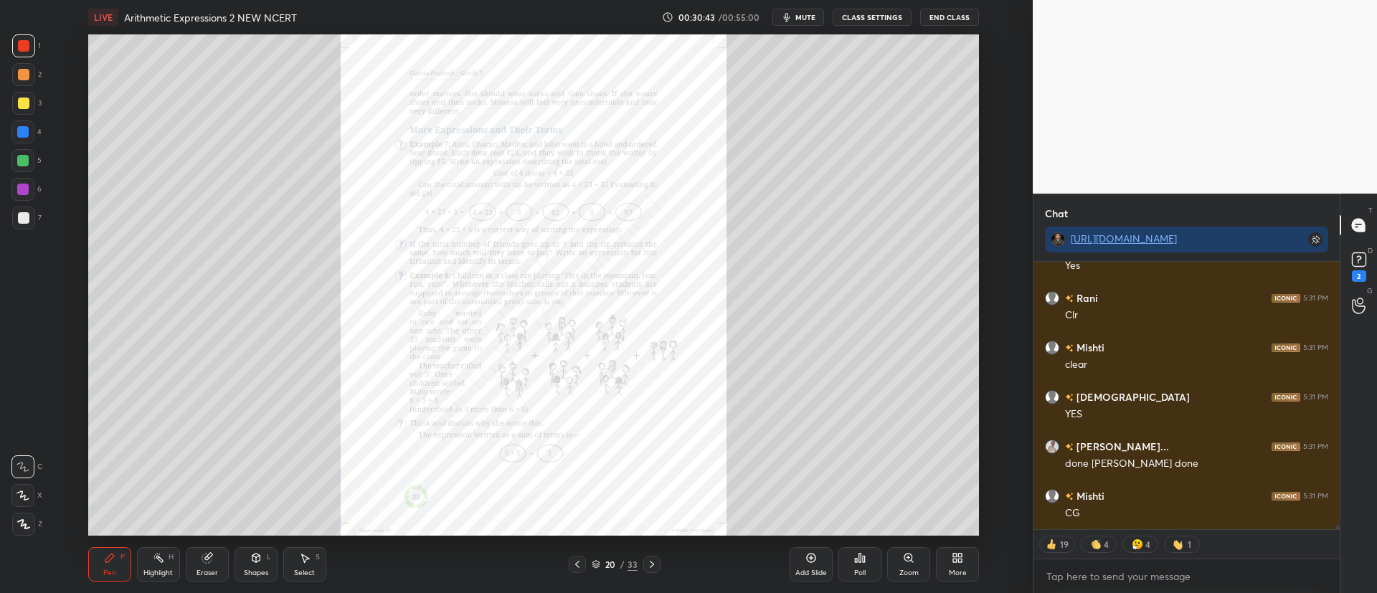
click at [911, 563] on icon at bounding box center [908, 557] width 11 height 11
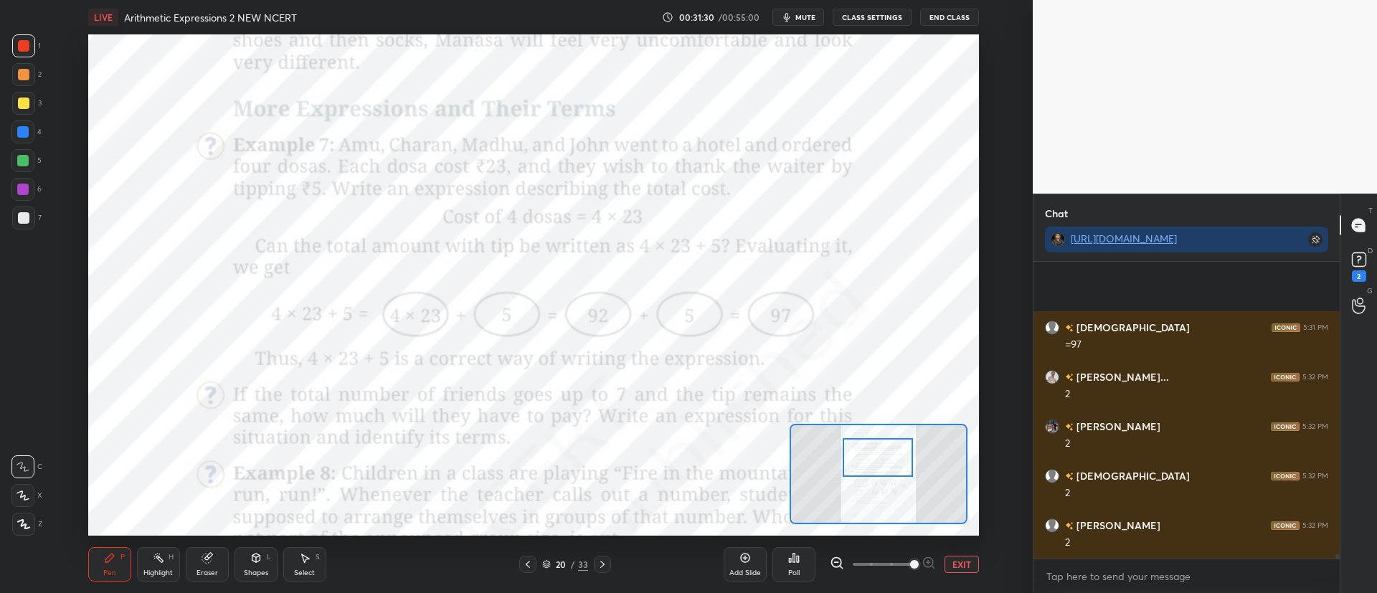
scroll to position [21637, 0]
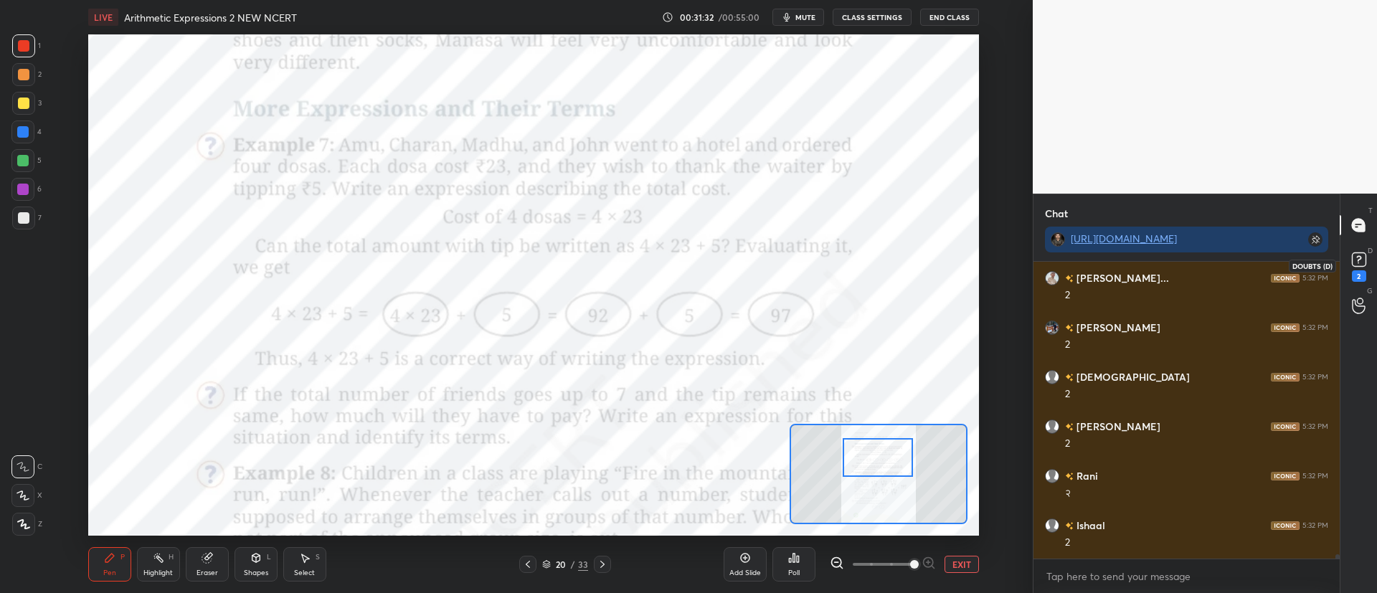
click at [1358, 258] on rect at bounding box center [1359, 260] width 14 height 14
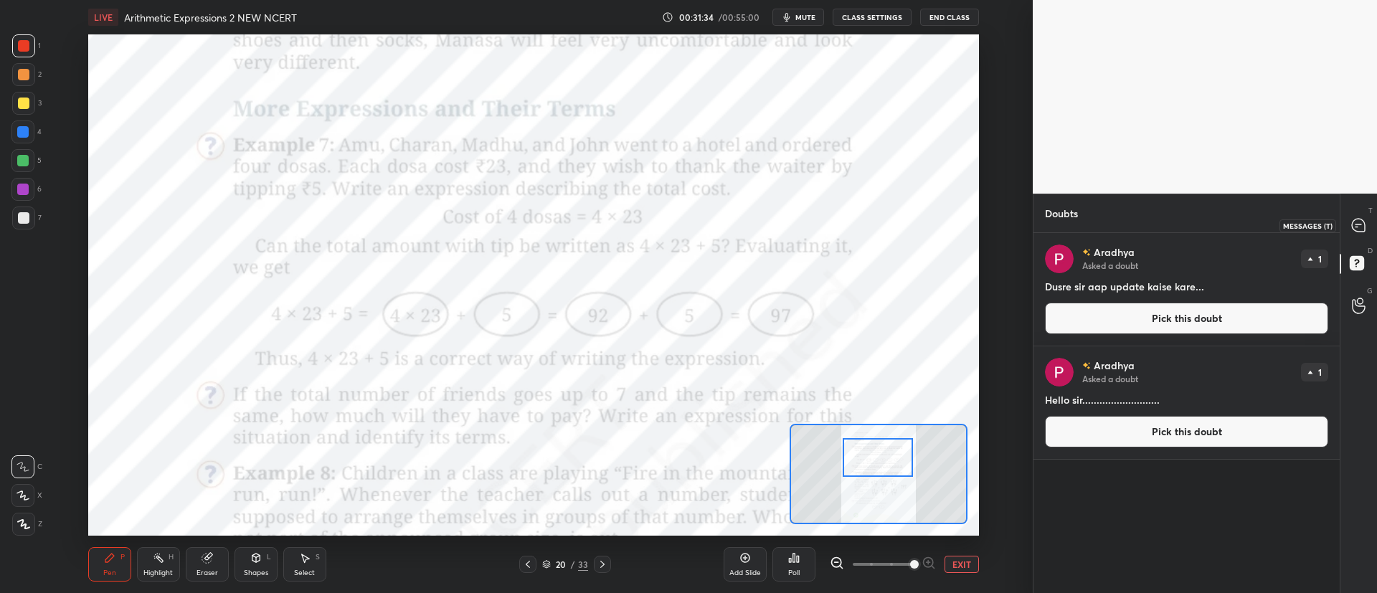
click at [1356, 229] on icon at bounding box center [1358, 225] width 13 height 13
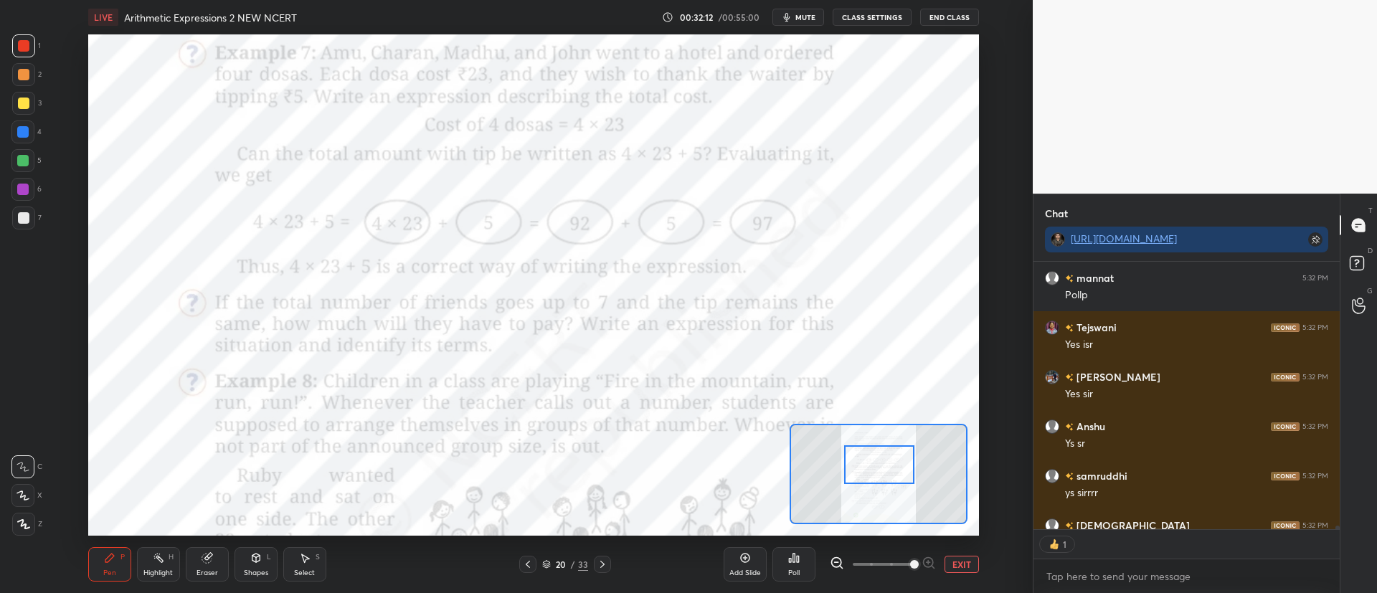
scroll to position [23068, 0]
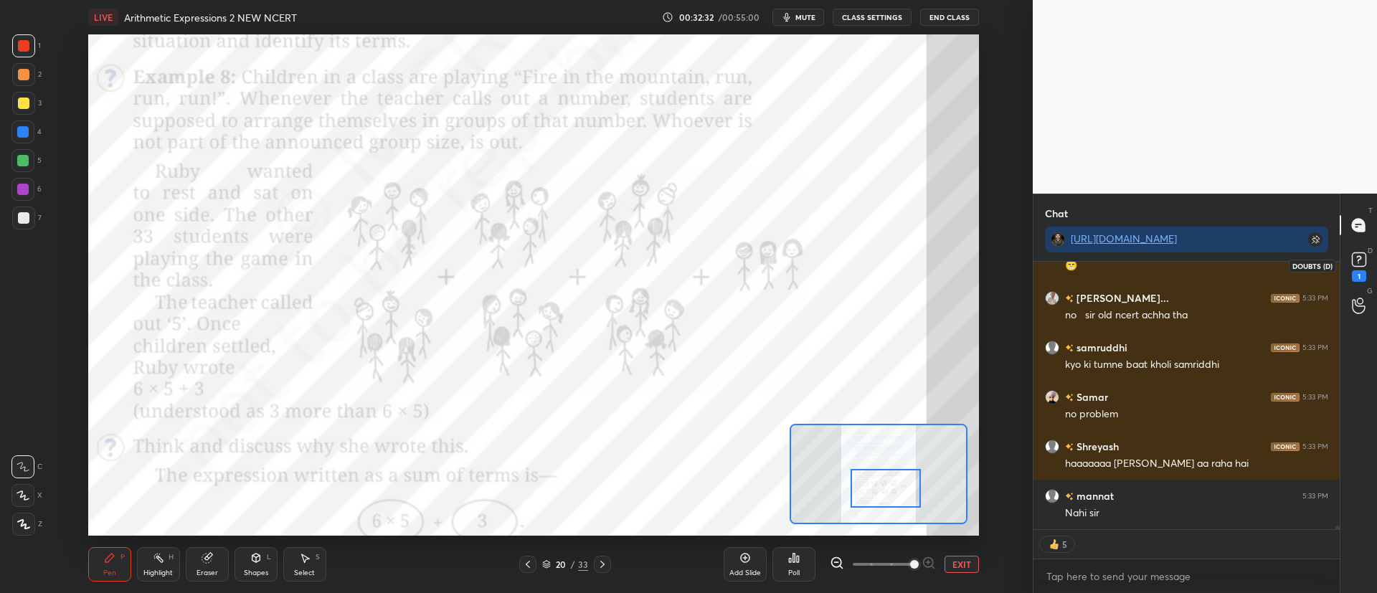
click at [1363, 257] on rect at bounding box center [1359, 260] width 14 height 14
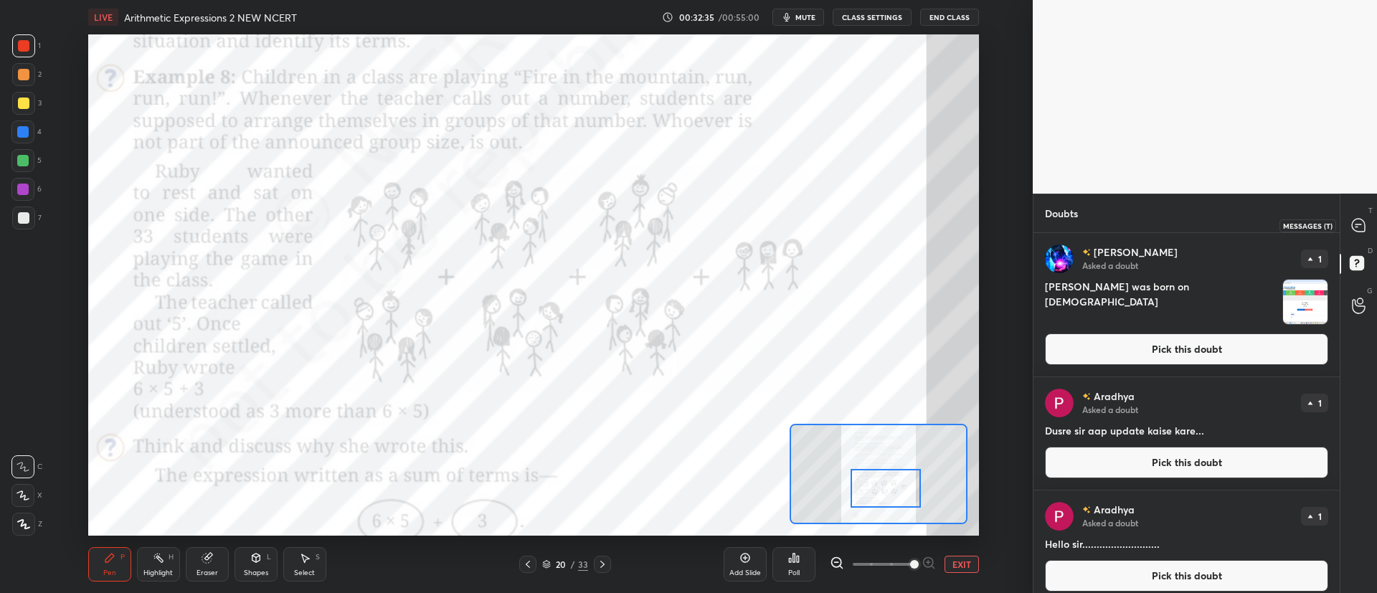
click at [1357, 224] on icon at bounding box center [1358, 224] width 6 height 0
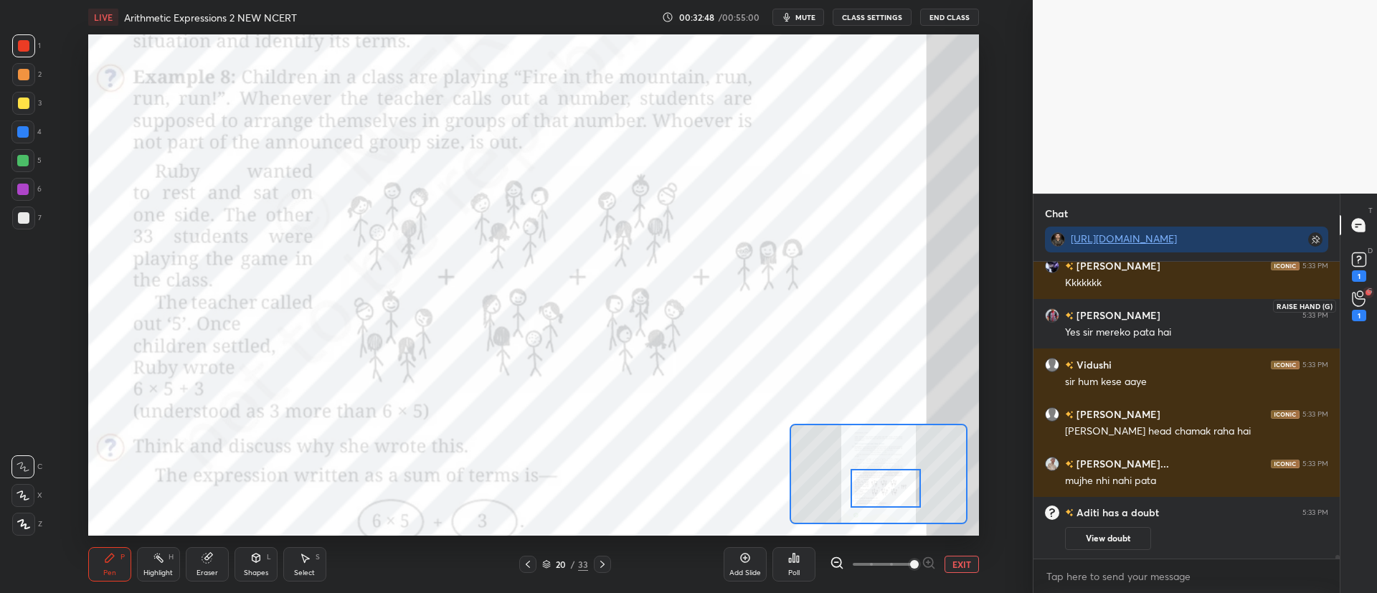
click at [1358, 308] on div "1" at bounding box center [1359, 305] width 14 height 31
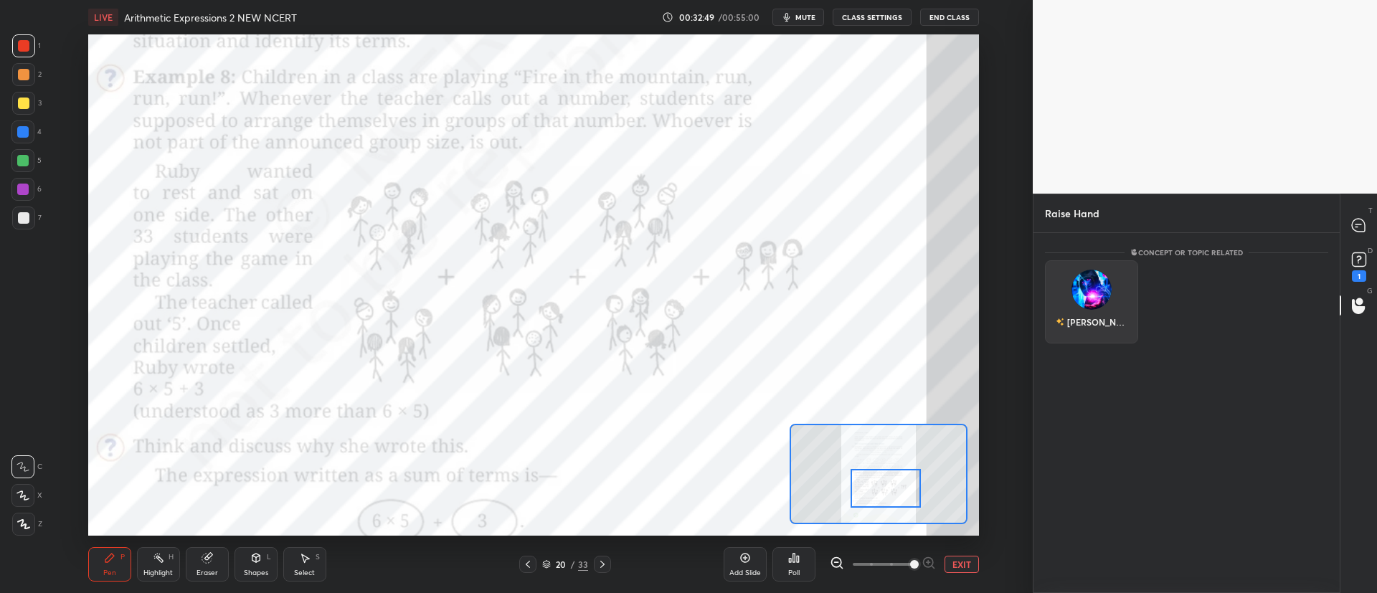
click at [1091, 297] on img "grid" at bounding box center [1091, 290] width 40 height 40
click at [1102, 327] on button "INVITE" at bounding box center [1091, 332] width 80 height 19
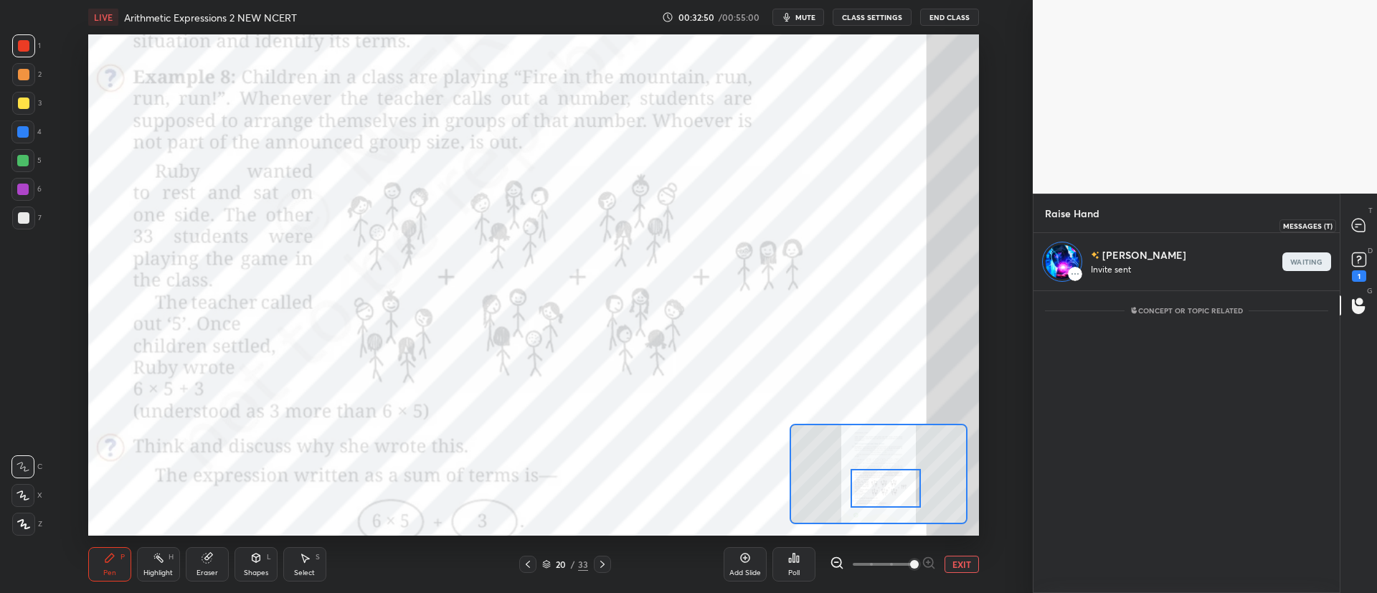
click at [1367, 232] on div at bounding box center [1358, 225] width 29 height 26
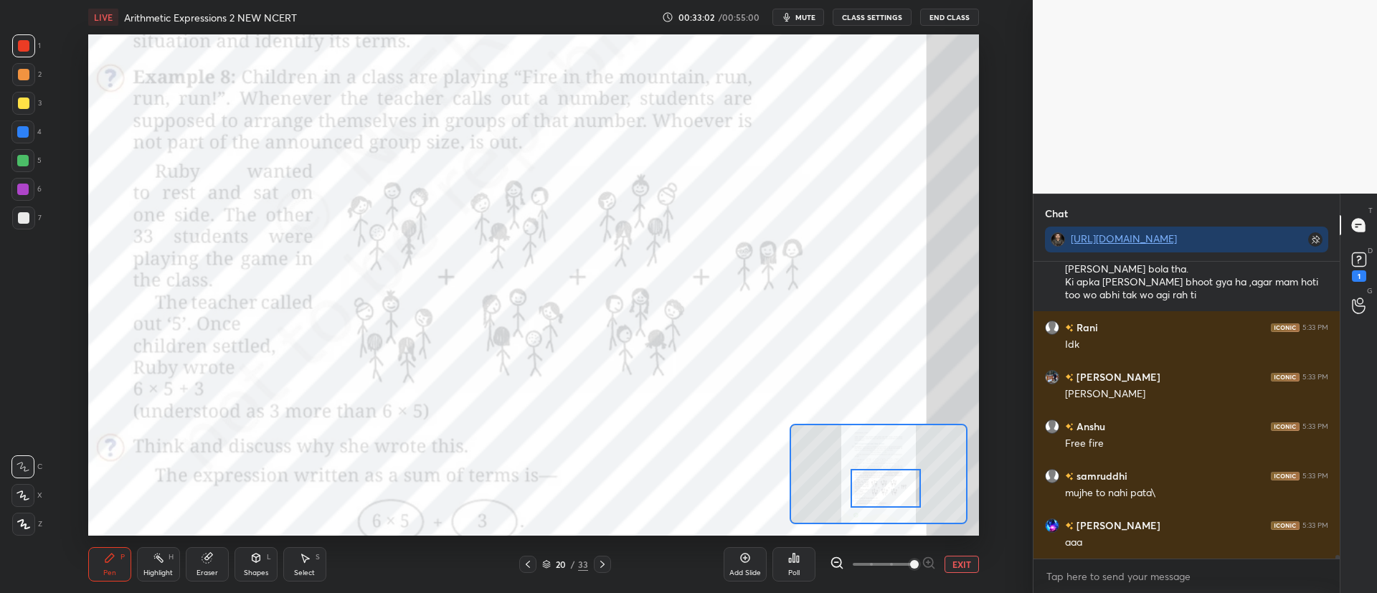
click at [1369, 271] on div "1" at bounding box center [1359, 265] width 22 height 33
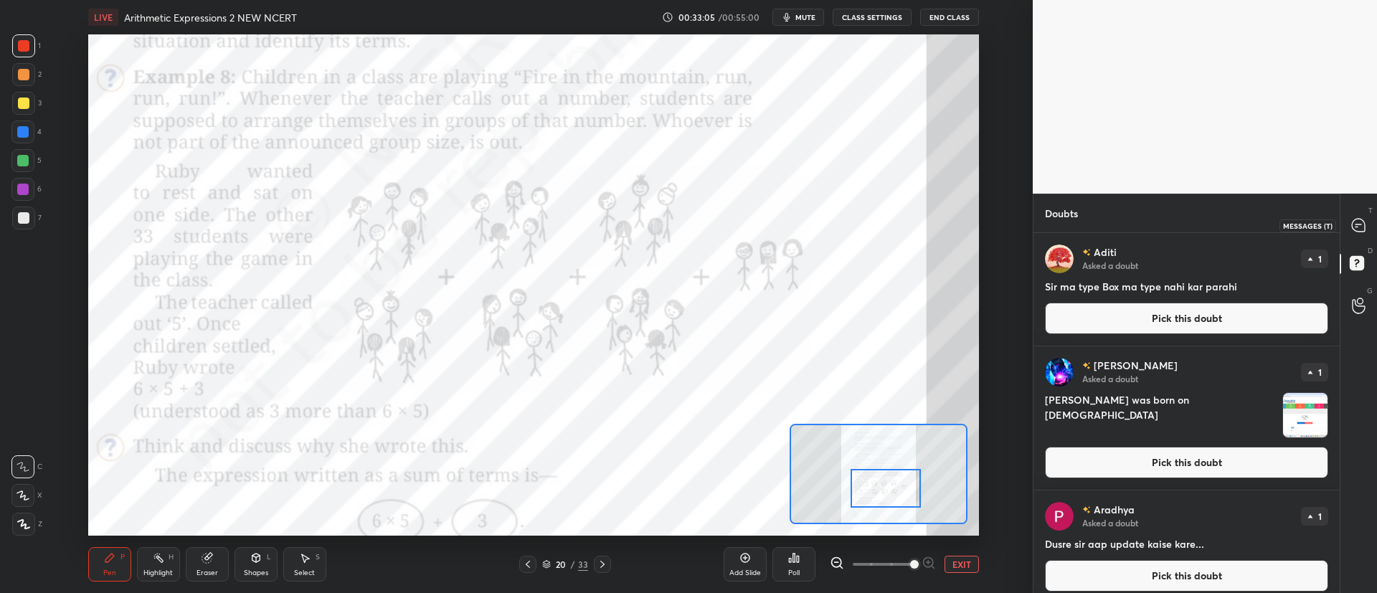
click at [1357, 229] on icon at bounding box center [1358, 225] width 13 height 13
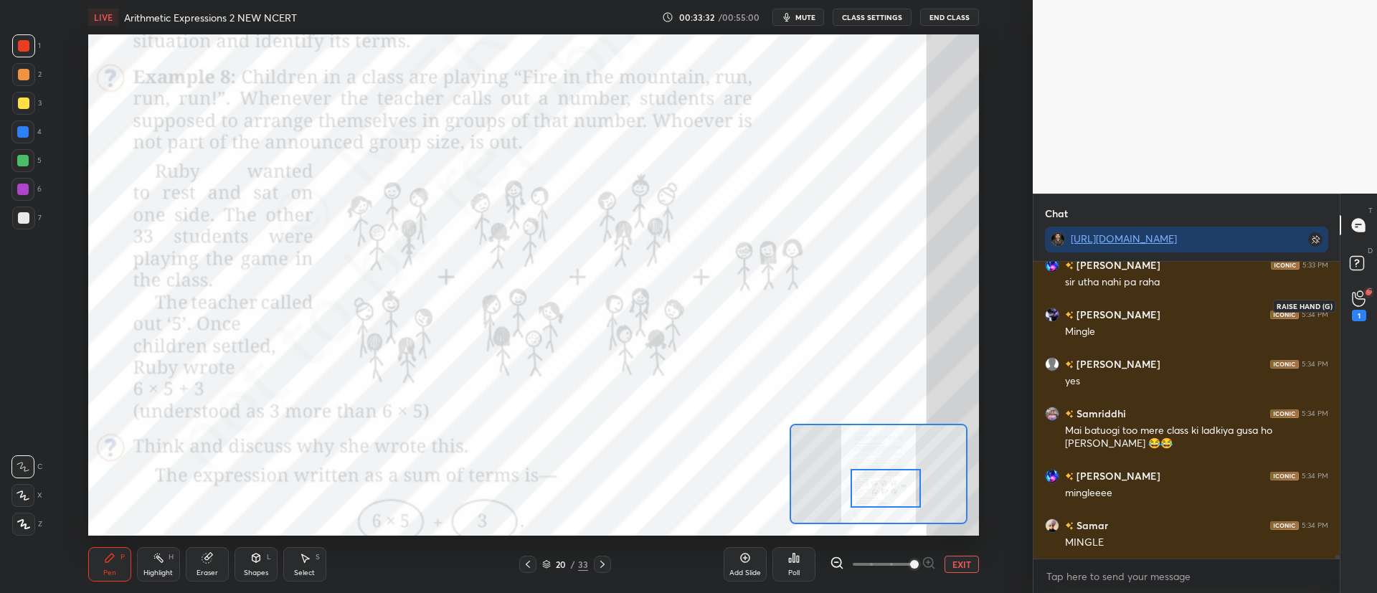
click at [1360, 301] on icon at bounding box center [1359, 298] width 14 height 16
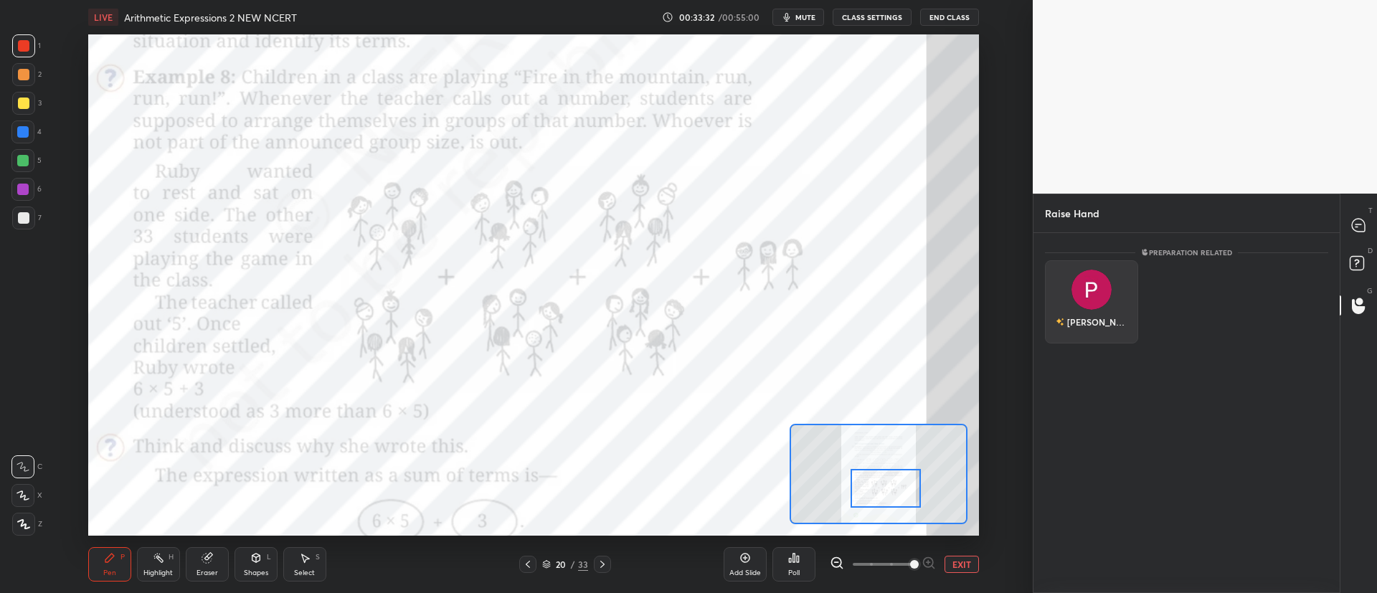
click at [1075, 305] on div "[PERSON_NAME]" at bounding box center [1091, 301] width 93 height 83
click at [1093, 332] on button "INVITE" at bounding box center [1091, 332] width 80 height 19
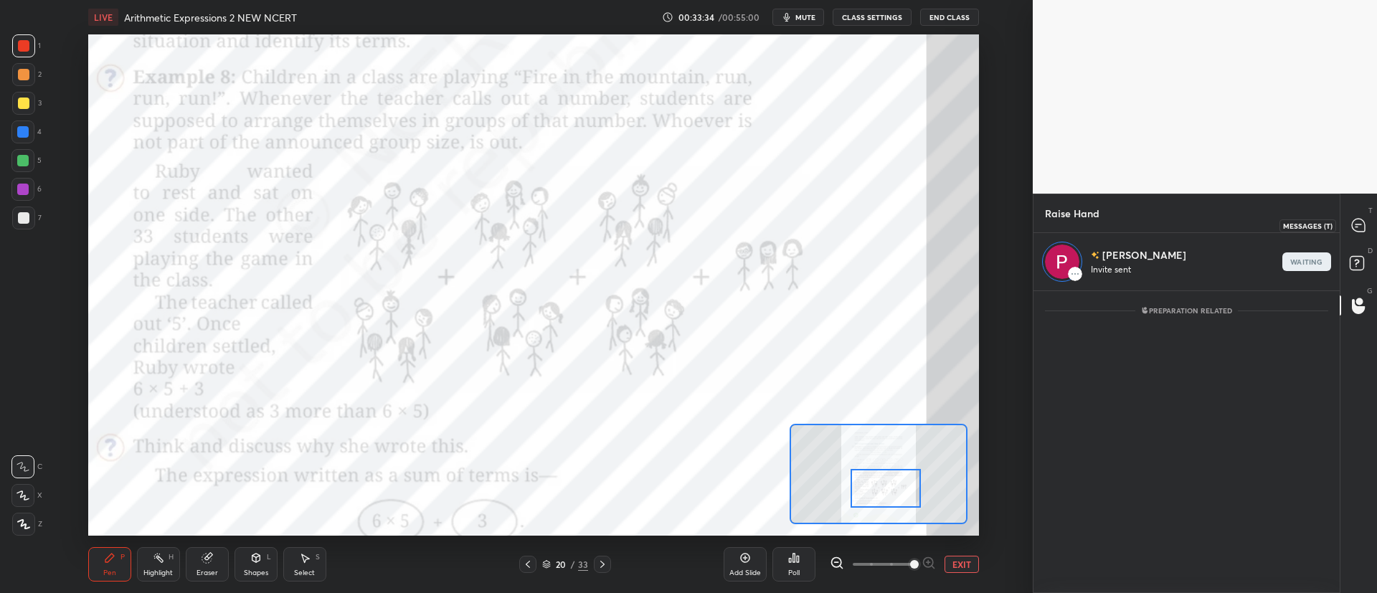
click at [1359, 227] on icon at bounding box center [1358, 225] width 13 height 13
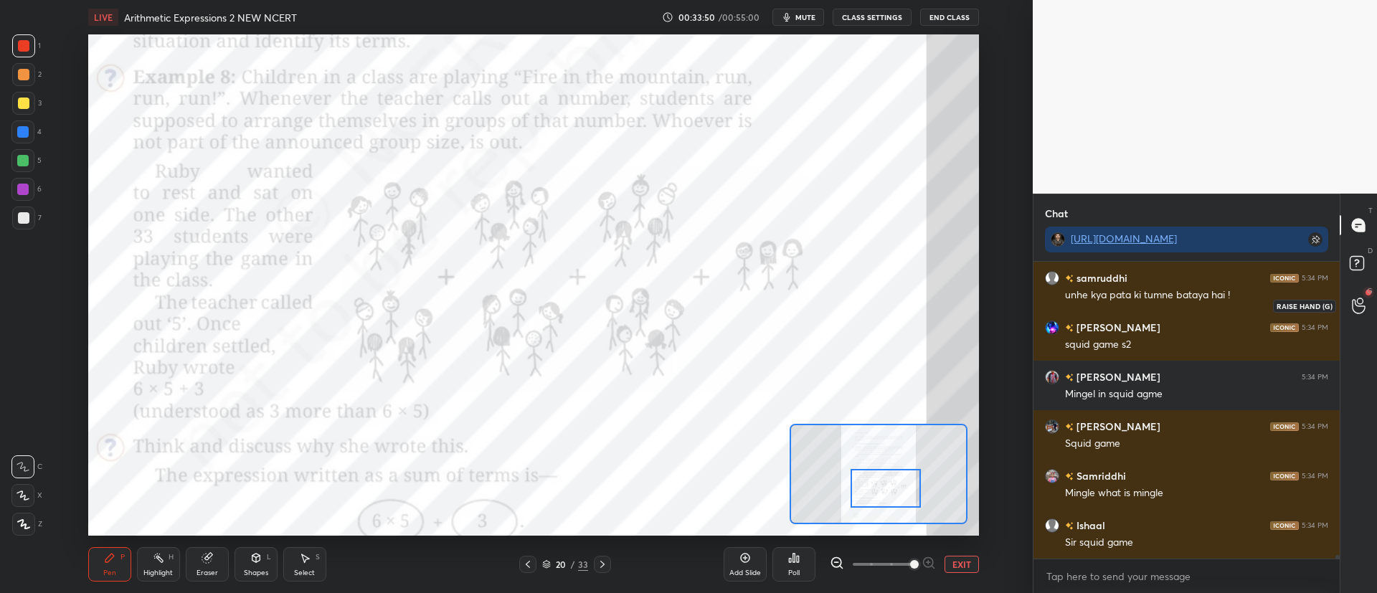
click at [1359, 302] on icon at bounding box center [1359, 306] width 14 height 16
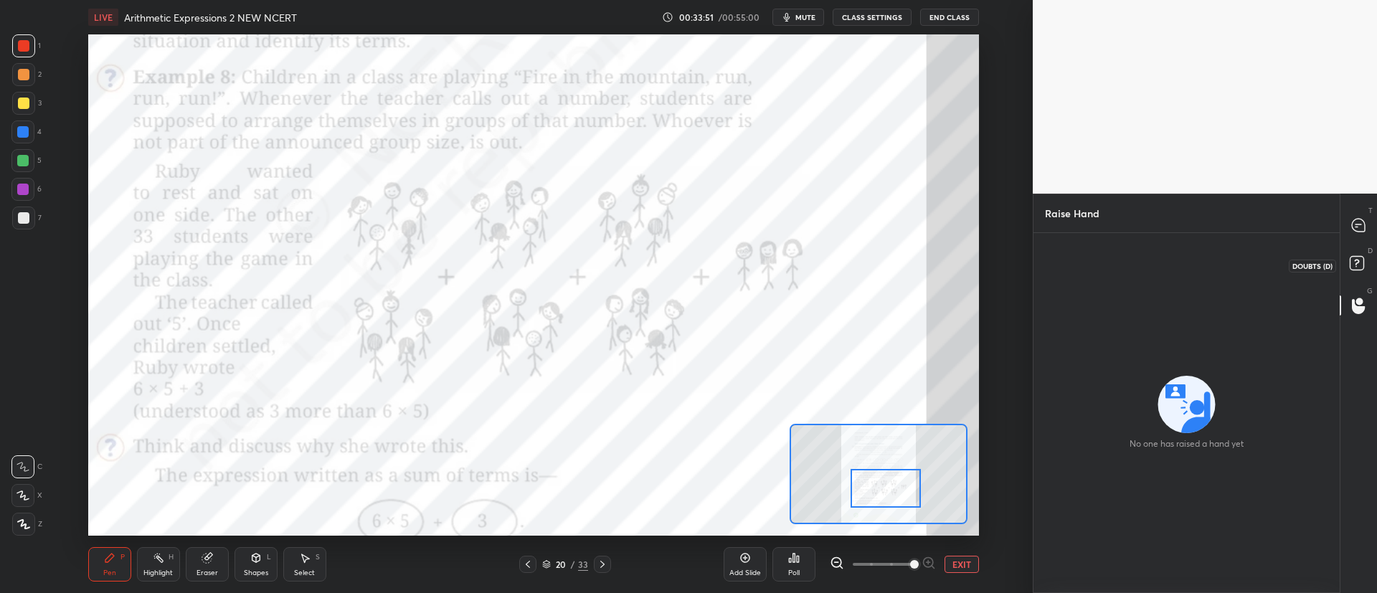
click at [1349, 268] on rect at bounding box center [1356, 264] width 14 height 14
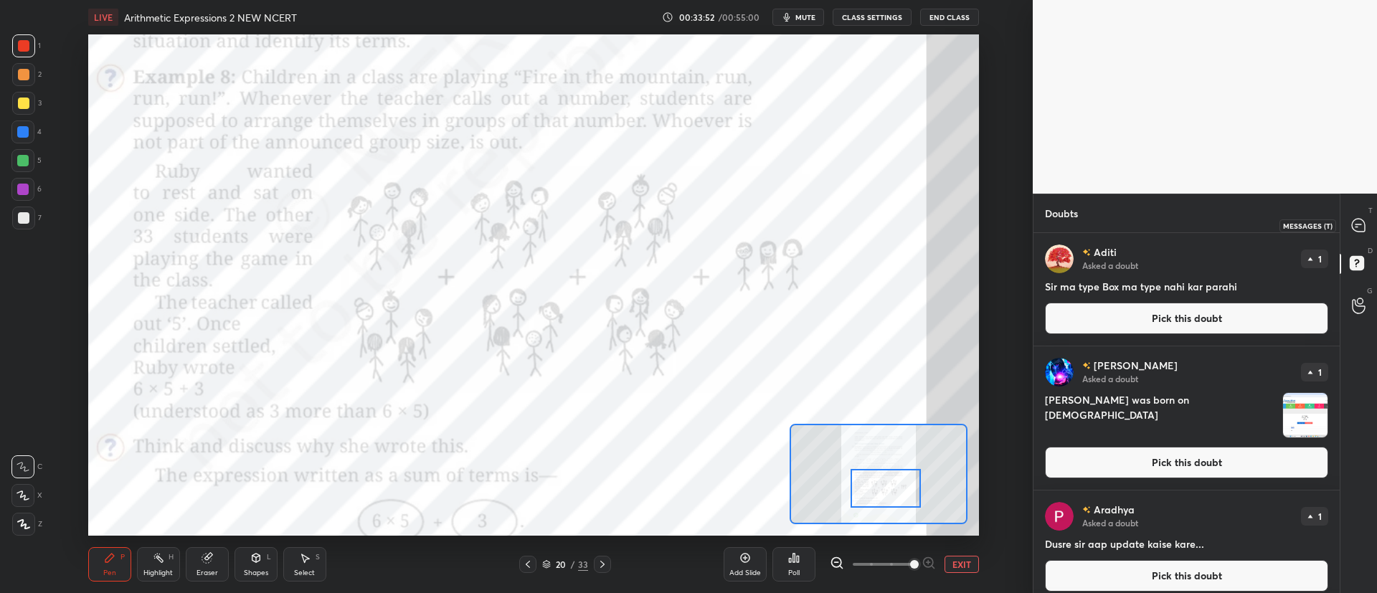
click at [1354, 224] on icon at bounding box center [1358, 225] width 13 height 13
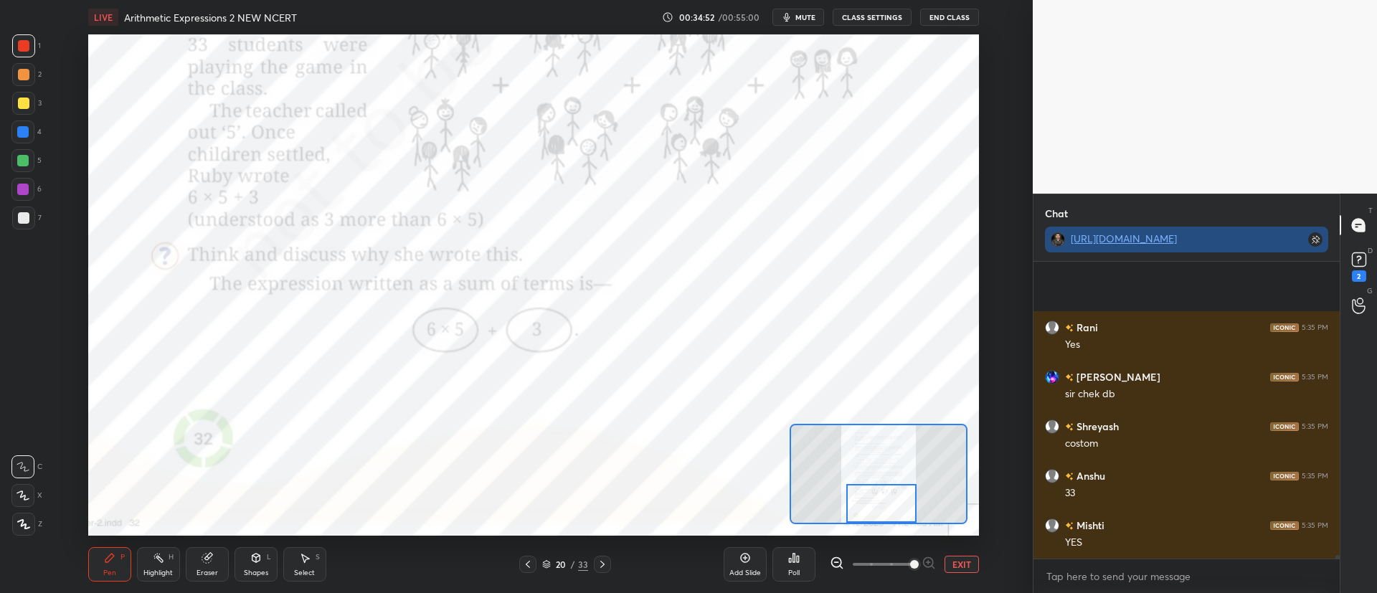
scroll to position [23743, 0]
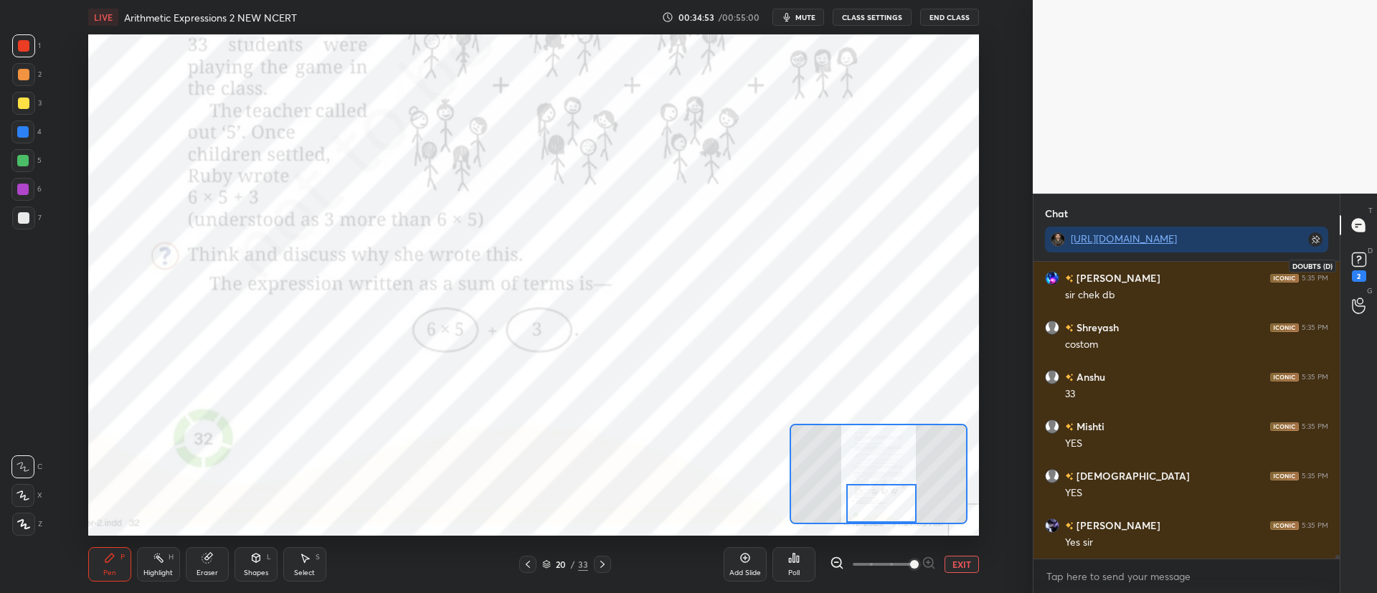
click at [1367, 264] on icon at bounding box center [1359, 260] width 22 height 22
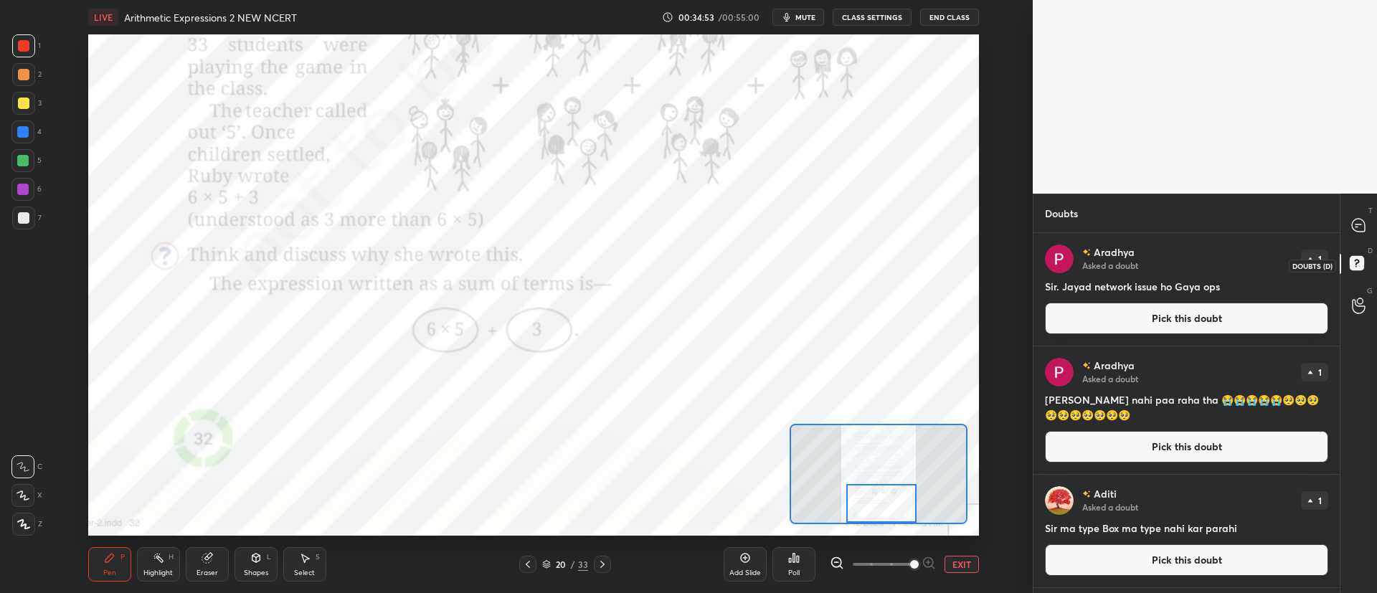
scroll to position [356, 302]
click at [1183, 318] on button "Pick this doubt" at bounding box center [1186, 319] width 283 height 32
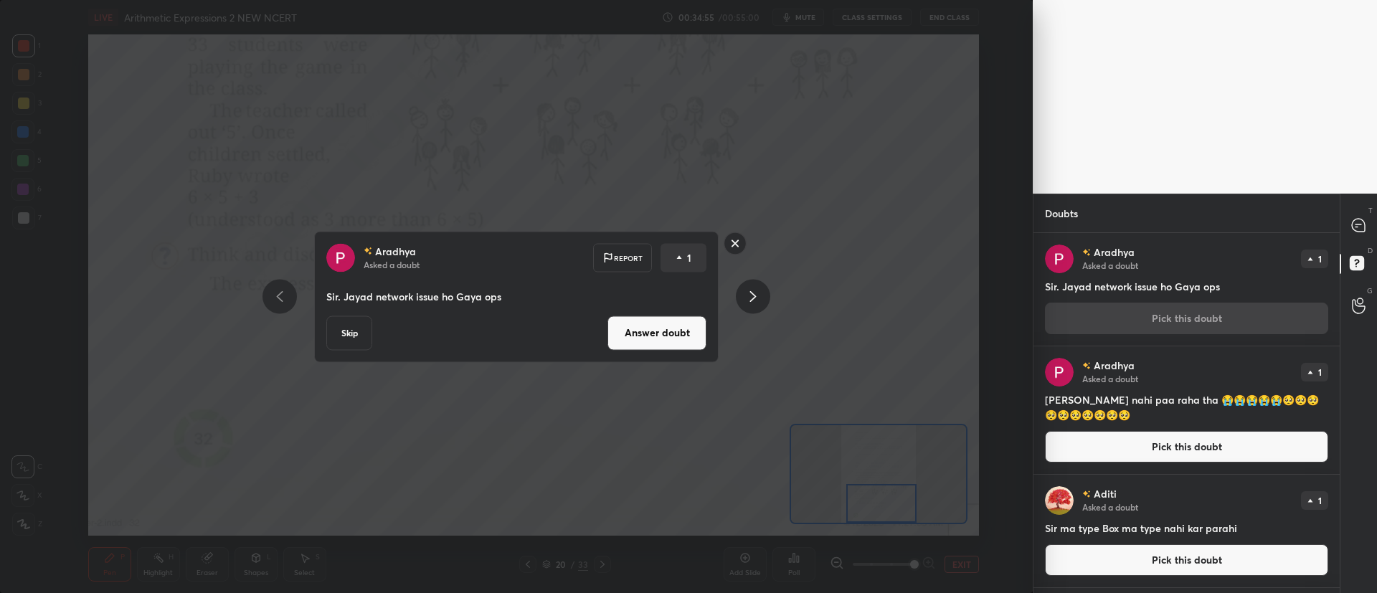
click at [693, 331] on button "Answer doubt" at bounding box center [656, 332] width 99 height 34
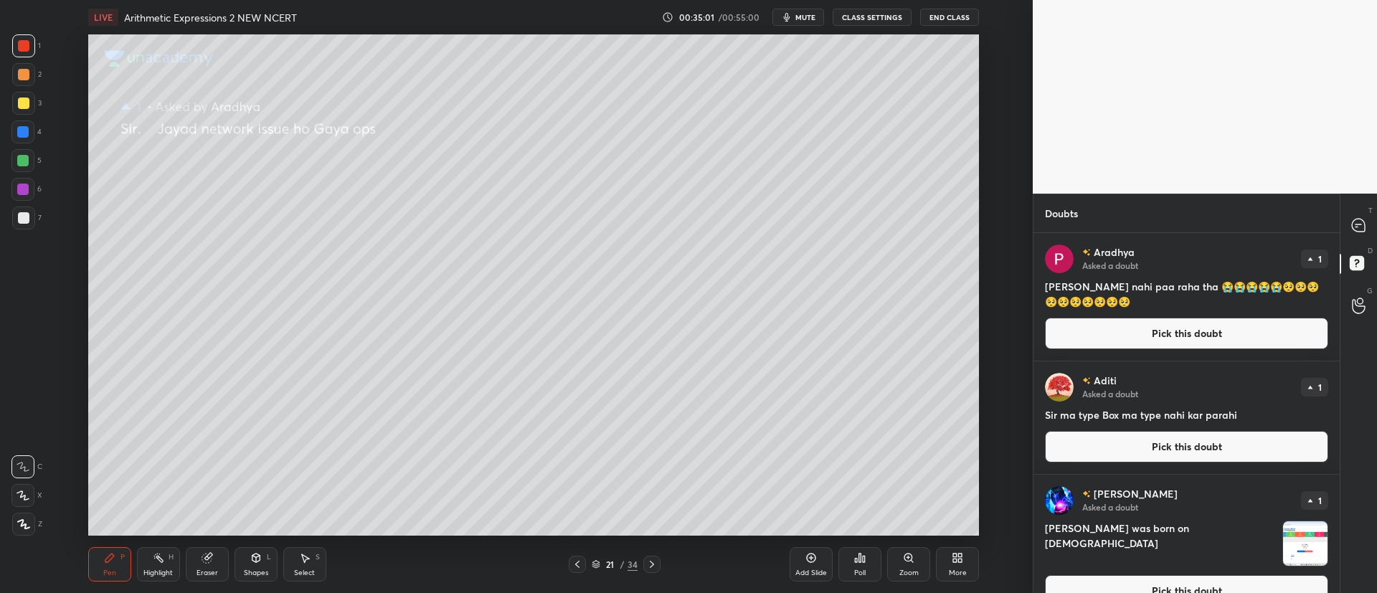
click at [1163, 333] on button "Pick this doubt" at bounding box center [1186, 334] width 283 height 32
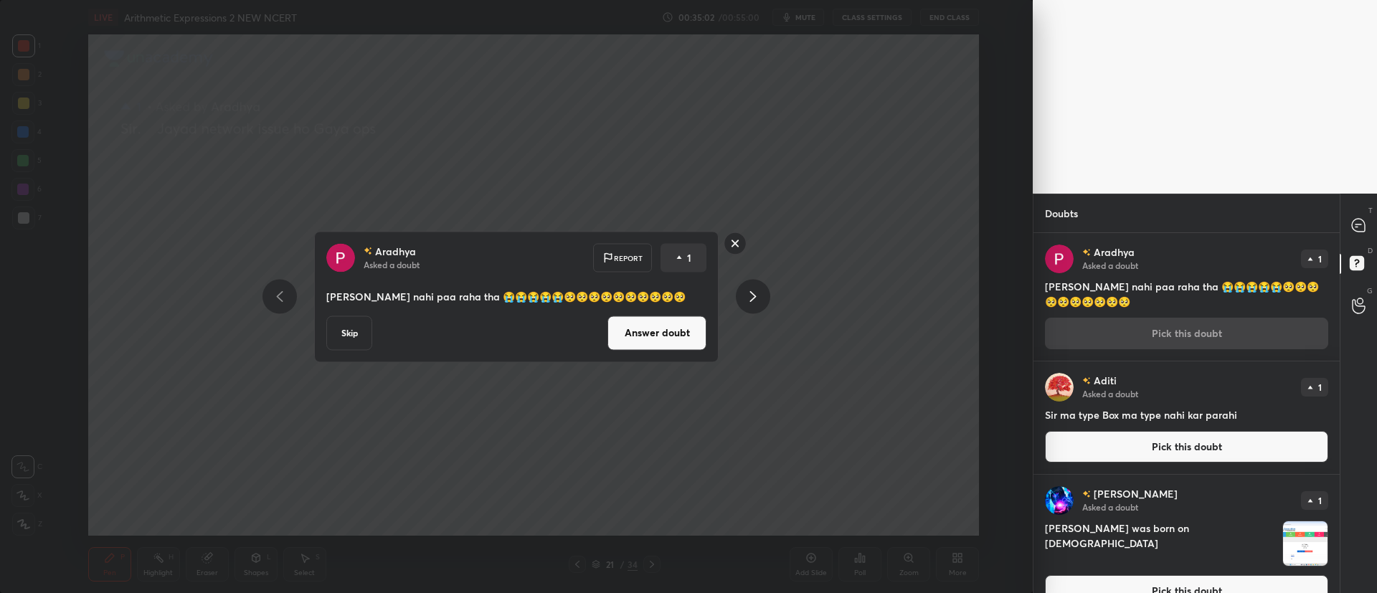
click at [658, 337] on button "Answer doubt" at bounding box center [656, 332] width 99 height 34
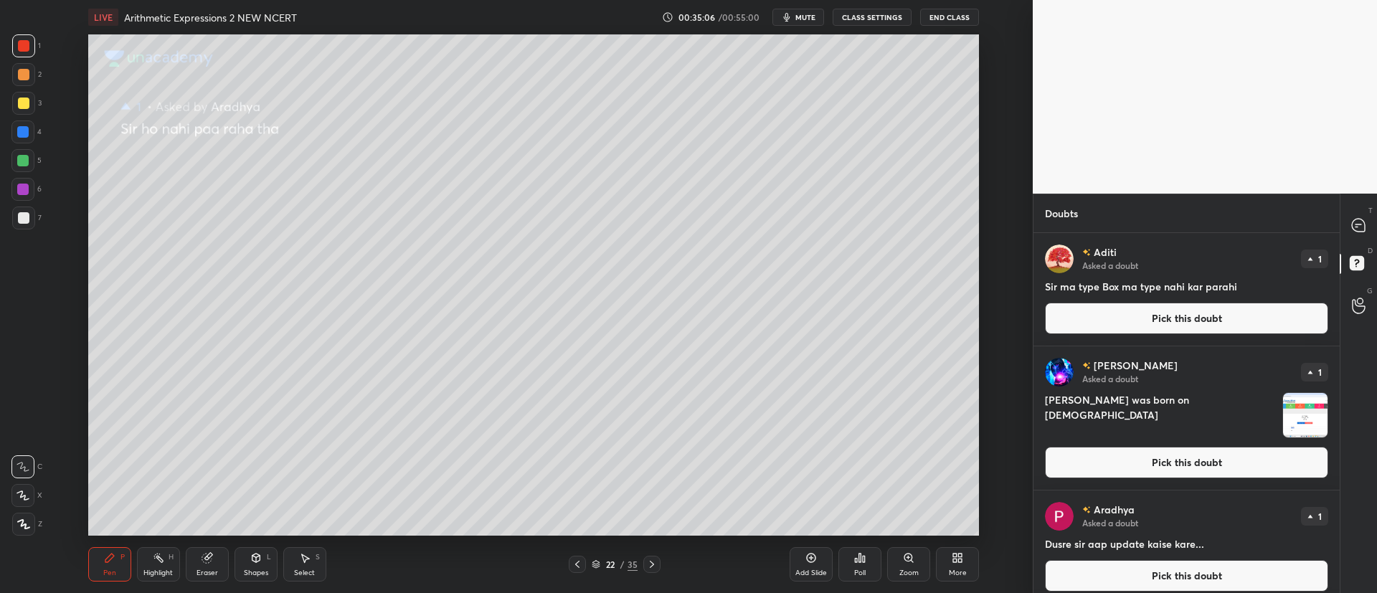
click at [1114, 314] on button "Pick this doubt" at bounding box center [1186, 319] width 283 height 32
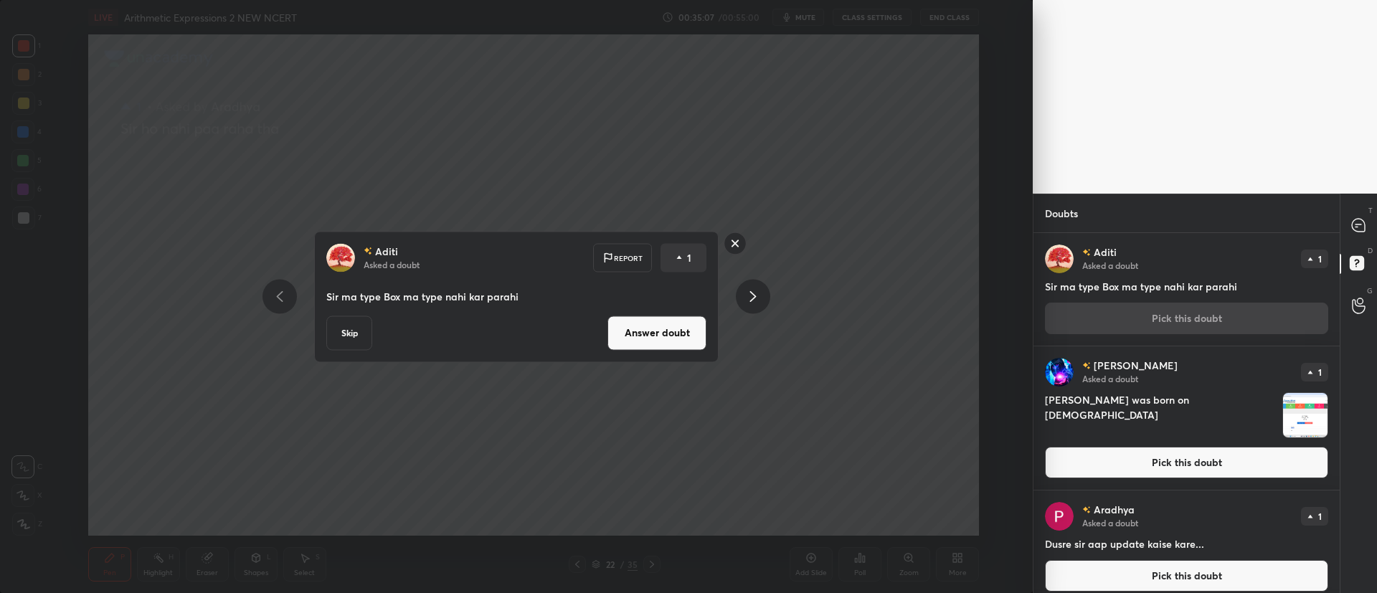
click at [652, 331] on button "Answer doubt" at bounding box center [656, 332] width 99 height 34
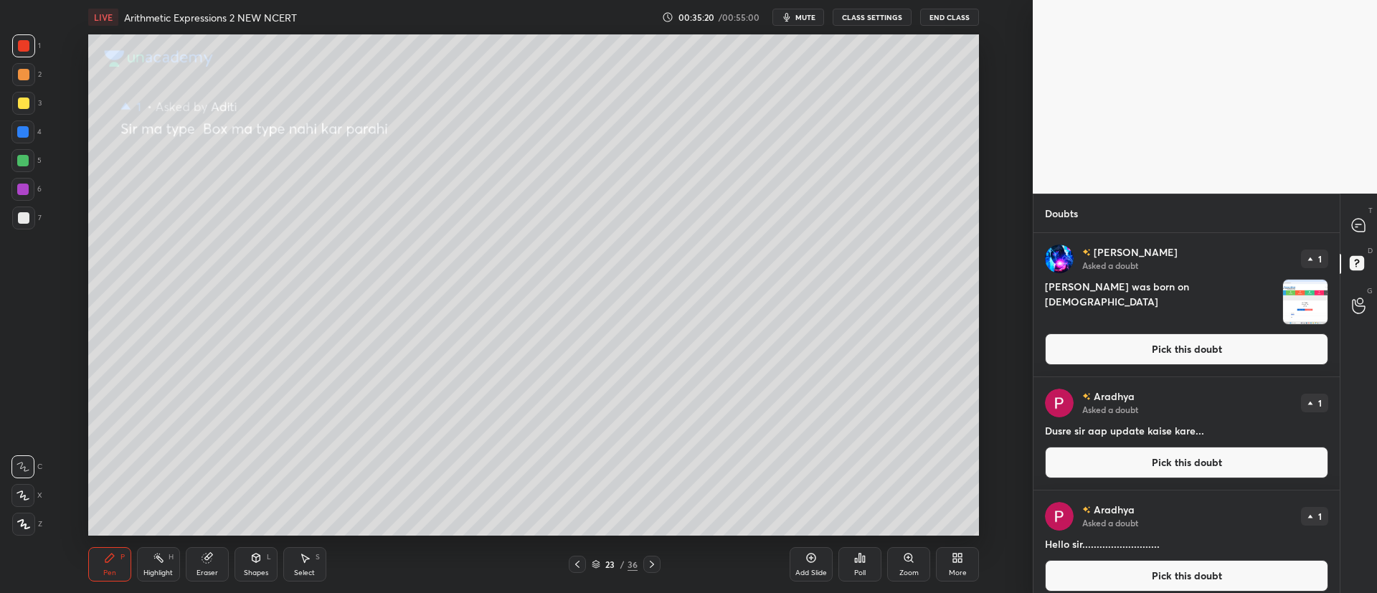
click at [1123, 343] on button "Pick this doubt" at bounding box center [1186, 349] width 283 height 32
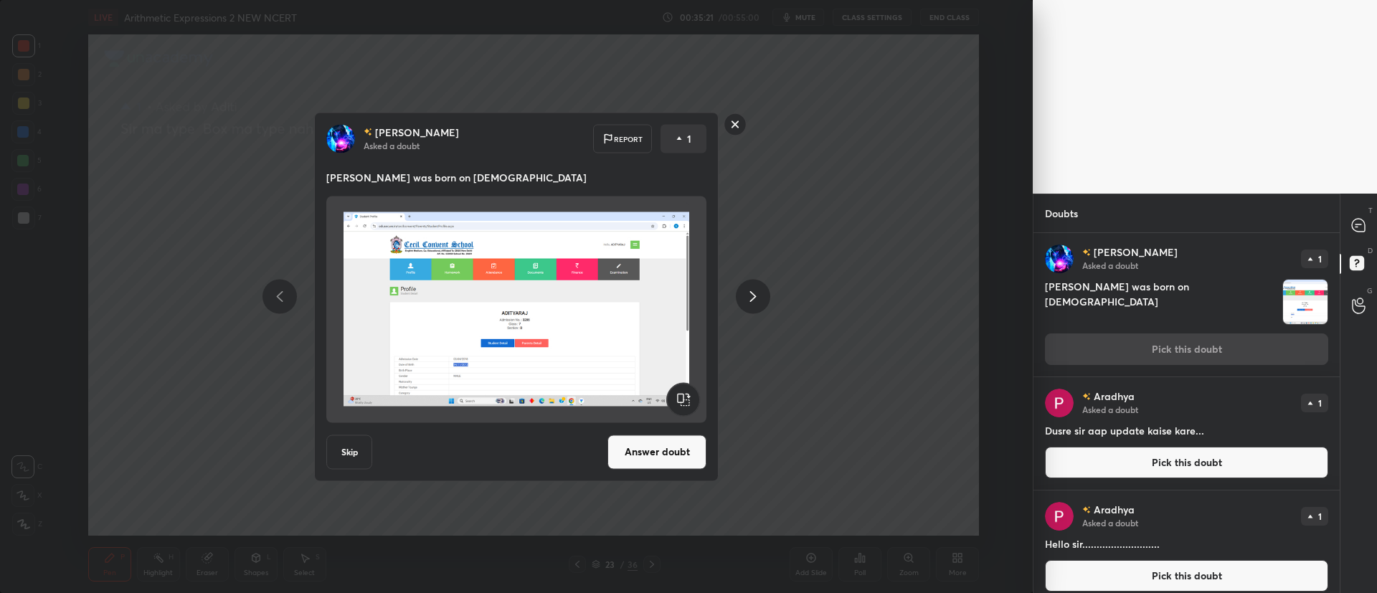
click at [665, 443] on button "Answer doubt" at bounding box center [656, 452] width 99 height 34
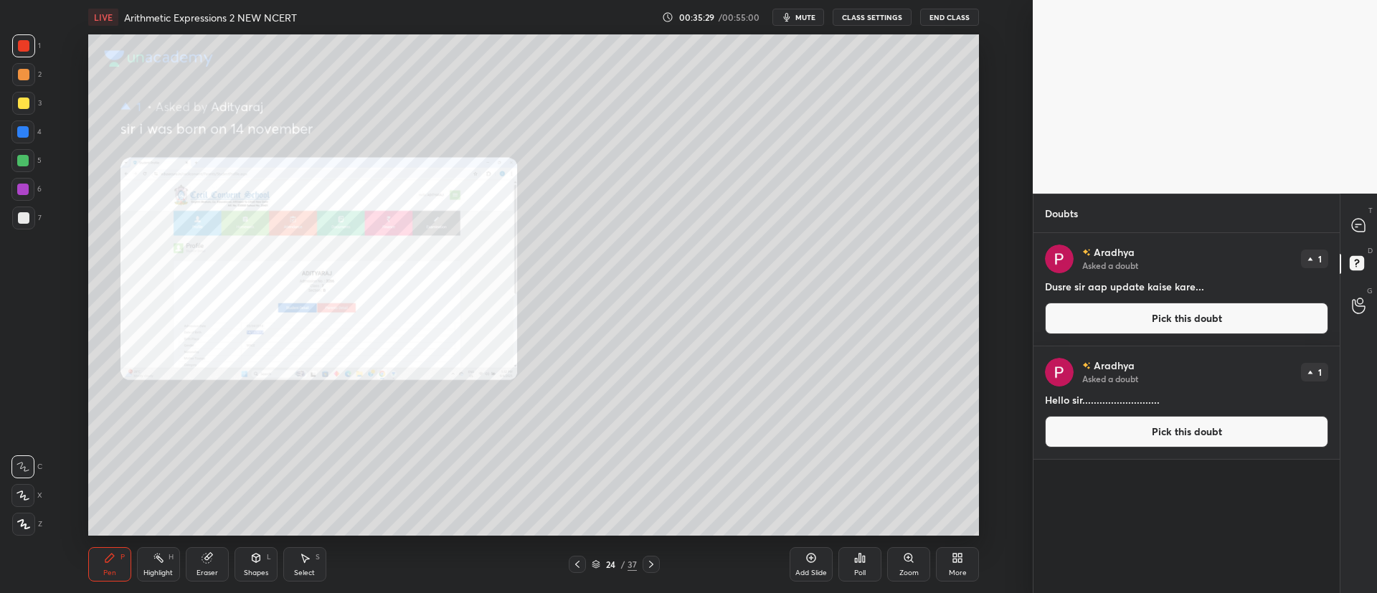
click at [1236, 321] on button "Pick this doubt" at bounding box center [1186, 319] width 283 height 32
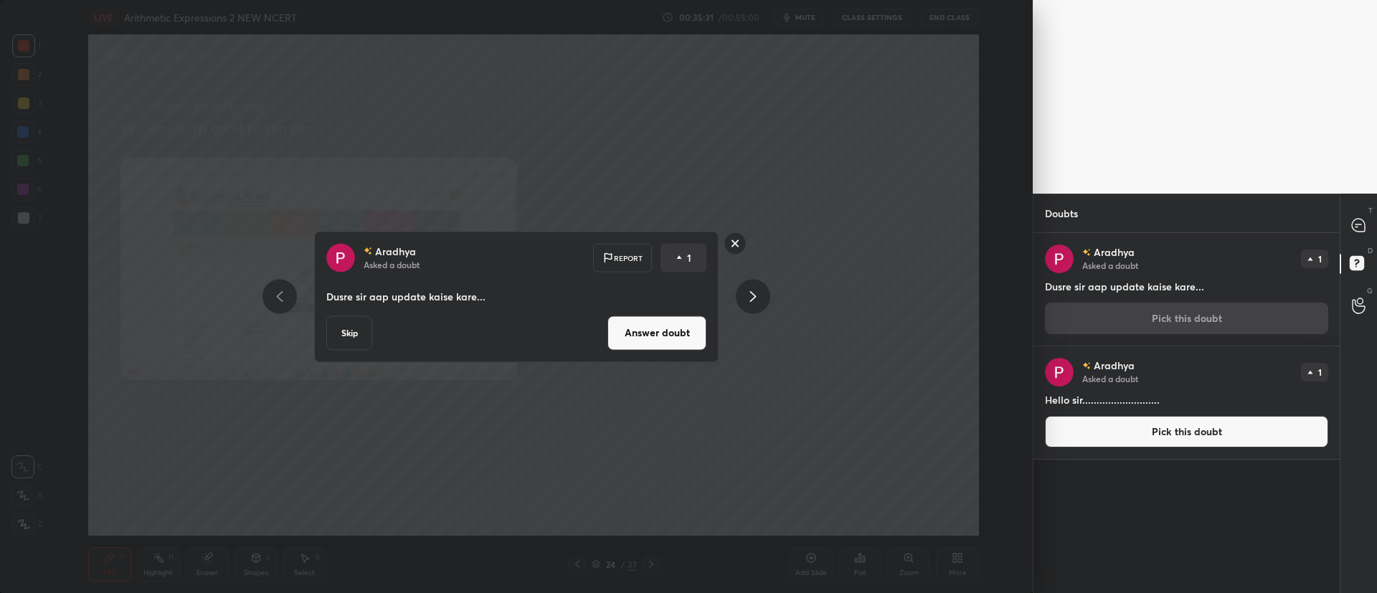
click at [678, 329] on button "Answer doubt" at bounding box center [656, 332] width 99 height 34
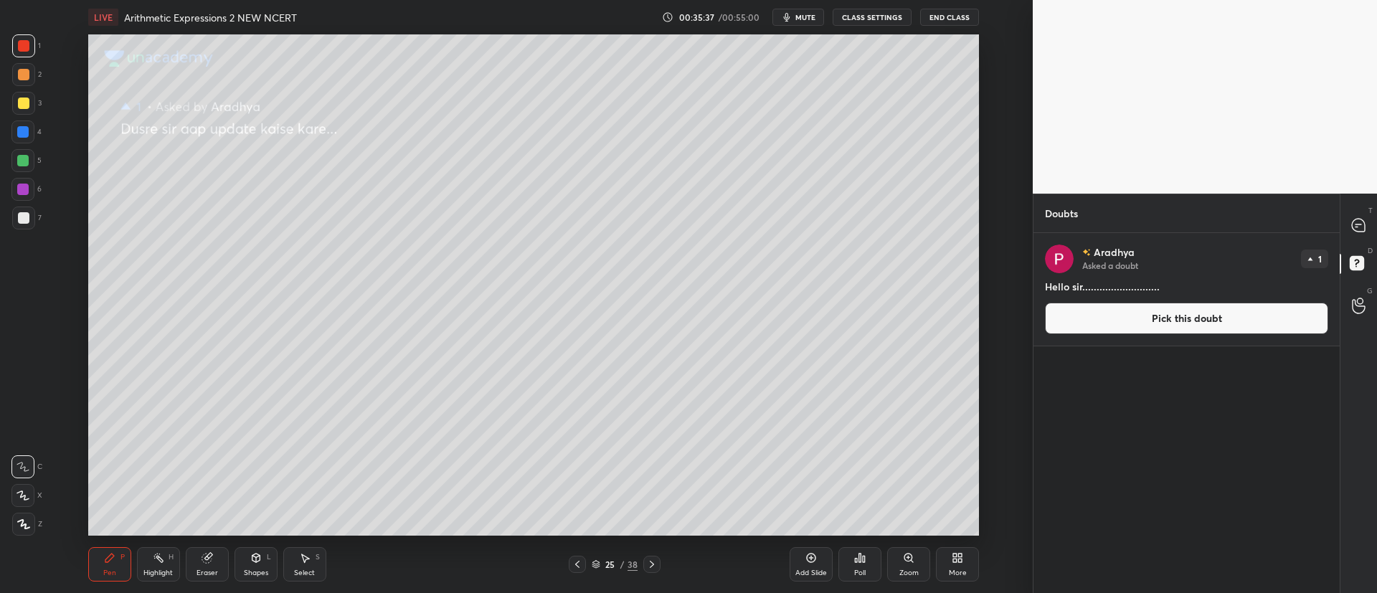
click at [1154, 315] on button "Pick this doubt" at bounding box center [1186, 319] width 283 height 32
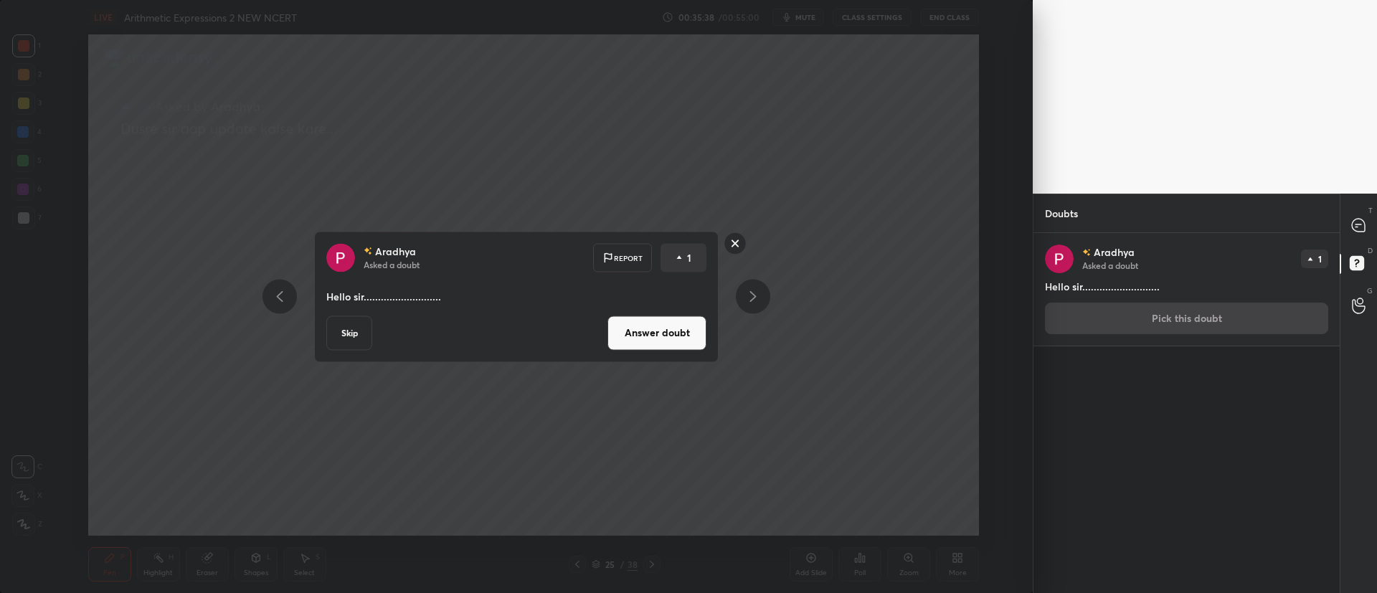
click at [650, 329] on button "Answer doubt" at bounding box center [656, 332] width 99 height 34
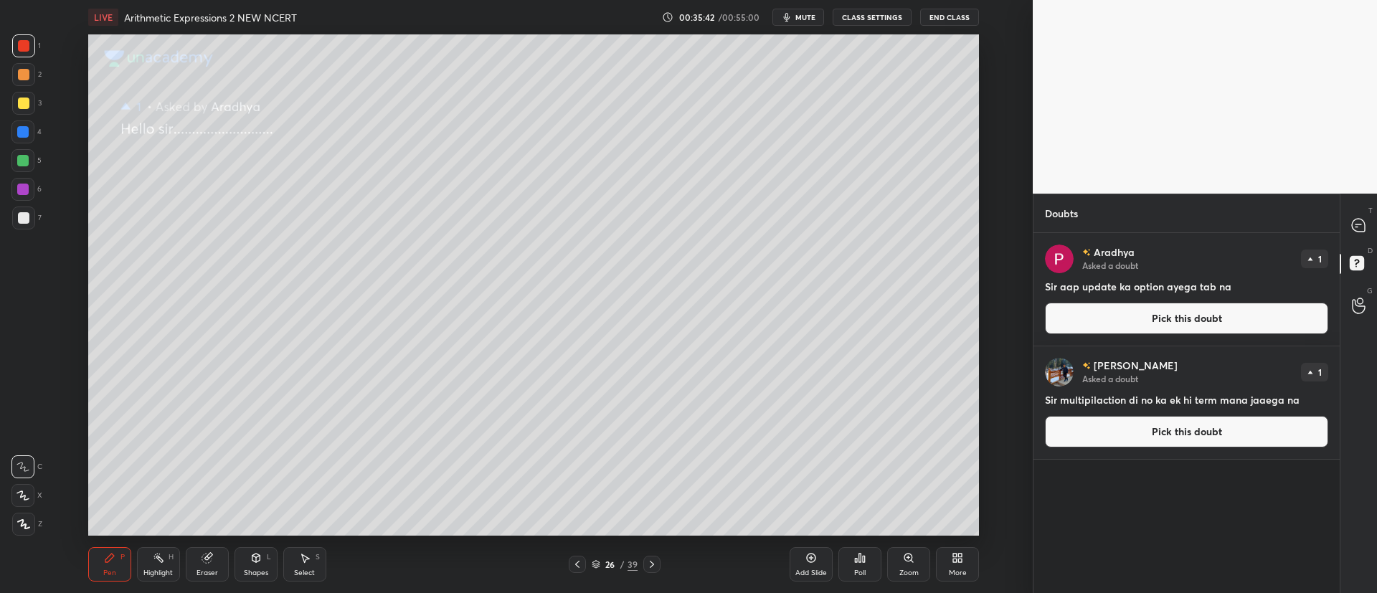
click at [1168, 322] on button "Pick this doubt" at bounding box center [1186, 319] width 283 height 32
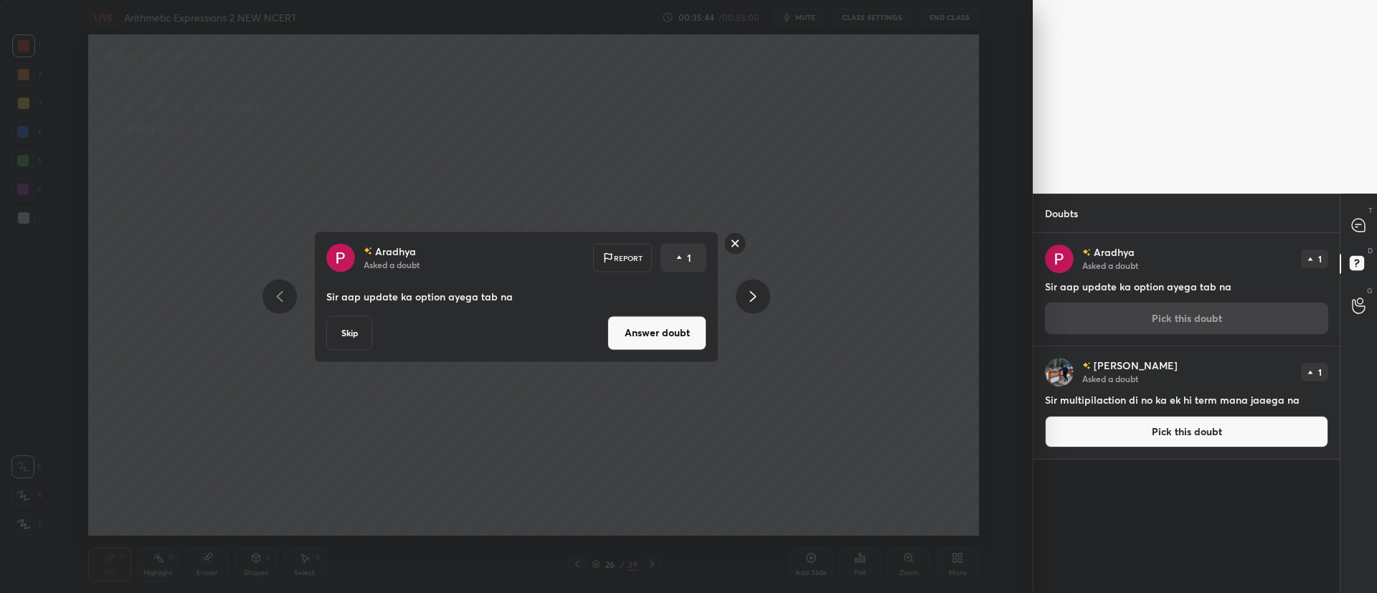
click at [688, 323] on button "Answer doubt" at bounding box center [656, 332] width 99 height 34
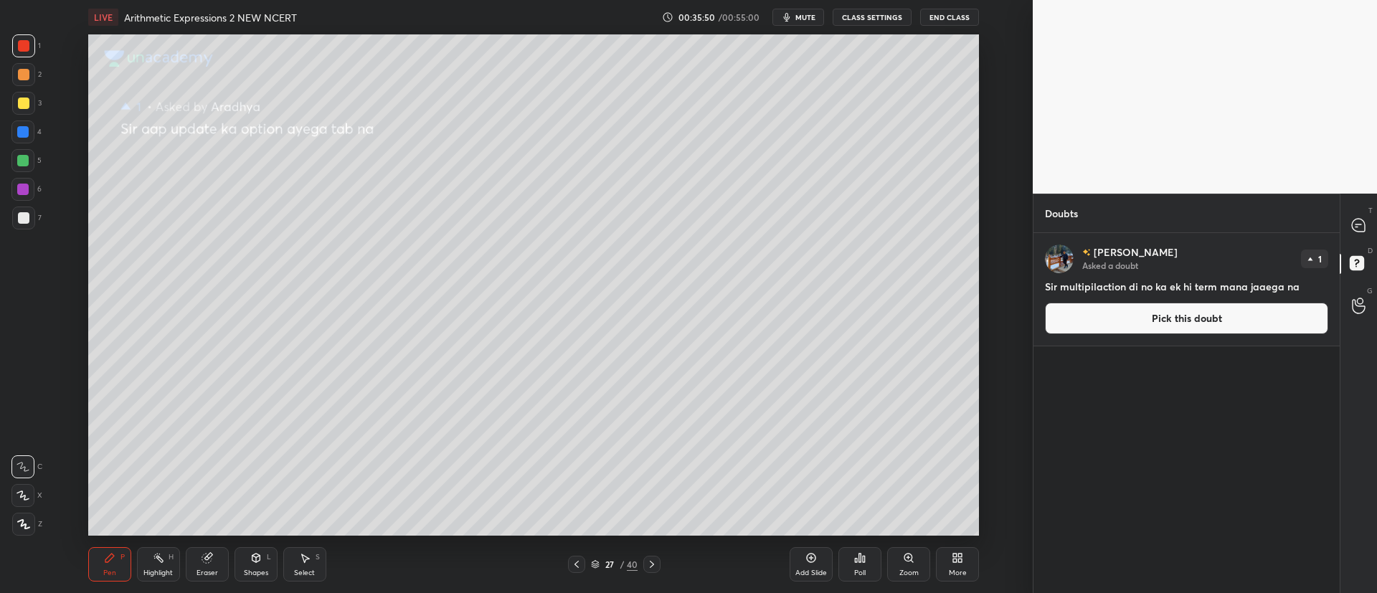
click at [1093, 313] on button "Pick this doubt" at bounding box center [1186, 319] width 283 height 32
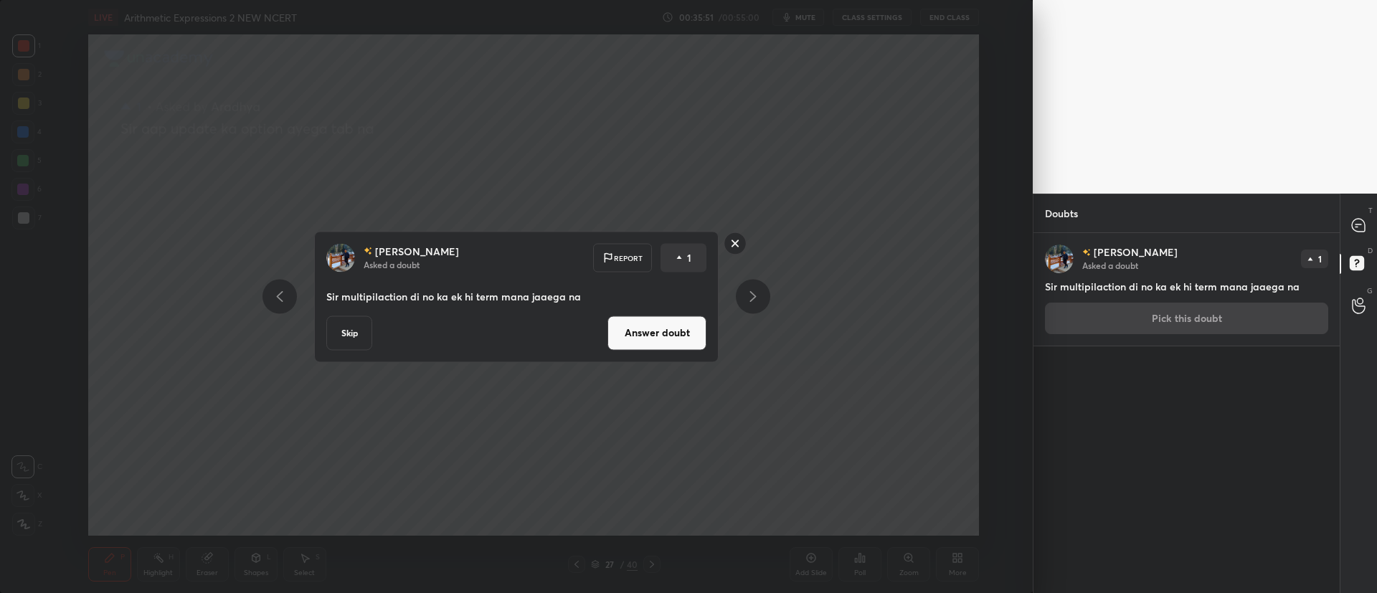
click at [670, 327] on button "Answer doubt" at bounding box center [656, 332] width 99 height 34
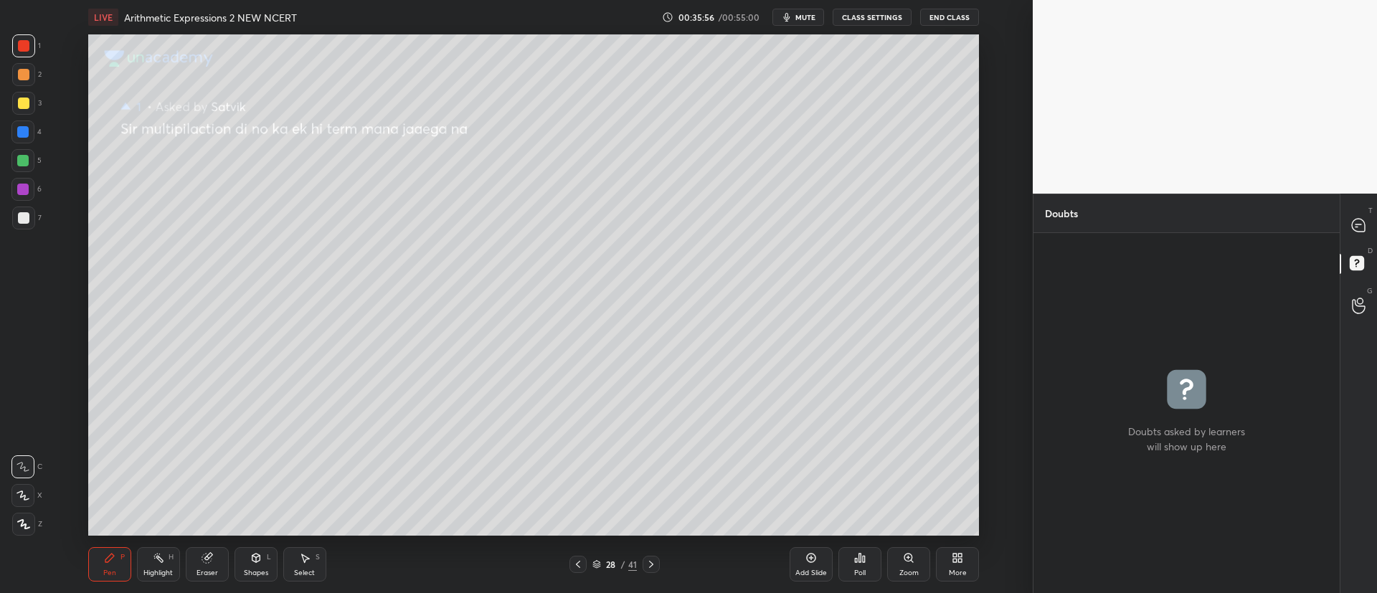
click at [654, 566] on icon at bounding box center [650, 564] width 11 height 11
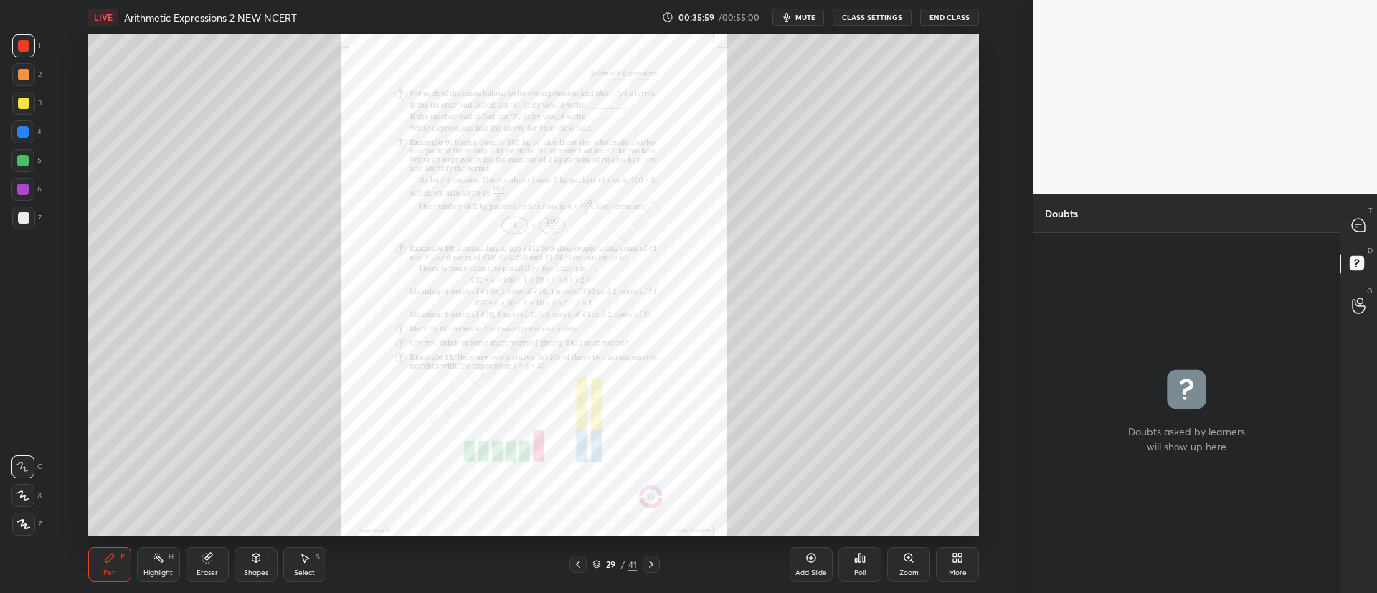
click at [903, 556] on icon at bounding box center [908, 557] width 11 height 11
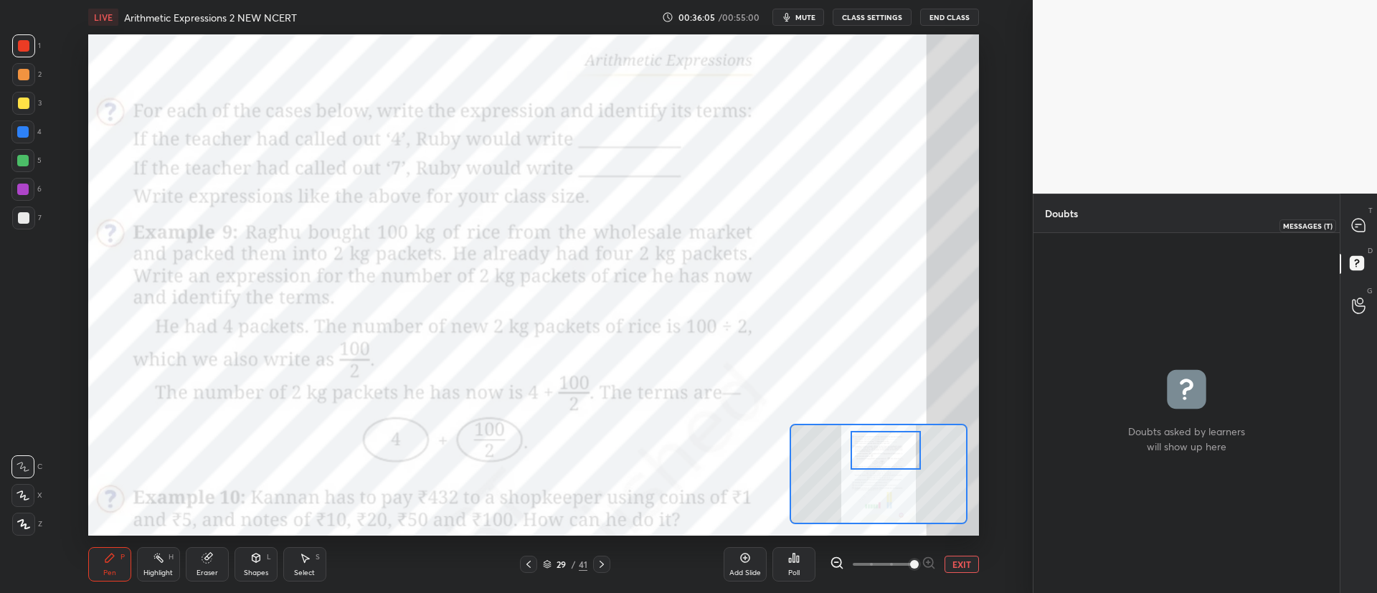
click at [1365, 228] on icon at bounding box center [1358, 225] width 15 height 15
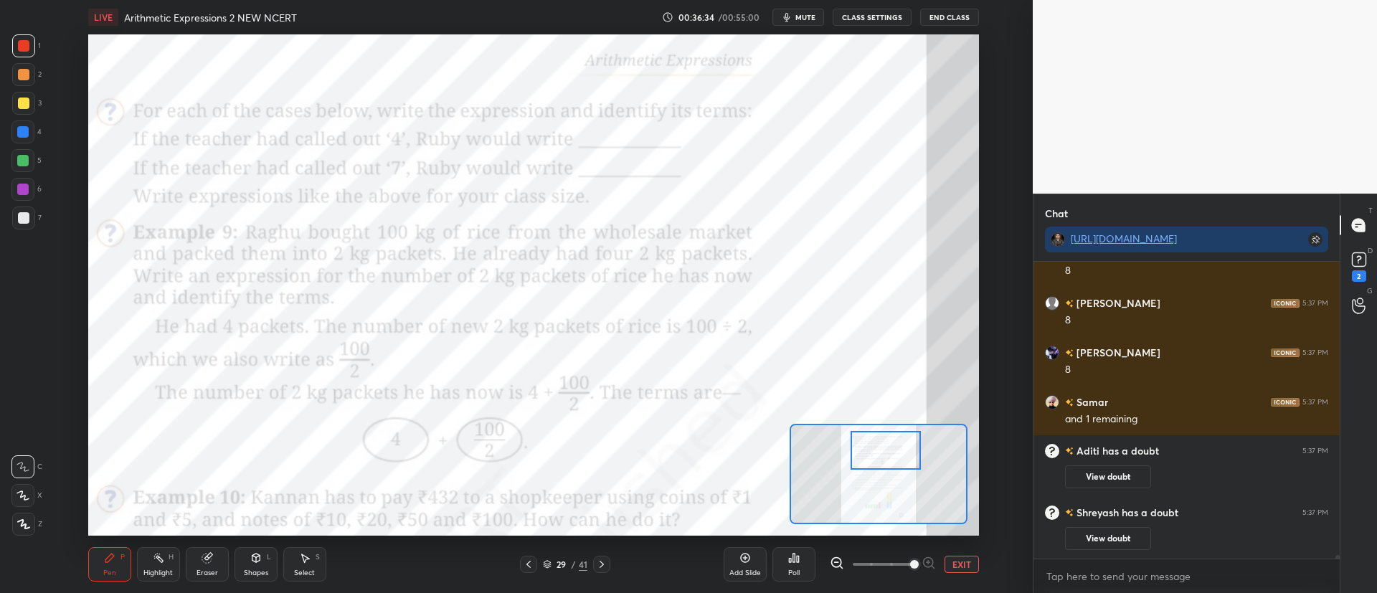
scroll to position [24431, 0]
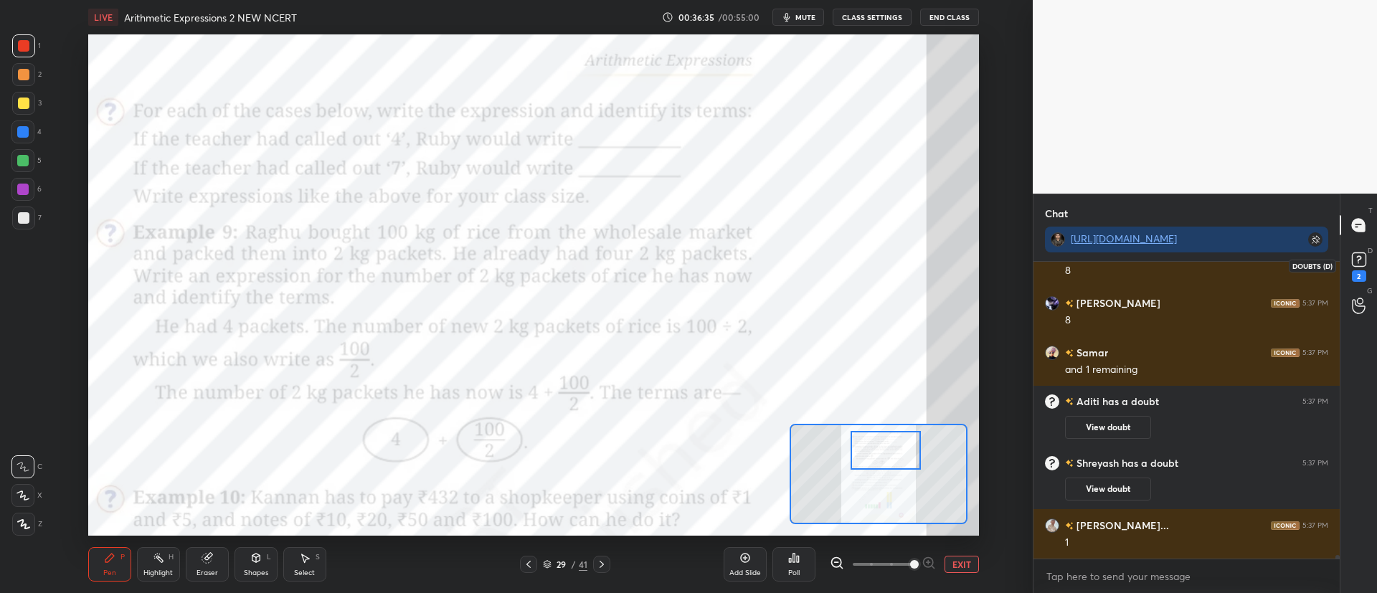
click at [1365, 259] on rect at bounding box center [1359, 260] width 14 height 14
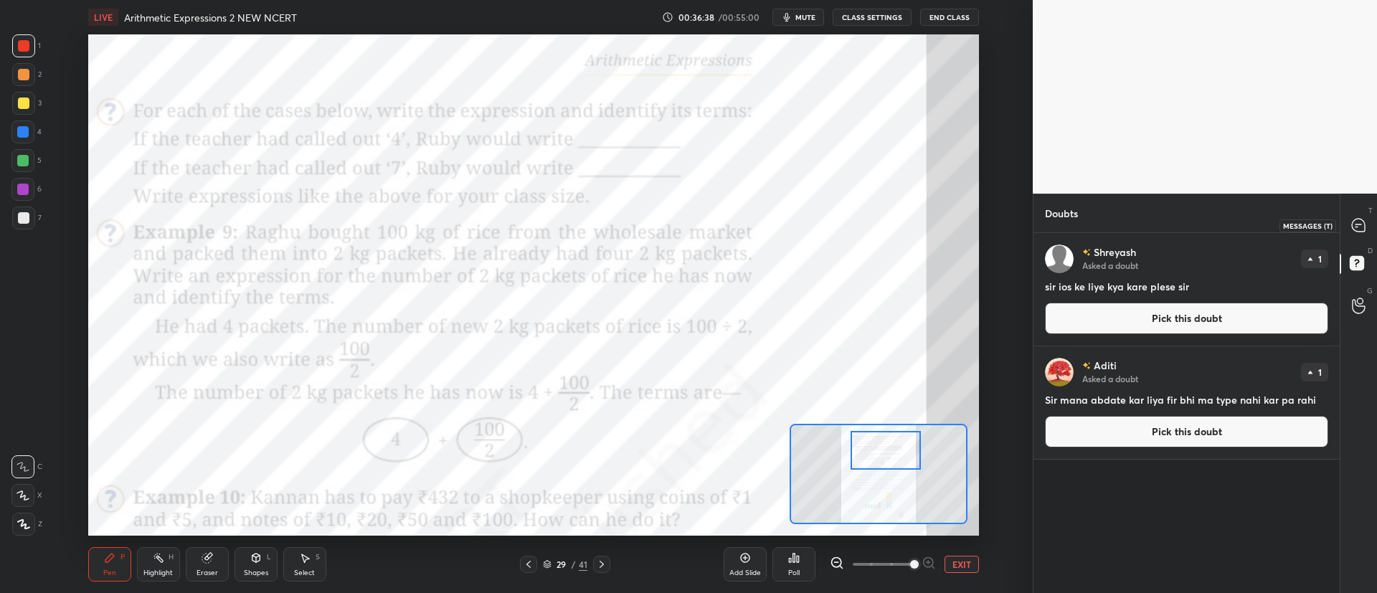
click at [1364, 222] on icon at bounding box center [1358, 225] width 13 height 13
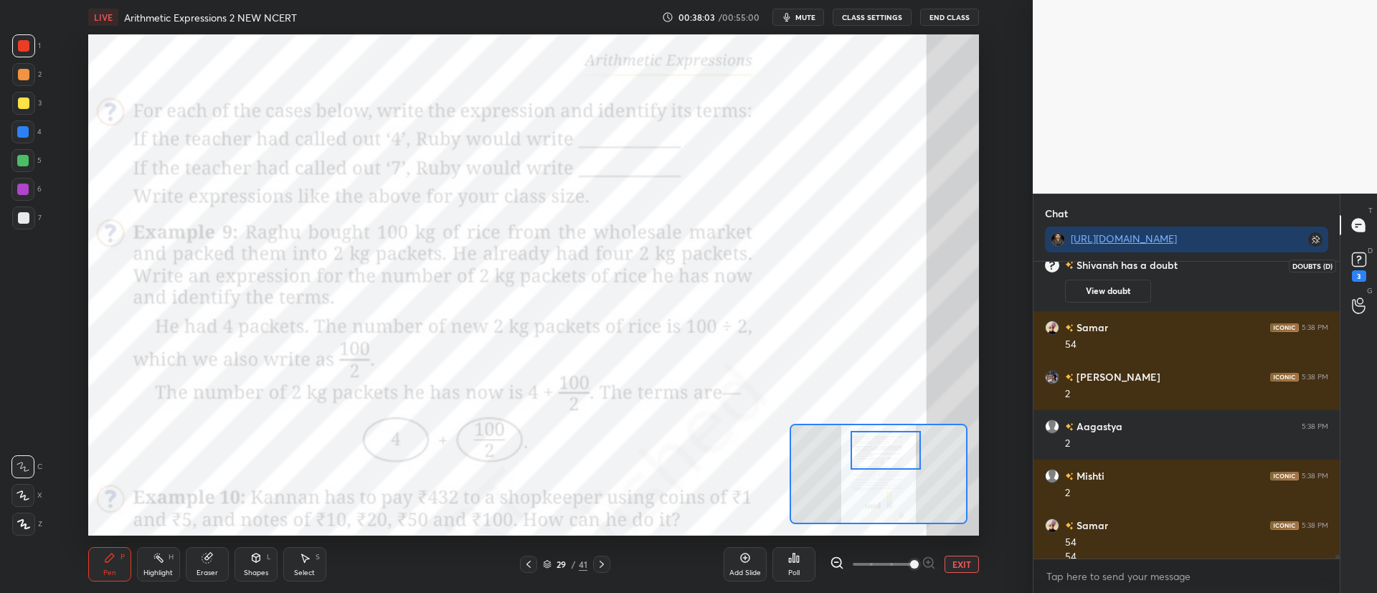
scroll to position [26253, 0]
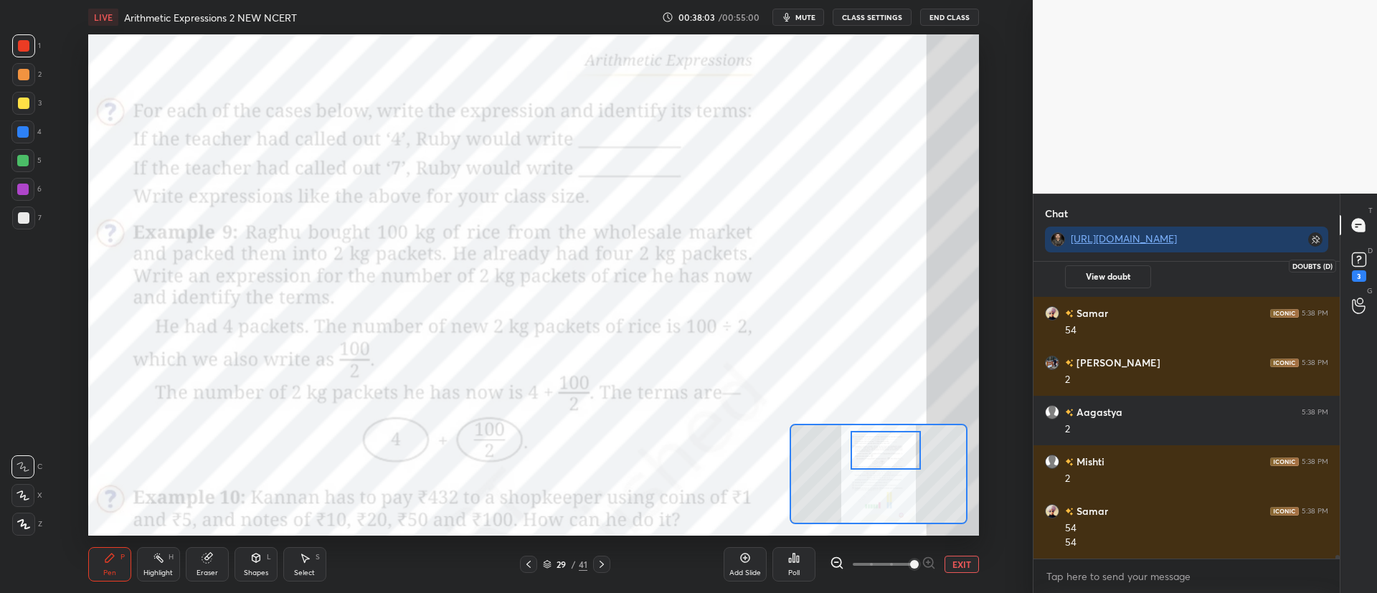
click at [1369, 267] on icon at bounding box center [1359, 260] width 22 height 22
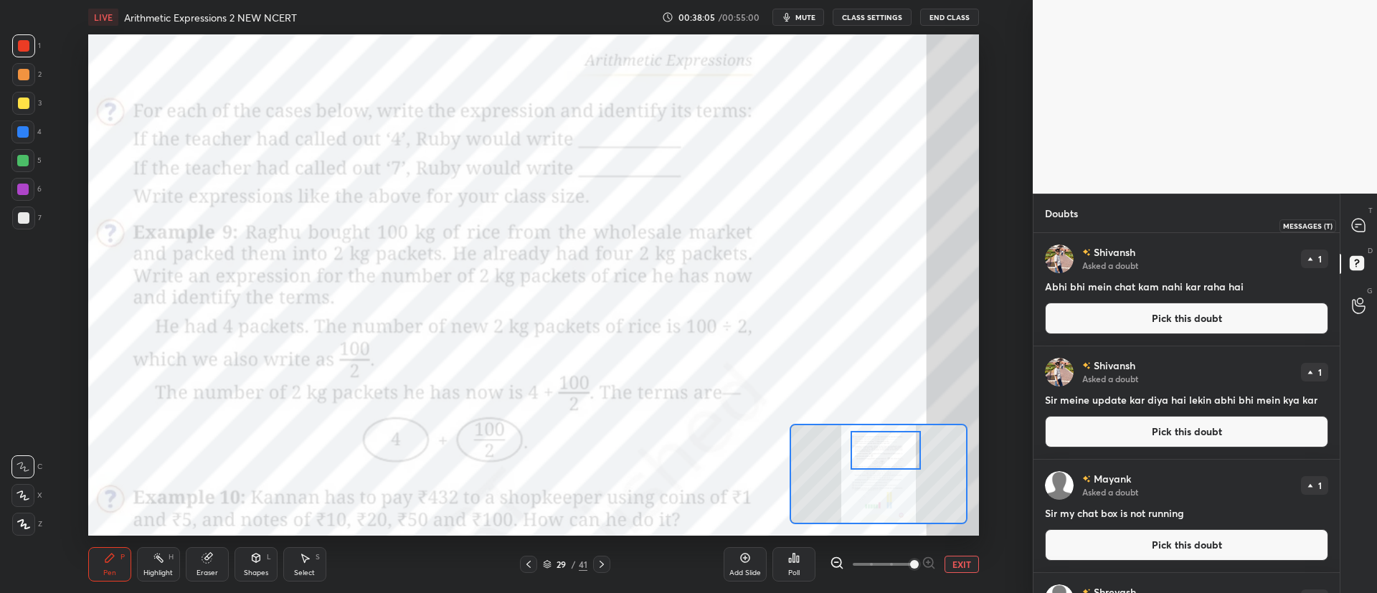
click at [1359, 229] on icon at bounding box center [1358, 225] width 13 height 13
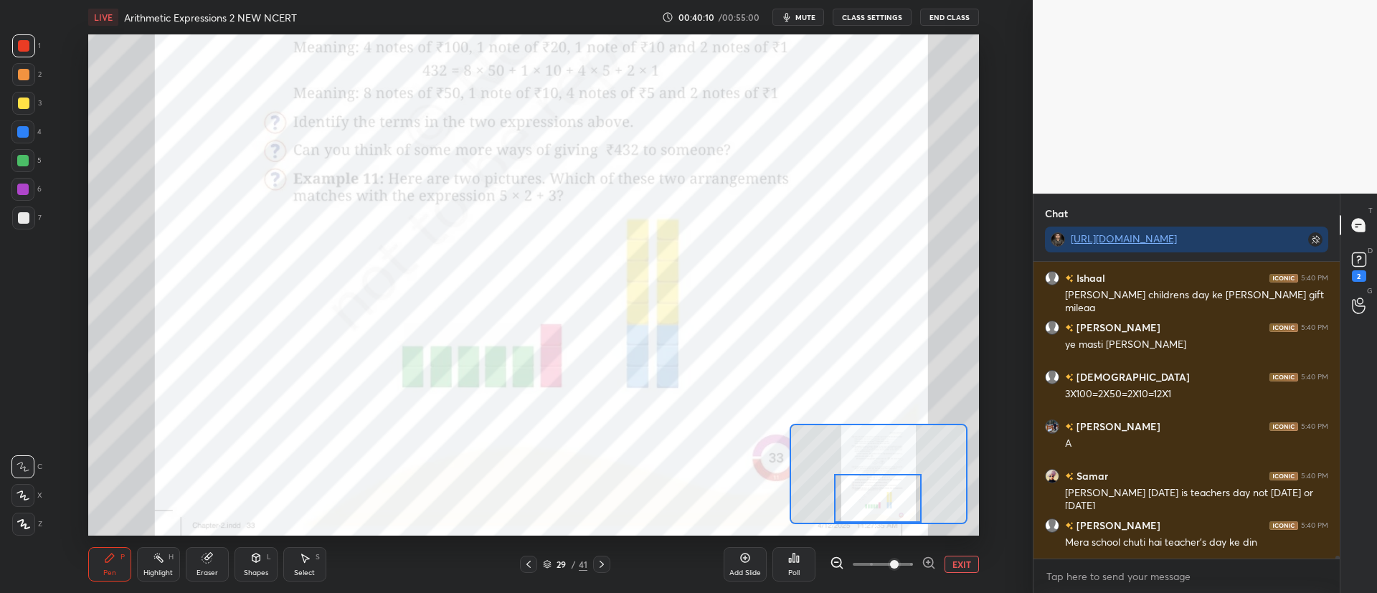
scroll to position [27220, 0]
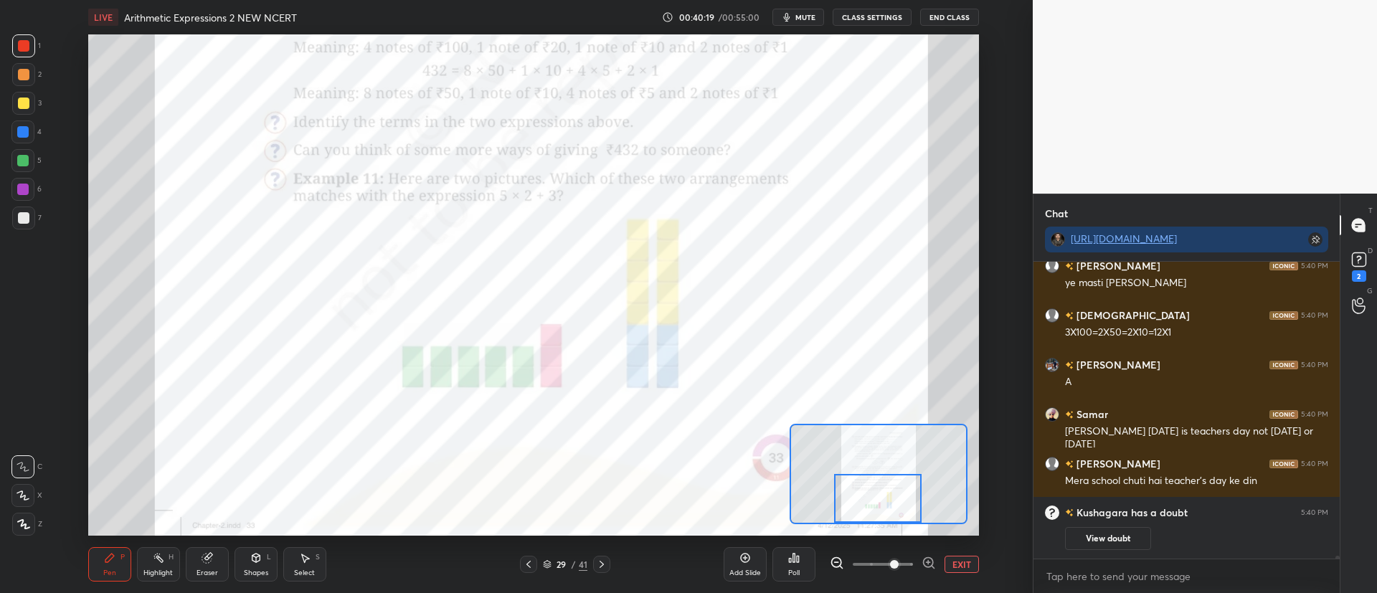
click at [798, 556] on icon at bounding box center [798, 559] width 2 height 6
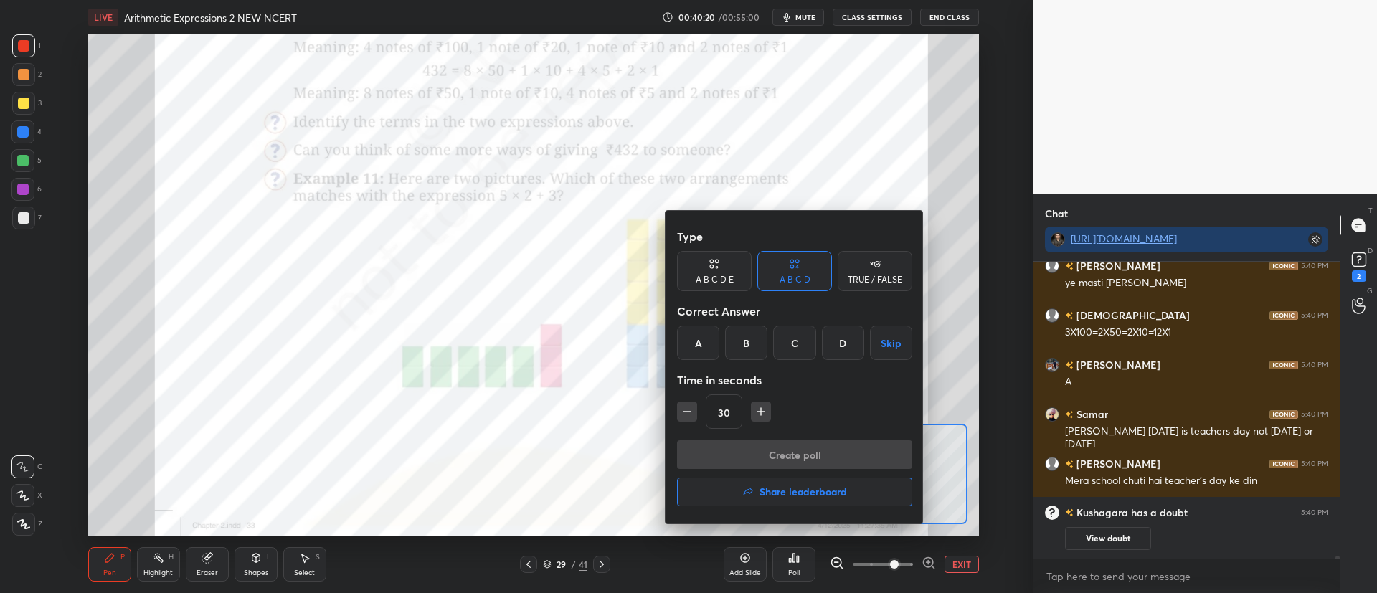
click at [874, 276] on div "TRUE / FALSE" at bounding box center [874, 279] width 54 height 9
click at [718, 338] on div "True" at bounding box center [714, 343] width 75 height 34
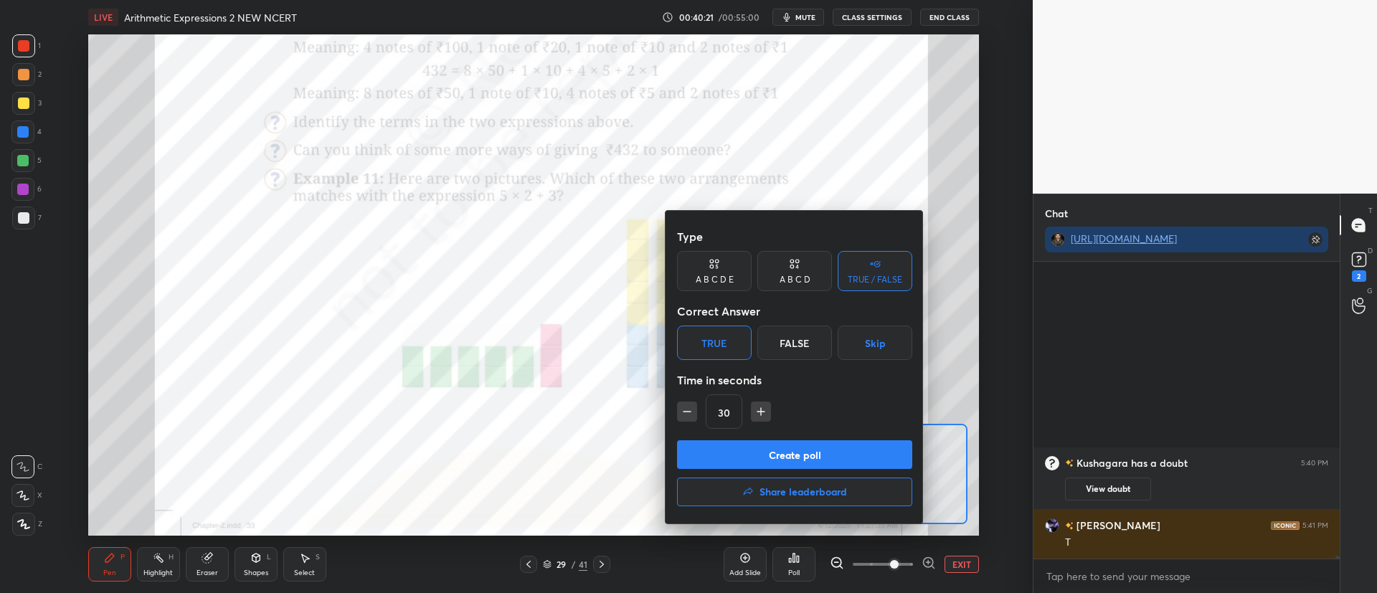
scroll to position [27092, 0]
click at [799, 457] on button "Create poll" at bounding box center [794, 454] width 235 height 29
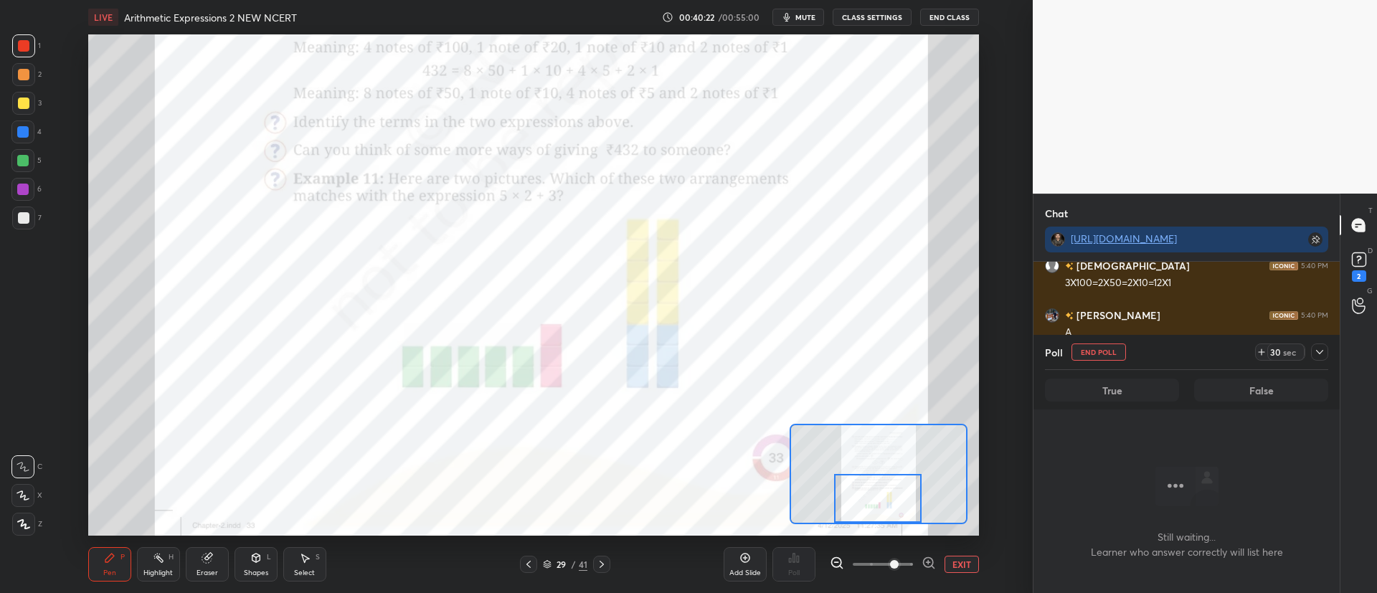
scroll to position [252, 302]
click at [1366, 255] on icon at bounding box center [1359, 260] width 22 height 22
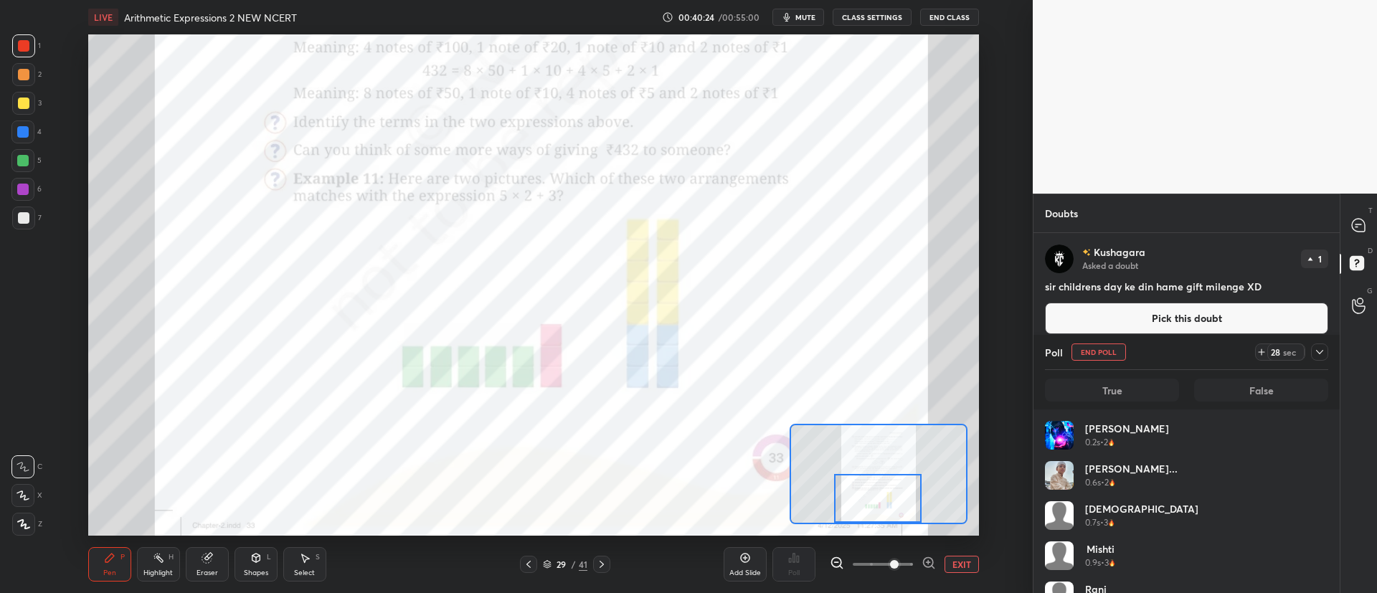
scroll to position [168, 279]
click at [1324, 356] on icon at bounding box center [1319, 351] width 11 height 11
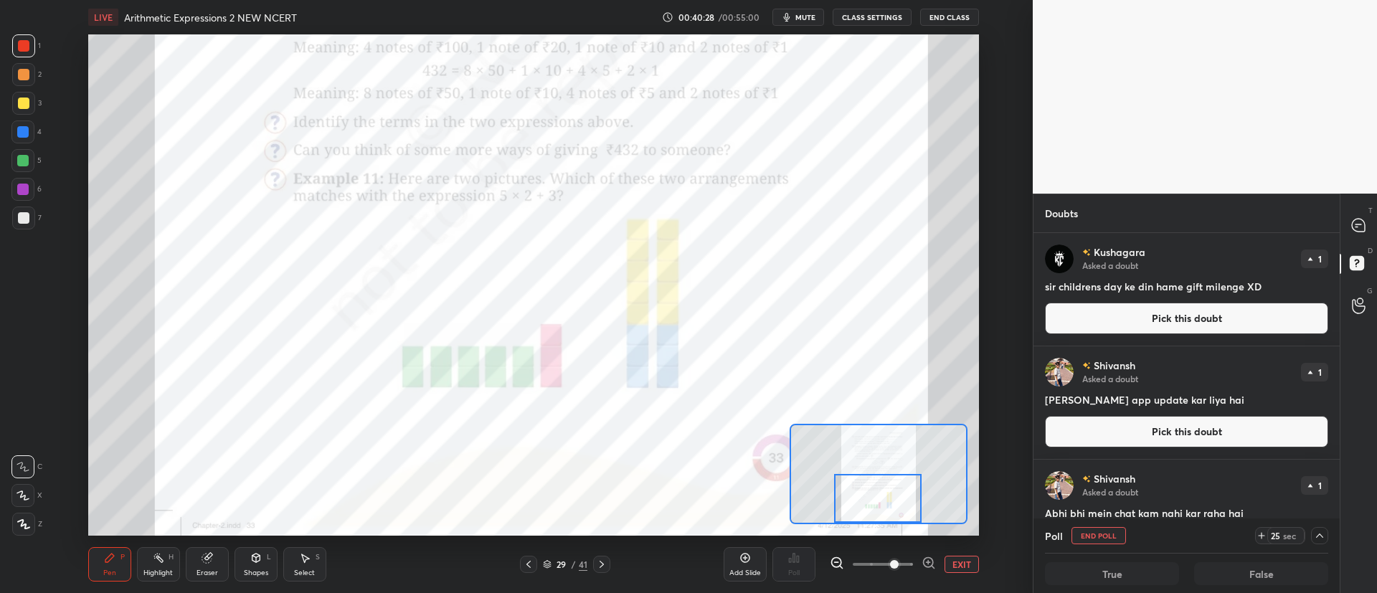
scroll to position [1, 5]
click at [1357, 229] on icon at bounding box center [1358, 225] width 13 height 13
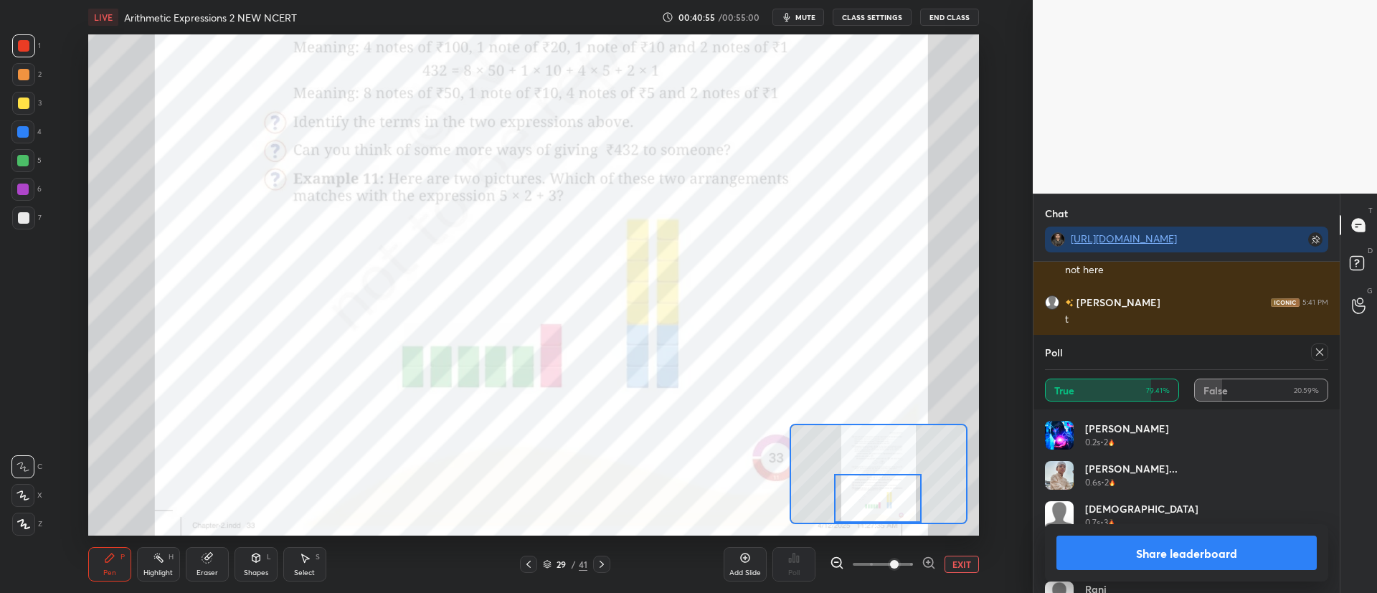
scroll to position [27760, 0]
click at [1324, 348] on icon at bounding box center [1319, 351] width 11 height 11
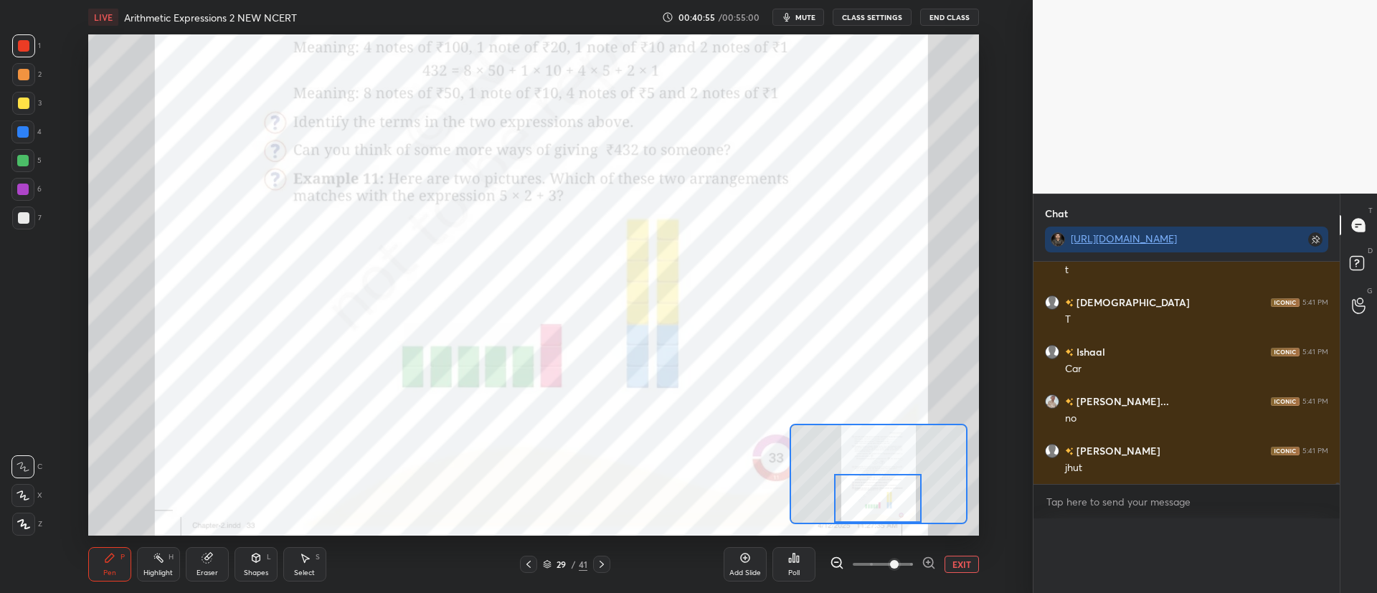
scroll to position [0, 0]
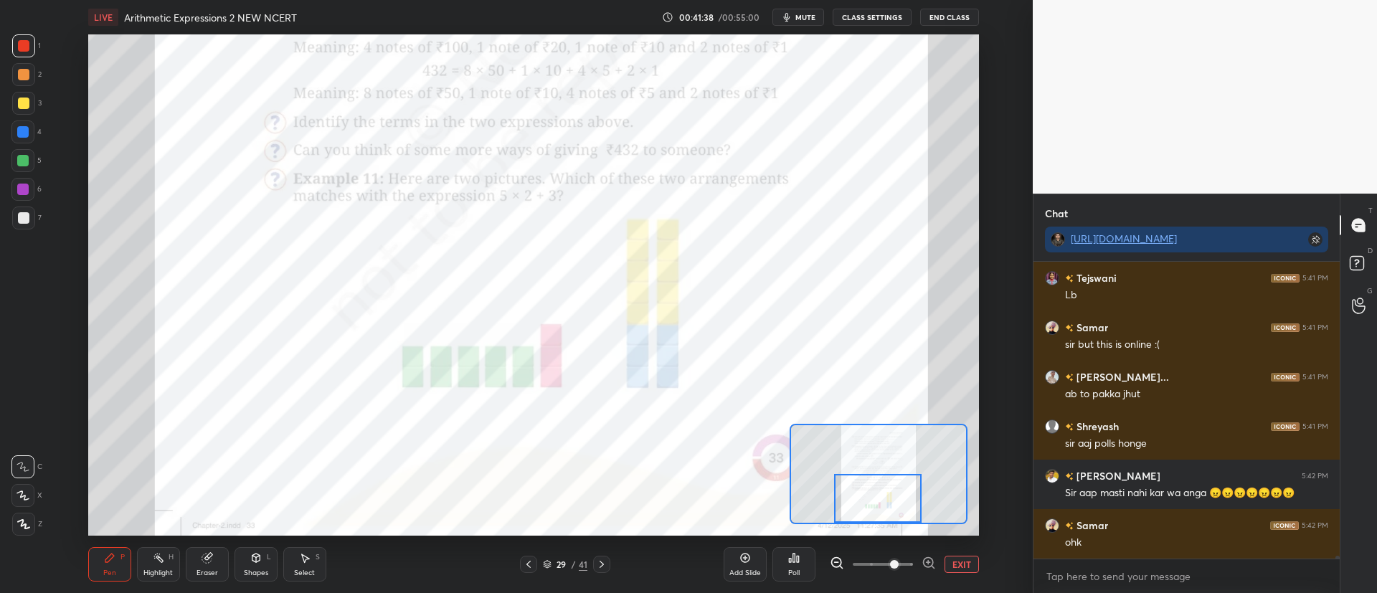
click at [607, 554] on div "Pen P Highlight H Eraser Shapes L Select S 29 / 41 Add Slide Poll EXIT" at bounding box center [533, 564] width 891 height 57
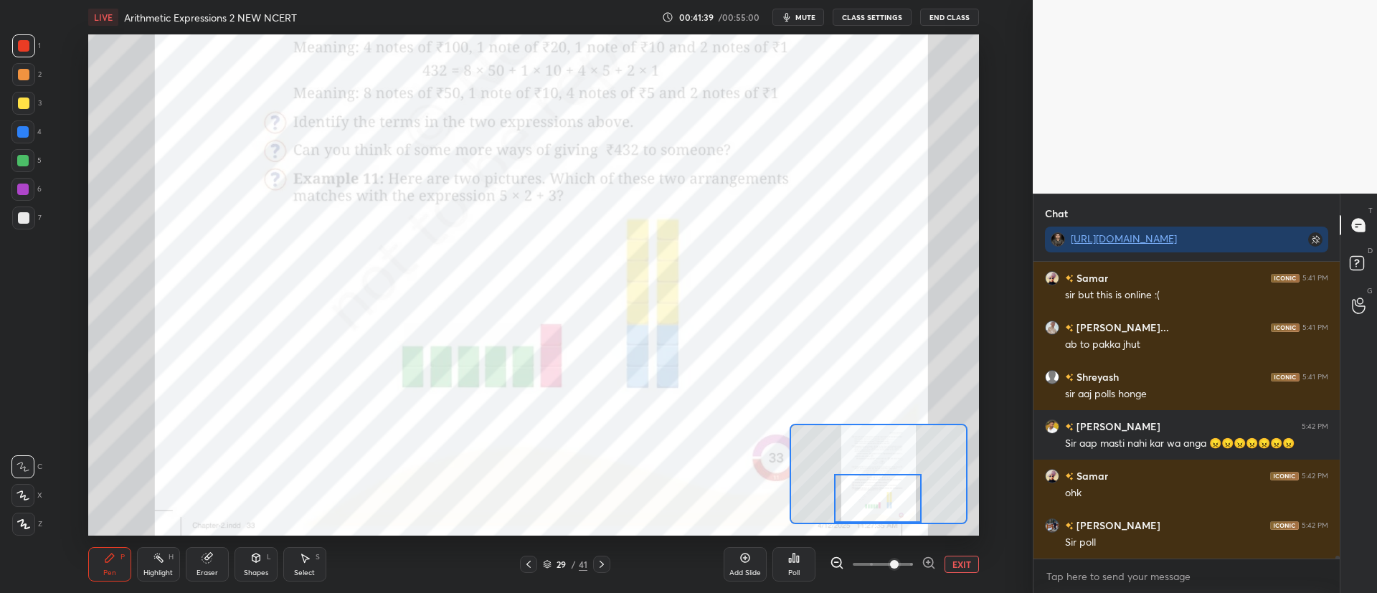
click at [602, 561] on icon at bounding box center [601, 564] width 11 height 11
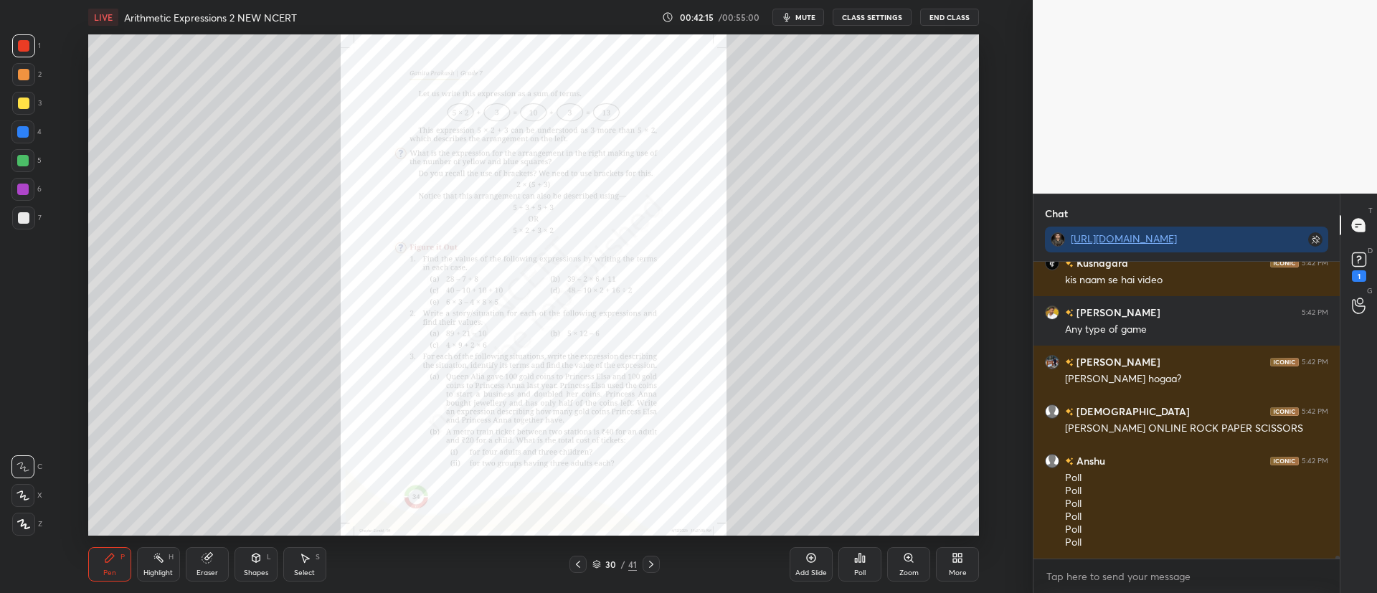
scroll to position [28431, 0]
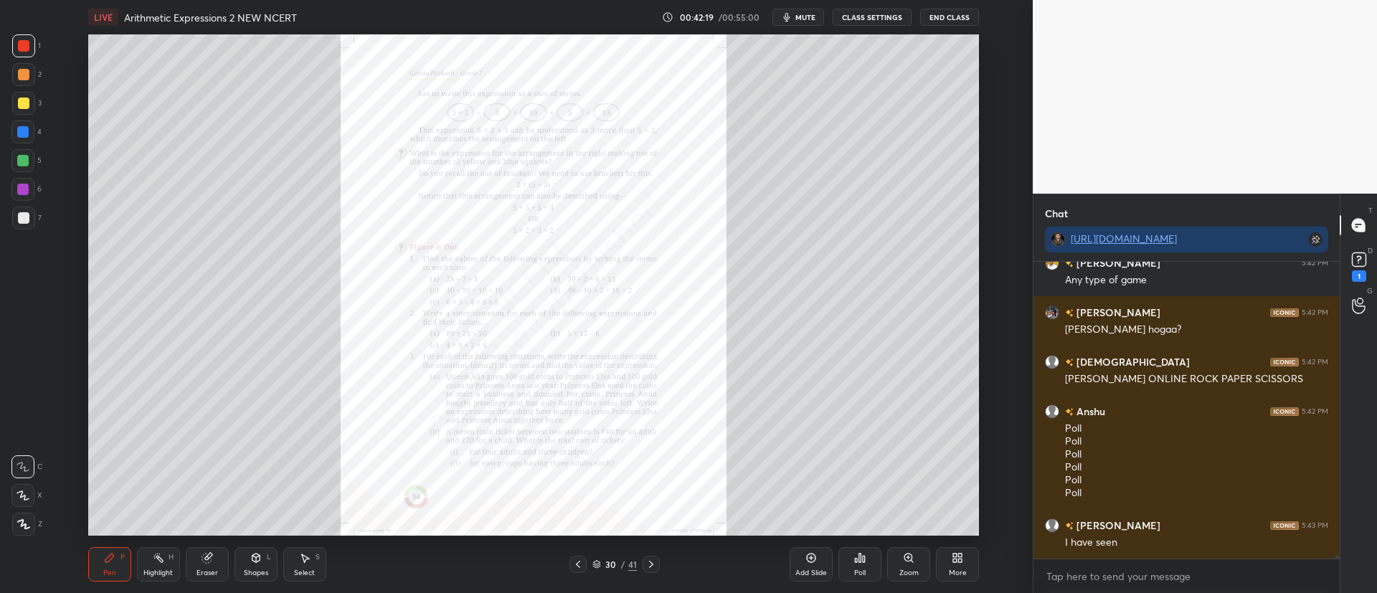
click at [911, 560] on icon at bounding box center [912, 561] width 2 height 2
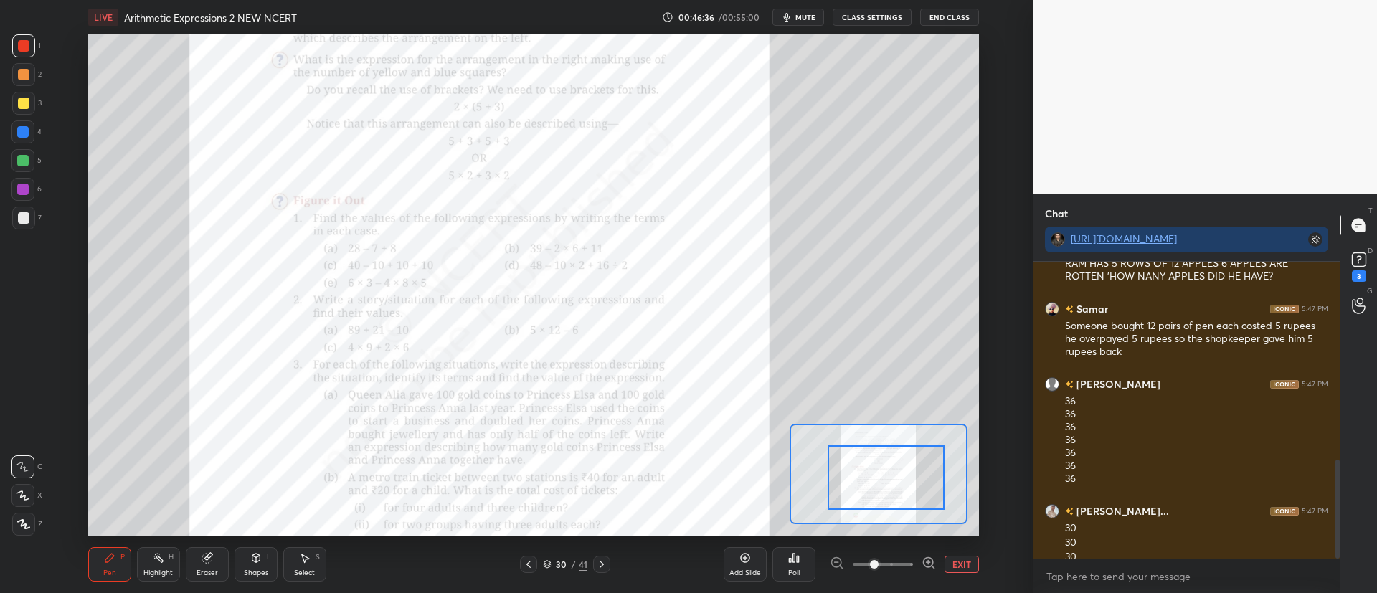
scroll to position [592, 0]
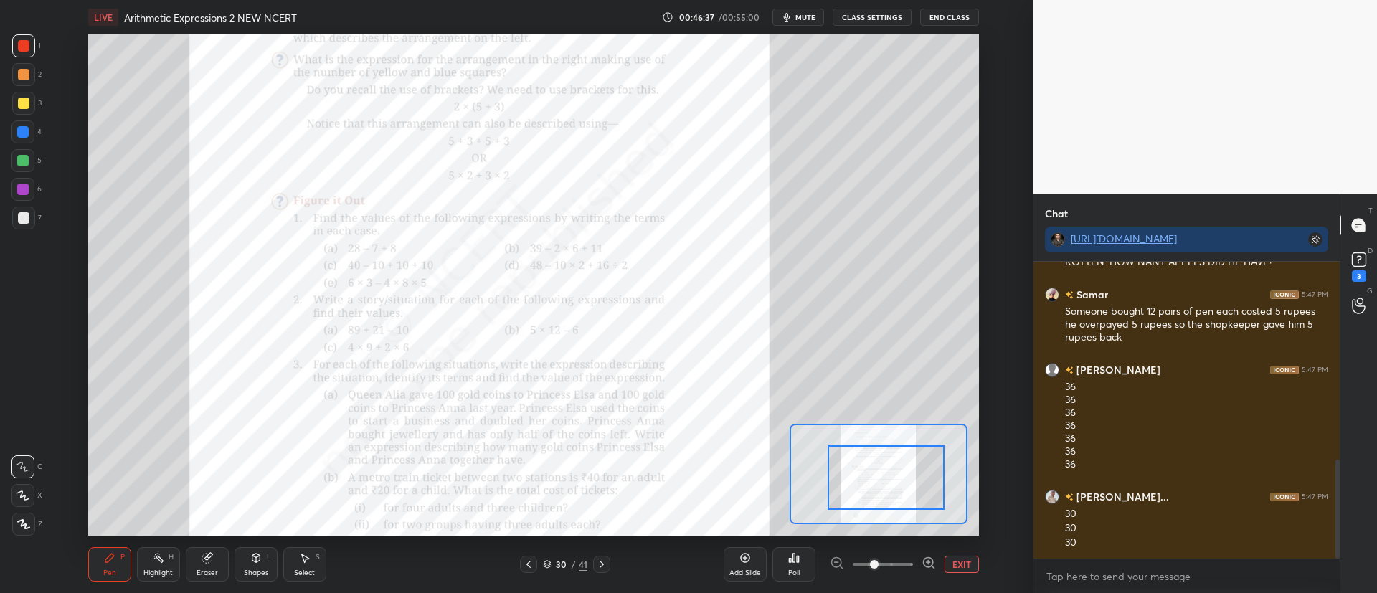
click at [604, 561] on icon at bounding box center [601, 564] width 11 height 11
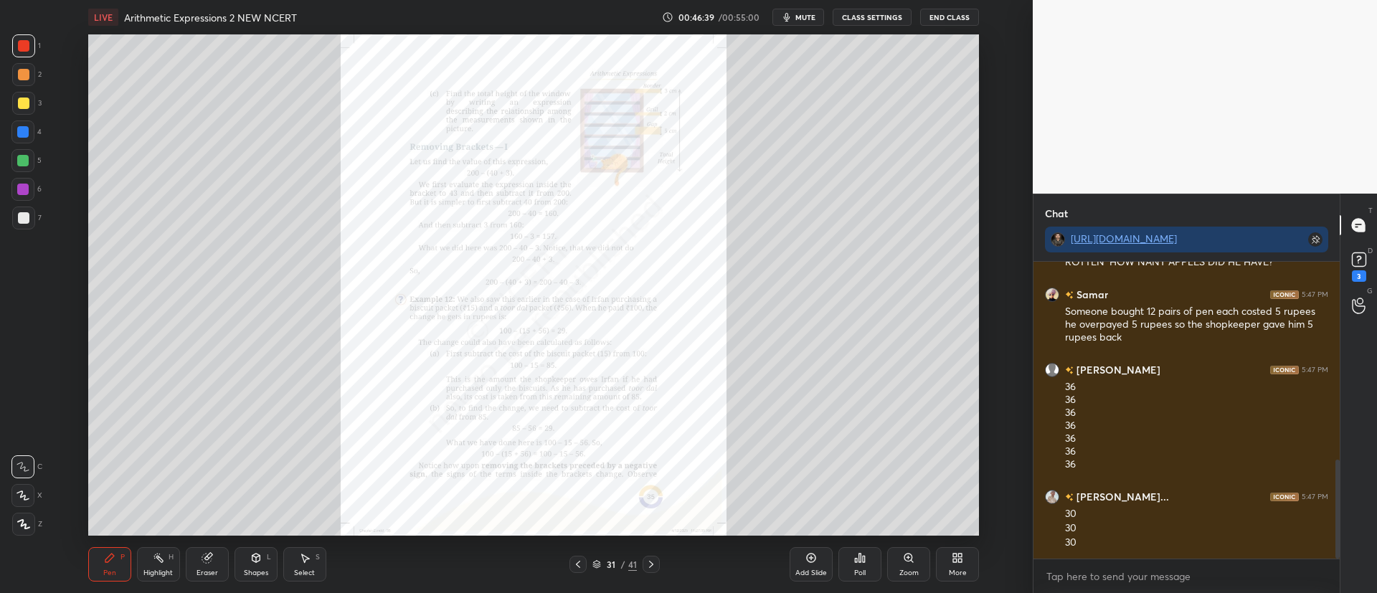
click at [908, 561] on icon at bounding box center [908, 558] width 8 height 8
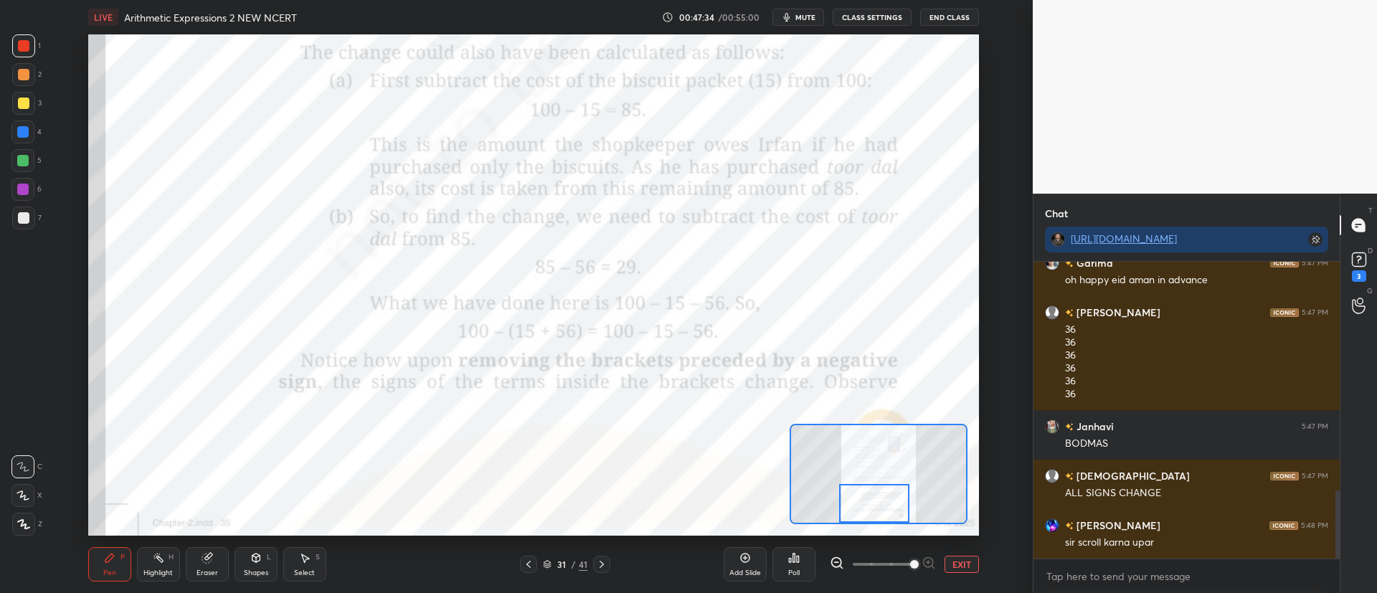
scroll to position [1012, 0]
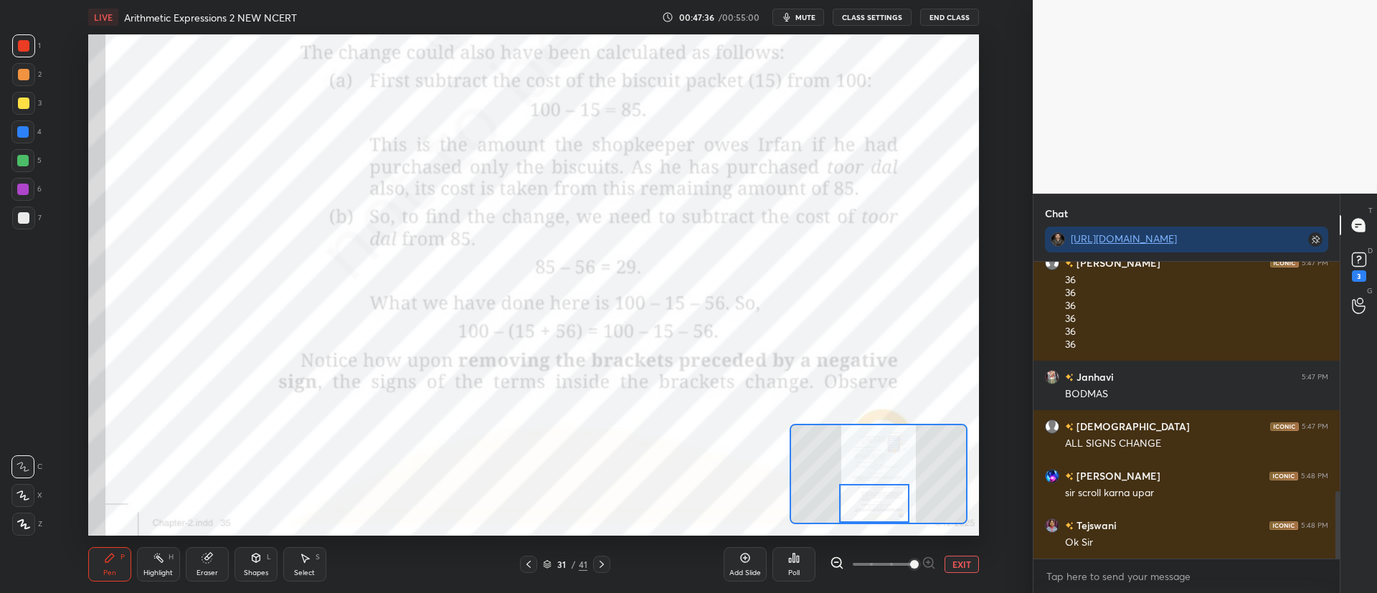
click at [561, 556] on div "31 / 41" at bounding box center [565, 564] width 90 height 17
click at [546, 559] on div "31 / 41" at bounding box center [565, 564] width 44 height 13
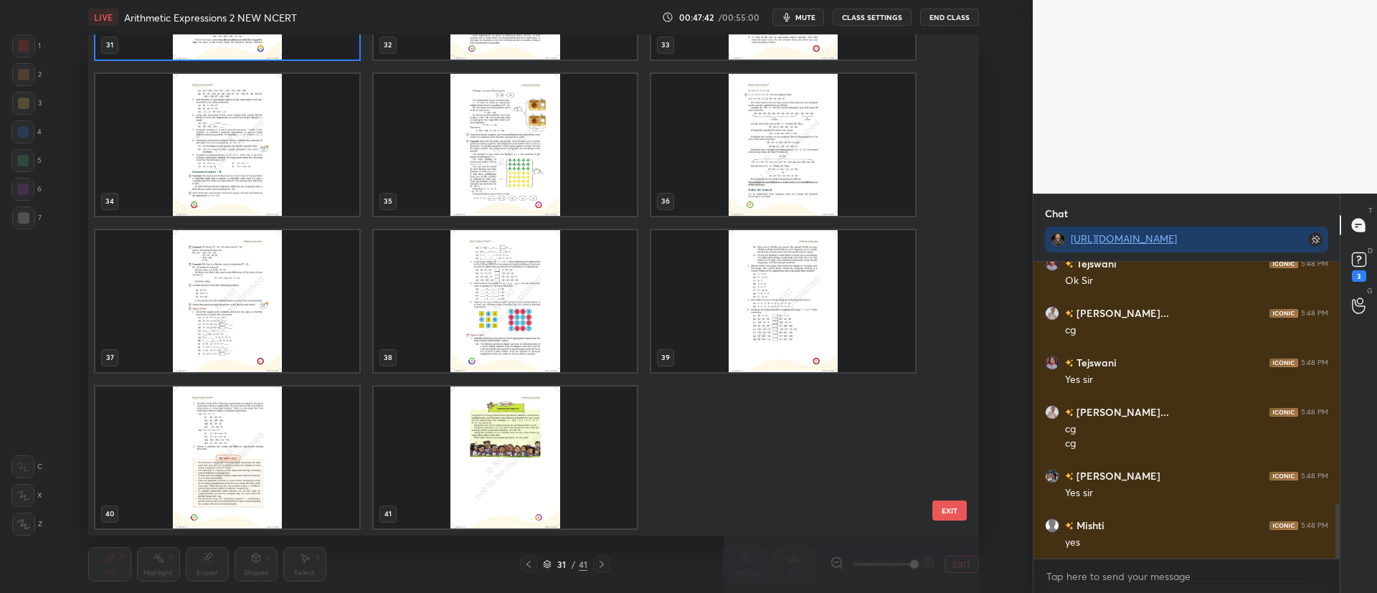
scroll to position [1324, 0]
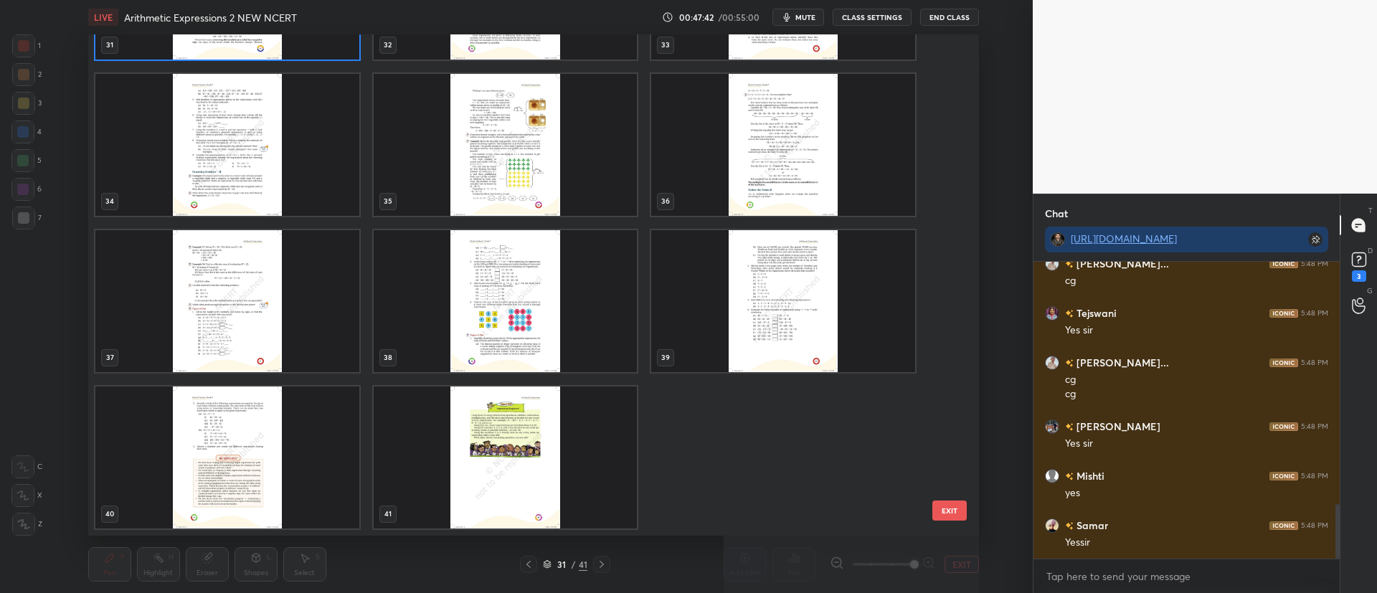
click at [227, 427] on img "grid" at bounding box center [227, 457] width 264 height 142
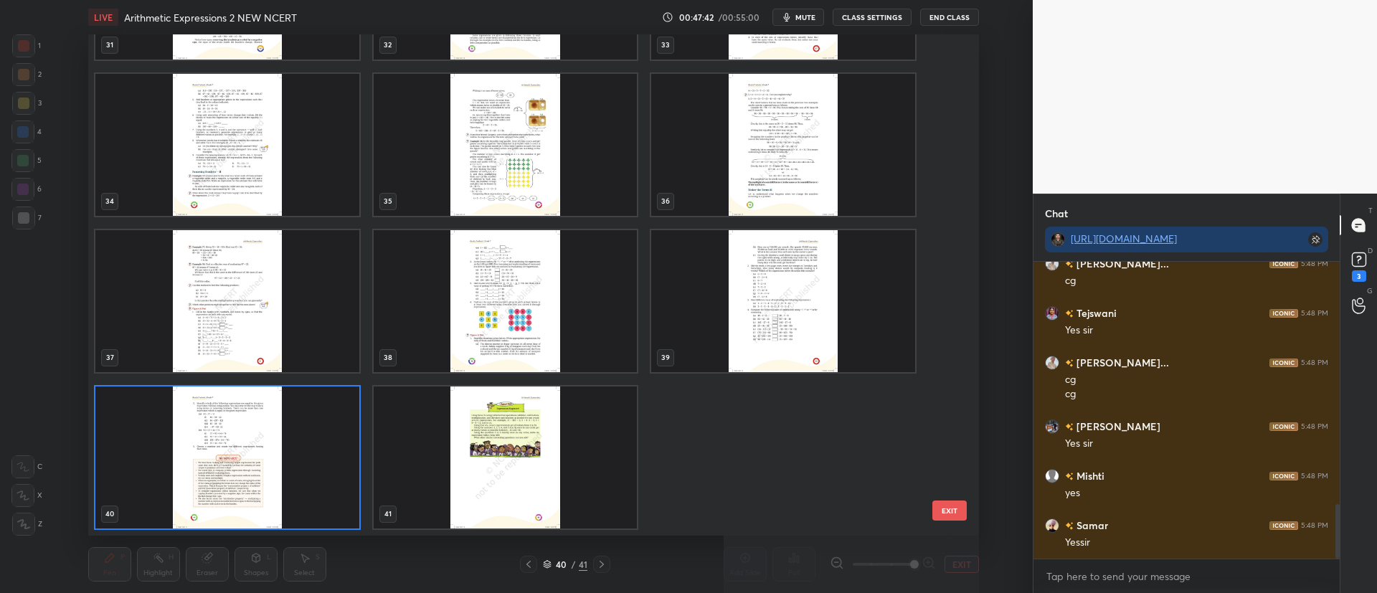
click at [234, 424] on img "grid" at bounding box center [227, 457] width 264 height 142
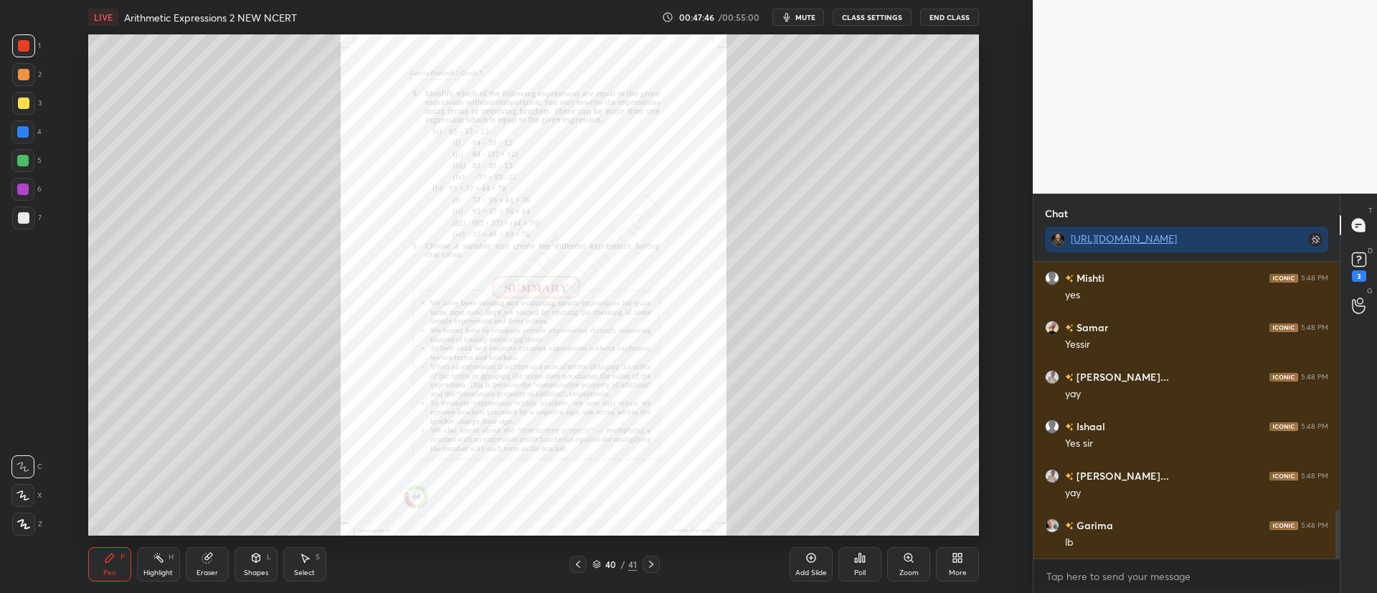
scroll to position [1670, 0]
click at [910, 561] on icon at bounding box center [908, 558] width 8 height 8
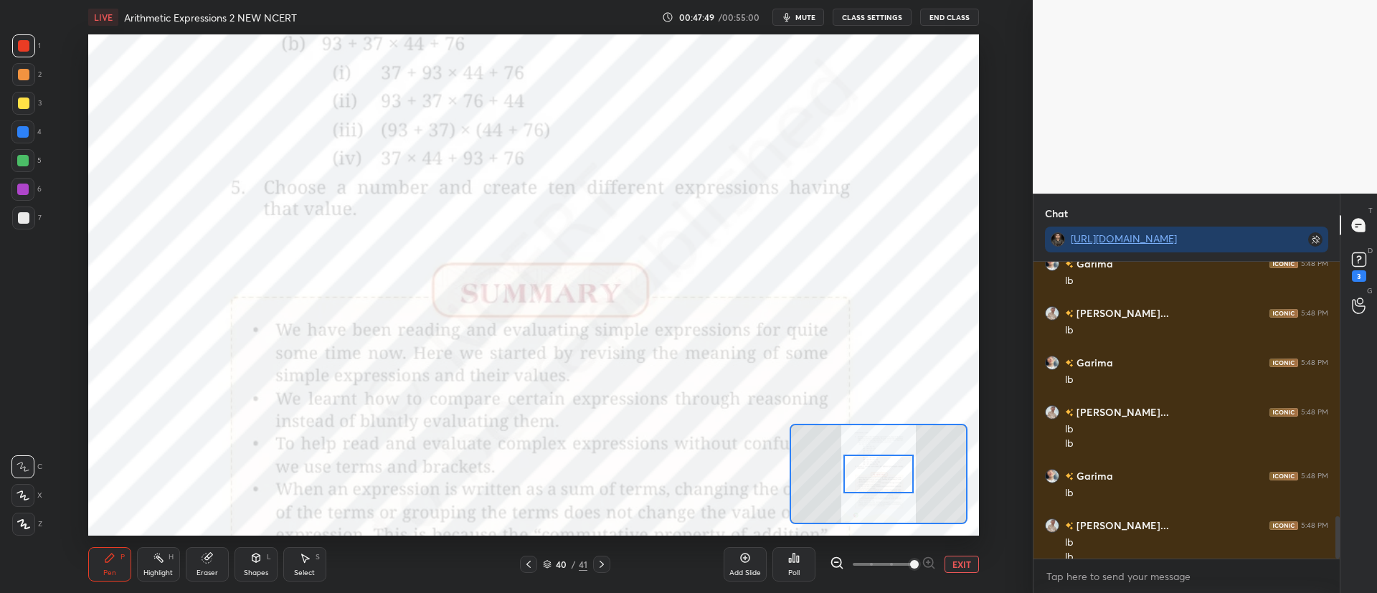
scroll to position [1798, 0]
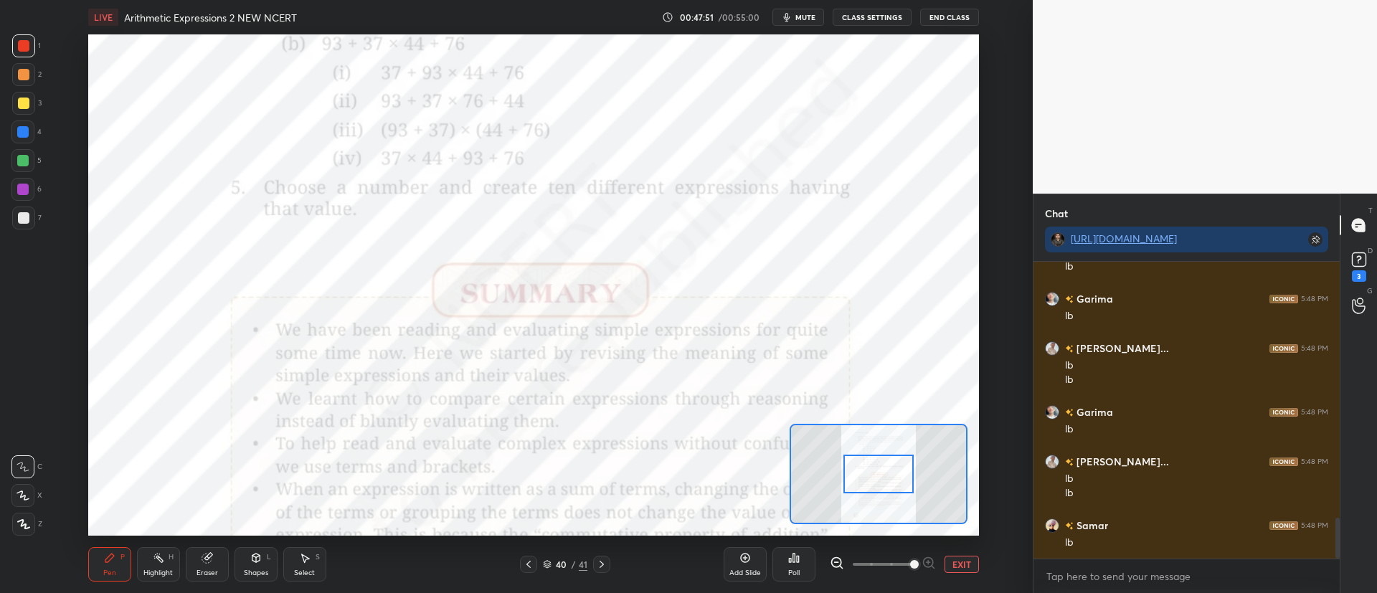
click at [802, 557] on div "Poll" at bounding box center [793, 564] width 43 height 34
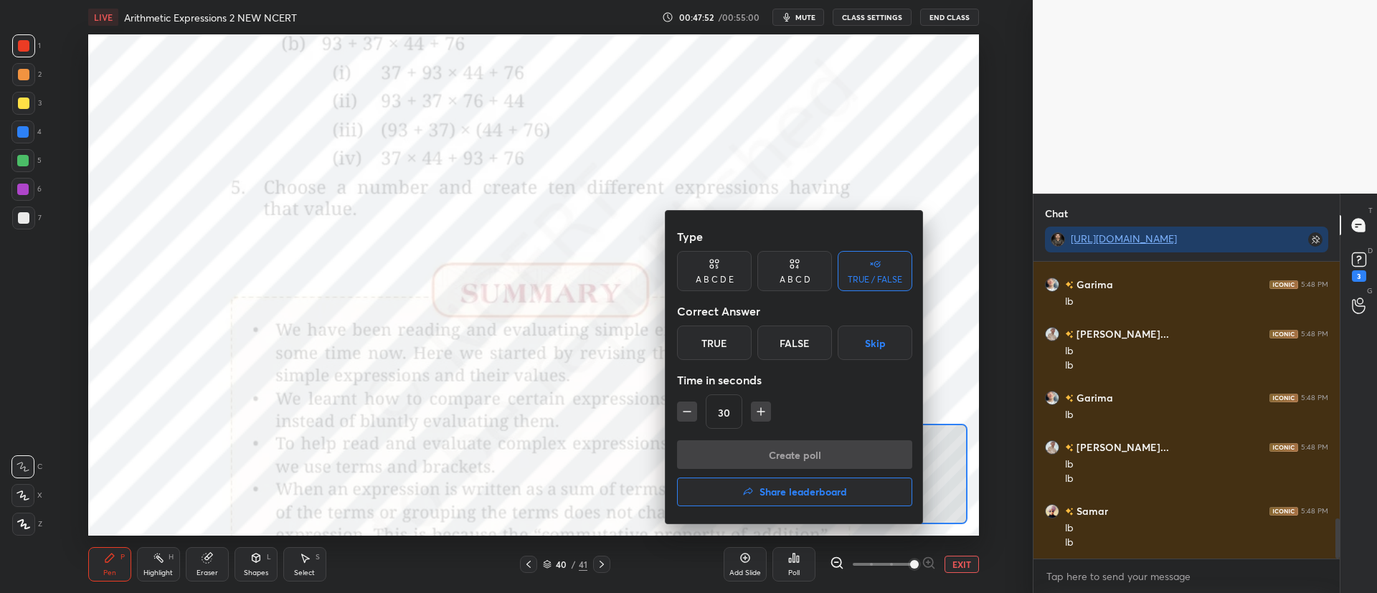
scroll to position [1911, 0]
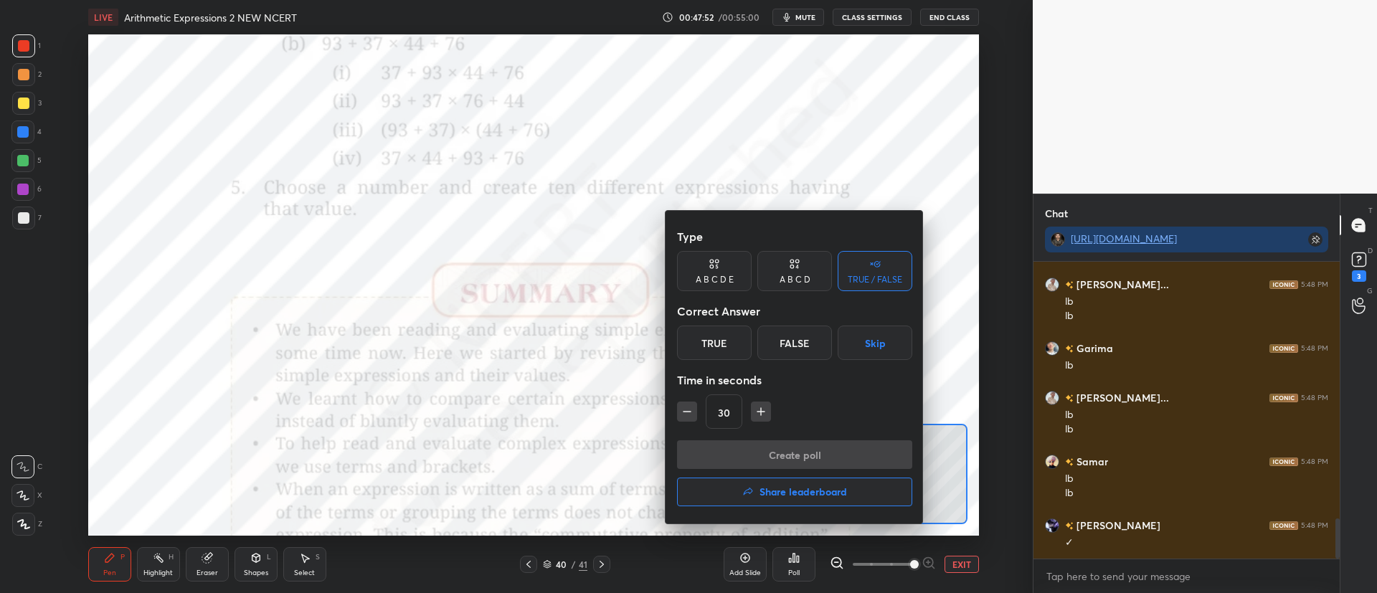
click at [758, 490] on button "Share leaderboard" at bounding box center [794, 492] width 235 height 29
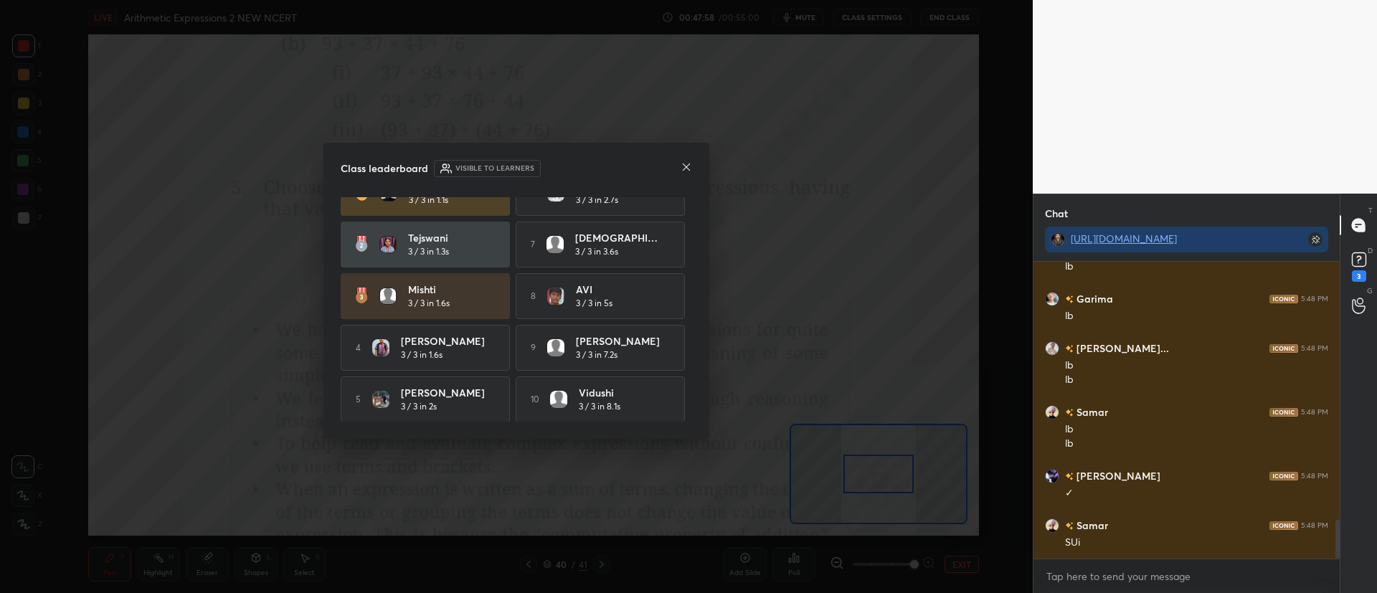
scroll to position [0, 0]
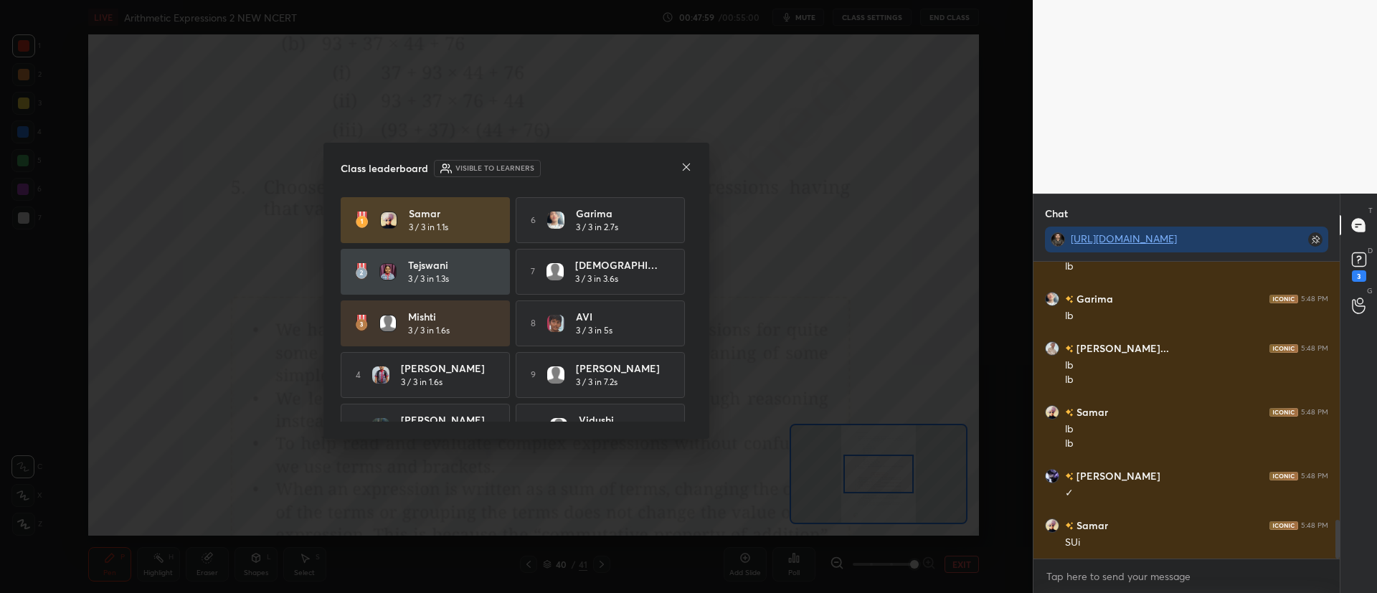
click at [691, 170] on icon at bounding box center [685, 166] width 11 height 11
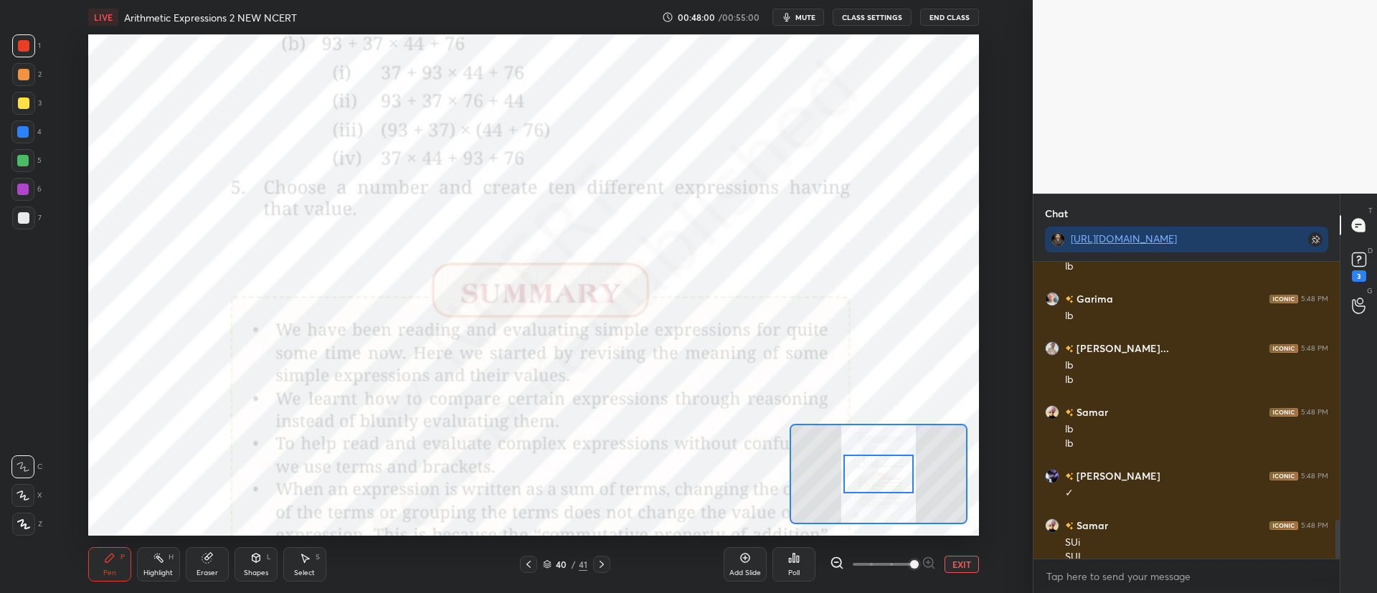
scroll to position [1975, 0]
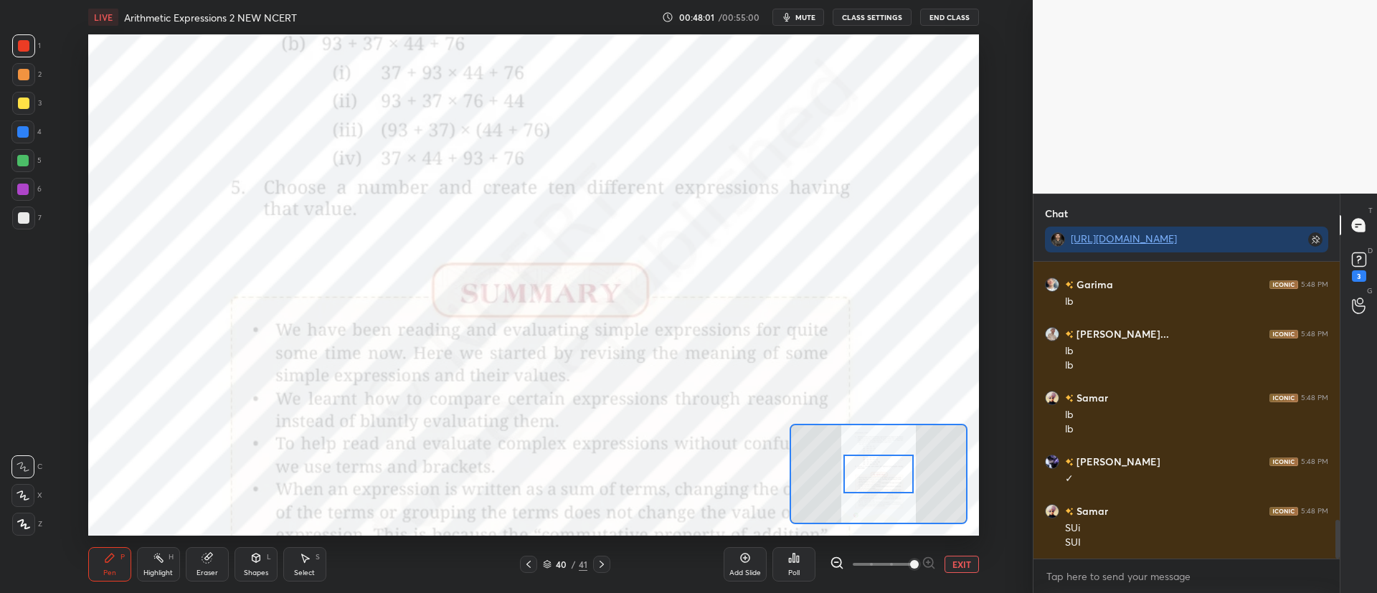
click at [530, 562] on icon at bounding box center [528, 564] width 11 height 11
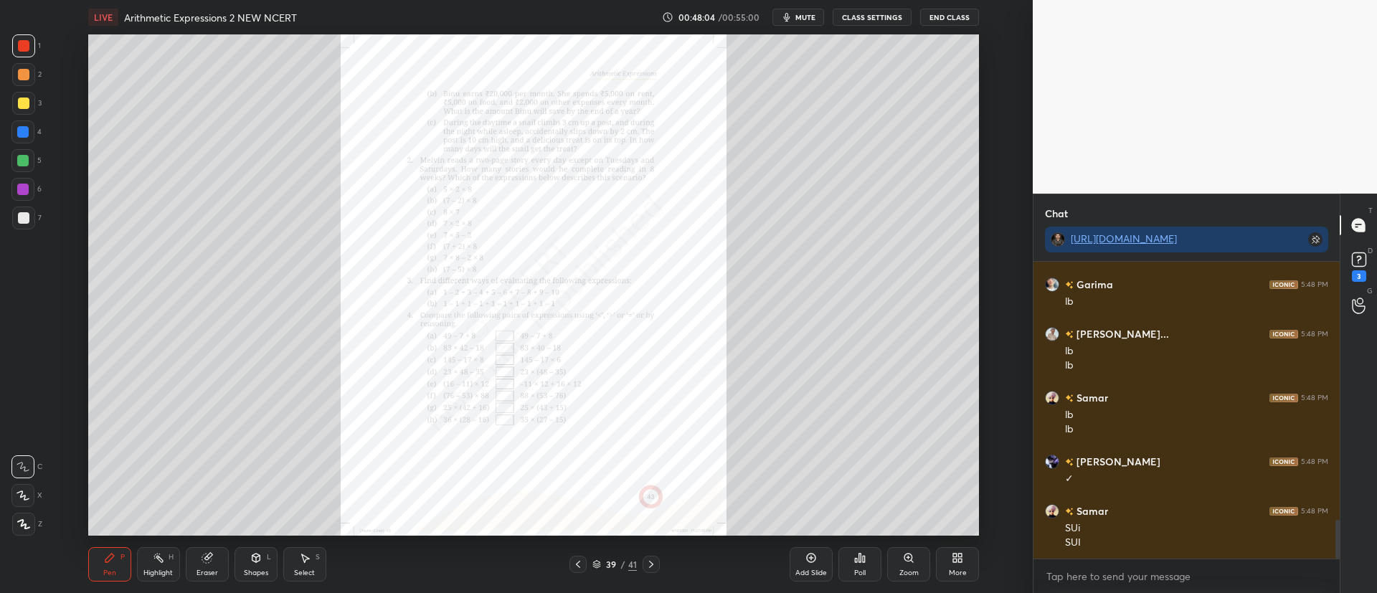
scroll to position [2024, 0]
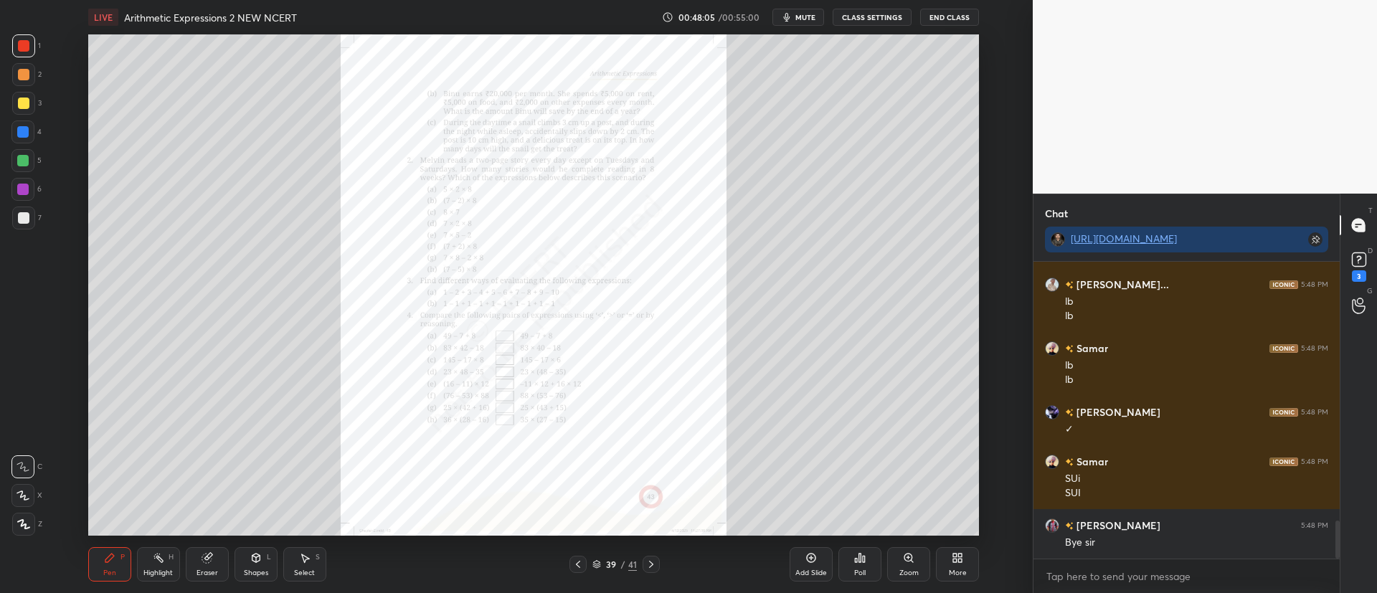
click at [903, 561] on icon at bounding box center [908, 557] width 11 height 11
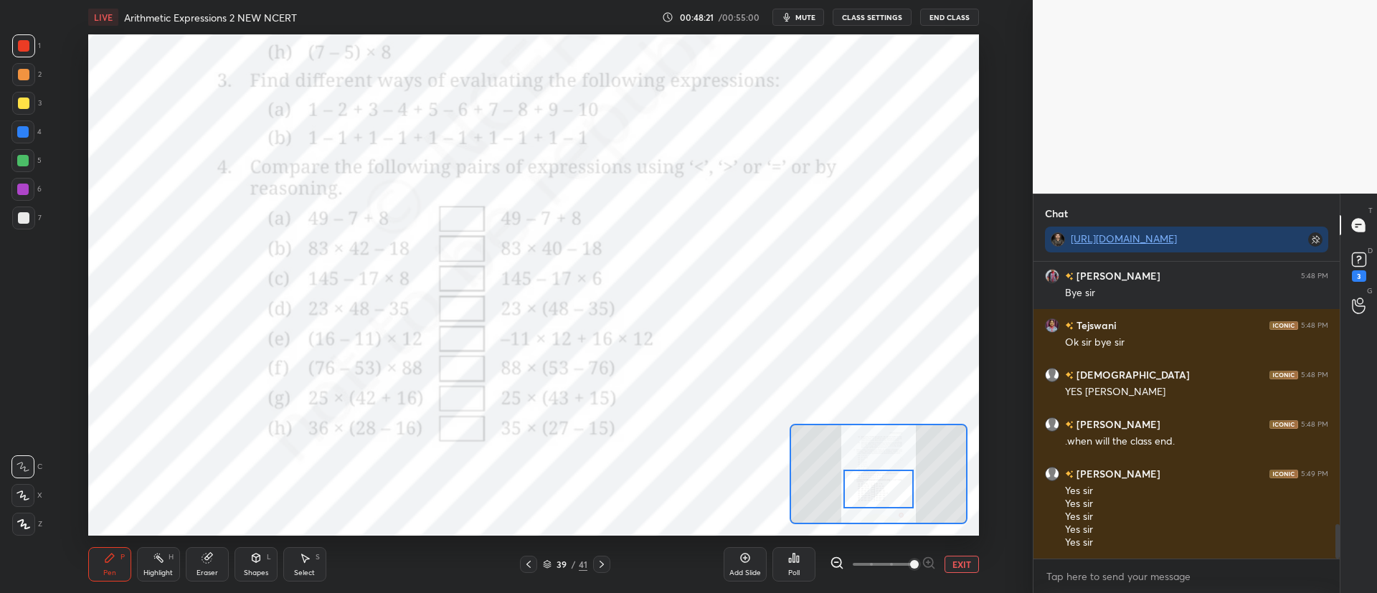
scroll to position [2323, 0]
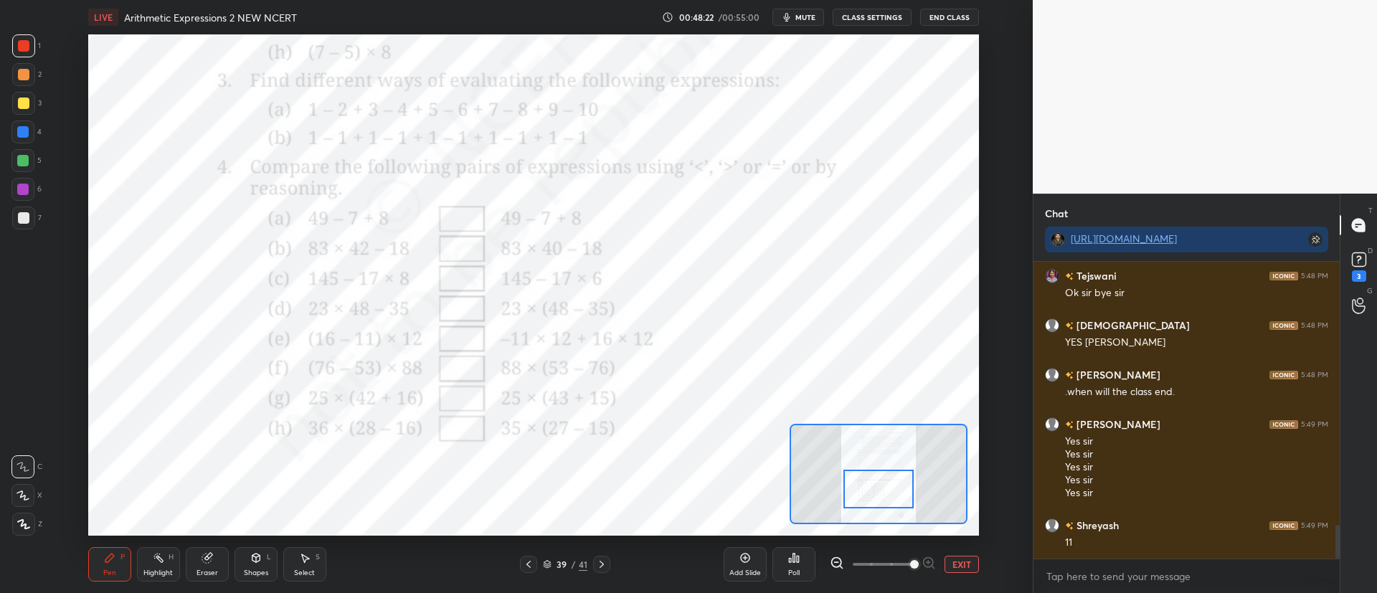
click at [530, 565] on icon at bounding box center [528, 564] width 11 height 11
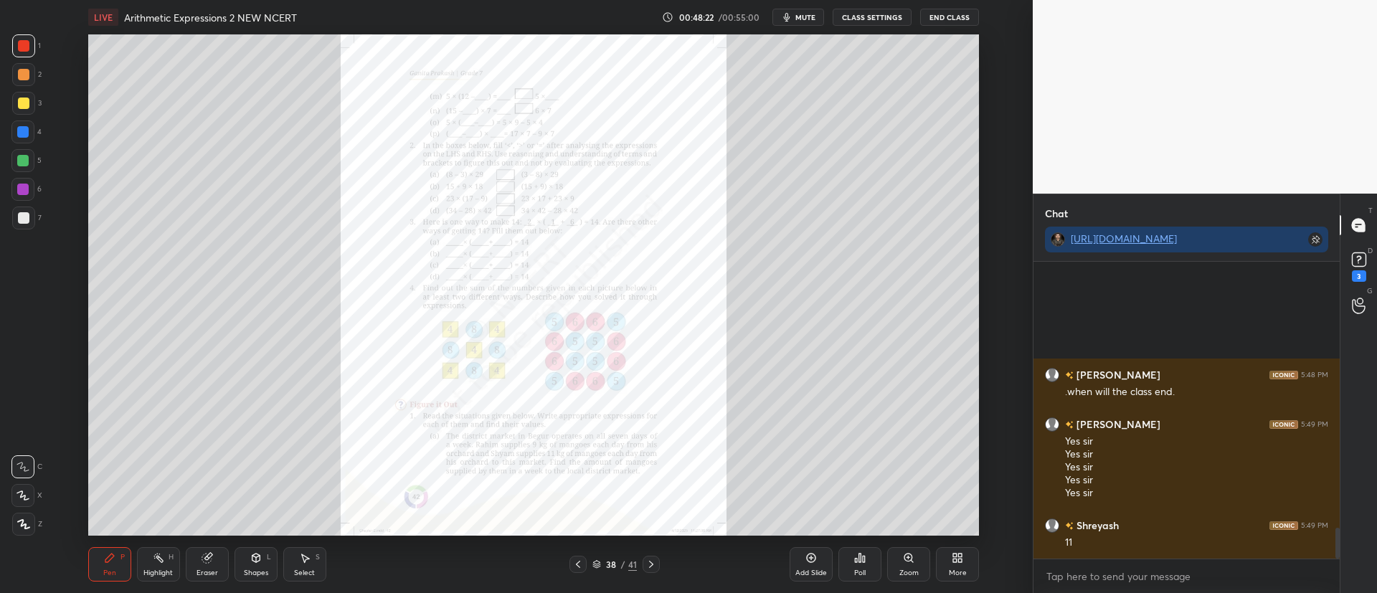
scroll to position [2553, 0]
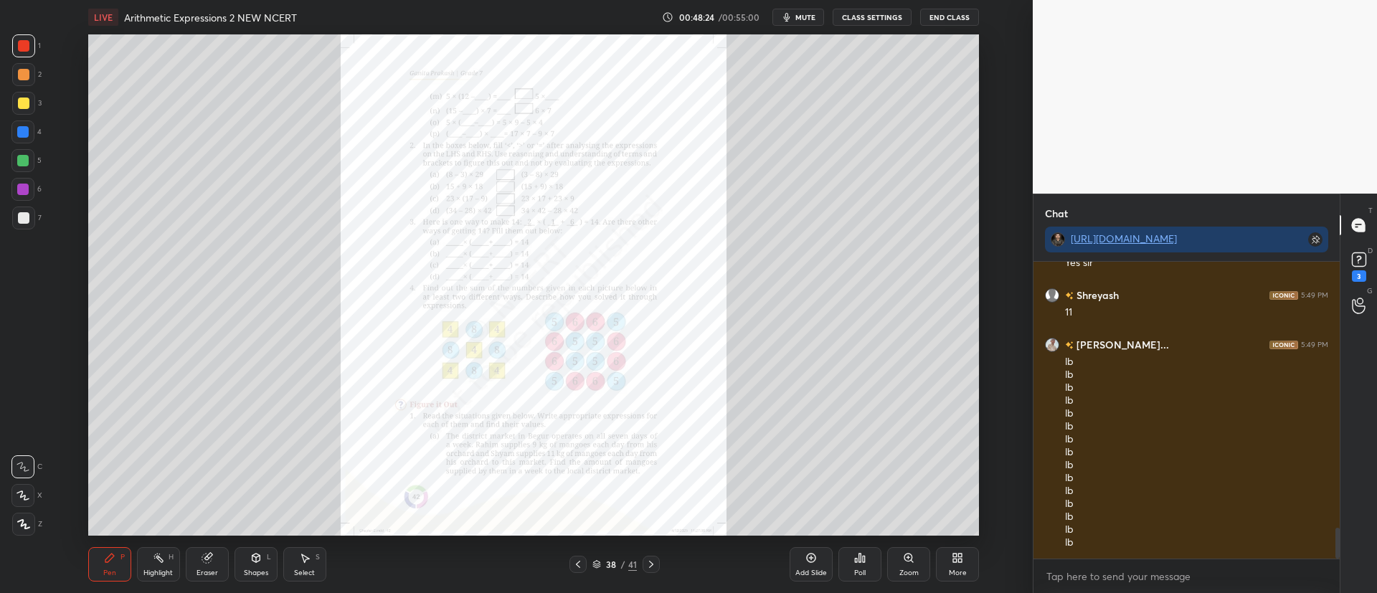
click at [911, 565] on div "Zoom" at bounding box center [908, 564] width 43 height 34
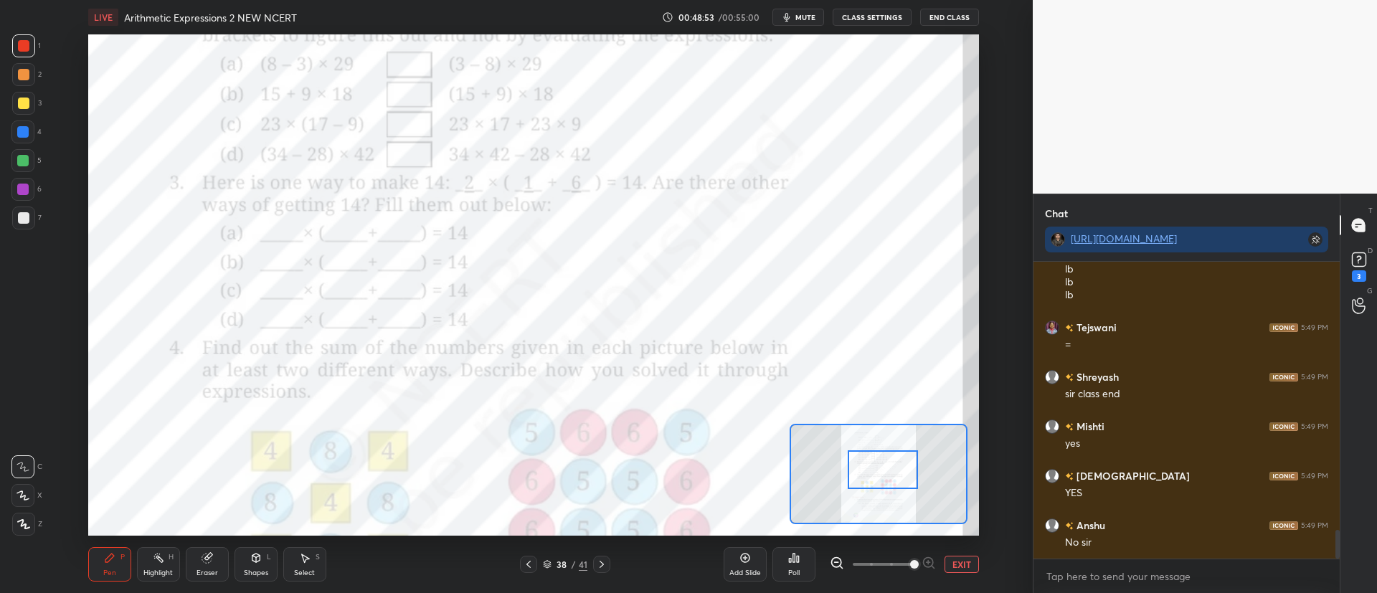
scroll to position [2850, 0]
click at [601, 564] on icon at bounding box center [601, 564] width 11 height 11
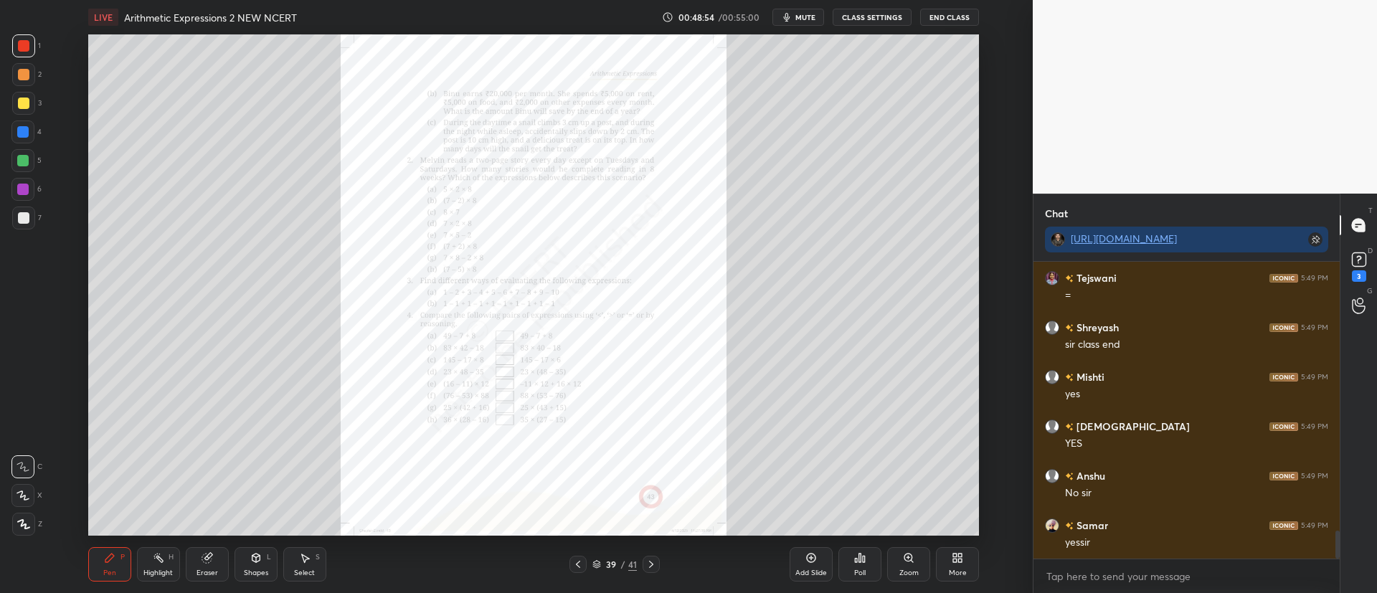
click at [602, 563] on div "39 / 41" at bounding box center [614, 564] width 44 height 13
click at [604, 563] on div "39" at bounding box center [611, 564] width 14 height 9
click at [1362, 264] on rect at bounding box center [1359, 260] width 14 height 14
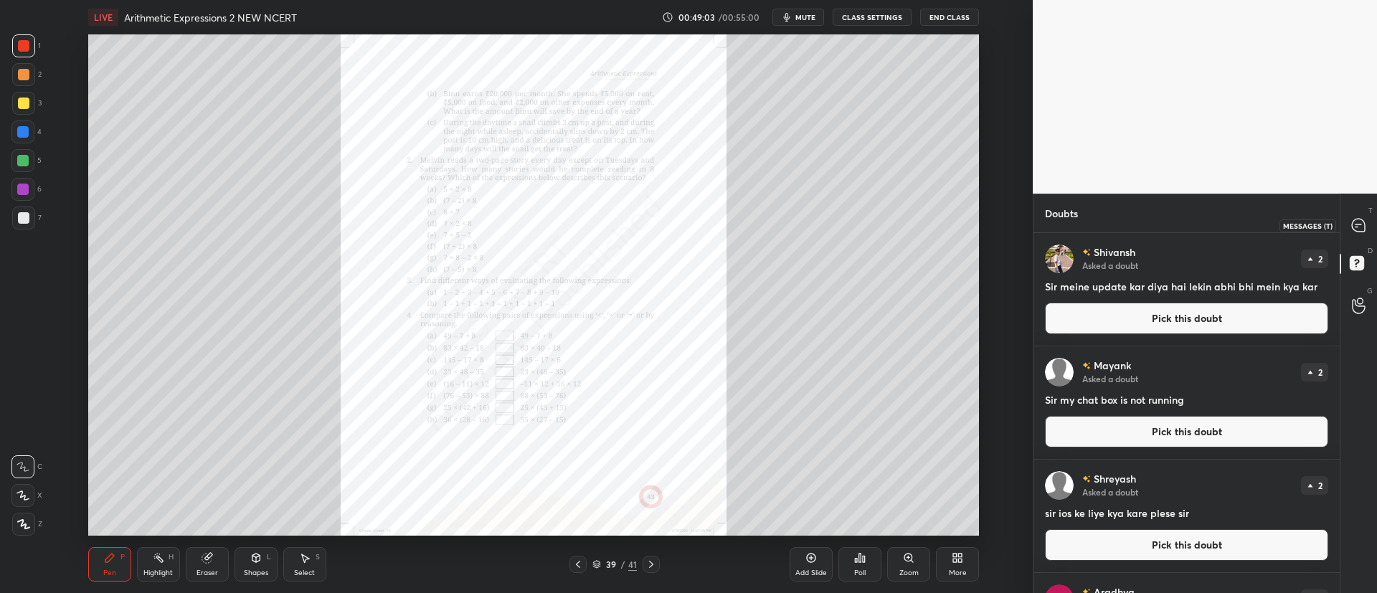
click at [1357, 227] on icon at bounding box center [1358, 225] width 13 height 13
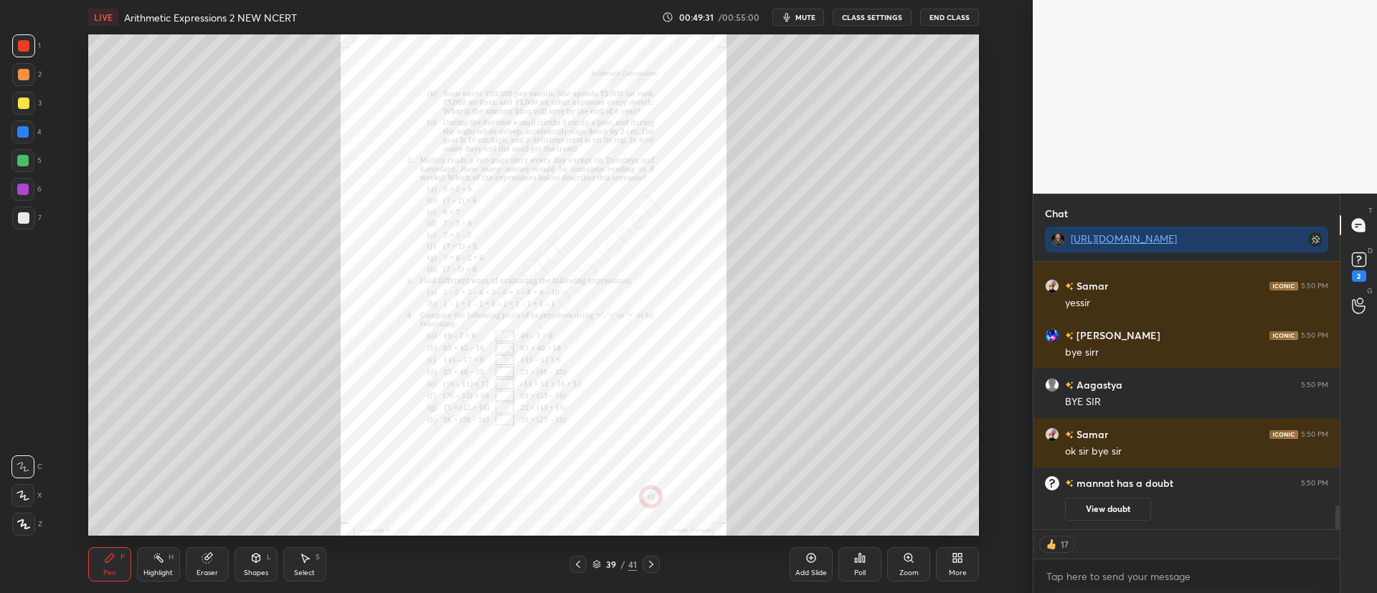
scroll to position [5, 5]
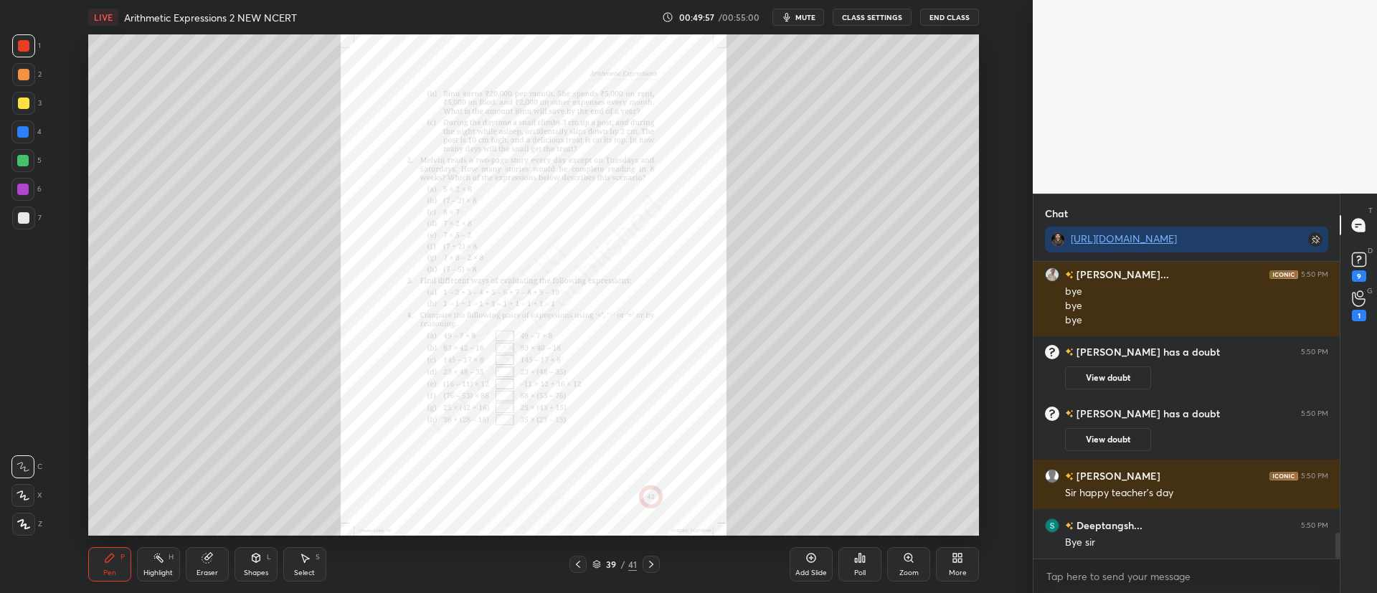
click at [939, 18] on button "End Class" at bounding box center [949, 17] width 59 height 17
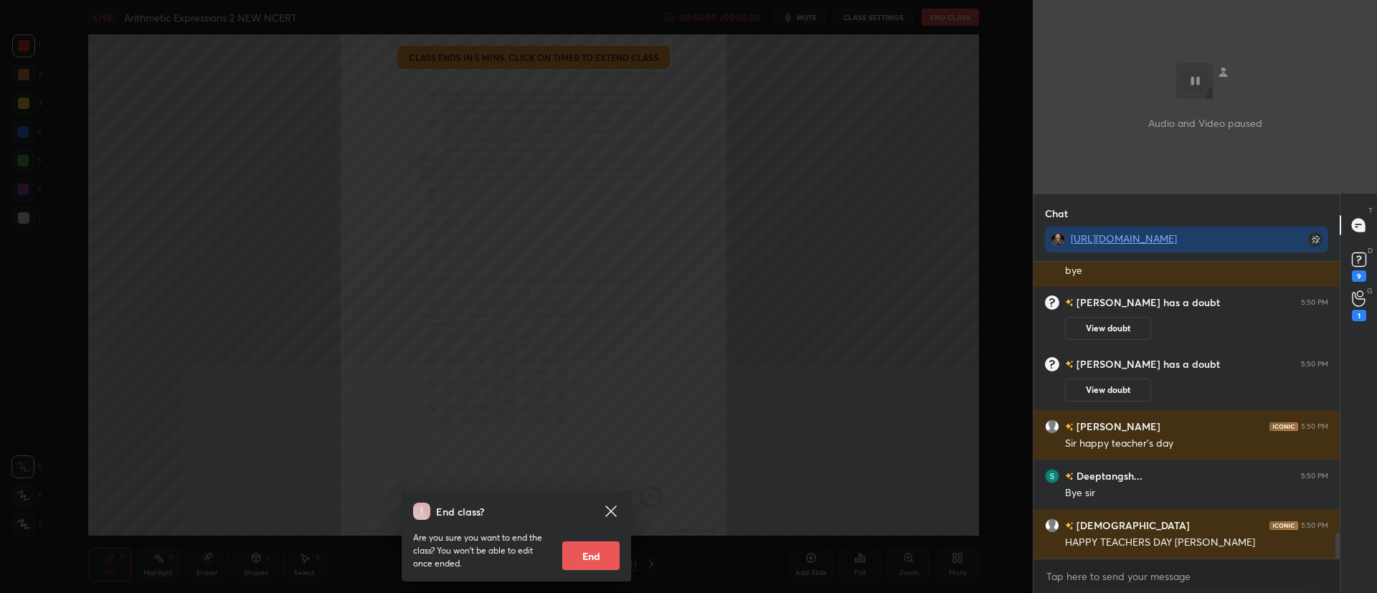
click at [595, 553] on button "End" at bounding box center [590, 555] width 57 height 29
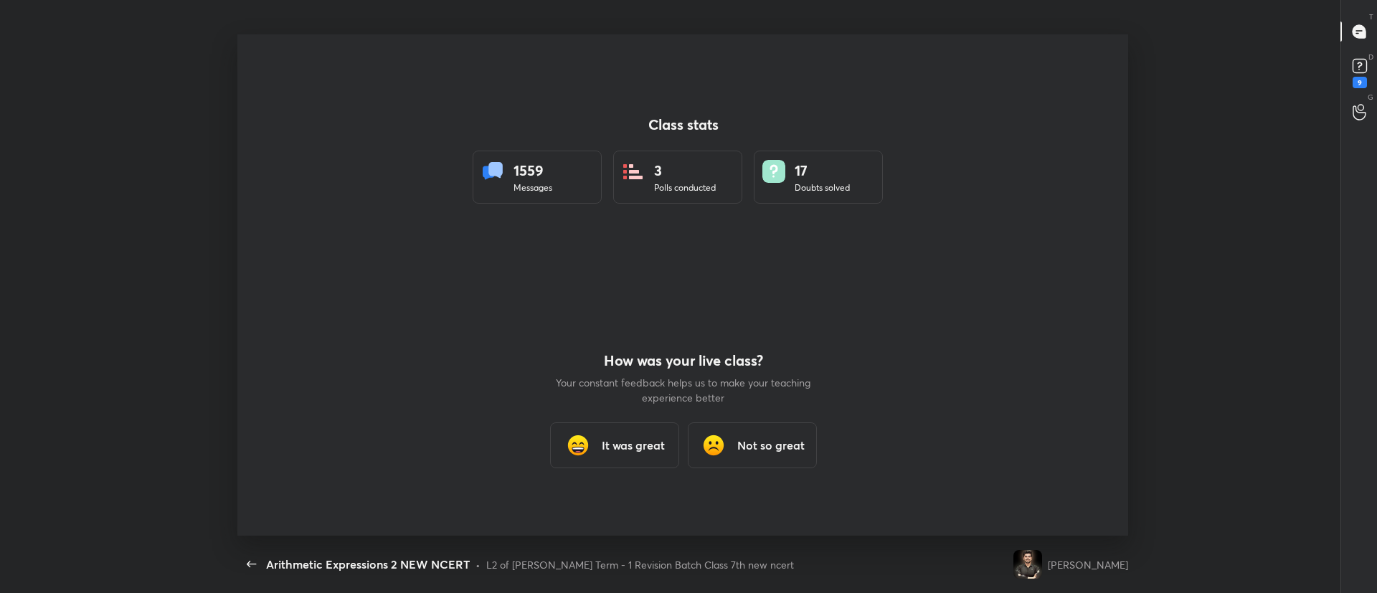
type textarea "x"
